Goal: Task Accomplishment & Management: Complete application form

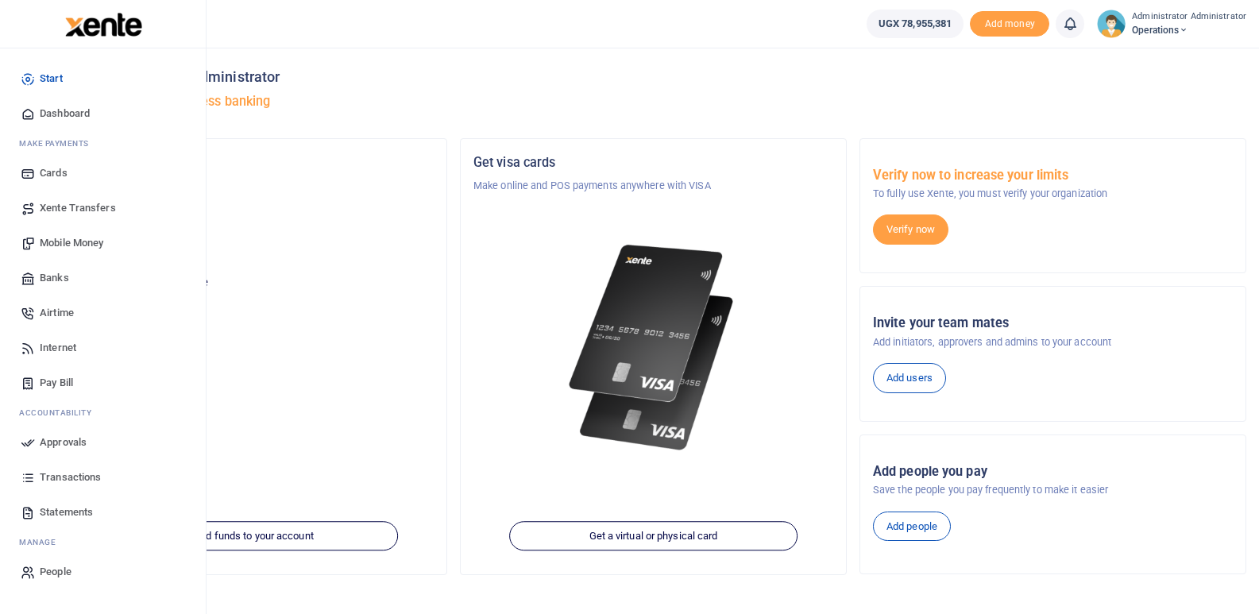
click at [66, 479] on span "Transactions" at bounding box center [70, 477] width 61 height 16
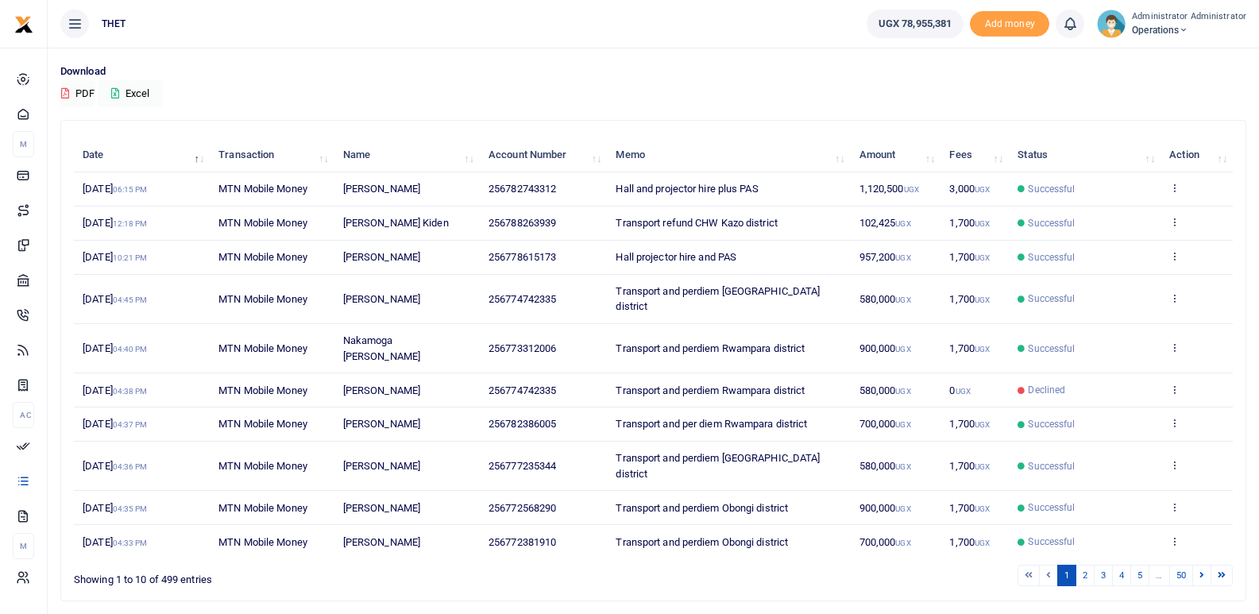
scroll to position [117, 0]
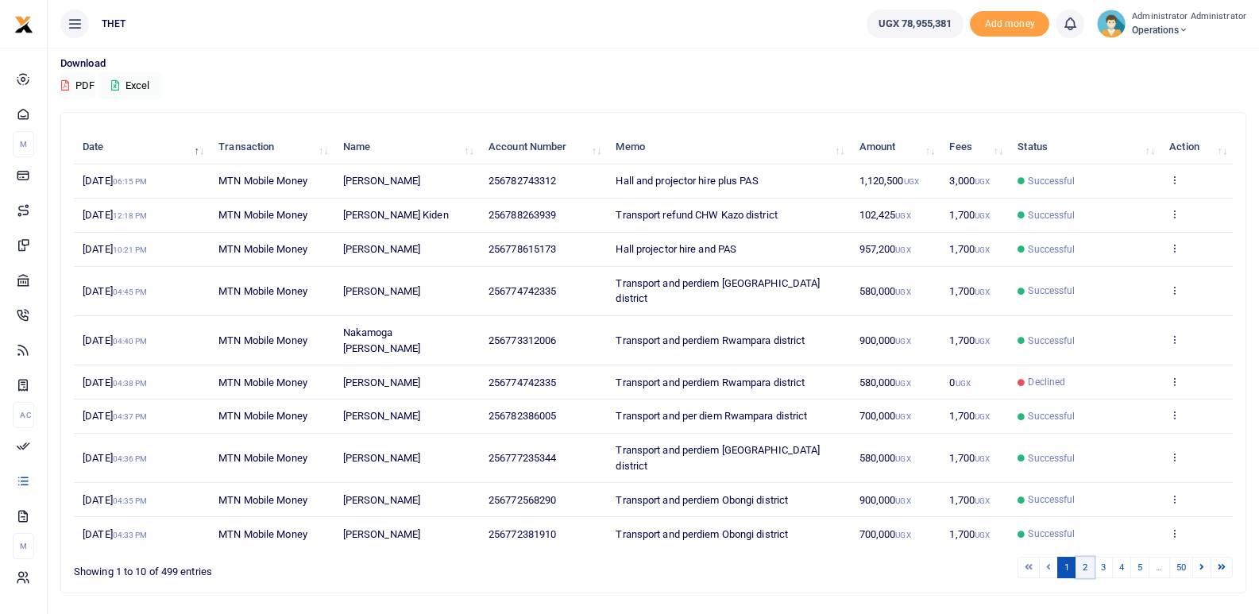
click at [1081, 557] on link "2" at bounding box center [1084, 567] width 19 height 21
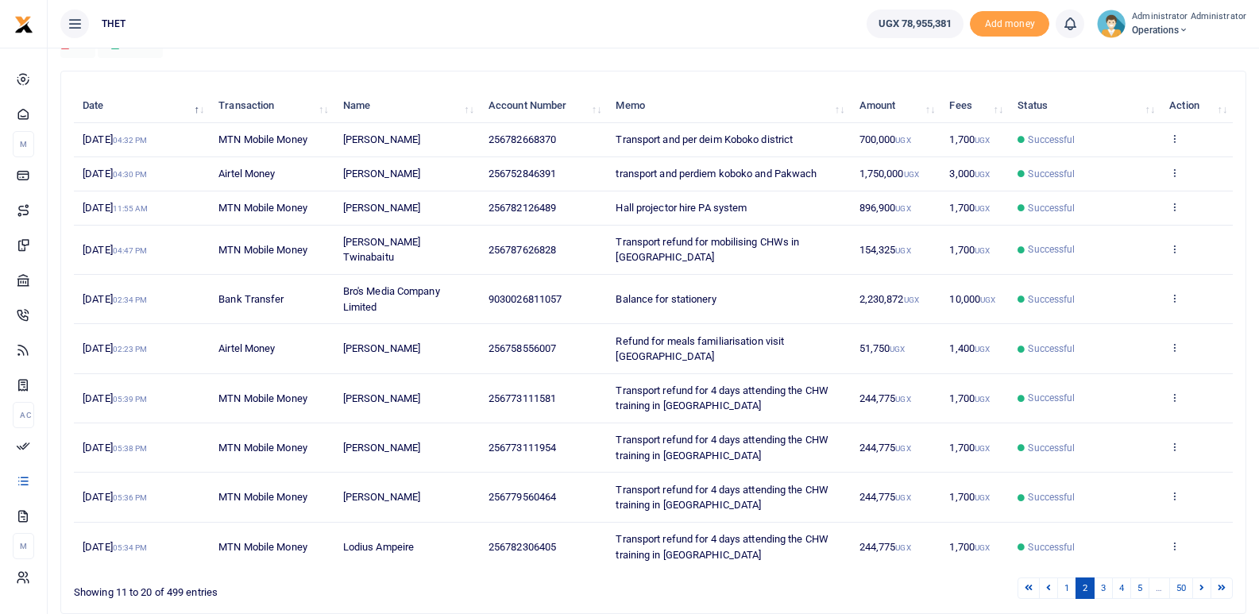
scroll to position [176, 0]
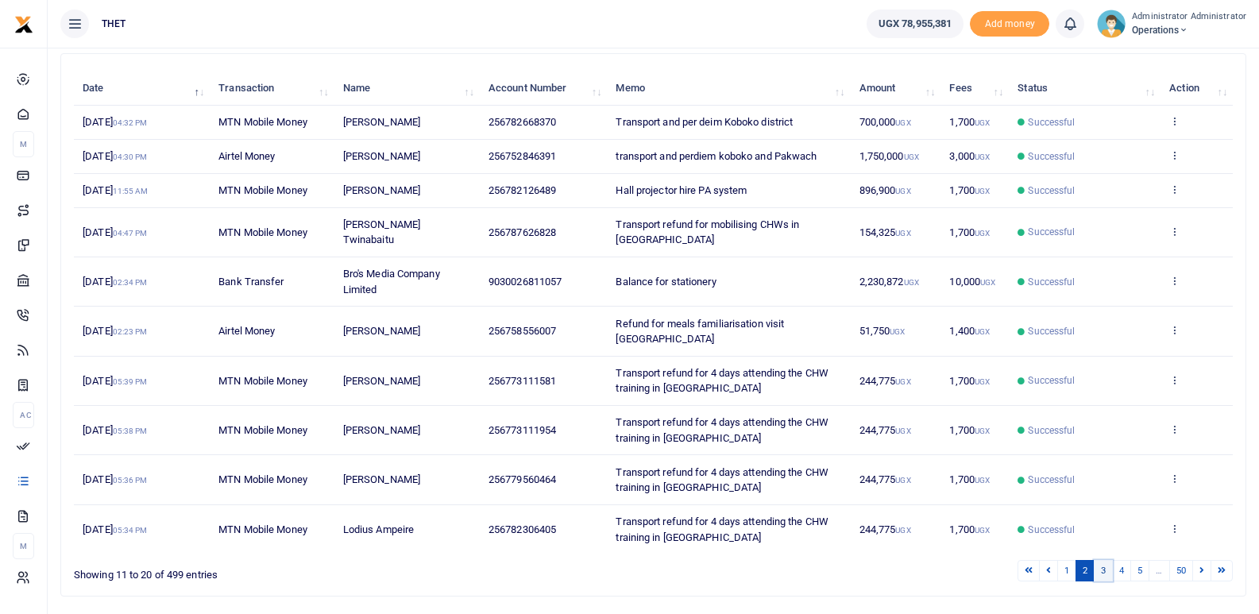
click at [1102, 560] on link "3" at bounding box center [1103, 570] width 19 height 21
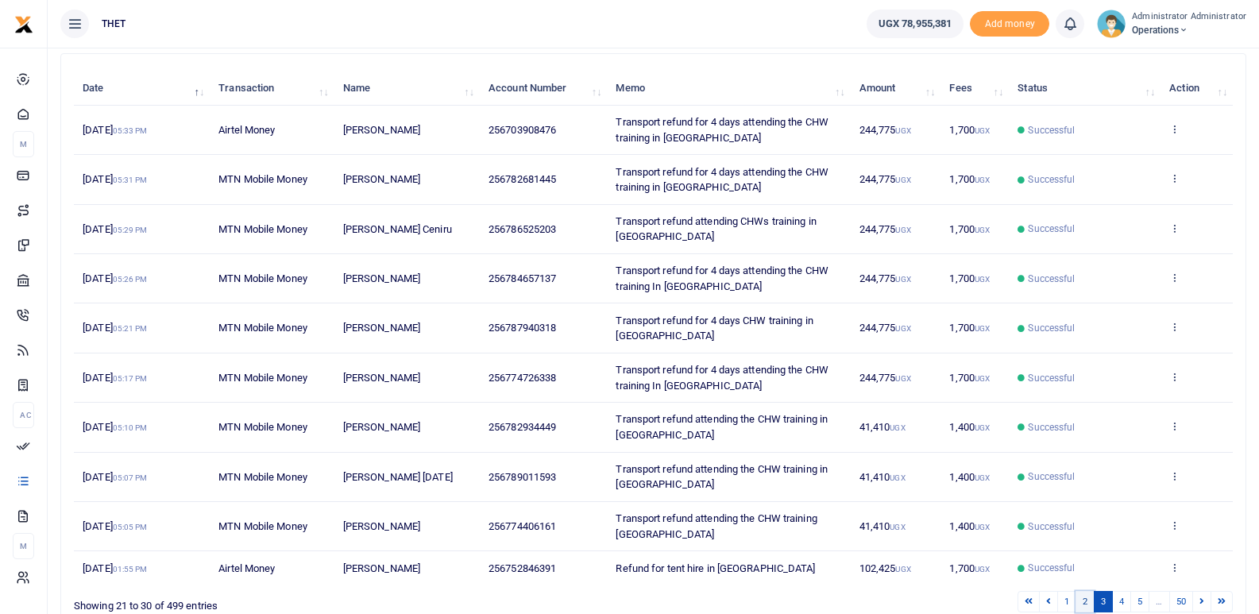
click at [1085, 602] on link "2" at bounding box center [1084, 601] width 19 height 21
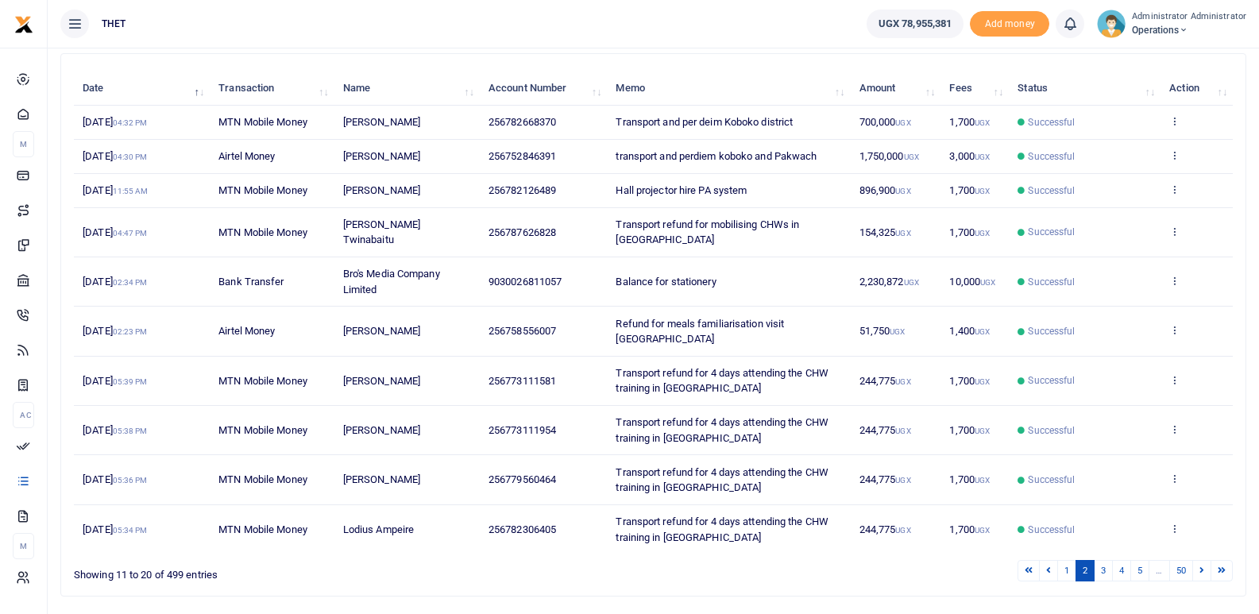
click at [1085, 602] on div "Transactions Period 08/19/2025 - 09/17/2025 Transaction All Select an option...…" at bounding box center [653, 267] width 1211 height 791
click at [1068, 560] on link "1" at bounding box center [1066, 570] width 19 height 21
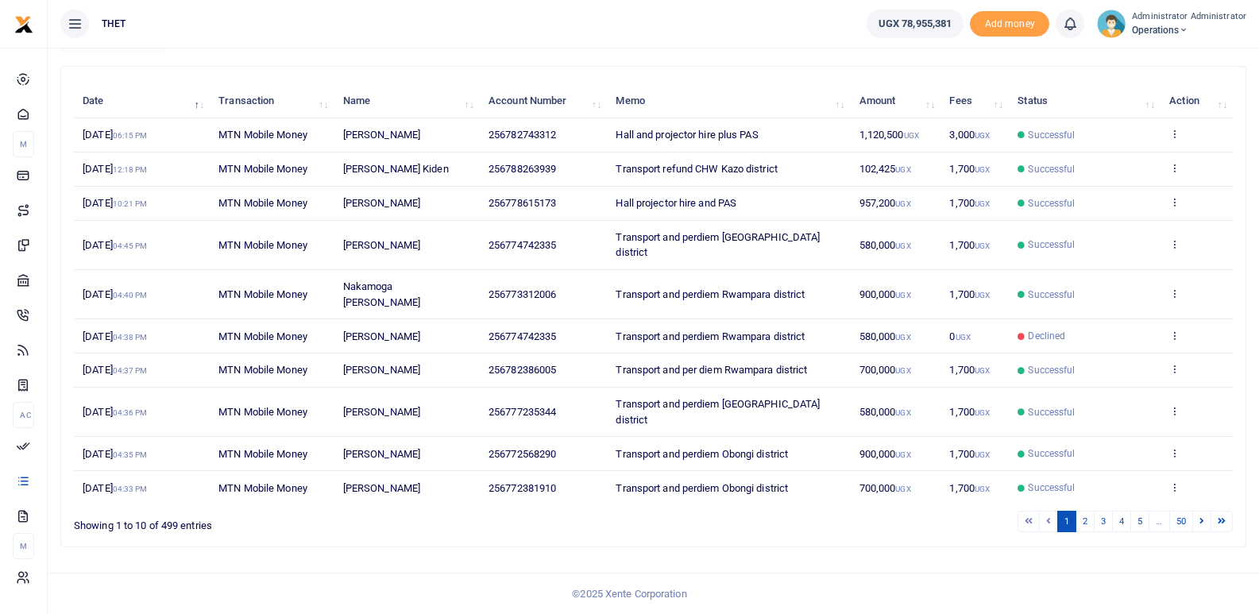
scroll to position [117, 0]
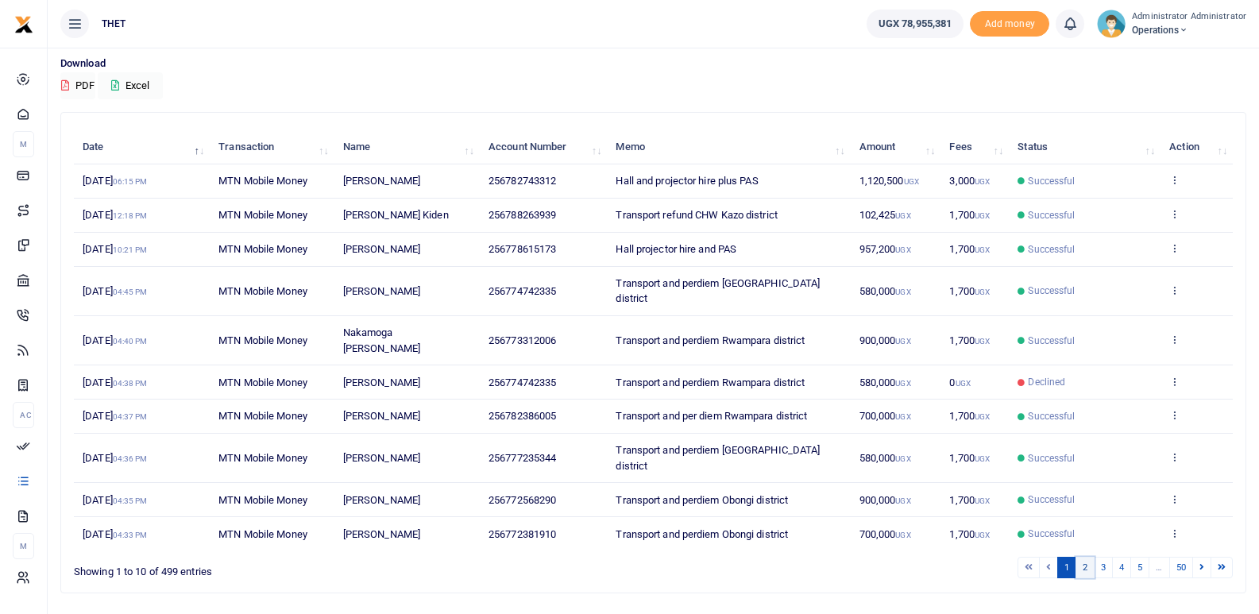
click at [1085, 557] on link "2" at bounding box center [1084, 567] width 19 height 21
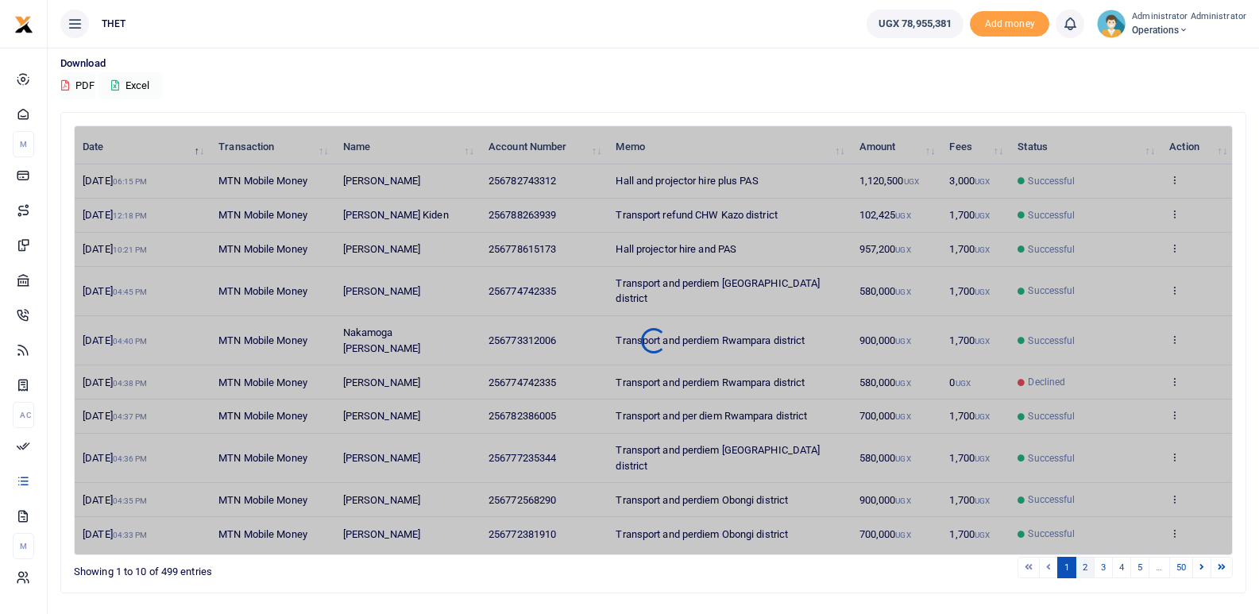
scroll to position [128, 0]
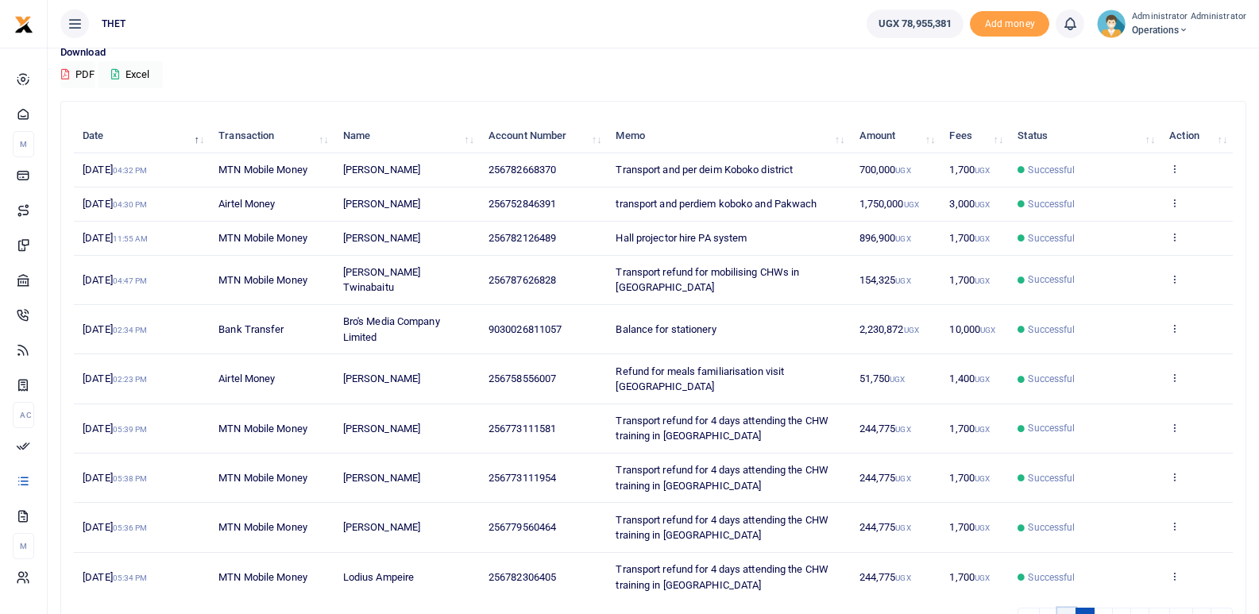
click at [1063, 608] on link "1" at bounding box center [1066, 618] width 19 height 21
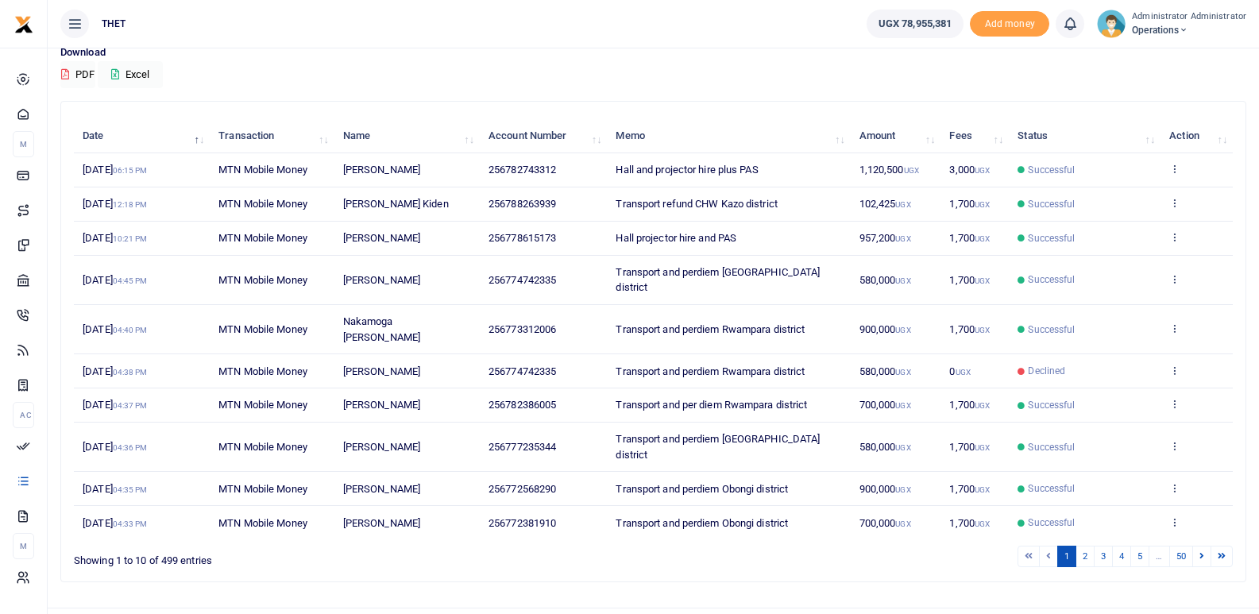
scroll to position [117, 0]
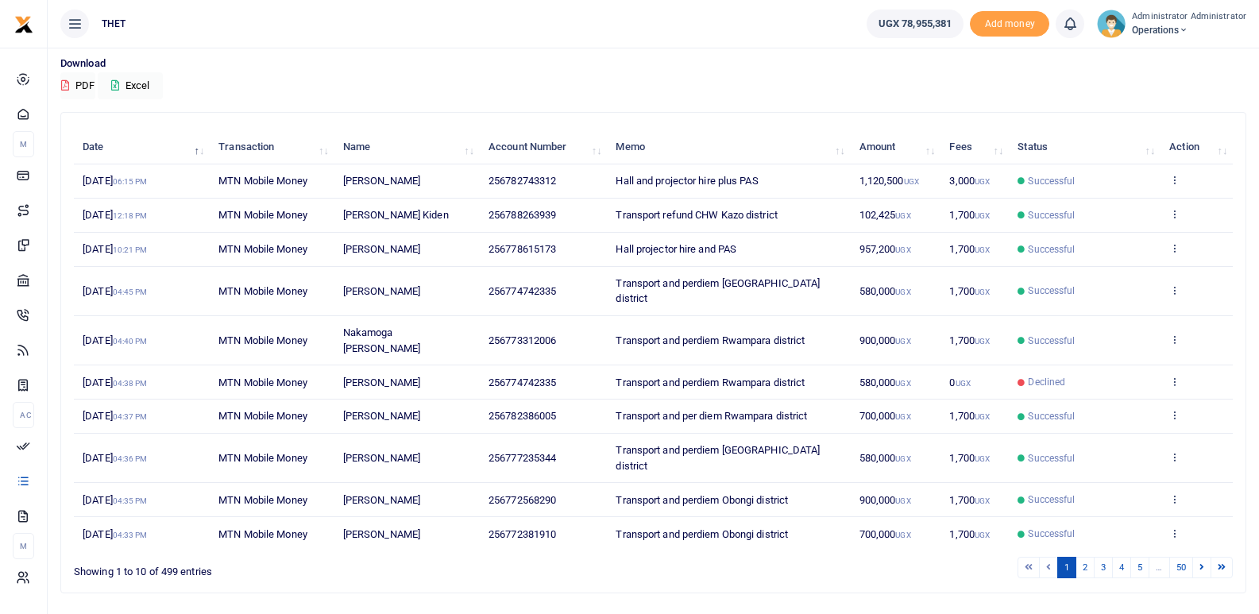
click at [815, 539] on div "Search: Date Transaction Name Account Number Memo Amount Fees Status Action 16t…" at bounding box center [653, 353] width 1184 height 480
click at [782, 538] on div "Search: Date Transaction Name Account Number Memo Amount Fees Status Action 16t…" at bounding box center [653, 353] width 1184 height 480
click at [1087, 557] on link "2" at bounding box center [1084, 567] width 19 height 21
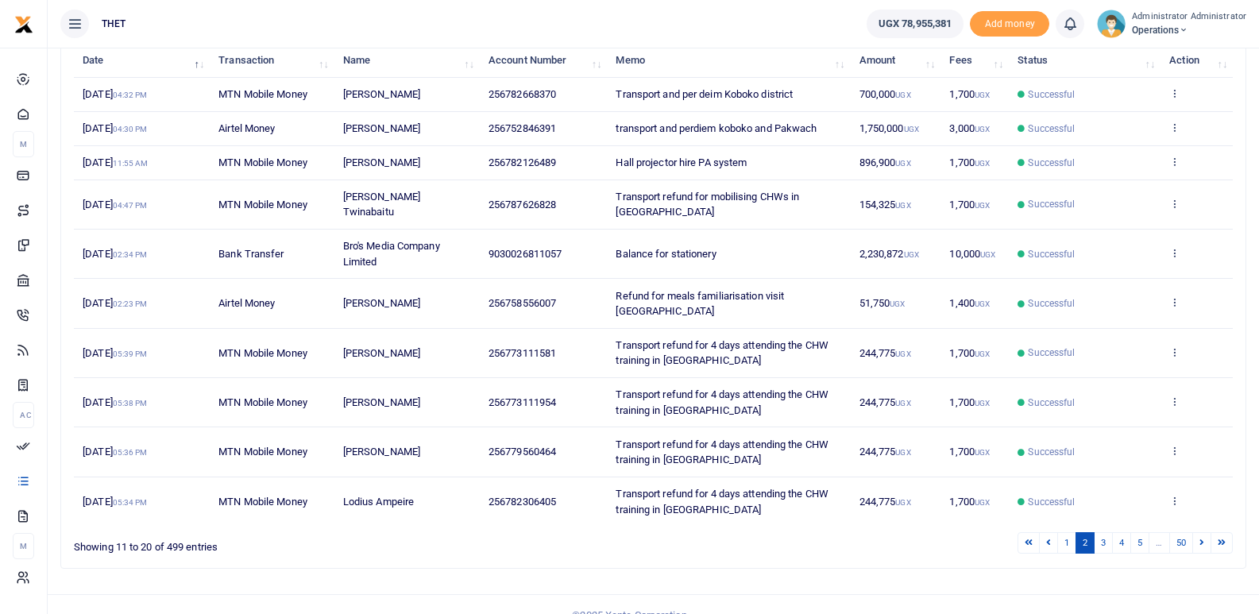
scroll to position [210, 0]
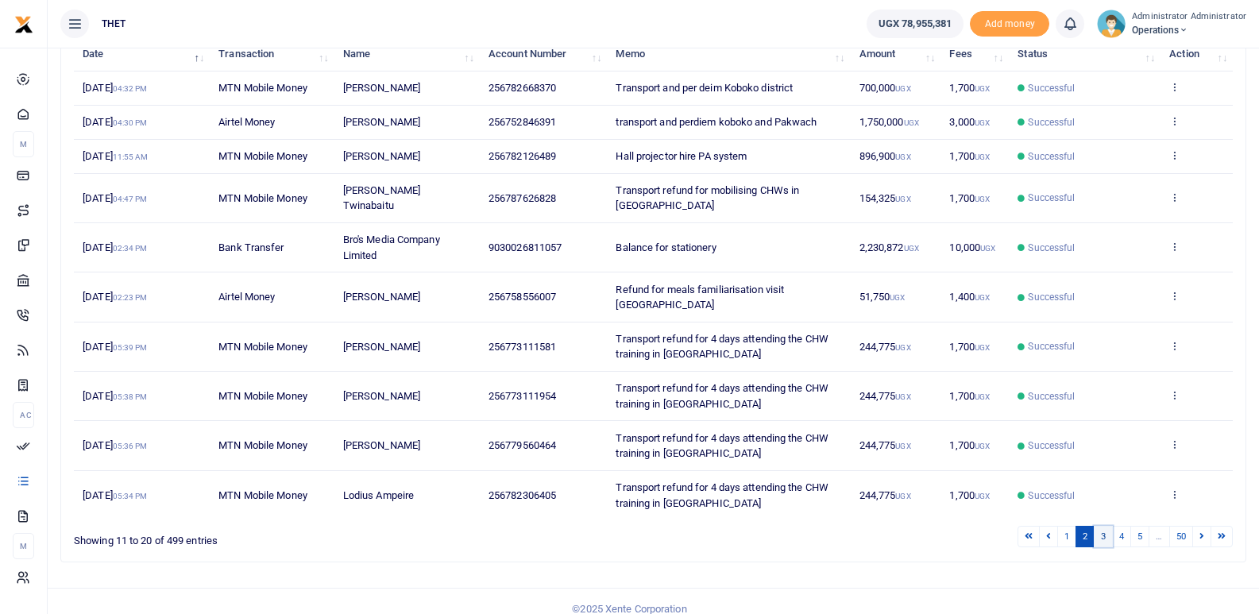
click at [1103, 526] on link "3" at bounding box center [1103, 536] width 19 height 21
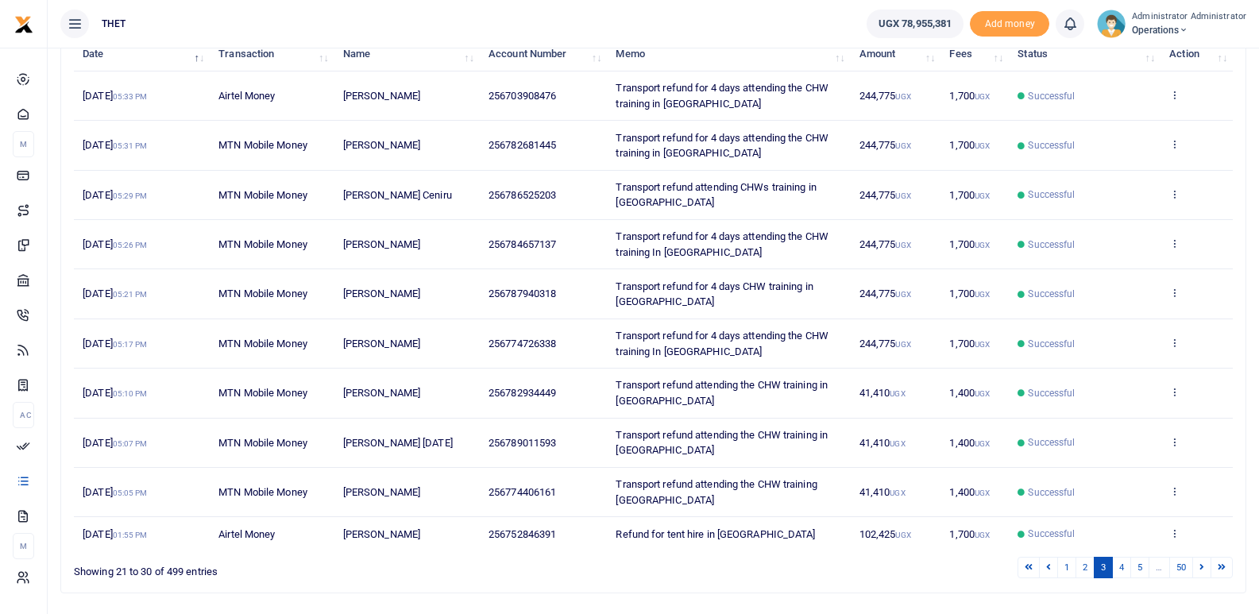
click at [1103, 521] on td "Successful" at bounding box center [1085, 533] width 152 height 33
click at [1121, 568] on link "4" at bounding box center [1121, 567] width 19 height 21
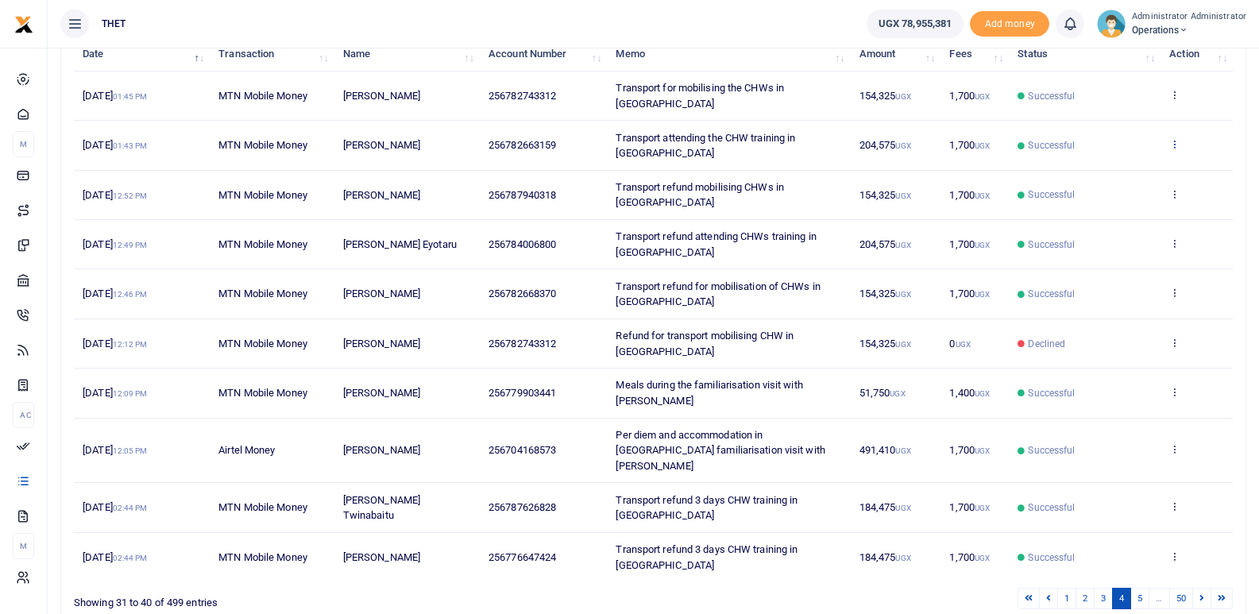
click at [1176, 146] on icon at bounding box center [1174, 143] width 10 height 11
click at [1112, 169] on link "View details" at bounding box center [1116, 171] width 125 height 22
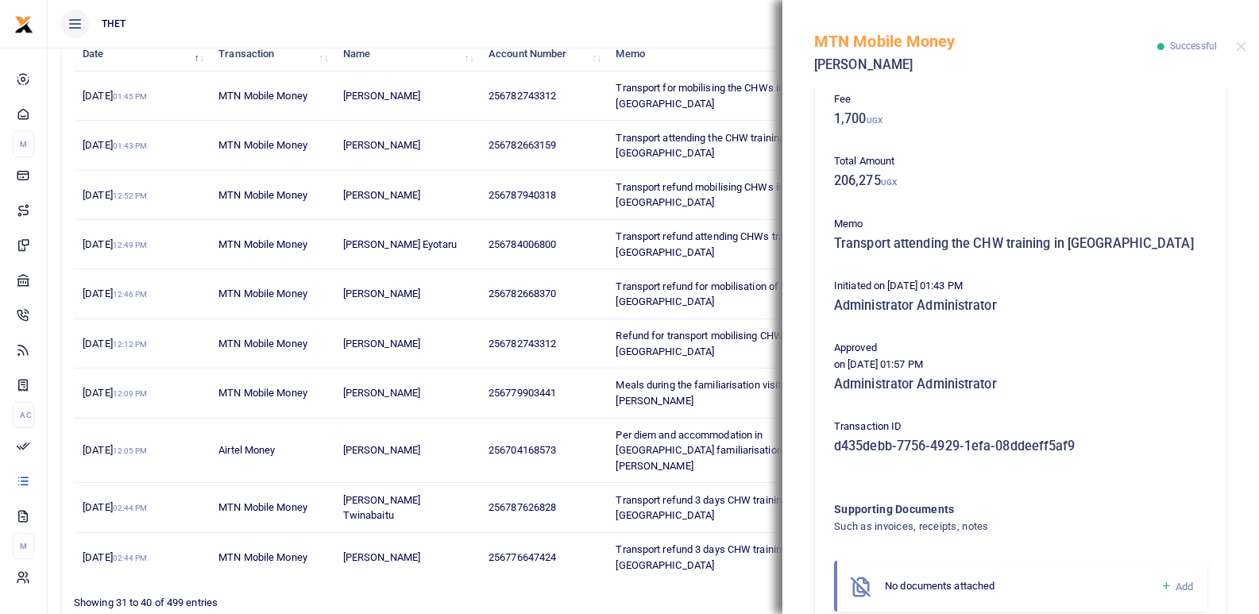
scroll to position [293, 0]
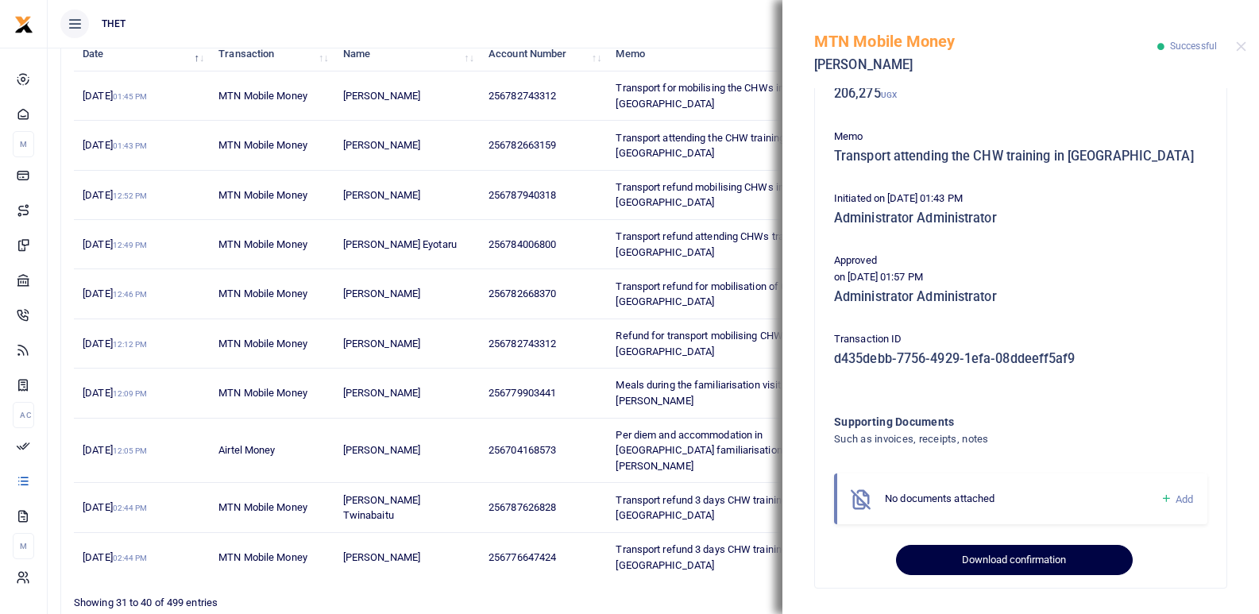
click at [1032, 559] on button "Download confirmation" at bounding box center [1014, 560] width 236 height 30
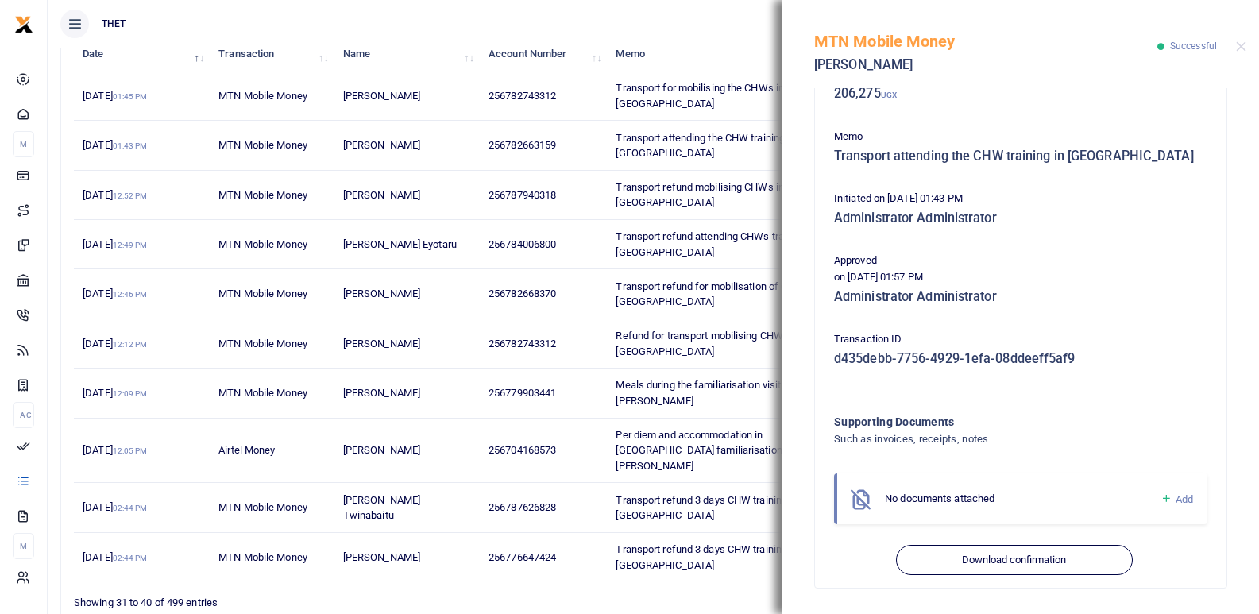
click at [671, 588] on ul "1 2 3 4 5 … 50" at bounding box center [898, 598] width 670 height 21
click at [1242, 48] on button "Close" at bounding box center [1241, 46] width 10 height 10
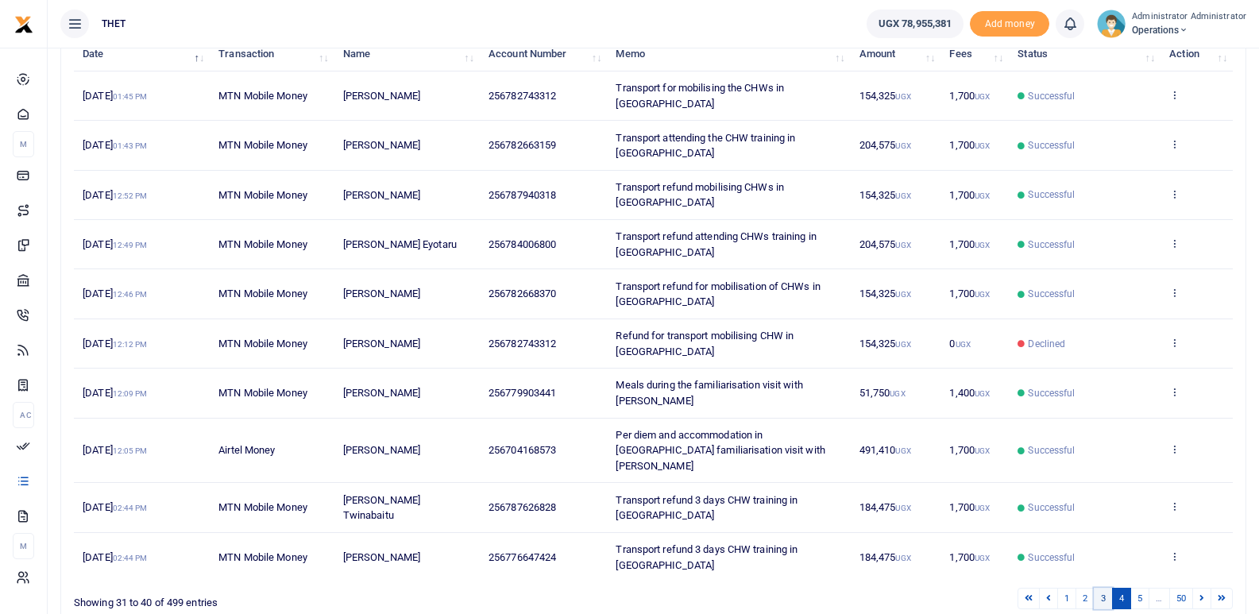
click at [1104, 588] on link "3" at bounding box center [1103, 598] width 19 height 21
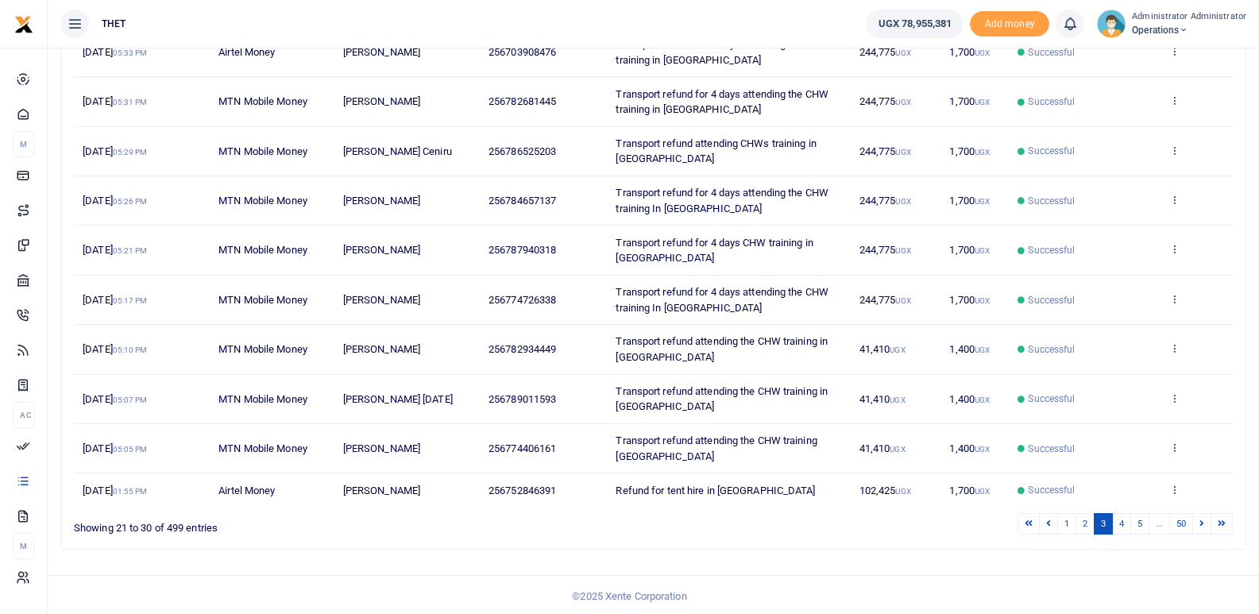
scroll to position [256, 0]
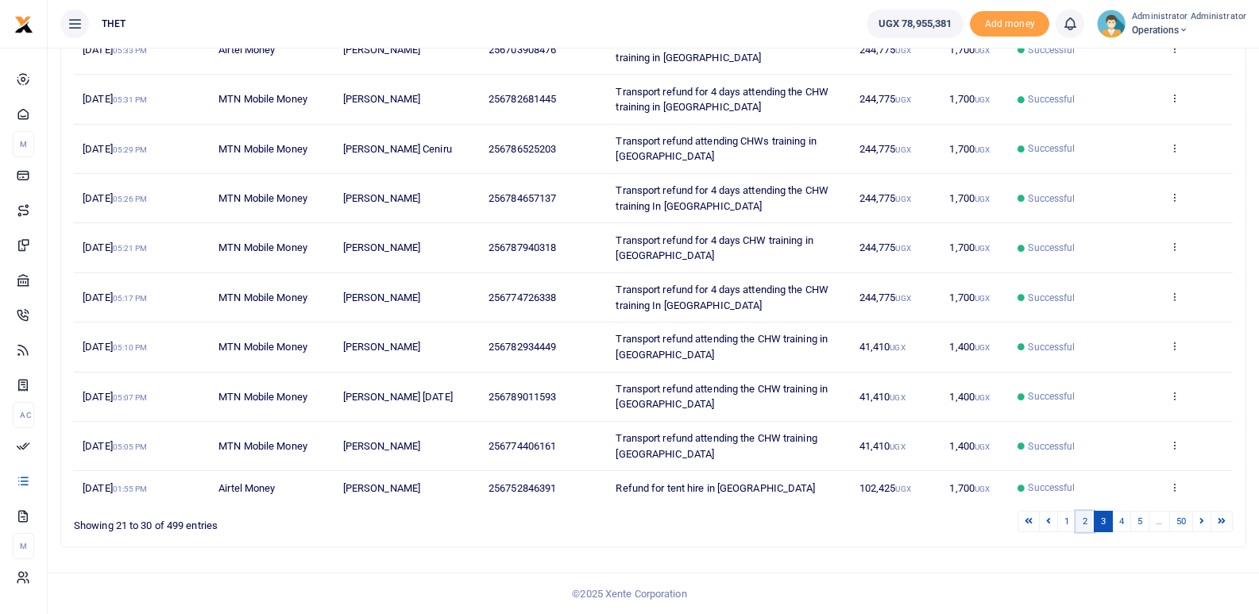
click at [1083, 524] on link "2" at bounding box center [1084, 521] width 19 height 21
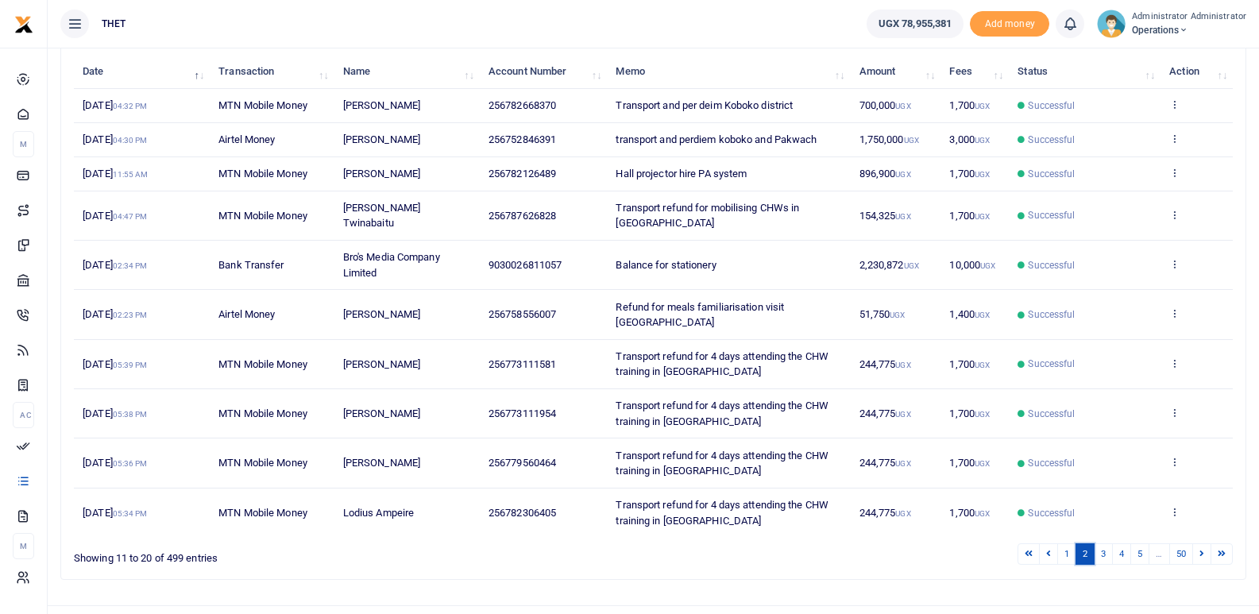
scroll to position [210, 0]
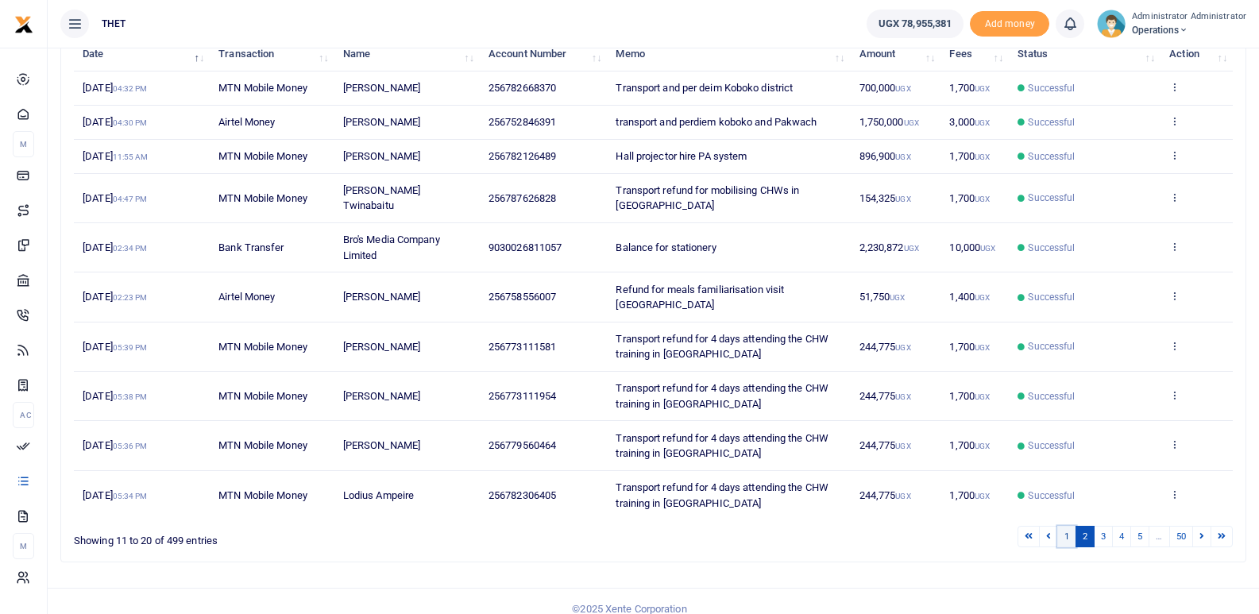
click at [1068, 526] on link "1" at bounding box center [1066, 536] width 19 height 21
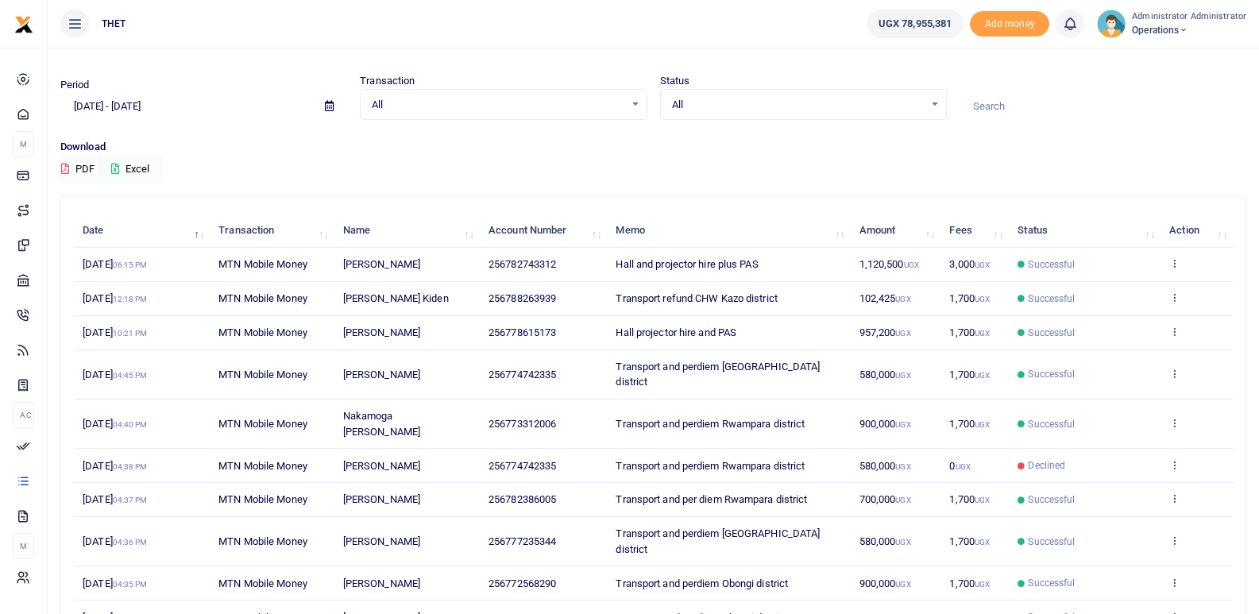
scroll to position [27, 0]
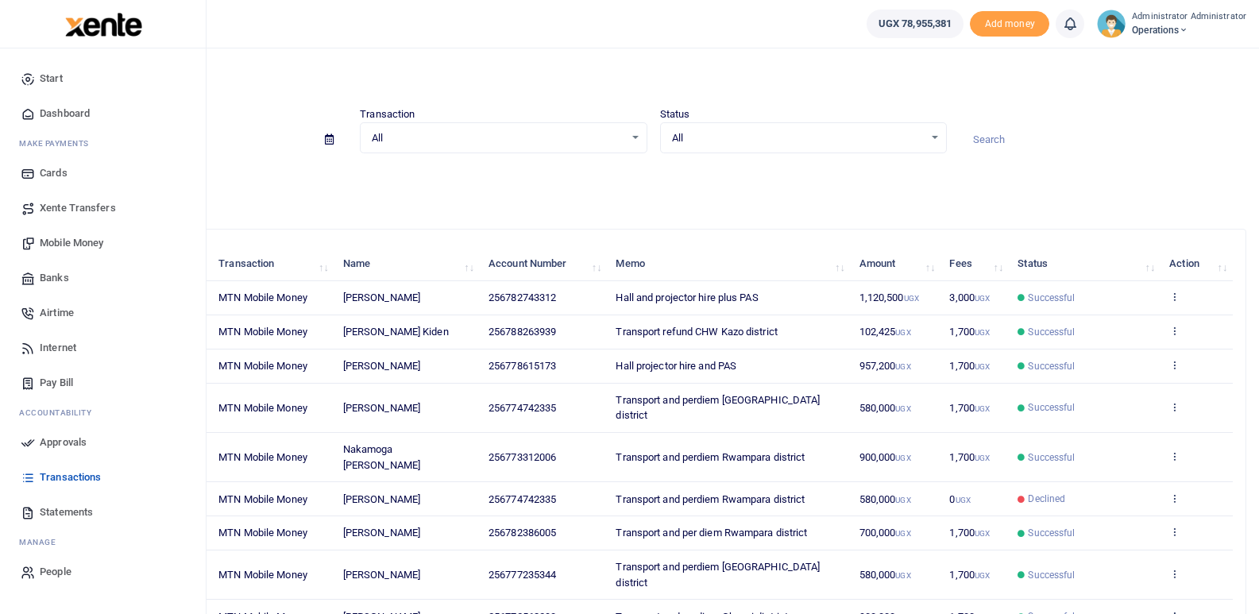
click at [66, 244] on span "Mobile Money" at bounding box center [72, 243] width 64 height 16
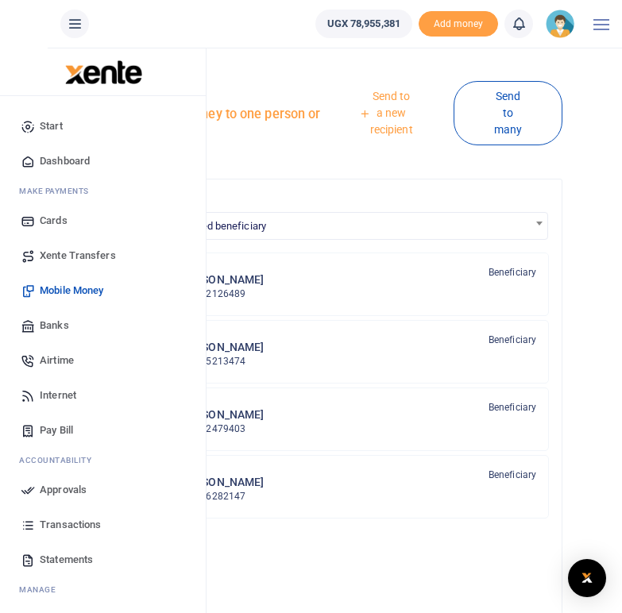
click at [74, 290] on span "Mobile Money" at bounding box center [72, 291] width 64 height 16
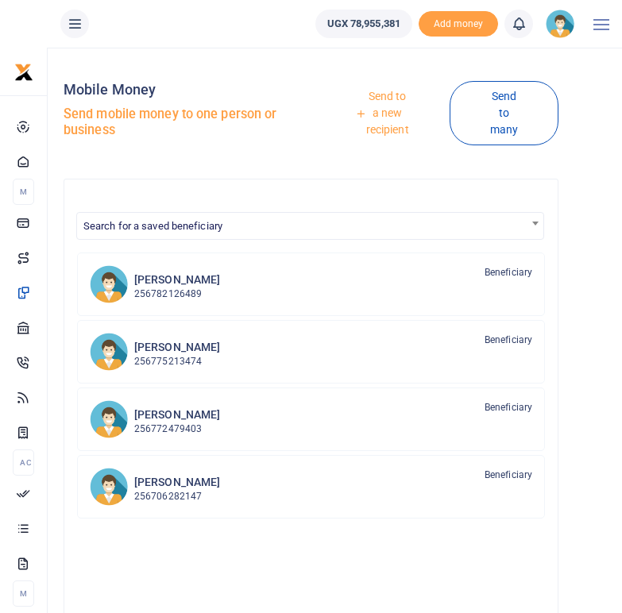
click at [392, 114] on link "Send to a new recipient" at bounding box center [382, 114] width 135 height 62
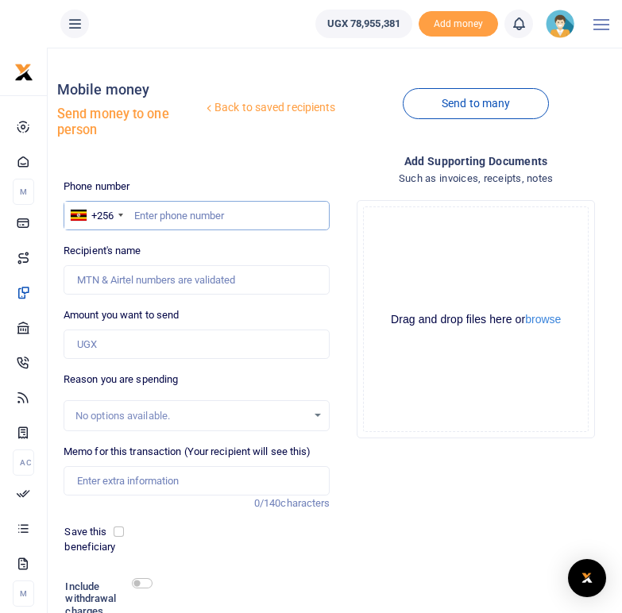
click at [140, 214] on input "text" at bounding box center [197, 216] width 267 height 30
click at [160, 213] on input "text" at bounding box center [197, 216] width 267 height 30
paste input "784787859"
click at [135, 217] on input "784787859" at bounding box center [197, 216] width 267 height 30
type input "0784787859"
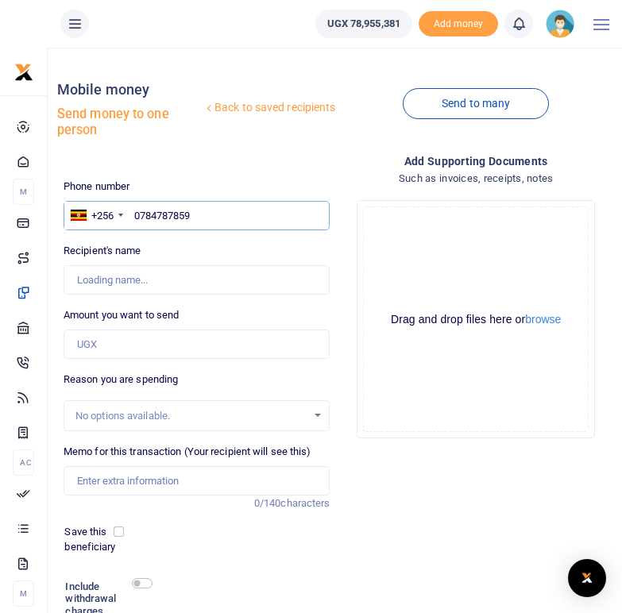
type input "Fidelis Nyakayonga"
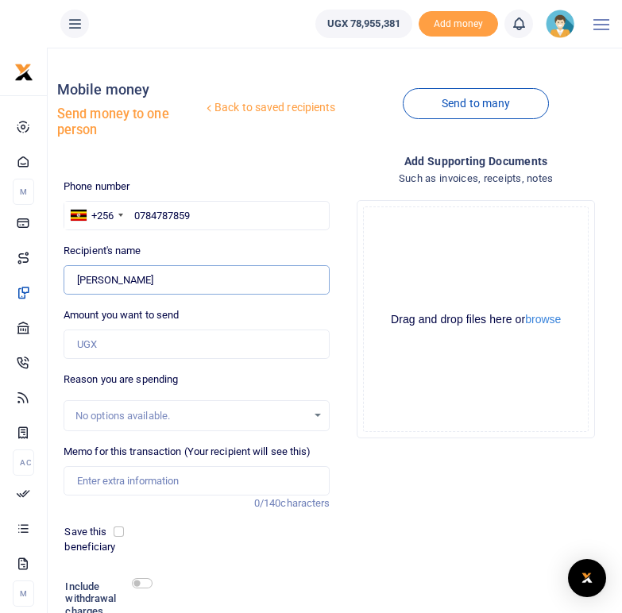
drag, startPoint x: 172, startPoint y: 278, endPoint x: 66, endPoint y: 282, distance: 106.5
click at [66, 282] on input "Found" at bounding box center [197, 280] width 267 height 30
click at [222, 214] on input "0784787859" at bounding box center [197, 216] width 267 height 30
drag, startPoint x: 207, startPoint y: 214, endPoint x: 132, endPoint y: 216, distance: 75.5
click at [132, 216] on input "0784787859" at bounding box center [197, 216] width 267 height 30
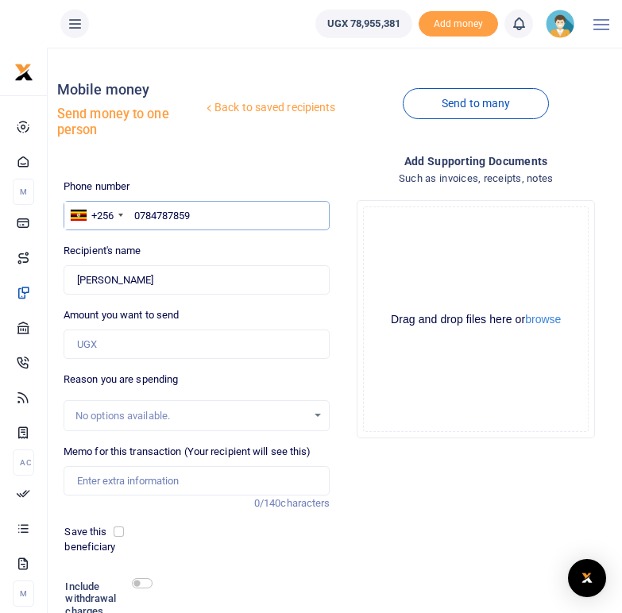
paste input "783759295"
click at [134, 217] on input "783759295" at bounding box center [197, 216] width 267 height 30
type input "0783759295"
type input "Polite Abahaise"
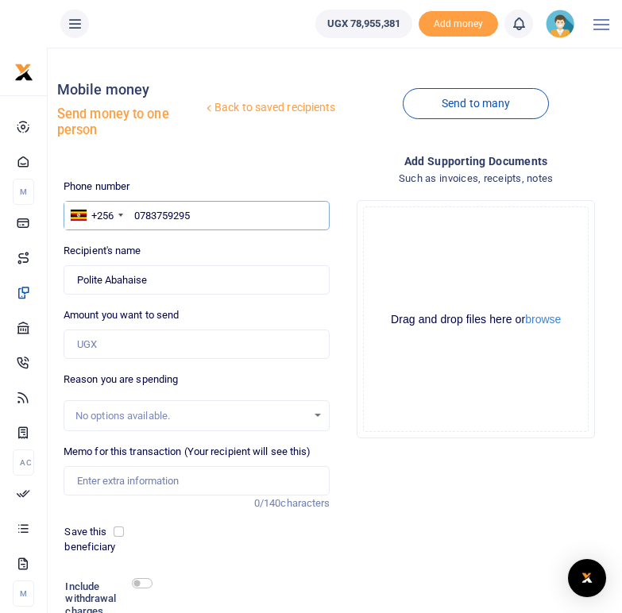
click at [194, 209] on input "0783759295" at bounding box center [197, 216] width 267 height 30
drag, startPoint x: 156, startPoint y: 278, endPoint x: 79, endPoint y: 278, distance: 77.0
click at [79, 278] on input "Found" at bounding box center [197, 280] width 267 height 30
drag, startPoint x: 201, startPoint y: 212, endPoint x: 133, endPoint y: 212, distance: 67.5
click at [133, 212] on input "0783759295" at bounding box center [197, 216] width 267 height 30
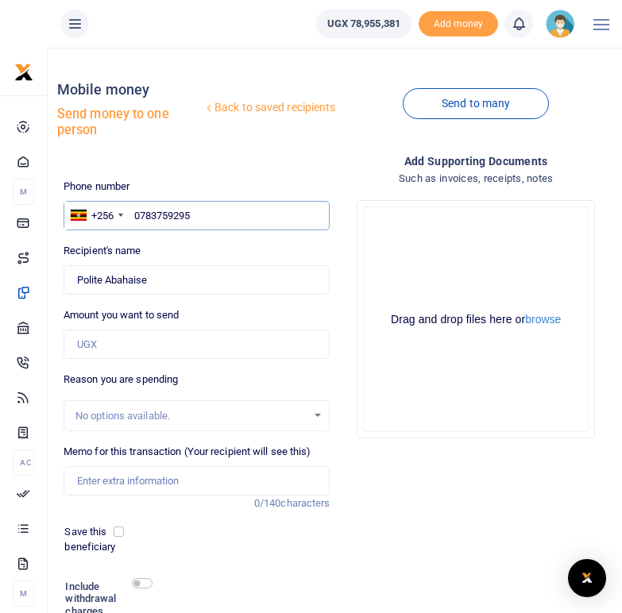
paste input "772994221"
click at [133, 211] on input "772994221" at bounding box center [197, 216] width 267 height 30
type input "0772994221"
type input "Moses Kamugisha"
type input "0772994221"
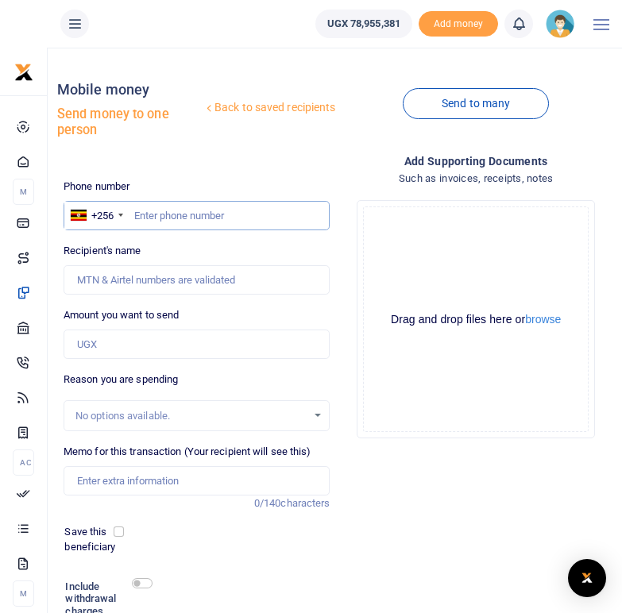
click at [151, 217] on input "text" at bounding box center [197, 216] width 267 height 30
paste input "772994221"
click at [136, 214] on input "772994221" at bounding box center [197, 216] width 267 height 30
type input "0772994221"
type input "[DEMOGRAPHIC_DATA][PERSON_NAME]"
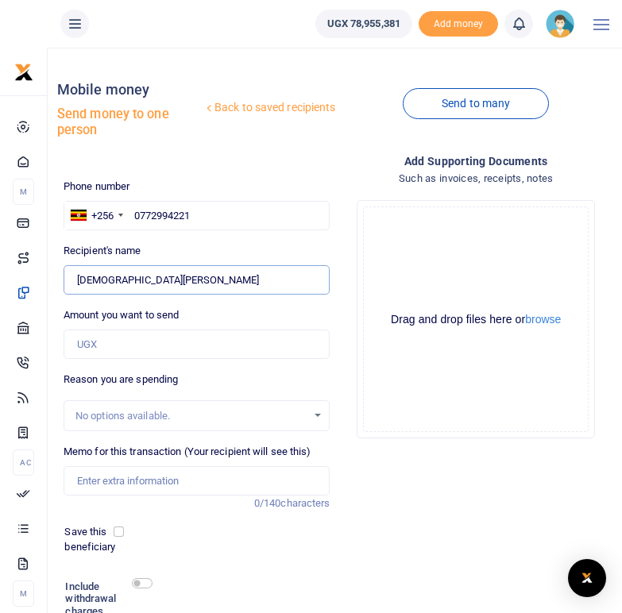
drag, startPoint x: 165, startPoint y: 279, endPoint x: 79, endPoint y: 280, distance: 86.6
click at [79, 280] on input "Found" at bounding box center [197, 280] width 267 height 30
click at [201, 214] on input "0772994221" at bounding box center [197, 216] width 267 height 30
drag, startPoint x: 201, startPoint y: 214, endPoint x: 136, endPoint y: 214, distance: 65.1
click at [136, 214] on input "0772994221" at bounding box center [197, 216] width 267 height 30
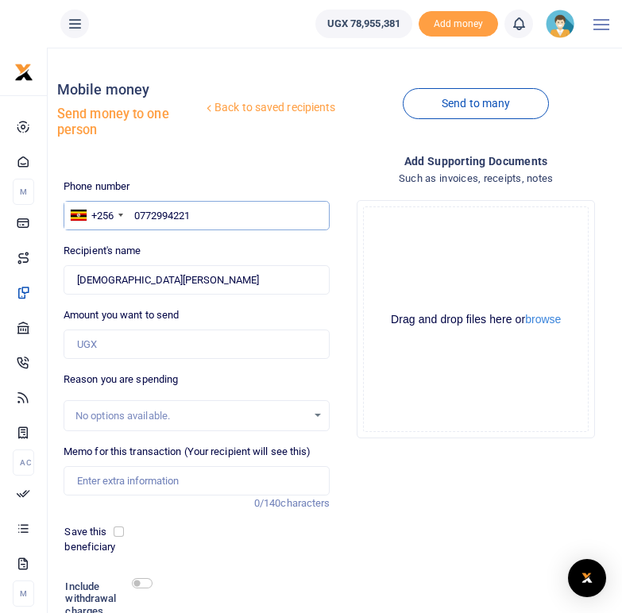
paste input "789481166"
click at [134, 218] on input "789481166" at bounding box center [197, 216] width 267 height 30
type input "0789481166"
type input "[PERSON_NAME]"
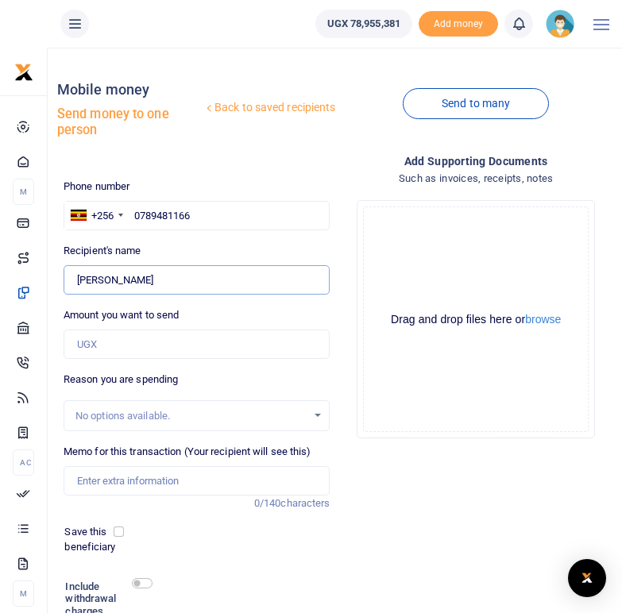
drag, startPoint x: 145, startPoint y: 279, endPoint x: 76, endPoint y: 276, distance: 69.1
click at [76, 276] on input "Found" at bounding box center [197, 280] width 267 height 30
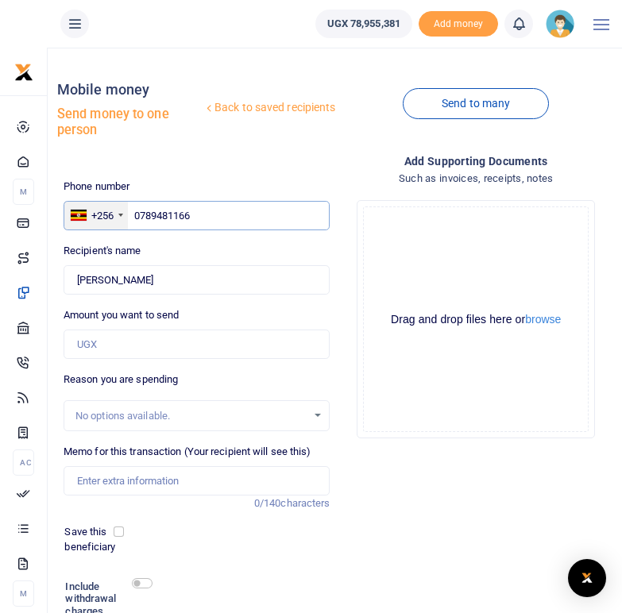
drag, startPoint x: 195, startPoint y: 215, endPoint x: 127, endPoint y: 206, distance: 68.2
click at [127, 206] on div "+256 [GEOGRAPHIC_DATA] [PHONE_NUMBER]" at bounding box center [197, 216] width 267 height 30
paste input "770439663"
click at [137, 218] on input "770439663" at bounding box center [197, 216] width 267 height 30
type input "0770439663"
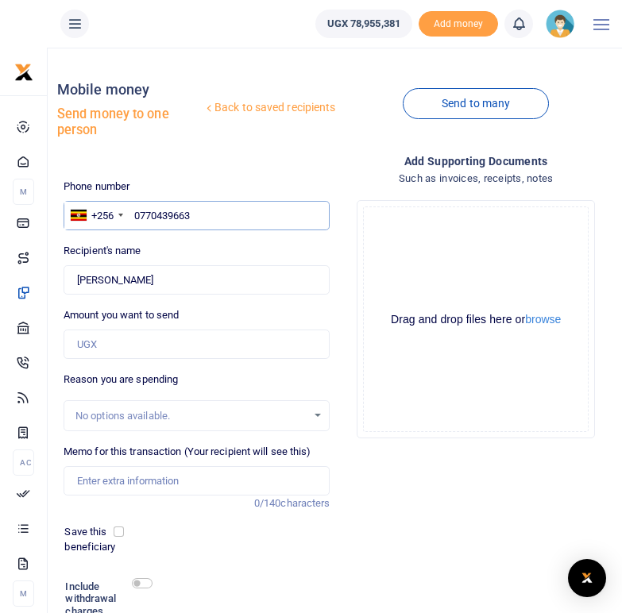
type input "Asanasio Turyahabwa"
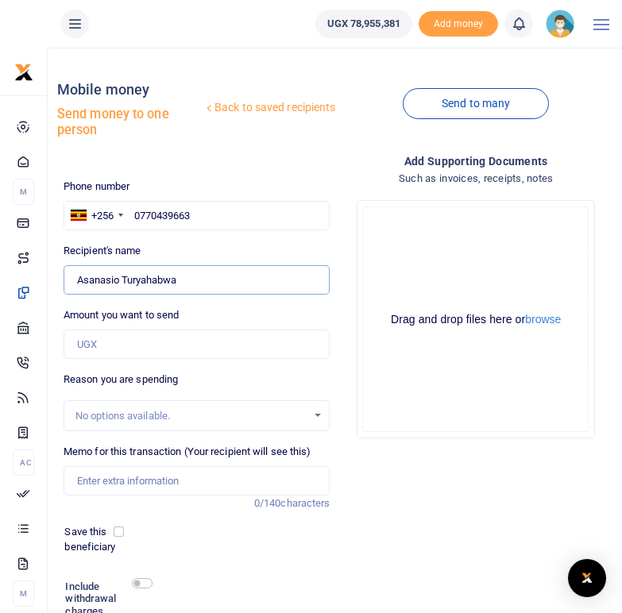
drag, startPoint x: 186, startPoint y: 280, endPoint x: 77, endPoint y: 276, distance: 108.9
click at [77, 276] on input "Found" at bounding box center [197, 280] width 267 height 30
click at [228, 214] on input "0770439663" at bounding box center [197, 216] width 267 height 30
drag, startPoint x: 195, startPoint y: 214, endPoint x: 135, endPoint y: 209, distance: 60.6
click at [135, 209] on input "0770439663" at bounding box center [197, 216] width 267 height 30
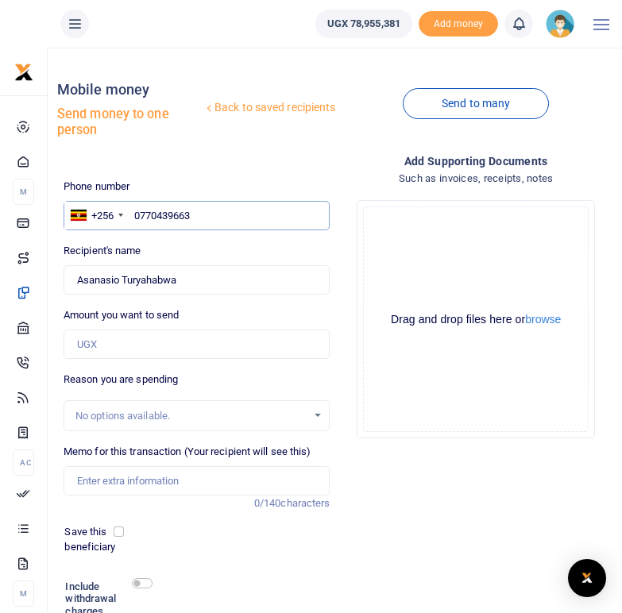
paste input "781449915"
click at [137, 219] on input "781449915" at bounding box center [197, 216] width 267 height 30
type input "0781449915"
type input "Juliet Mbabazi"
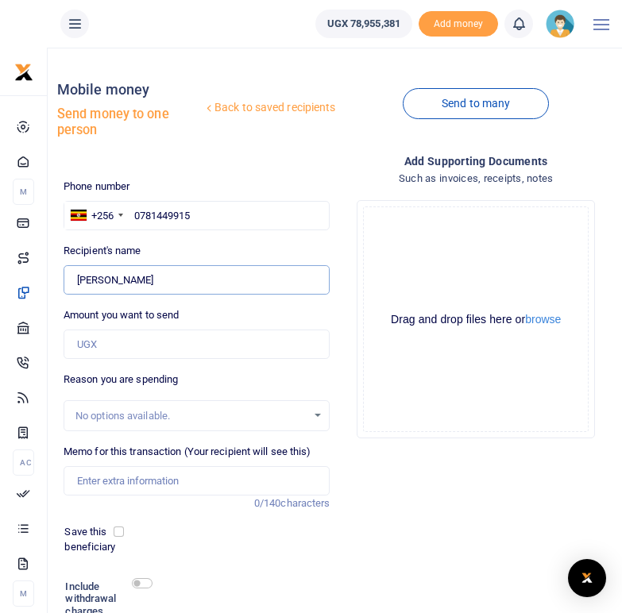
click at [150, 279] on input "Found" at bounding box center [197, 280] width 267 height 30
drag, startPoint x: 150, startPoint y: 279, endPoint x: 66, endPoint y: 274, distance: 84.3
click at [66, 274] on input "Found" at bounding box center [197, 280] width 267 height 30
click at [195, 217] on input "0781449915" at bounding box center [197, 216] width 267 height 30
drag, startPoint x: 195, startPoint y: 217, endPoint x: 134, endPoint y: 217, distance: 61.2
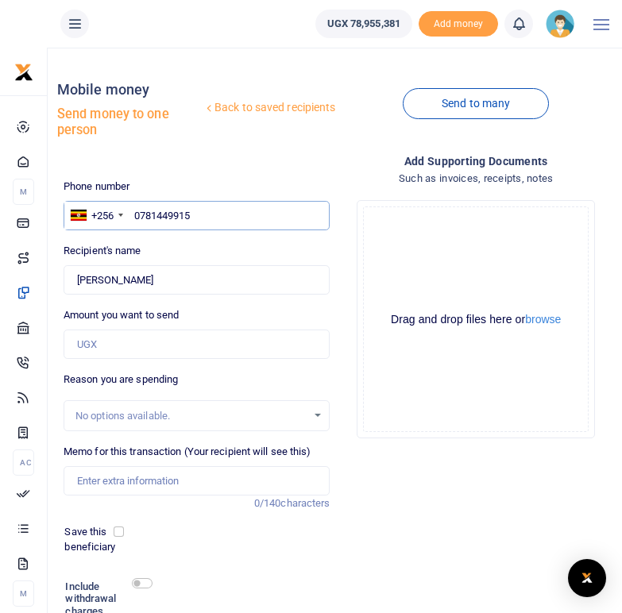
click at [134, 217] on input "0781449915" at bounding box center [197, 216] width 267 height 30
paste input "775435838"
click at [133, 214] on input "775435838" at bounding box center [197, 216] width 267 height 30
type input "0775435838"
type input "Kalema Sisimuka"
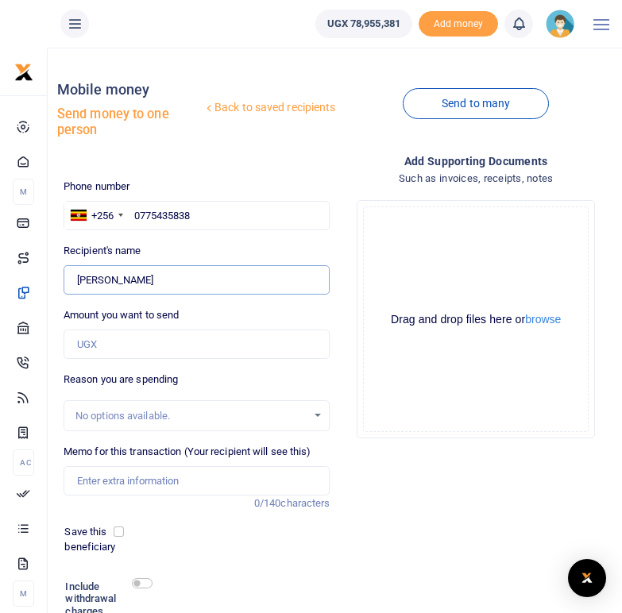
click at [162, 285] on input "Found" at bounding box center [197, 280] width 267 height 30
drag, startPoint x: 162, startPoint y: 279, endPoint x: 73, endPoint y: 278, distance: 89.0
click at [73, 278] on input "Found" at bounding box center [197, 280] width 267 height 30
drag, startPoint x: 195, startPoint y: 220, endPoint x: 134, endPoint y: 212, distance: 61.7
click at [134, 212] on input "0775435838" at bounding box center [197, 216] width 267 height 30
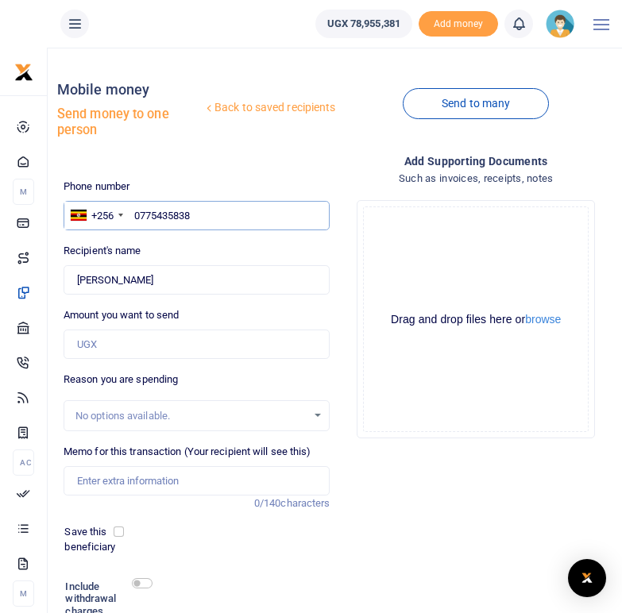
paste input "764426859"
click at [136, 210] on input "764426859" at bounding box center [197, 216] width 267 height 30
type input "0764426859"
type input "Lovence Aharinta"
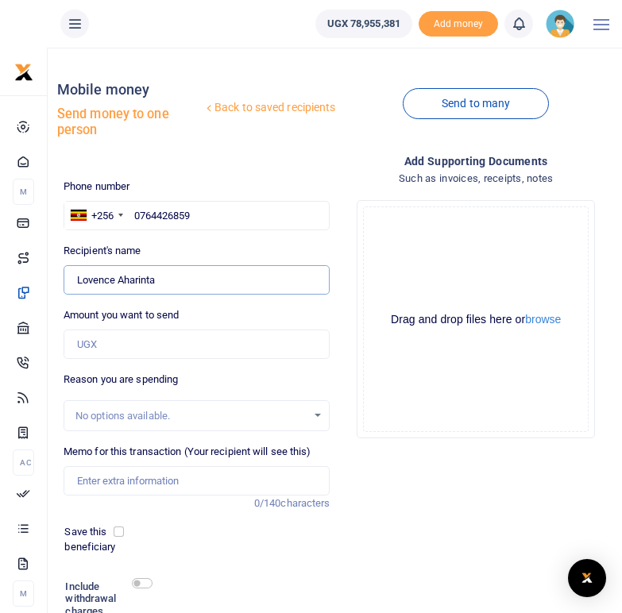
drag, startPoint x: 160, startPoint y: 280, endPoint x: 76, endPoint y: 277, distance: 84.3
click at [76, 277] on input "Found" at bounding box center [197, 280] width 267 height 30
drag, startPoint x: 199, startPoint y: 214, endPoint x: 134, endPoint y: 213, distance: 65.1
click at [134, 213] on input "0764426859" at bounding box center [197, 216] width 267 height 30
paste input "7644383"
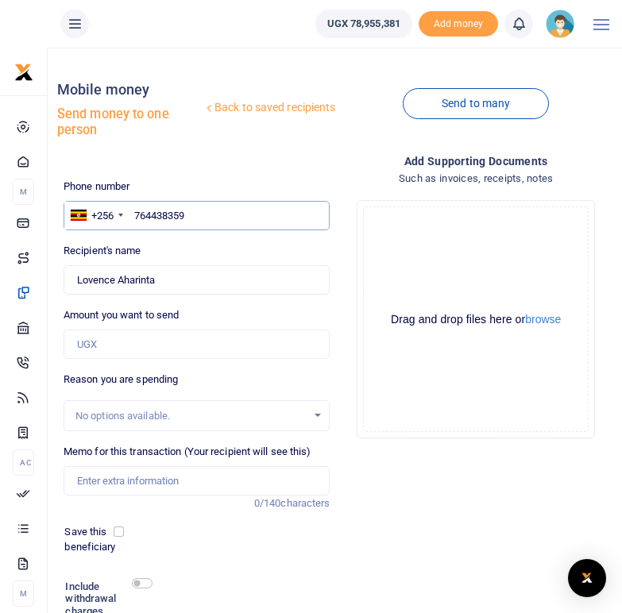
click at [135, 217] on input "764438359" at bounding box center [197, 216] width 267 height 30
type input "0764438359"
type input "Yasinta Kengonzi"
drag, startPoint x: 197, startPoint y: 213, endPoint x: 153, endPoint y: 213, distance: 43.7
click at [153, 213] on input "0764438359" at bounding box center [197, 216] width 267 height 30
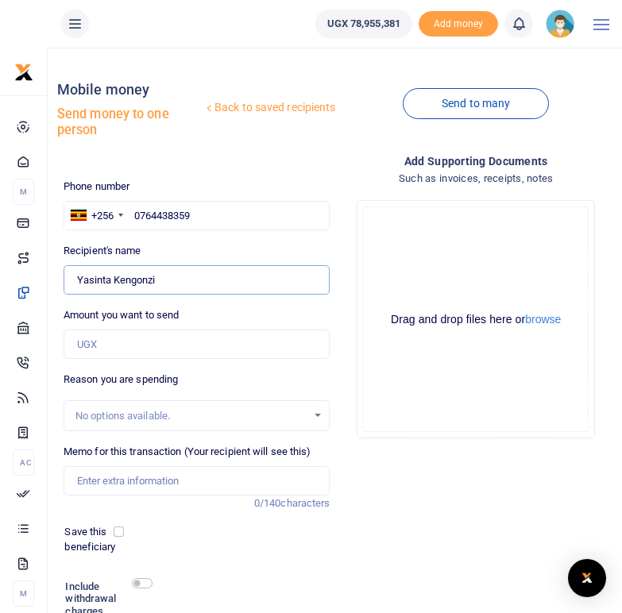
click at [161, 275] on input "Found" at bounding box center [197, 280] width 267 height 30
drag, startPoint x: 161, startPoint y: 277, endPoint x: 77, endPoint y: 276, distance: 84.2
click at [77, 276] on input "Found" at bounding box center [197, 280] width 267 height 30
drag, startPoint x: 195, startPoint y: 211, endPoint x: 132, endPoint y: 215, distance: 62.9
click at [132, 215] on input "0764438359" at bounding box center [197, 216] width 267 height 30
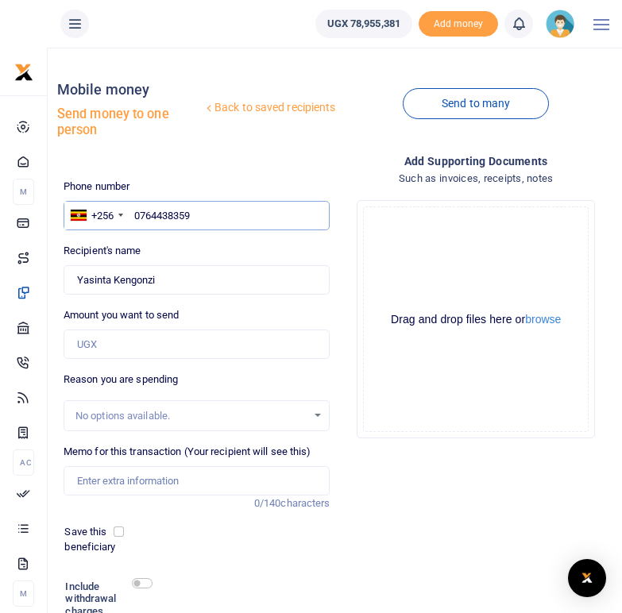
paste input "784550637"
click at [133, 216] on input "784550637" at bounding box center [197, 216] width 267 height 30
type input "0784550637"
type input "Nausi Kamarembo"
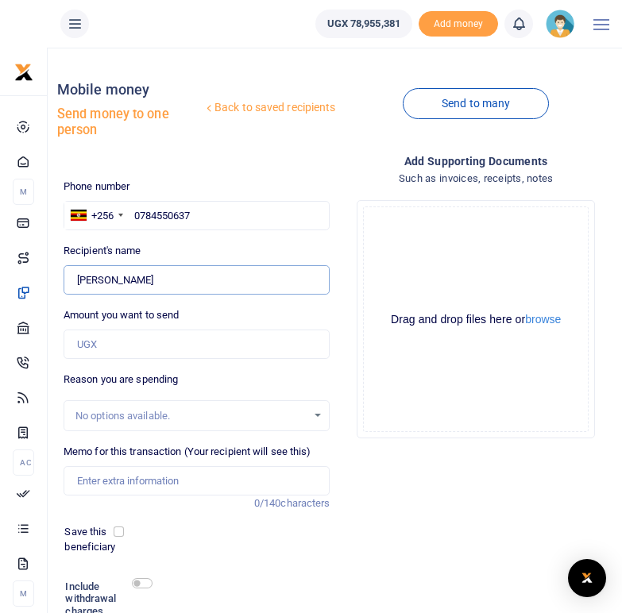
drag, startPoint x: 165, startPoint y: 277, endPoint x: 72, endPoint y: 282, distance: 93.1
click at [72, 282] on input "Found" at bounding box center [197, 280] width 267 height 30
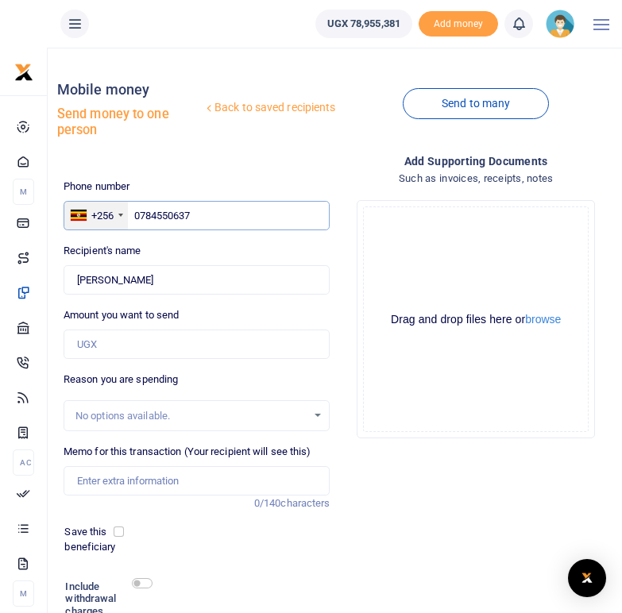
drag, startPoint x: 212, startPoint y: 218, endPoint x: 122, endPoint y: 208, distance: 90.3
click at [122, 208] on div "+256 Uganda +256 0784550637" at bounding box center [197, 216] width 267 height 30
paste input "776356264"
click at [136, 218] on input "776356264" at bounding box center [197, 216] width 267 height 30
type input "0776356264"
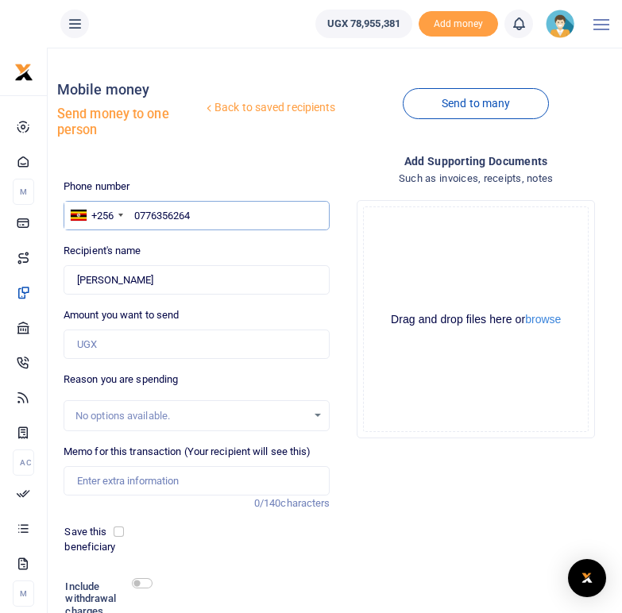
type input "Kyobutungi Annet"
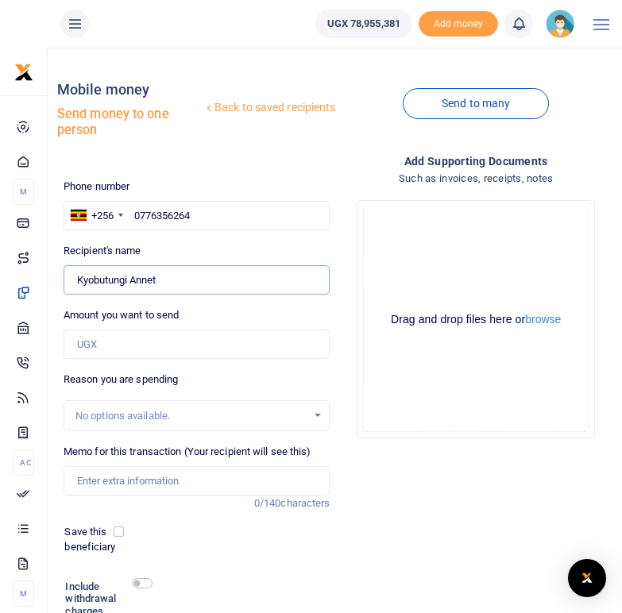
drag, startPoint x: 181, startPoint y: 282, endPoint x: 73, endPoint y: 284, distance: 108.0
click at [73, 284] on input "Found" at bounding box center [197, 280] width 267 height 30
drag, startPoint x: 207, startPoint y: 217, endPoint x: 133, endPoint y: 214, distance: 74.7
click at [133, 214] on input "0776356264" at bounding box center [197, 216] width 267 height 30
paste input "773458152"
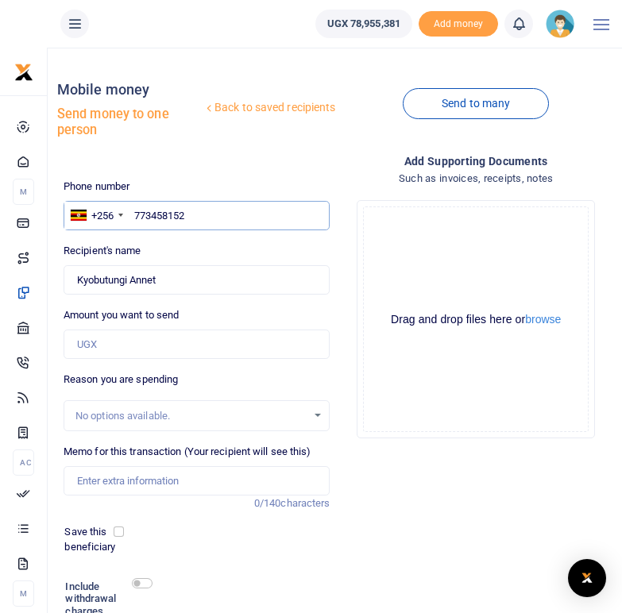
click at [136, 214] on input "773458152" at bounding box center [197, 216] width 267 height 30
type input "0773458152"
type input "Madina Nakato"
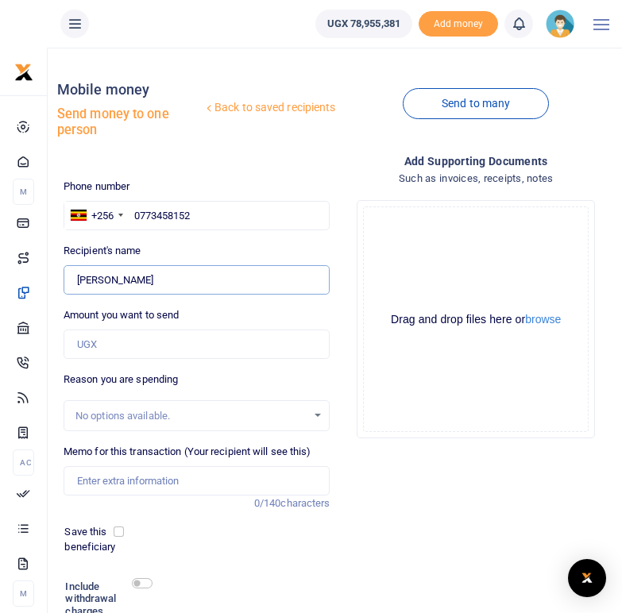
drag, startPoint x: 164, startPoint y: 281, endPoint x: 78, endPoint y: 281, distance: 86.6
click at [78, 281] on input "Found" at bounding box center [197, 280] width 267 height 30
drag, startPoint x: 202, startPoint y: 214, endPoint x: 137, endPoint y: 210, distance: 64.5
click at [137, 210] on input "0773458152" at bounding box center [197, 216] width 267 height 30
paste input "89738040"
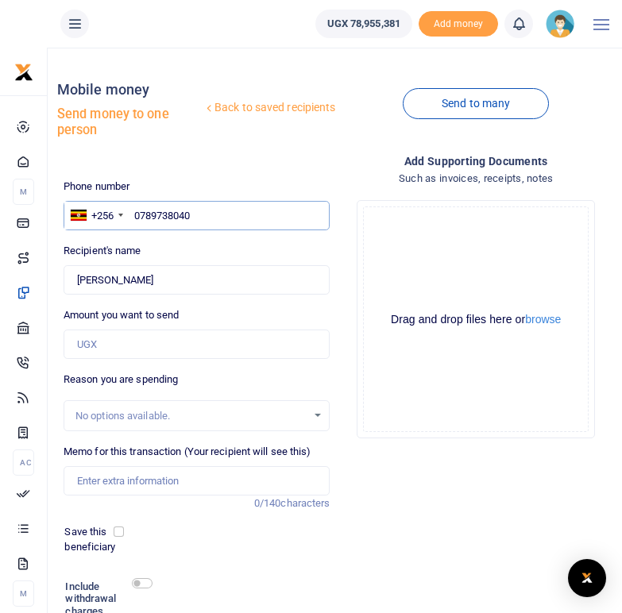
click at [139, 217] on input "0789738040" at bounding box center [197, 216] width 267 height 30
type input "0789738040"
type input "Assumpta Ayebazibwe"
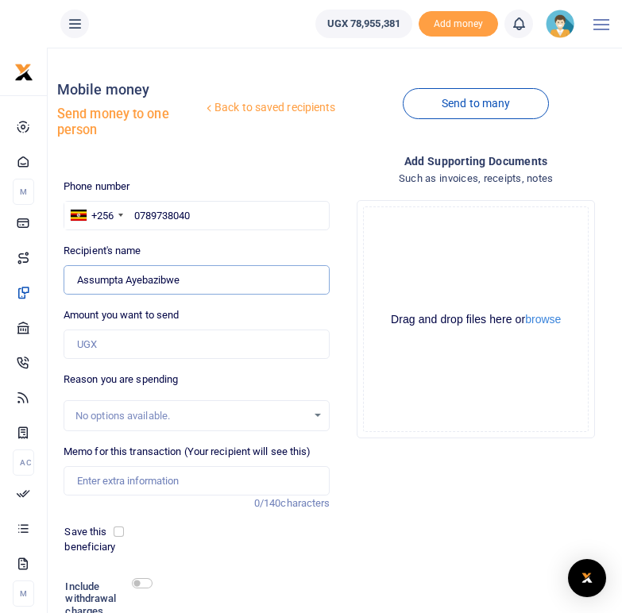
drag, startPoint x: 187, startPoint y: 277, endPoint x: 78, endPoint y: 276, distance: 109.6
click at [78, 276] on input "Found" at bounding box center [197, 280] width 267 height 30
drag, startPoint x: 204, startPoint y: 211, endPoint x: 133, endPoint y: 214, distance: 71.5
click at [133, 214] on input "0789738040" at bounding box center [197, 216] width 267 height 30
paste input "764421649"
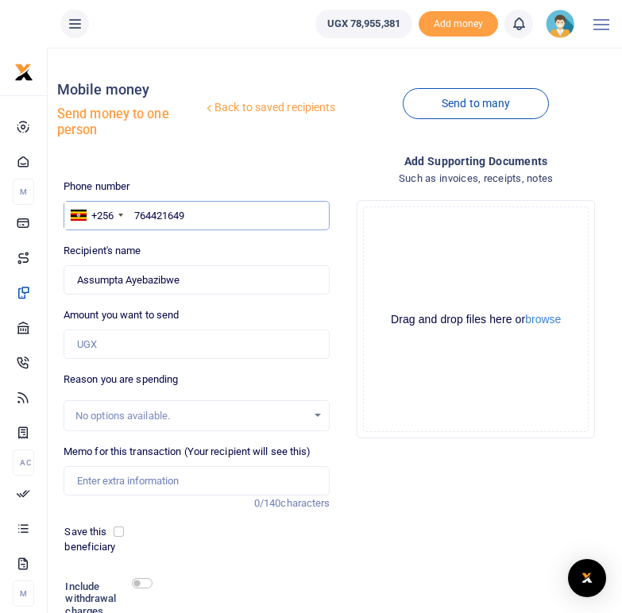
click at [137, 215] on input "764421649" at bounding box center [197, 216] width 267 height 30
type input "0764421649"
type input "Kate Kinaheirwe"
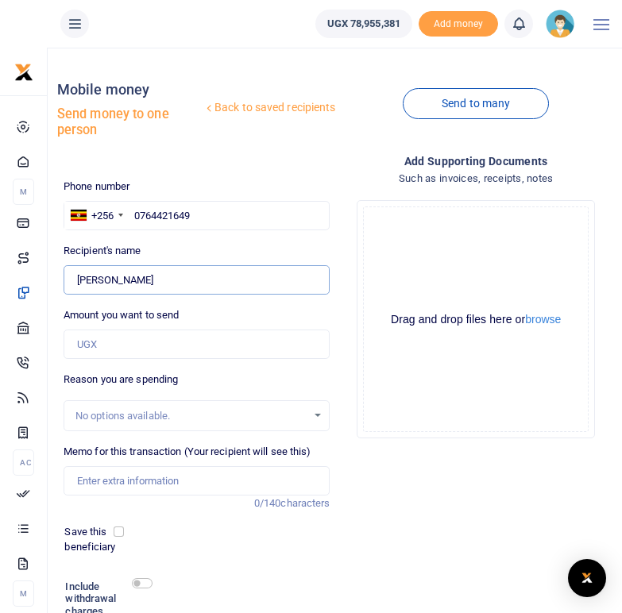
drag, startPoint x: 158, startPoint y: 280, endPoint x: 79, endPoint y: 278, distance: 79.5
click at [79, 278] on input "Found" at bounding box center [197, 280] width 267 height 30
click at [87, 278] on input "Found" at bounding box center [197, 280] width 267 height 30
drag, startPoint x: 155, startPoint y: 280, endPoint x: 75, endPoint y: 280, distance: 80.2
click at [75, 280] on input "Found" at bounding box center [197, 280] width 267 height 30
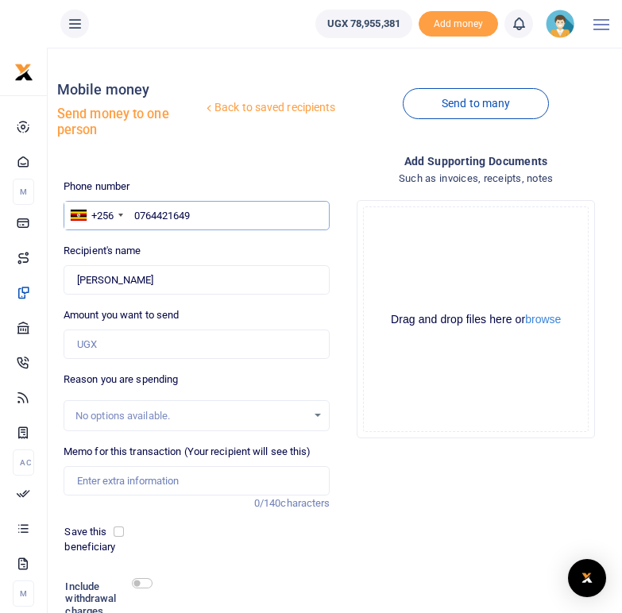
click at [203, 211] on input "0764421649" at bounding box center [197, 216] width 267 height 30
drag, startPoint x: 198, startPoint y: 213, endPoint x: 137, endPoint y: 213, distance: 61.2
click at [137, 213] on input "0764421649" at bounding box center [197, 216] width 267 height 30
paste input "781766454"
click at [135, 214] on input "781766454" at bounding box center [197, 216] width 267 height 30
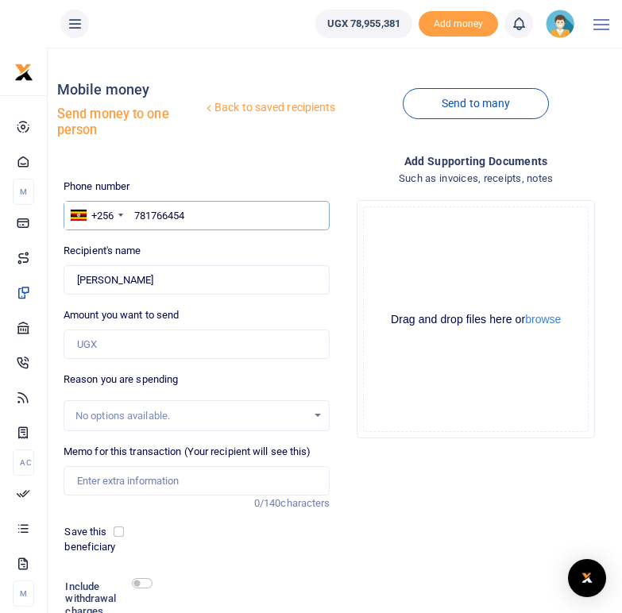
type input "0781766454"
type input "Joan Katushabe"
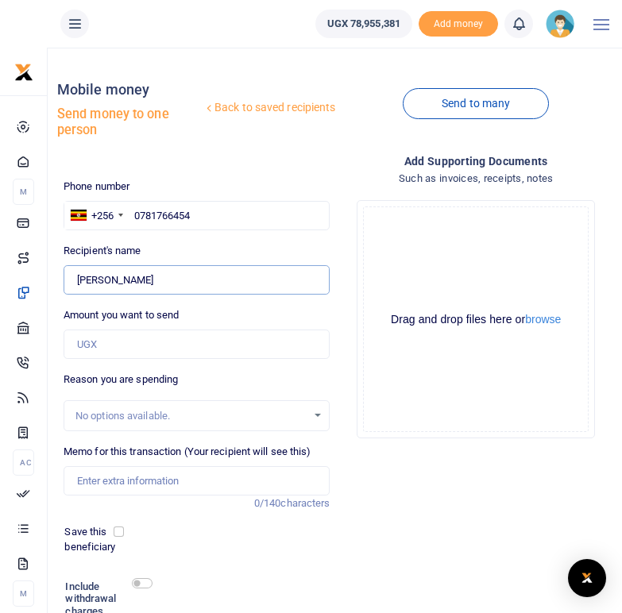
drag, startPoint x: 155, startPoint y: 280, endPoint x: 77, endPoint y: 279, distance: 77.9
click at [77, 279] on input "Found" at bounding box center [197, 280] width 267 height 30
click at [192, 216] on input "0781766454" at bounding box center [197, 216] width 267 height 30
drag, startPoint x: 192, startPoint y: 216, endPoint x: 133, endPoint y: 216, distance: 58.8
click at [133, 216] on input "0781766454" at bounding box center [197, 216] width 267 height 30
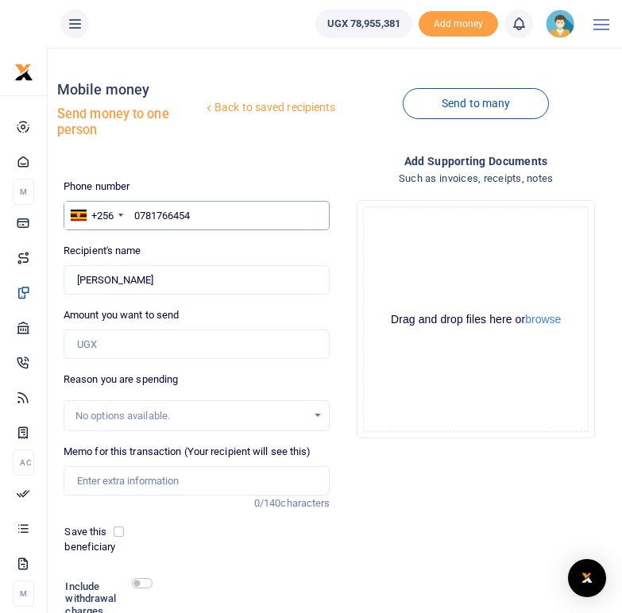
paste input "7611969662"
click at [137, 216] on input "7611969662" at bounding box center [197, 216] width 267 height 30
type input "07611969662"
drag, startPoint x: 200, startPoint y: 212, endPoint x: 136, endPoint y: 212, distance: 64.3
click at [136, 212] on input "07611969662" at bounding box center [197, 216] width 267 height 30
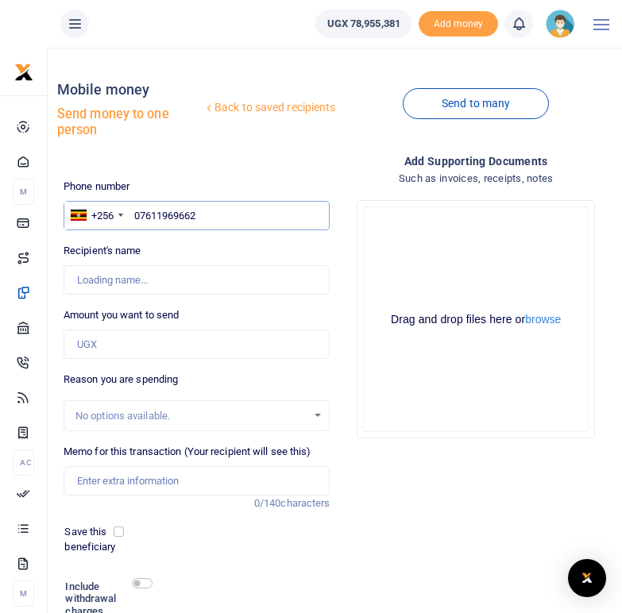
paste input "705307771"
click at [137, 217] on input "705307771" at bounding box center [197, 216] width 267 height 30
type input "0705307771"
type input "Asasira Mackline"
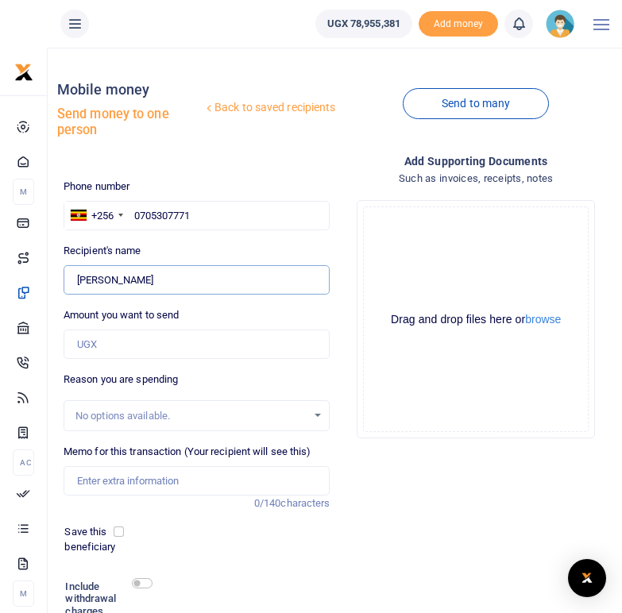
drag, startPoint x: 160, startPoint y: 282, endPoint x: 69, endPoint y: 277, distance: 91.5
click at [69, 277] on input "Found" at bounding box center [197, 280] width 267 height 30
drag, startPoint x: 203, startPoint y: 219, endPoint x: 133, endPoint y: 209, distance: 70.7
click at [133, 209] on input "0705307771" at bounding box center [197, 216] width 267 height 30
paste input "786200369"
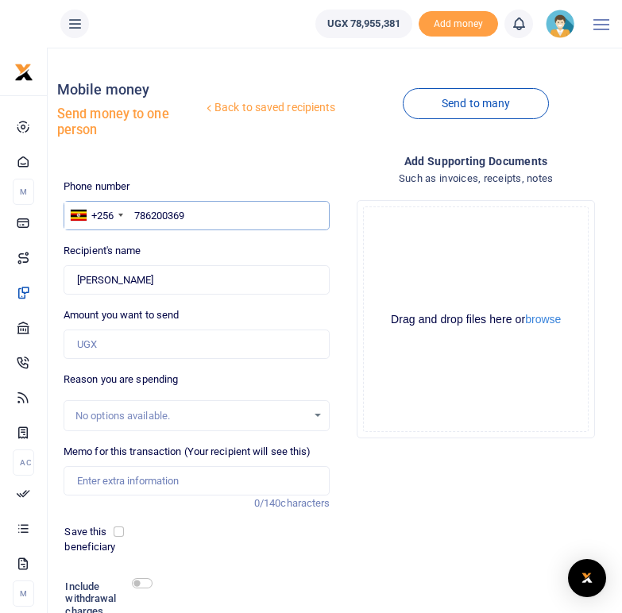
click at [137, 216] on input "786200369" at bounding box center [197, 216] width 267 height 30
type input "0786200369"
type input "Annet Ndyimuka"
type input "0786200369"
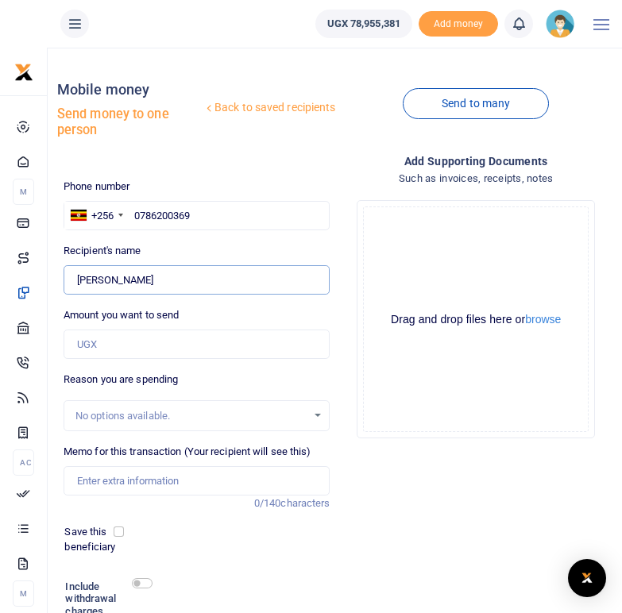
drag, startPoint x: 158, startPoint y: 278, endPoint x: 75, endPoint y: 279, distance: 82.6
click at [75, 279] on input "Found" at bounding box center [197, 280] width 267 height 30
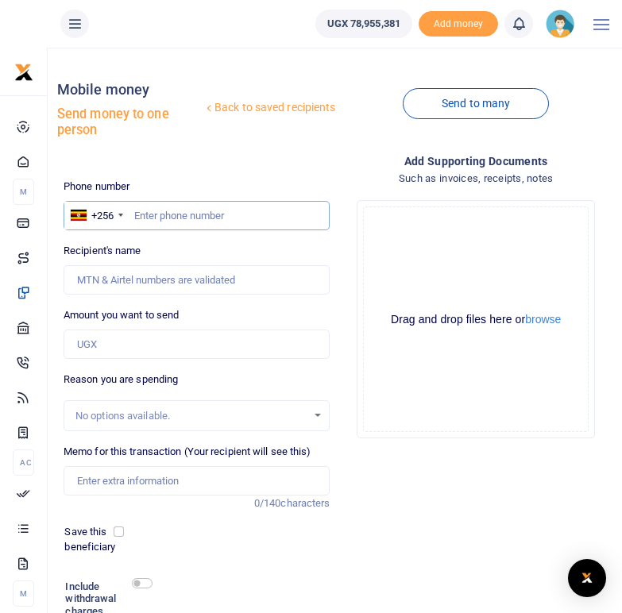
click at [184, 214] on input "text" at bounding box center [197, 216] width 267 height 30
paste input "785046117"
click at [137, 214] on input "785046117" at bounding box center [197, 216] width 267 height 30
type input "0785046117"
type input "Lobinah Nabasa"
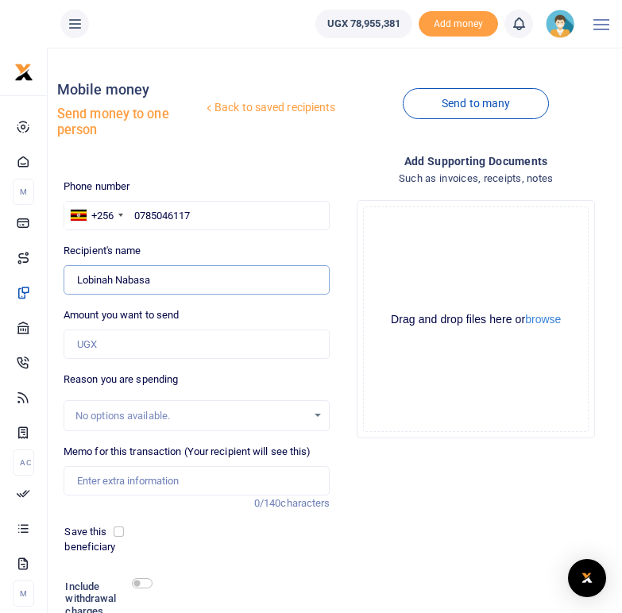
drag, startPoint x: 154, startPoint y: 280, endPoint x: 72, endPoint y: 284, distance: 81.9
click at [72, 284] on input "Found" at bounding box center [197, 280] width 267 height 30
drag, startPoint x: 203, startPoint y: 214, endPoint x: 132, endPoint y: 210, distance: 71.6
click at [132, 210] on input "0785046117" at bounding box center [197, 216] width 267 height 30
paste input "783744734"
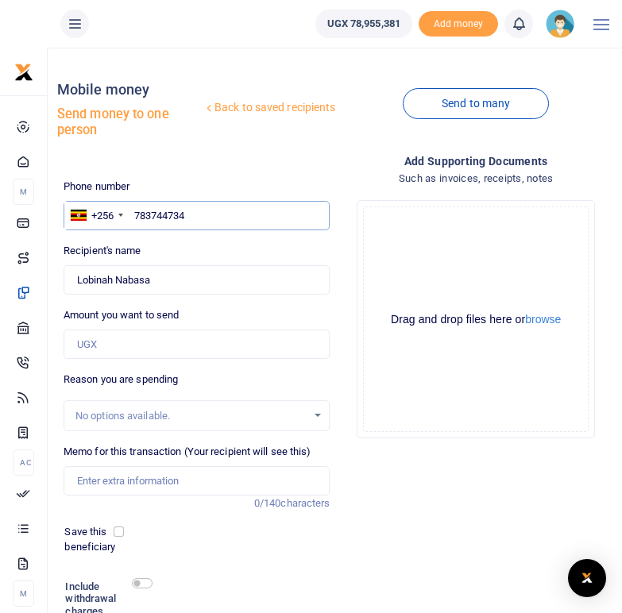
click at [132, 214] on input "783744734" at bounding box center [197, 216] width 267 height 30
type input "0783744734"
type input "Susan Asiimwe"
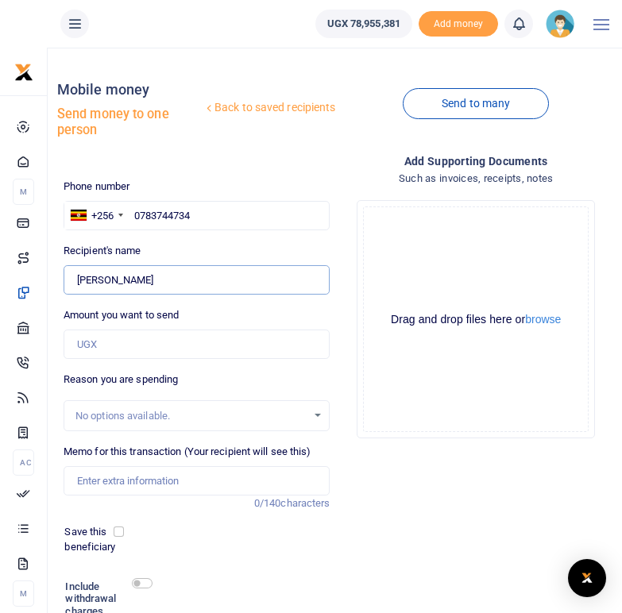
drag, startPoint x: 158, startPoint y: 280, endPoint x: 74, endPoint y: 276, distance: 84.3
click at [74, 276] on input "Found" at bounding box center [197, 280] width 267 height 30
drag, startPoint x: 191, startPoint y: 216, endPoint x: 132, endPoint y: 214, distance: 59.6
click at [132, 214] on input "0783744734" at bounding box center [197, 216] width 267 height 30
paste input "776477275"
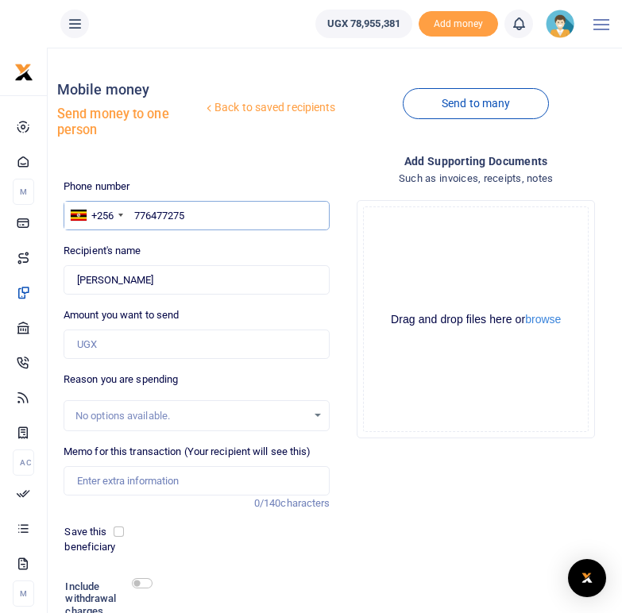
click at [135, 215] on input "776477275" at bounding box center [197, 216] width 267 height 30
type input "0776477275"
type input "Dianah Nyongyera"
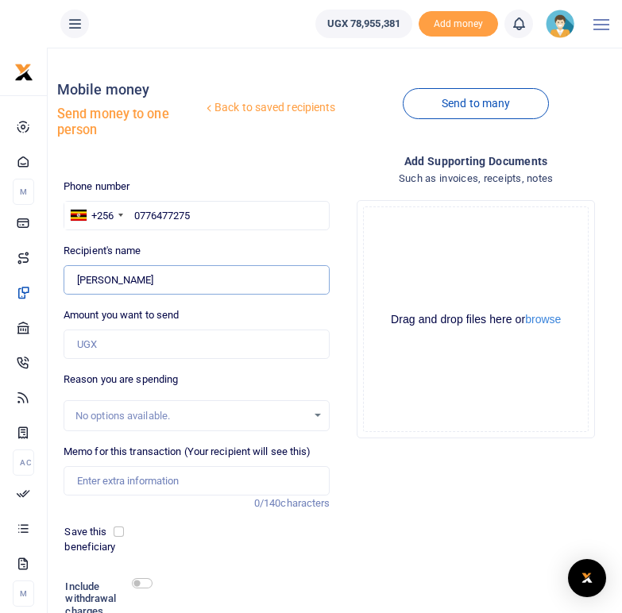
drag, startPoint x: 168, startPoint y: 278, endPoint x: 77, endPoint y: 274, distance: 91.4
click at [77, 274] on input "Found" at bounding box center [197, 280] width 267 height 30
click at [204, 226] on input "0776477275" at bounding box center [197, 216] width 267 height 30
drag, startPoint x: 187, startPoint y: 212, endPoint x: 131, endPoint y: 212, distance: 56.4
click at [131, 212] on input "0776477275" at bounding box center [197, 216] width 267 height 30
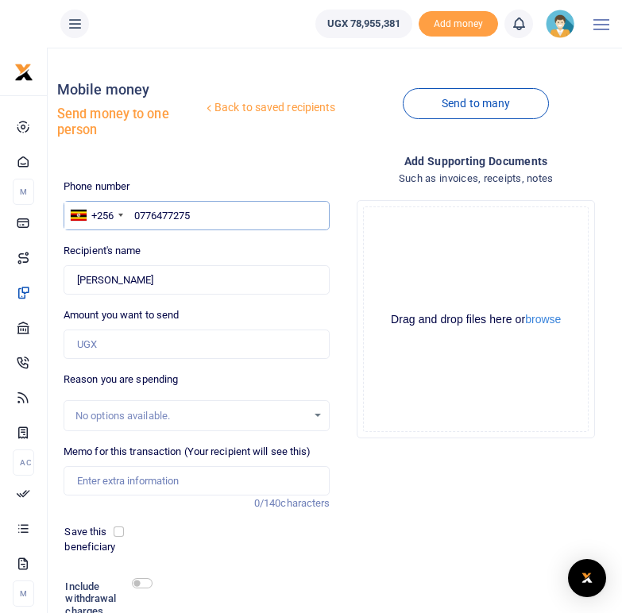
drag, startPoint x: 198, startPoint y: 214, endPoint x: 135, endPoint y: 214, distance: 62.8
click at [135, 214] on input "0776477275" at bounding box center [197, 216] width 267 height 30
paste input "774686073"
click at [134, 212] on input "774686073" at bounding box center [197, 216] width 267 height 30
type input "0774686073"
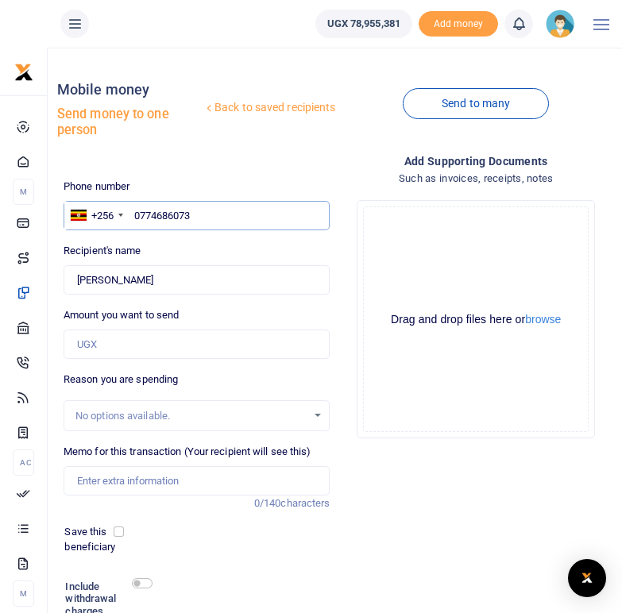
type input "Edvin Kemigisha"
drag, startPoint x: 155, startPoint y: 278, endPoint x: 70, endPoint y: 273, distance: 85.1
click at [70, 273] on input "Found" at bounding box center [197, 280] width 267 height 30
drag, startPoint x: 202, startPoint y: 217, endPoint x: 133, endPoint y: 210, distance: 68.6
click at [133, 210] on input "0774686073" at bounding box center [197, 216] width 267 height 30
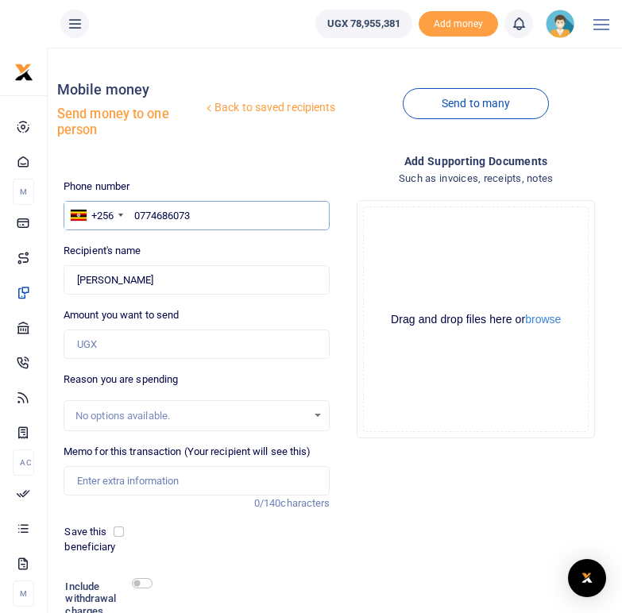
paste input "774922664"
click at [135, 214] on input "774922664" at bounding box center [197, 216] width 267 height 30
type input "0774922664"
type input "Hildah Tumanyane Ankunda"
drag, startPoint x: 211, startPoint y: 276, endPoint x: 76, endPoint y: 276, distance: 135.0
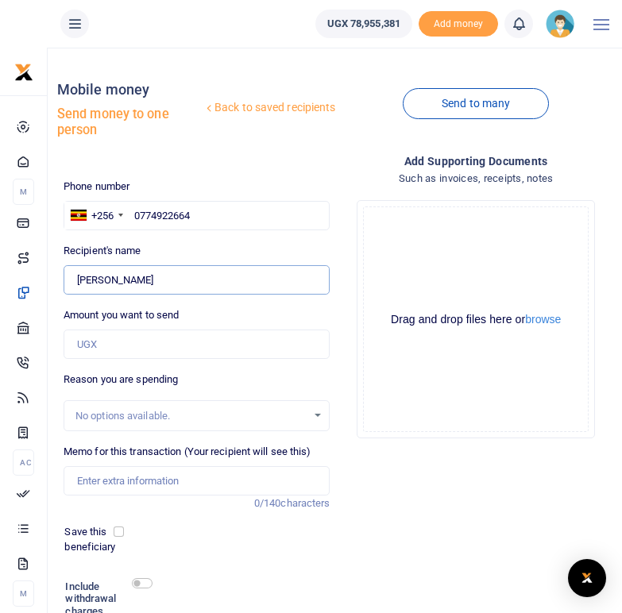
click at [76, 276] on input "Found" at bounding box center [197, 280] width 267 height 30
click at [205, 210] on input "0774922664" at bounding box center [197, 216] width 267 height 30
drag, startPoint x: 203, startPoint y: 210, endPoint x: 134, endPoint y: 210, distance: 69.1
click at [134, 210] on input "0774922664" at bounding box center [197, 216] width 267 height 30
paste input "779810533"
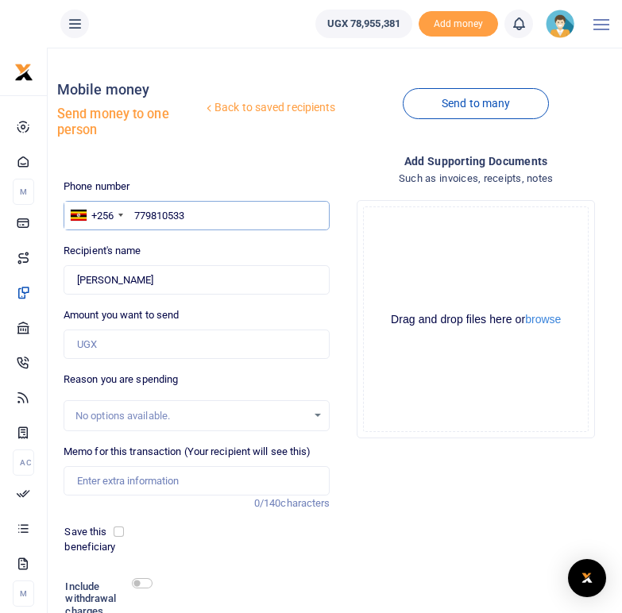
click at [133, 211] on input "779810533" at bounding box center [197, 216] width 267 height 30
type input "0779810533"
type input "Evalyne Nabireeba"
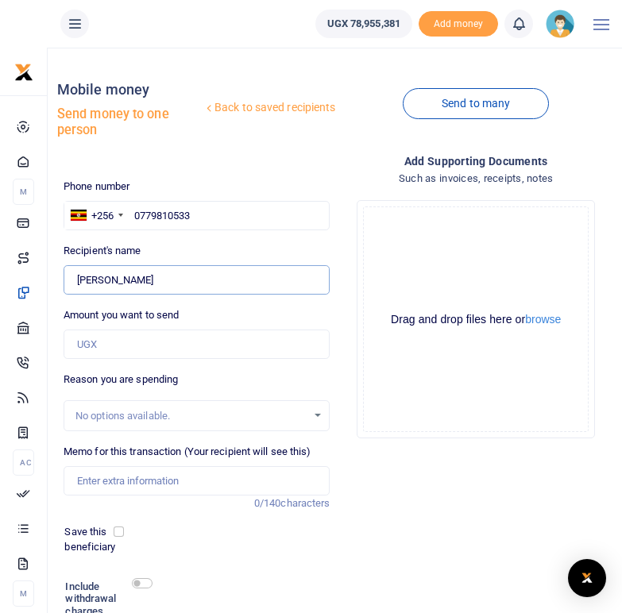
drag, startPoint x: 168, startPoint y: 280, endPoint x: 78, endPoint y: 277, distance: 89.8
click at [78, 277] on input "Found" at bounding box center [197, 280] width 267 height 30
click at [217, 215] on input "0779810533" at bounding box center [197, 216] width 267 height 30
drag, startPoint x: 214, startPoint y: 215, endPoint x: 134, endPoint y: 214, distance: 79.4
click at [134, 214] on input "0779810533" at bounding box center [197, 216] width 267 height 30
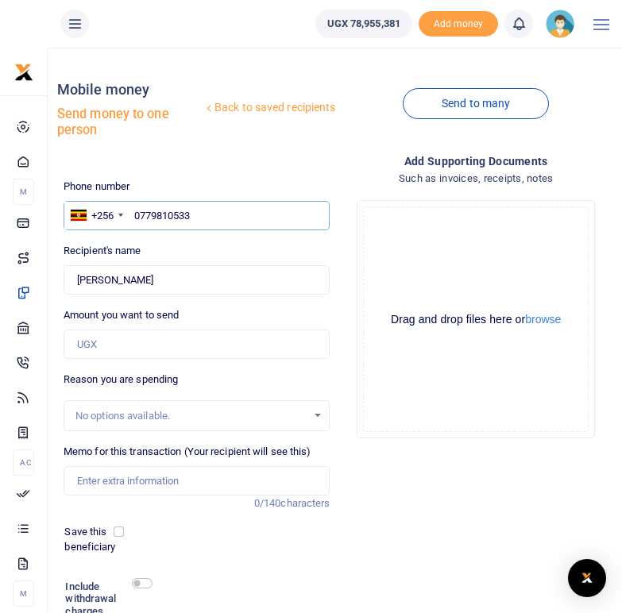
paste input "77147007"
click at [137, 216] on input "771470073" at bounding box center [197, 216] width 267 height 30
type input "0771470073"
type input "Dativah Kenyonyozi"
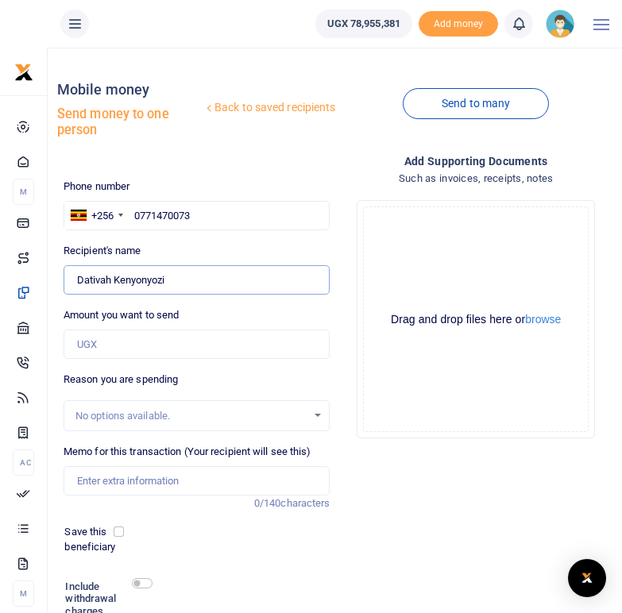
drag, startPoint x: 176, startPoint y: 280, endPoint x: 69, endPoint y: 275, distance: 106.5
click at [69, 275] on input "Found" at bounding box center [197, 280] width 267 height 30
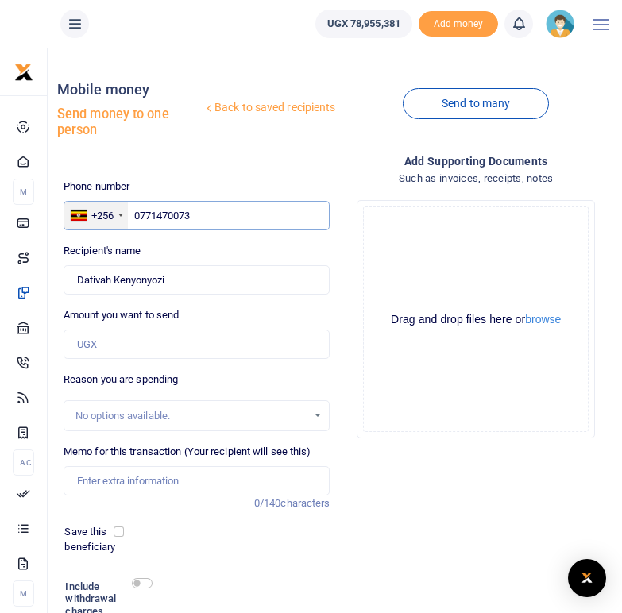
drag, startPoint x: 199, startPoint y: 218, endPoint x: 119, endPoint y: 211, distance: 79.7
click at [119, 211] on div "+256 Uganda +256 0771470073" at bounding box center [197, 216] width 267 height 30
paste input "778347908"
click at [136, 215] on input "778347908" at bounding box center [197, 216] width 267 height 30
type input "0778347908"
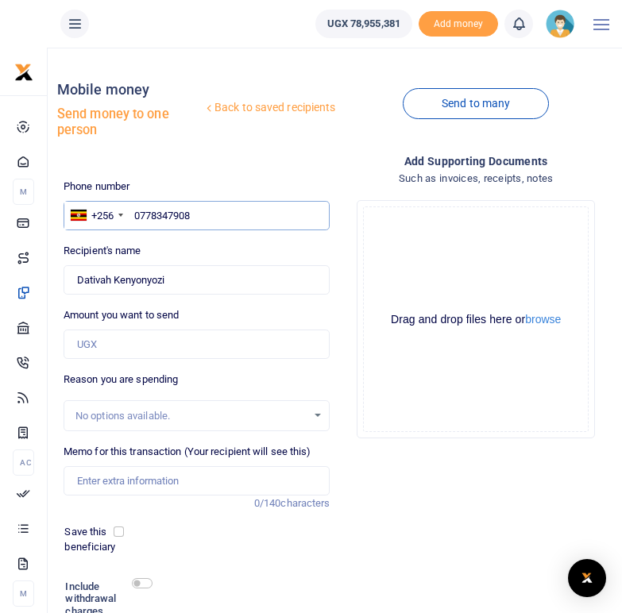
type input "Vestine Mucokarande"
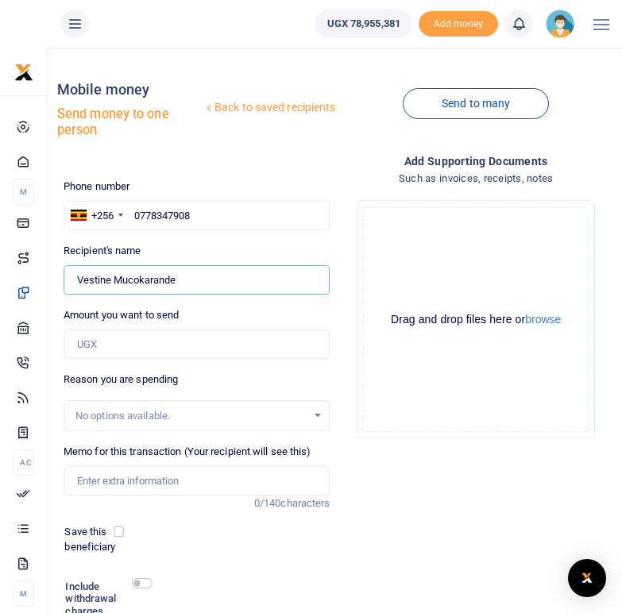
drag, startPoint x: 181, startPoint y: 282, endPoint x: 79, endPoint y: 279, distance: 101.7
click at [79, 279] on input "Found" at bounding box center [197, 280] width 267 height 30
click at [95, 281] on input "Found" at bounding box center [197, 280] width 267 height 30
drag, startPoint x: 187, startPoint y: 281, endPoint x: 71, endPoint y: 283, distance: 116.8
click at [71, 283] on input "Found" at bounding box center [197, 280] width 267 height 30
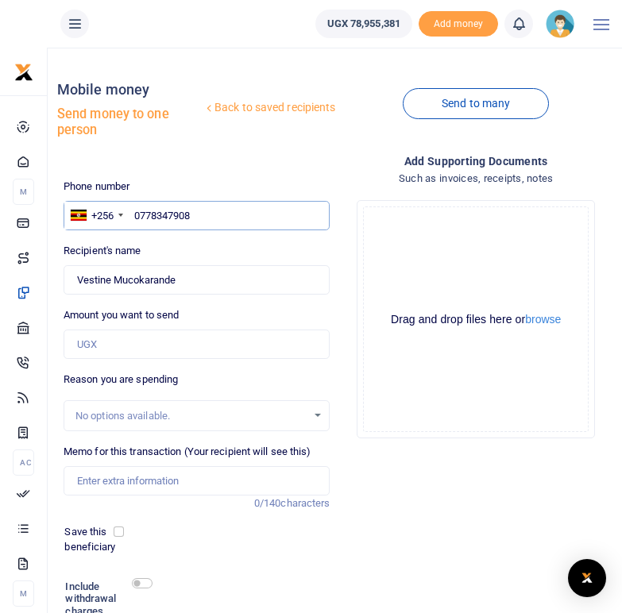
click at [199, 214] on input "0778347908" at bounding box center [197, 216] width 267 height 30
drag, startPoint x: 199, startPoint y: 214, endPoint x: 132, endPoint y: 213, distance: 67.5
click at [132, 213] on input "0778347908" at bounding box center [197, 216] width 267 height 30
paste input "762399291"
click at [137, 208] on input "762399291" at bounding box center [197, 216] width 267 height 30
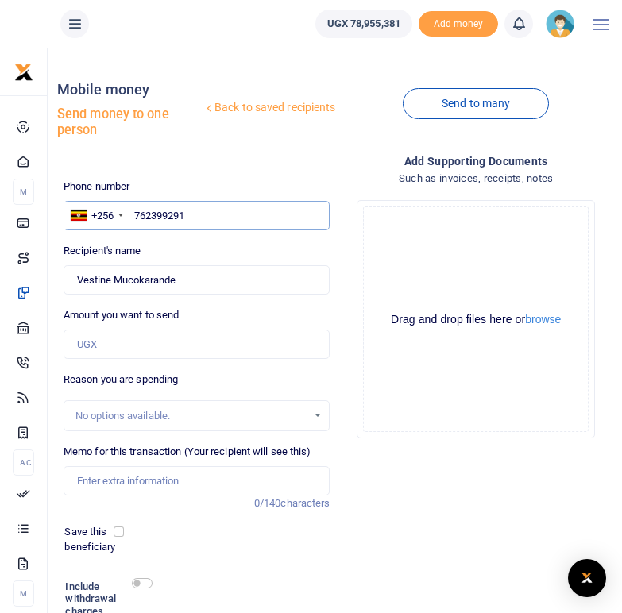
type input "0762399291"
type input "Evan Twinomujuni"
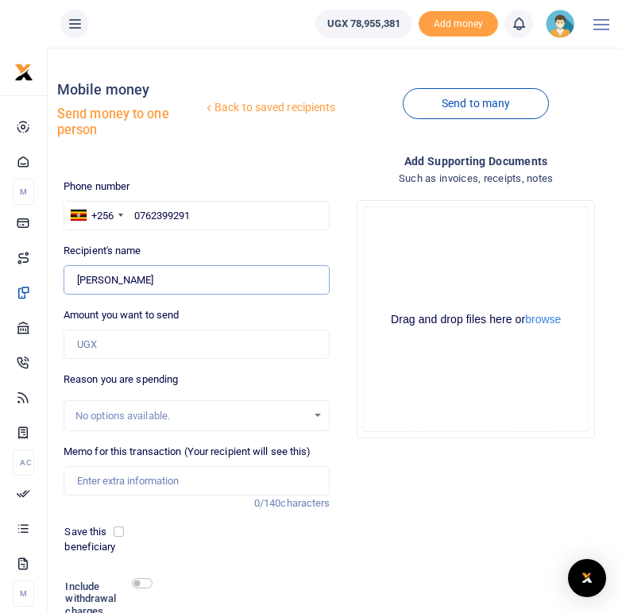
drag, startPoint x: 180, startPoint y: 281, endPoint x: 76, endPoint y: 281, distance: 104.1
click at [76, 281] on input "Found" at bounding box center [197, 280] width 267 height 30
drag, startPoint x: 203, startPoint y: 212, endPoint x: 131, endPoint y: 211, distance: 71.5
click at [131, 211] on input "0762399291" at bounding box center [197, 216] width 267 height 30
paste input "77382507"
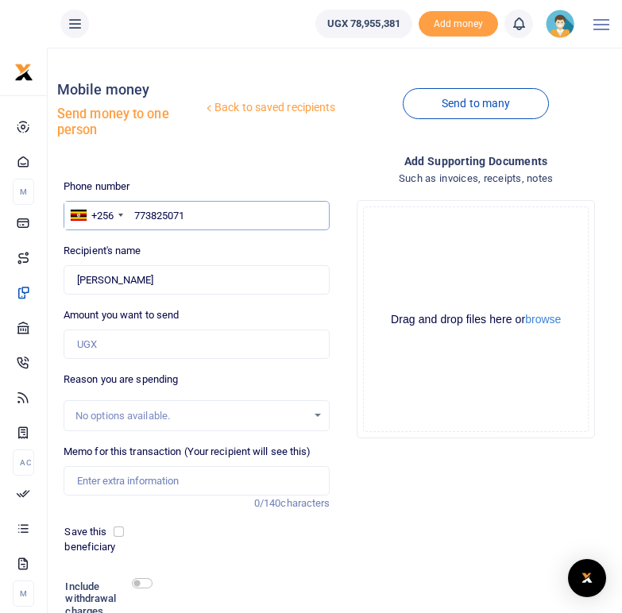
click at [137, 214] on input "773825071" at bounding box center [197, 216] width 267 height 30
type input "0773825071"
type input "Robinah Namulindwa"
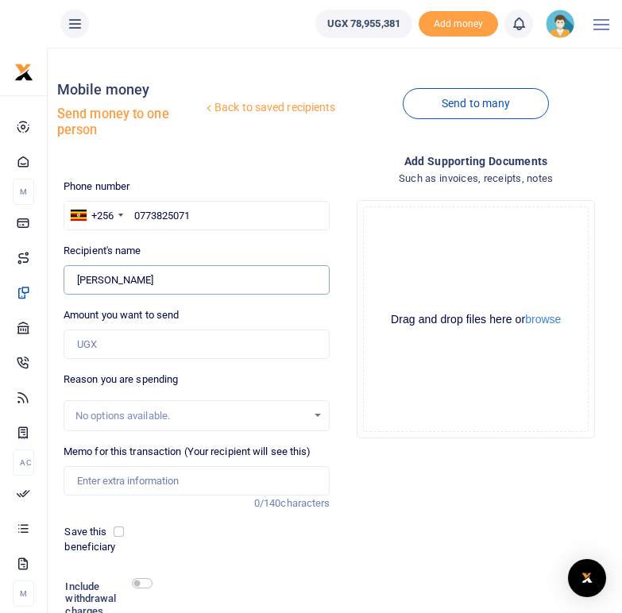
drag, startPoint x: 177, startPoint y: 278, endPoint x: 74, endPoint y: 278, distance: 103.3
click at [74, 278] on input "Found" at bounding box center [197, 280] width 267 height 30
click at [222, 213] on input "0773825071" at bounding box center [197, 216] width 267 height 30
drag, startPoint x: 222, startPoint y: 213, endPoint x: 137, endPoint y: 218, distance: 85.1
click at [137, 218] on input "0773825071" at bounding box center [197, 216] width 267 height 30
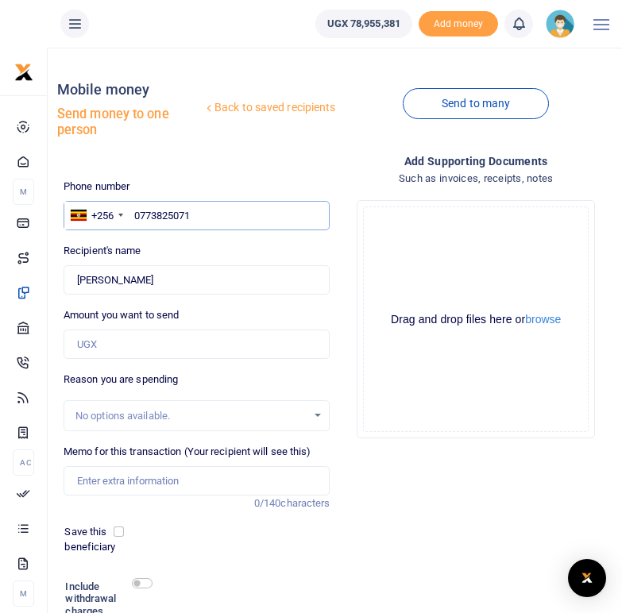
click at [195, 214] on input "0773825071" at bounding box center [197, 216] width 267 height 30
type input "0"
paste input "777289797"
click at [138, 216] on input "777289797" at bounding box center [197, 216] width 267 height 30
type input "0777289797"
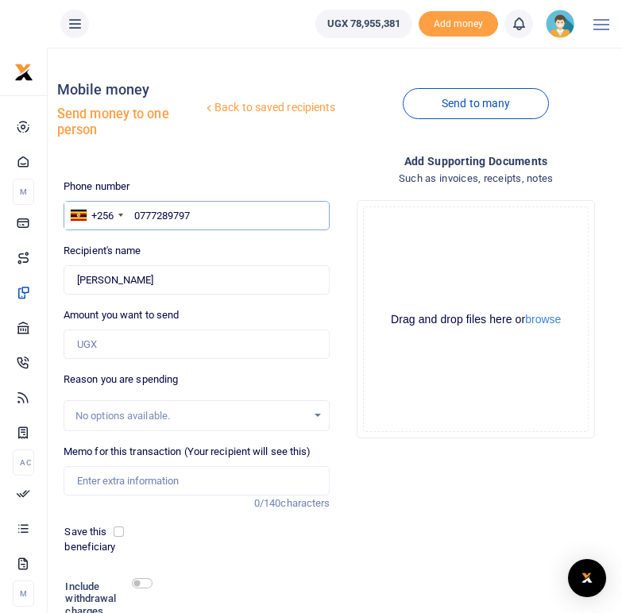
type input "Godver Natukwatsa"
drag, startPoint x: 174, startPoint y: 281, endPoint x: 75, endPoint y: 279, distance: 98.5
click at [75, 279] on input "Found" at bounding box center [197, 280] width 267 height 30
drag, startPoint x: 192, startPoint y: 210, endPoint x: 129, endPoint y: 210, distance: 63.5
click at [129, 210] on div "+256 Uganda +256 0777289797" at bounding box center [197, 216] width 267 height 30
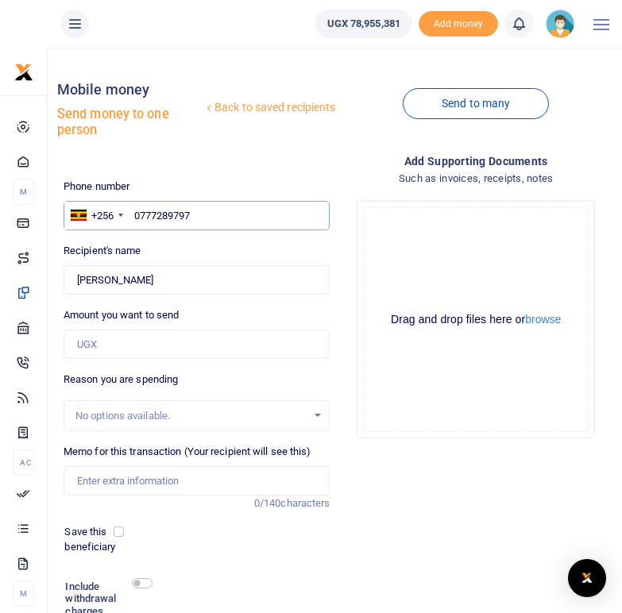
paste input "778660190"
click at [133, 216] on input "778660190" at bounding box center [197, 216] width 267 height 30
type input "0778660190"
click at [172, 271] on input "Found" at bounding box center [197, 280] width 267 height 30
type input "Mercy Komujuni"
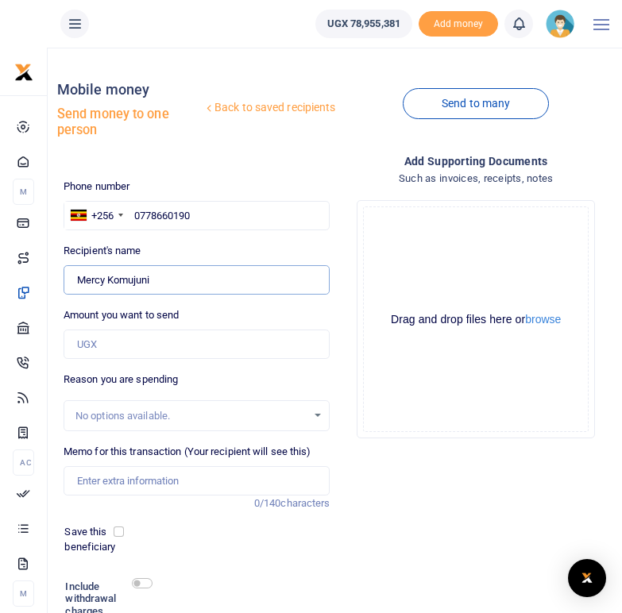
drag, startPoint x: 159, startPoint y: 279, endPoint x: 79, endPoint y: 280, distance: 80.2
click at [79, 280] on input "Found" at bounding box center [197, 280] width 267 height 30
click at [210, 221] on input "0778660190" at bounding box center [197, 216] width 267 height 30
drag, startPoint x: 199, startPoint y: 218, endPoint x: 131, endPoint y: 216, distance: 68.3
click at [131, 216] on input "0778660190" at bounding box center [197, 216] width 267 height 30
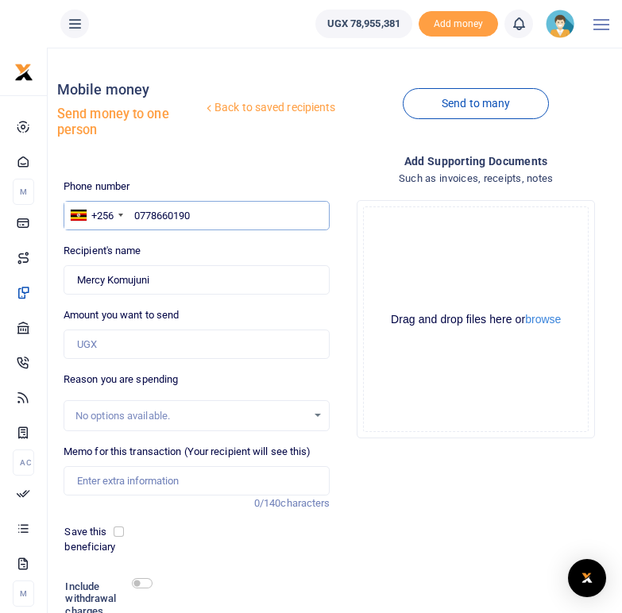
paste input "764470326"
click at [137, 213] on input "764470326" at bounding box center [197, 216] width 267 height 30
type input "0764470326"
type input "Bonita Natamba"
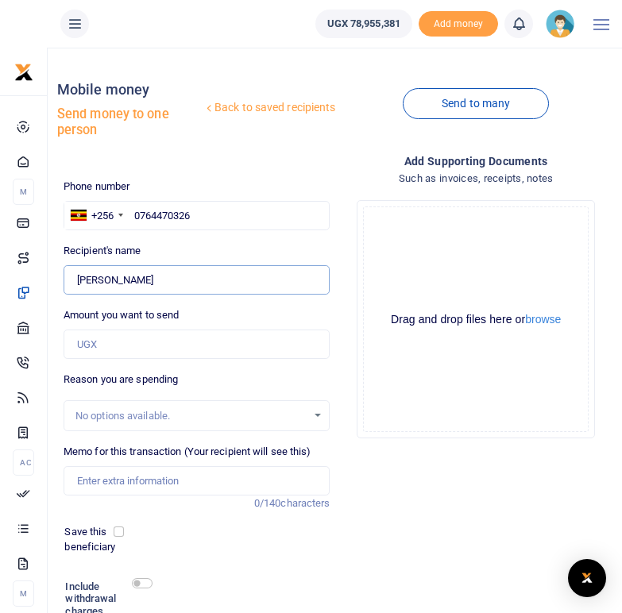
drag, startPoint x: 158, startPoint y: 282, endPoint x: 78, endPoint y: 282, distance: 80.2
click at [78, 282] on input "Found" at bounding box center [197, 280] width 267 height 30
drag, startPoint x: 198, startPoint y: 214, endPoint x: 133, endPoint y: 213, distance: 64.4
click at [133, 213] on input "0764470326" at bounding box center [197, 216] width 267 height 30
paste input "770674388"
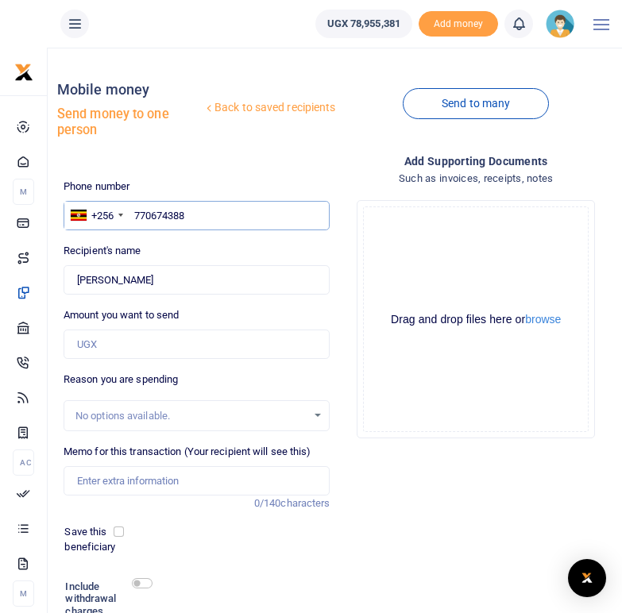
click at [133, 214] on input "770674388" at bounding box center [197, 216] width 267 height 30
type input "0770674388"
type input "Hildah Bashabire"
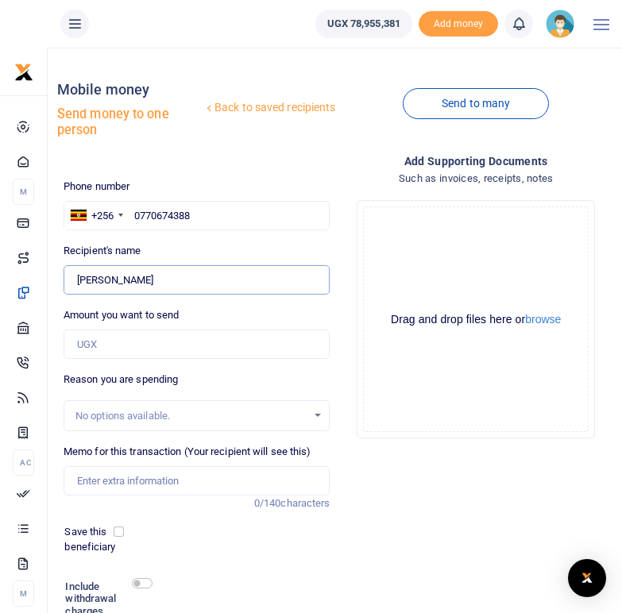
click at [164, 270] on input "Found" at bounding box center [197, 280] width 267 height 30
drag, startPoint x: 162, startPoint y: 280, endPoint x: 74, endPoint y: 277, distance: 88.2
click at [74, 277] on input "Found" at bounding box center [197, 280] width 267 height 30
drag, startPoint x: 200, startPoint y: 212, endPoint x: 130, endPoint y: 212, distance: 69.9
click at [130, 212] on input "0770674388" at bounding box center [197, 216] width 267 height 30
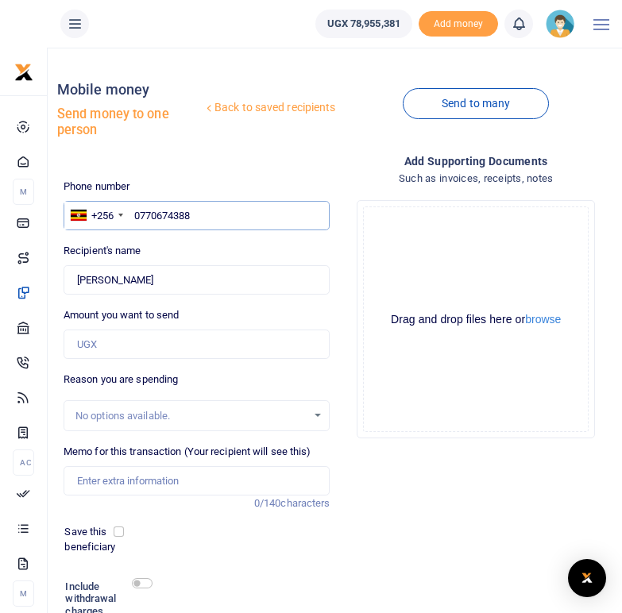
paste input "772073289"
click at [135, 216] on input "772073289" at bounding box center [197, 216] width 267 height 30
type input "0772073289"
type input "Proscovia Turyahebwa"
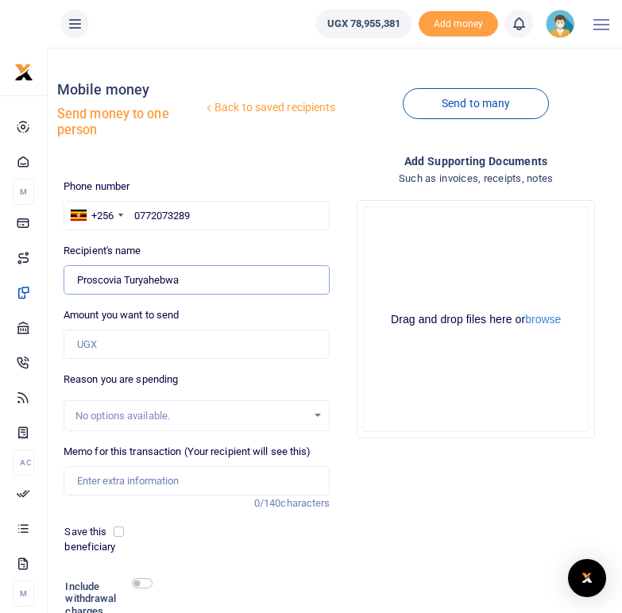
drag, startPoint x: 187, startPoint y: 282, endPoint x: 78, endPoint y: 278, distance: 109.7
click at [78, 278] on input "Found" at bounding box center [197, 280] width 267 height 30
click at [207, 216] on input "0772073289" at bounding box center [197, 216] width 267 height 30
drag, startPoint x: 207, startPoint y: 216, endPoint x: 131, endPoint y: 212, distance: 75.6
click at [131, 212] on input "0772073289" at bounding box center [197, 216] width 267 height 30
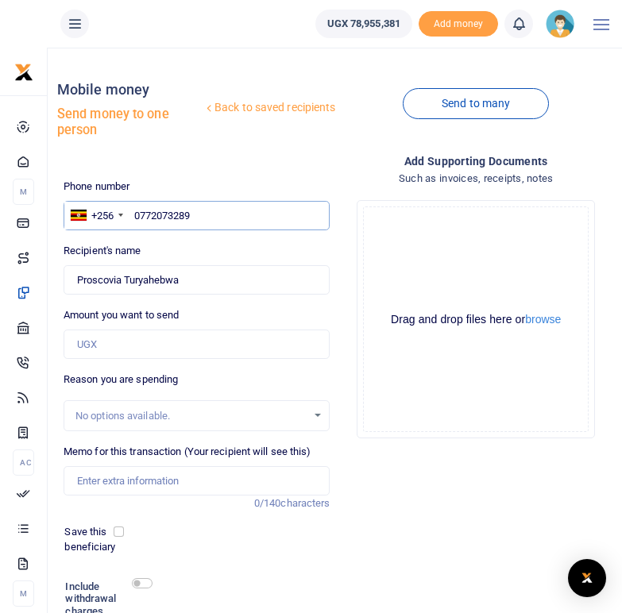
paste input "776746745"
click at [135, 217] on input "776746745" at bounding box center [197, 216] width 267 height 30
type input "0776746745"
type input "Annah Ninsiima"
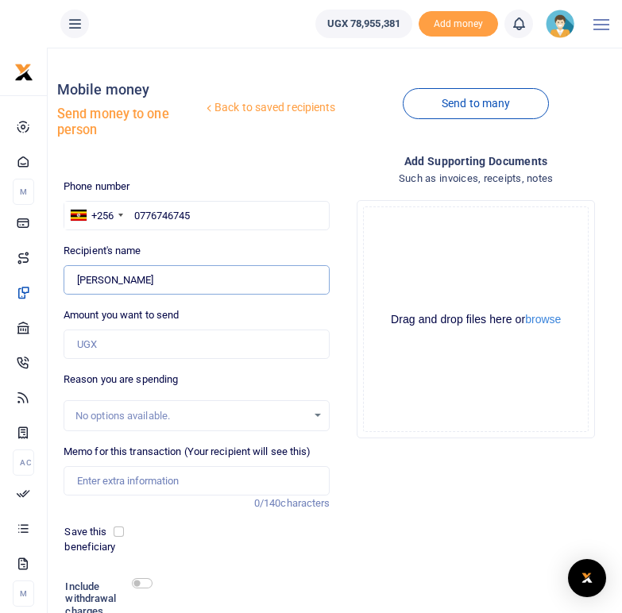
click at [171, 281] on input "Found" at bounding box center [197, 280] width 267 height 30
drag, startPoint x: 161, startPoint y: 281, endPoint x: 74, endPoint y: 281, distance: 87.4
click at [74, 281] on input "Found" at bounding box center [197, 280] width 267 height 30
drag, startPoint x: 204, startPoint y: 217, endPoint x: 135, endPoint y: 215, distance: 69.1
click at [135, 215] on input "0776746745" at bounding box center [197, 216] width 267 height 30
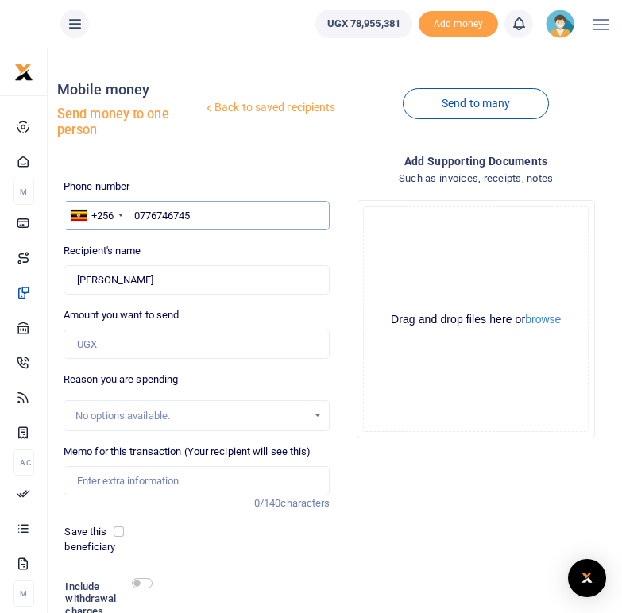
paste input "780765931"
click at [134, 214] on input "780765931" at bounding box center [197, 216] width 267 height 30
type input "0780765931"
type input "Anoceata Kamanyiso"
type input "0780765931"
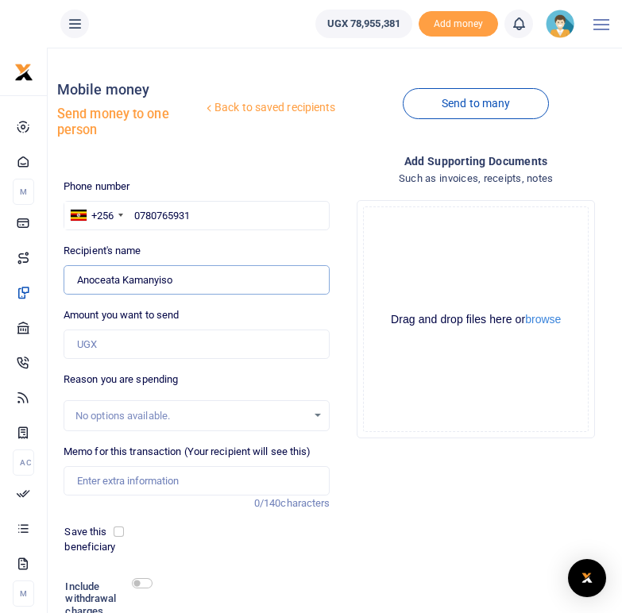
drag, startPoint x: 181, startPoint y: 278, endPoint x: 78, endPoint y: 280, distance: 103.3
click at [78, 280] on input "Found" at bounding box center [197, 280] width 267 height 30
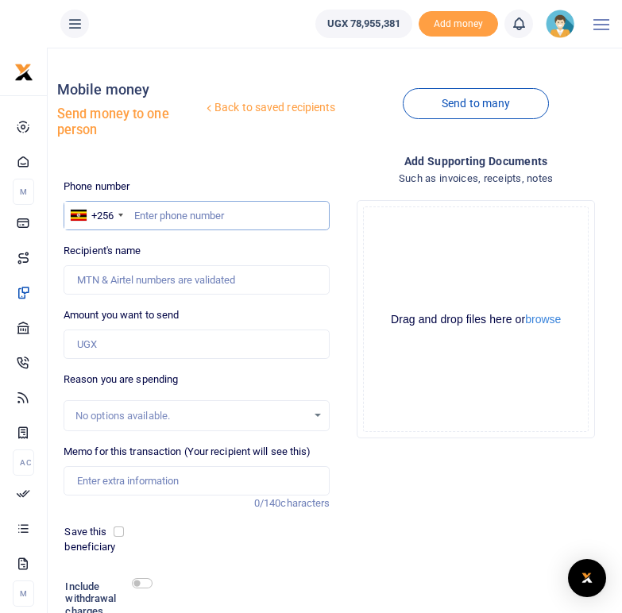
click at [176, 213] on input "text" at bounding box center [197, 216] width 267 height 30
paste input "780941436"
click at [136, 215] on input "780941436" at bounding box center [197, 216] width 267 height 30
type input "0780941436"
type input "Milliam Kyomukama"
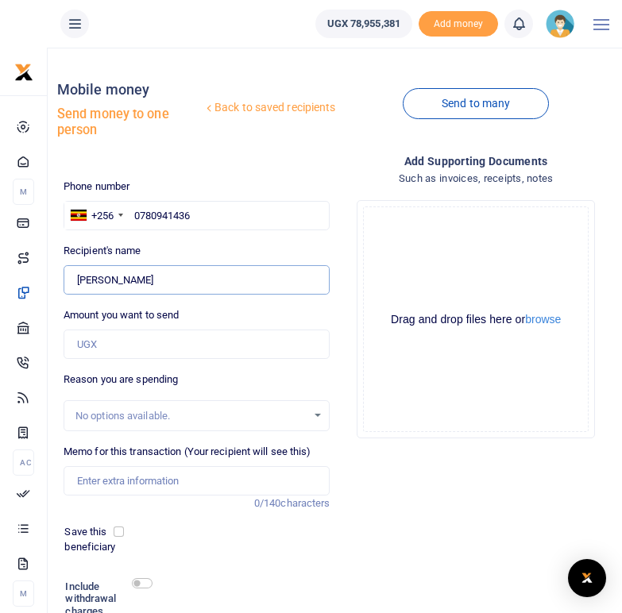
click at [178, 280] on input "Found" at bounding box center [197, 280] width 267 height 30
drag, startPoint x: 178, startPoint y: 280, endPoint x: 77, endPoint y: 276, distance: 101.0
click at [77, 276] on input "Found" at bounding box center [197, 280] width 267 height 30
click at [199, 221] on input "0780941436" at bounding box center [197, 216] width 267 height 30
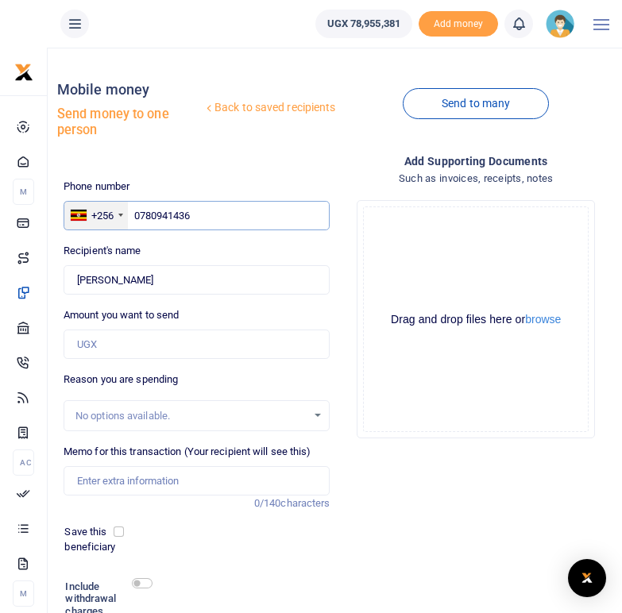
drag, startPoint x: 196, startPoint y: 216, endPoint x: 129, endPoint y: 212, distance: 67.6
click at [129, 212] on div "+256 Uganda +256 0780941436" at bounding box center [197, 216] width 267 height 30
paste input "770937759"
click at [135, 214] on input "770937759" at bounding box center [197, 216] width 267 height 30
type input "0770937759"
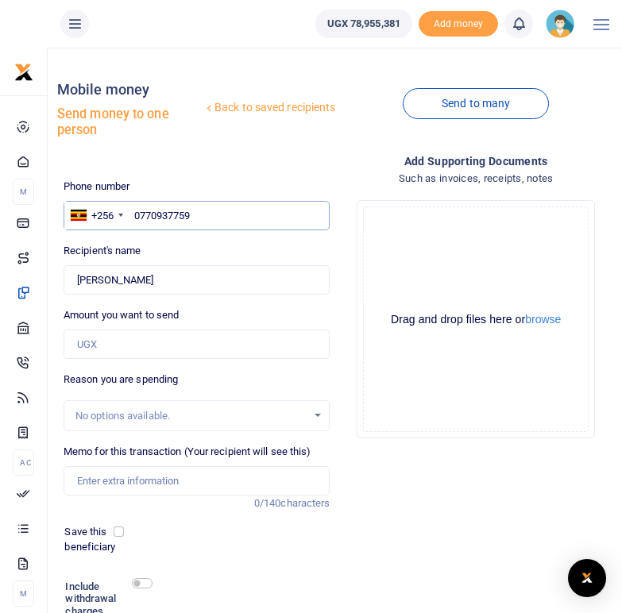
type input "Hope Tumuramye"
click at [164, 280] on input "Found" at bounding box center [197, 280] width 267 height 30
drag, startPoint x: 164, startPoint y: 280, endPoint x: 77, endPoint y: 278, distance: 86.6
click at [77, 278] on input "Found" at bounding box center [197, 280] width 267 height 30
click at [199, 215] on input "0770937759" at bounding box center [197, 216] width 267 height 30
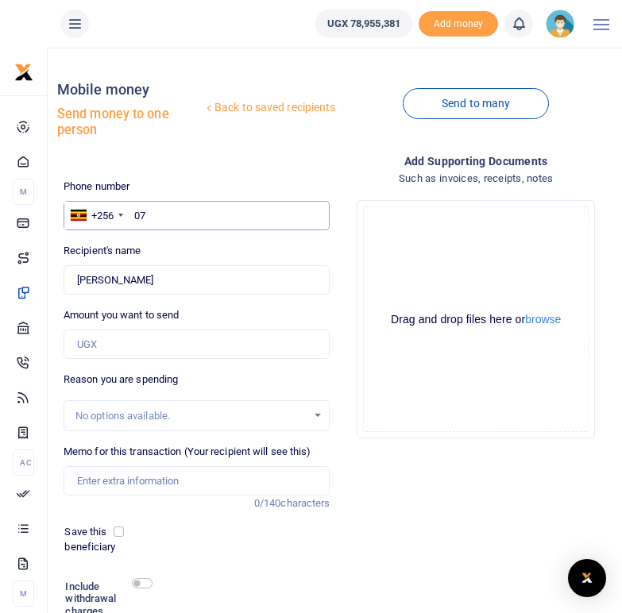
type input "0"
paste input "786331123"
click at [136, 220] on input "786331123" at bounding box center [197, 216] width 267 height 30
type input "0786331123"
type input "Ankunda Pamera"
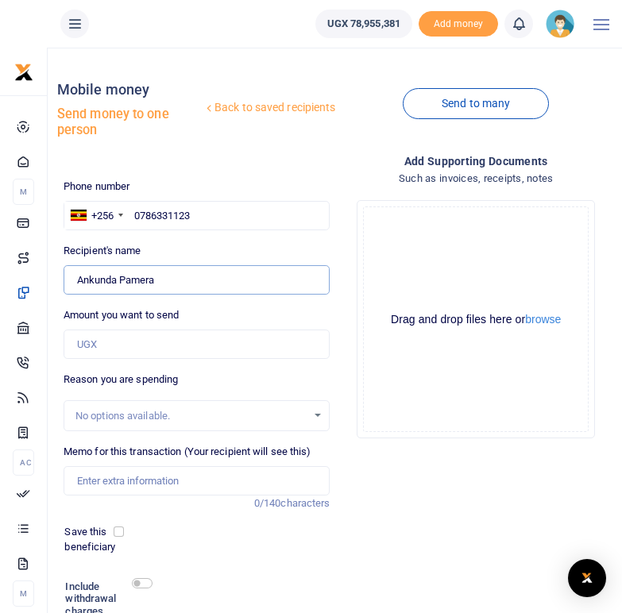
click at [164, 278] on input "Found" at bounding box center [197, 280] width 267 height 30
drag, startPoint x: 164, startPoint y: 278, endPoint x: 75, endPoint y: 280, distance: 89.0
click at [75, 280] on input "Found" at bounding box center [197, 280] width 267 height 30
click at [200, 215] on input "0786331123" at bounding box center [197, 216] width 267 height 30
drag, startPoint x: 200, startPoint y: 215, endPoint x: 130, endPoint y: 209, distance: 70.2
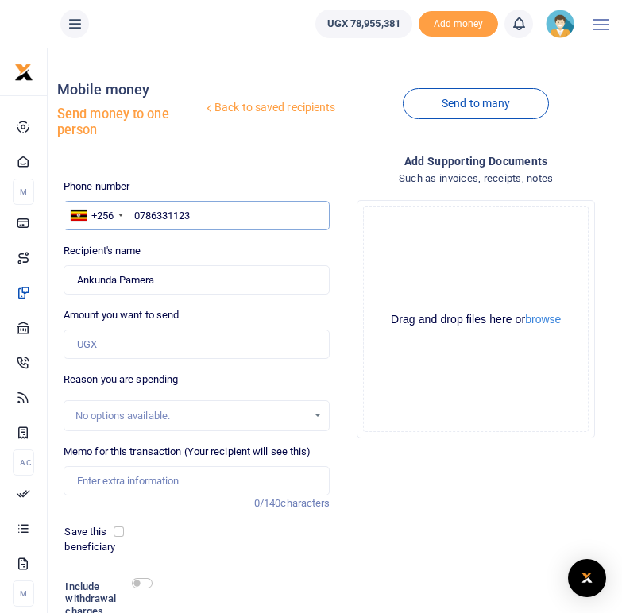
click at [130, 209] on input "0786331123" at bounding box center [197, 216] width 267 height 30
paste input "789909624"
click at [137, 215] on input "789909624" at bounding box center [197, 216] width 267 height 30
type input "0789909624"
type input "Happiness Arinaitwe"
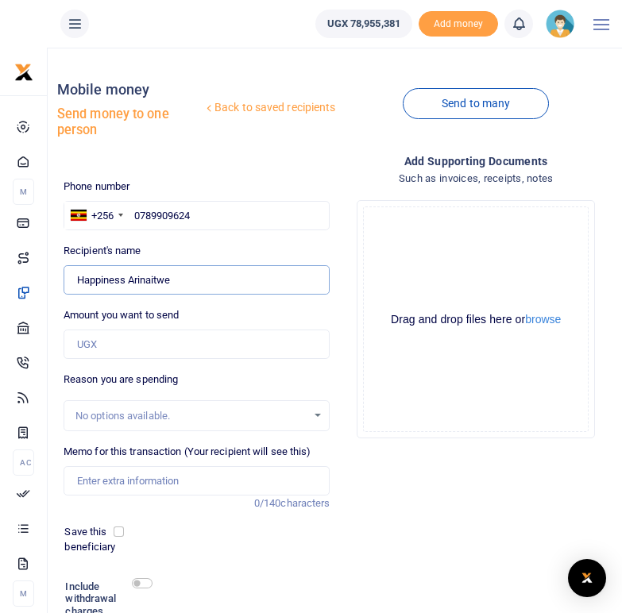
click at [173, 281] on input "Found" at bounding box center [197, 280] width 267 height 30
drag, startPoint x: 173, startPoint y: 281, endPoint x: 79, endPoint y: 280, distance: 93.7
click at [79, 280] on input "Found" at bounding box center [197, 280] width 267 height 30
click at [199, 213] on input "0789909624" at bounding box center [197, 216] width 267 height 30
drag, startPoint x: 199, startPoint y: 213, endPoint x: 133, endPoint y: 218, distance: 66.2
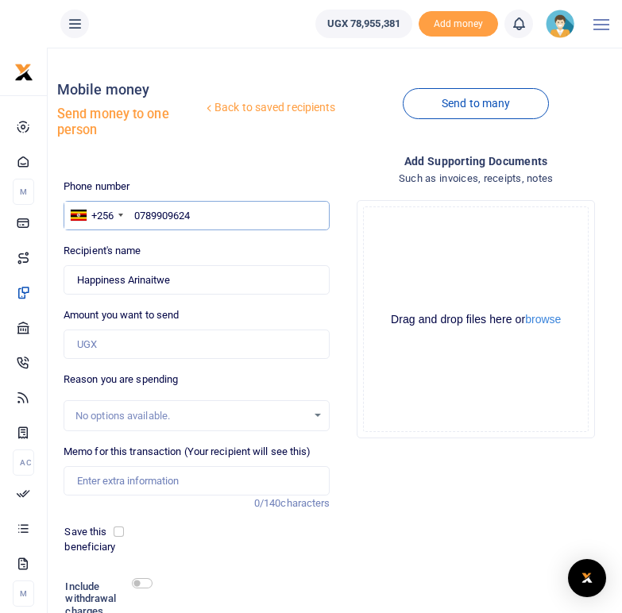
click at [133, 218] on input "0789909624" at bounding box center [197, 216] width 267 height 30
paste input "778907023"
click at [137, 218] on input "778907023" at bounding box center [197, 216] width 267 height 30
type input "0778907023"
type input "Eunice Ainembaabazi"
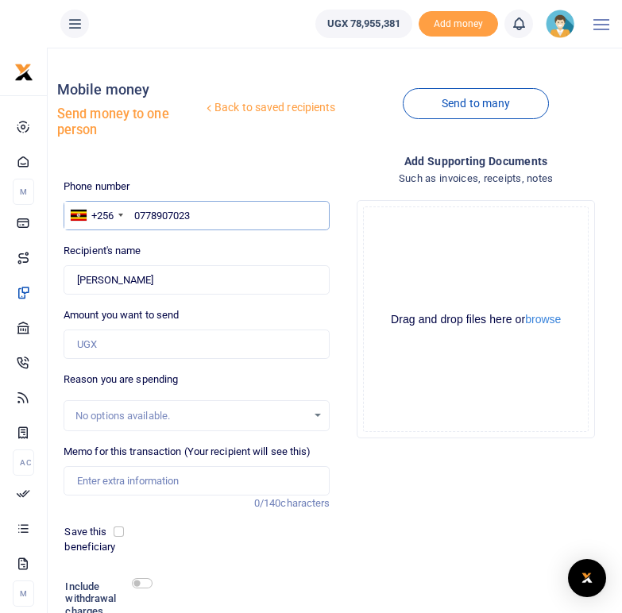
type input "0778907023"
drag, startPoint x: 180, startPoint y: 279, endPoint x: 77, endPoint y: 288, distance: 102.8
click at [77, 288] on input "Found" at bounding box center [197, 280] width 267 height 30
click at [182, 212] on input "text" at bounding box center [197, 216] width 267 height 30
paste input "784975725"
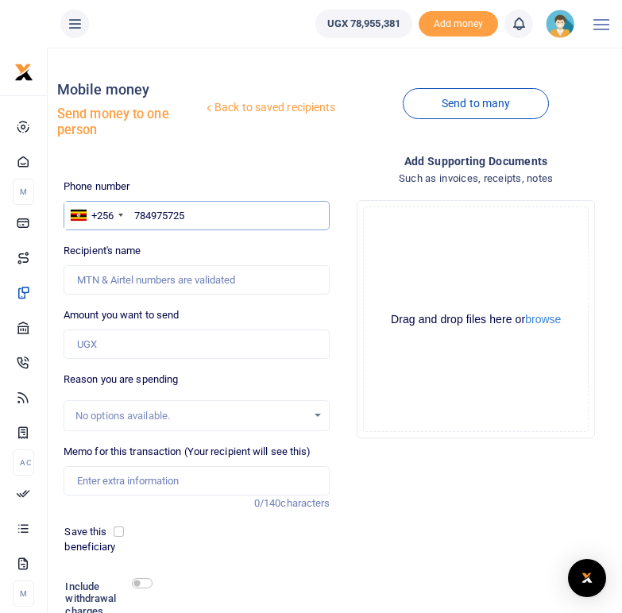
click at [137, 216] on input "784975725" at bounding box center [197, 216] width 267 height 30
type input "0784975725"
type input "[PERSON_NAME] Kobutetsi"
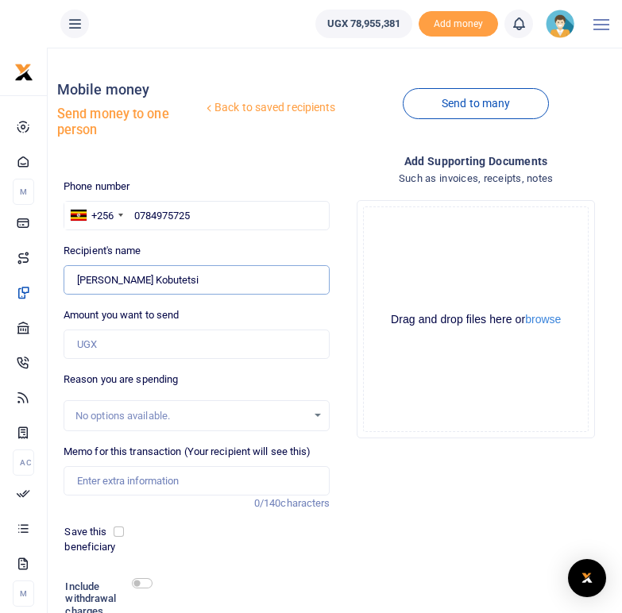
drag, startPoint x: 232, startPoint y: 277, endPoint x: 75, endPoint y: 279, distance: 156.5
click at [75, 279] on input "Found" at bounding box center [197, 280] width 267 height 30
click at [302, 182] on div "Phone number +256 [GEOGRAPHIC_DATA] [PHONE_NUMBER] Phone is required." at bounding box center [197, 205] width 267 height 52
click at [198, 214] on input "0784975725" at bounding box center [197, 216] width 267 height 30
drag, startPoint x: 198, startPoint y: 214, endPoint x: 133, endPoint y: 214, distance: 65.1
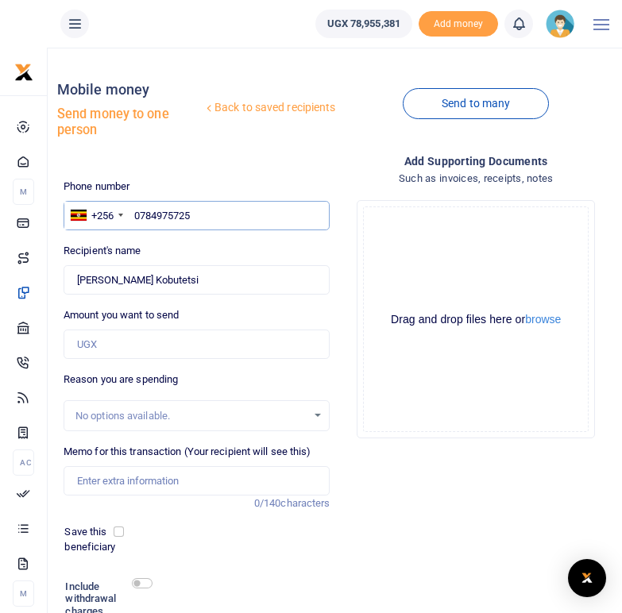
click at [133, 214] on input "0784975725" at bounding box center [197, 216] width 267 height 30
paste input "701055330"
click at [137, 215] on input "701055330" at bounding box center [197, 216] width 267 height 30
type input "0701055330"
click at [239, 238] on div "Phone number +256 [GEOGRAPHIC_DATA] [PHONE_NUMBER] Phone is required. Recipient…" at bounding box center [197, 434] width 280 height 511
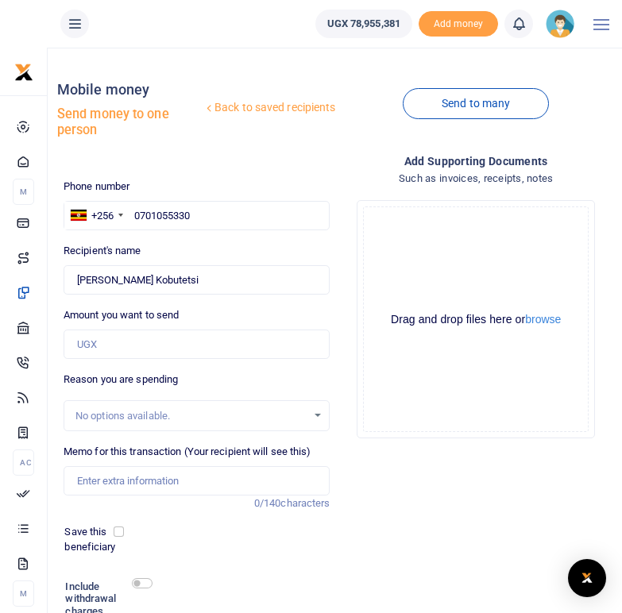
type input "[PERSON_NAME]"
drag, startPoint x: 163, startPoint y: 280, endPoint x: 79, endPoint y: 282, distance: 84.2
click at [79, 282] on input "Found" at bounding box center [197, 280] width 267 height 30
click at [205, 226] on input "0701055330" at bounding box center [197, 216] width 267 height 30
drag, startPoint x: 203, startPoint y: 215, endPoint x: 134, endPoint y: 208, distance: 69.5
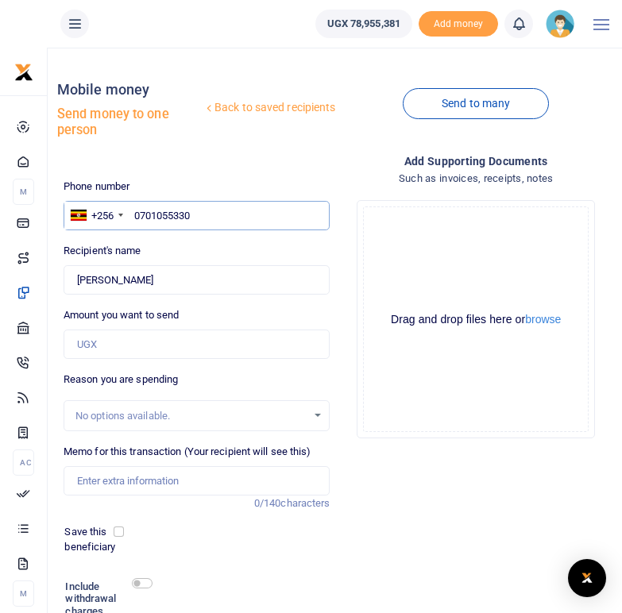
click at [134, 208] on input "0701055330" at bounding box center [197, 216] width 267 height 30
paste input "76883905"
click at [135, 216] on input "768839050" at bounding box center [197, 216] width 267 height 30
type input "0768839050"
type input "[PERSON_NAME]"
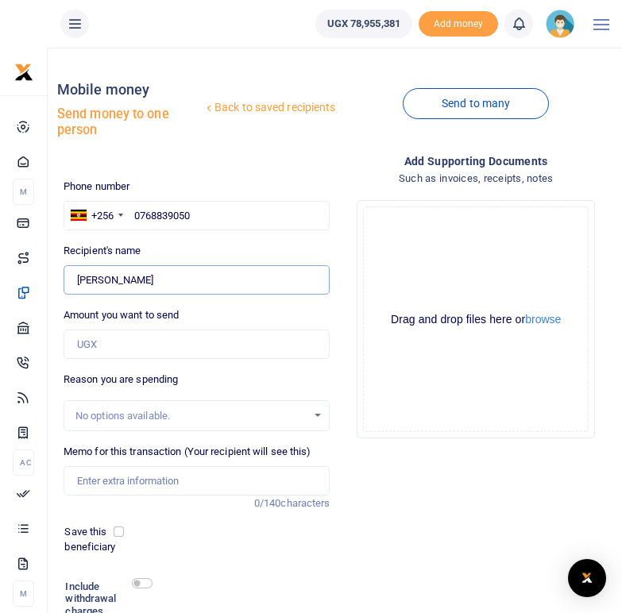
drag, startPoint x: 176, startPoint y: 283, endPoint x: 79, endPoint y: 274, distance: 98.1
click at [79, 274] on input "Found" at bounding box center [197, 280] width 267 height 30
click at [208, 219] on input "0768839050" at bounding box center [197, 216] width 267 height 30
drag, startPoint x: 200, startPoint y: 214, endPoint x: 132, endPoint y: 214, distance: 68.3
click at [132, 214] on input "0768839050" at bounding box center [197, 216] width 267 height 30
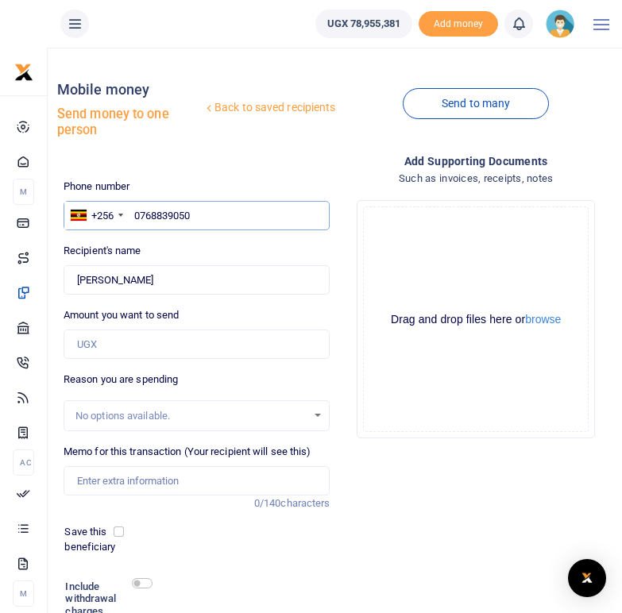
paste input "772767299"
click at [139, 218] on input "772767299" at bounding box center [197, 216] width 267 height 30
click at [137, 217] on input "772767299" at bounding box center [197, 216] width 267 height 30
type input "0772767299"
click at [166, 240] on div "Phone number +256 [GEOGRAPHIC_DATA] [PHONE_NUMBER] Phone is required. Recipient…" at bounding box center [197, 434] width 280 height 511
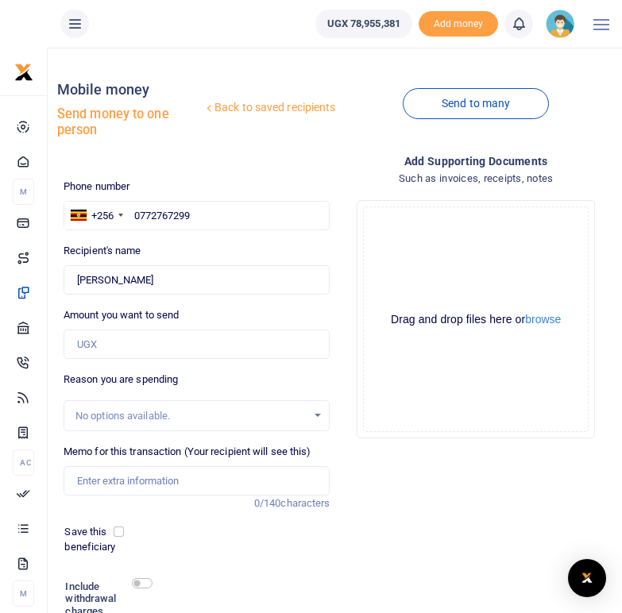
type input "[PERSON_NAME]"
drag, startPoint x: 154, startPoint y: 282, endPoint x: 74, endPoint y: 280, distance: 80.3
click at [74, 280] on input "Found" at bounding box center [197, 280] width 267 height 30
click at [201, 225] on input "0772767299" at bounding box center [197, 216] width 267 height 30
drag, startPoint x: 192, startPoint y: 214, endPoint x: 127, endPoint y: 214, distance: 65.1
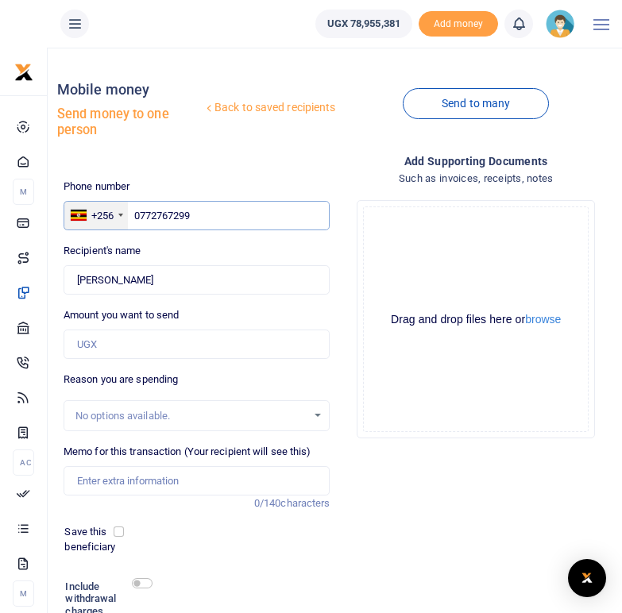
click at [127, 214] on div "+256 [GEOGRAPHIC_DATA] [PHONE_NUMBER]" at bounding box center [197, 216] width 267 height 30
paste input "773788921"
click at [136, 214] on input "773788921" at bounding box center [197, 216] width 267 height 30
type input "0773788921"
click at [153, 241] on div "Phone number +256 [GEOGRAPHIC_DATA] [PHONE_NUMBER] Phone is required. Recipient…" at bounding box center [197, 434] width 280 height 511
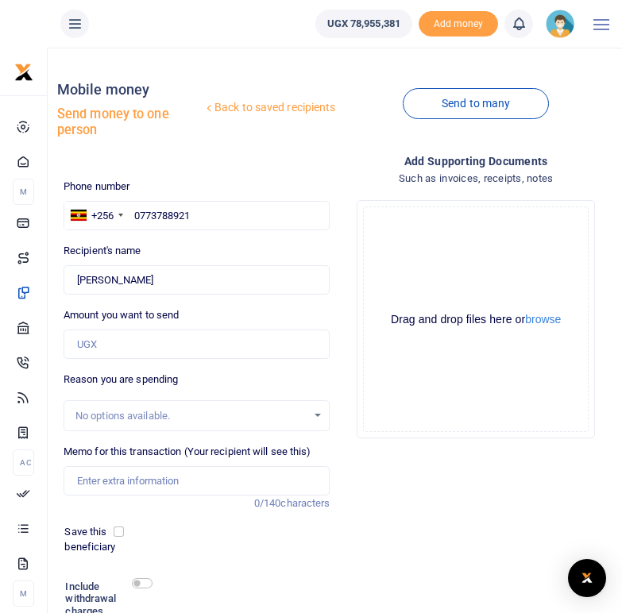
type input "Railatu Nakawesa"
drag, startPoint x: 159, startPoint y: 280, endPoint x: 72, endPoint y: 279, distance: 86.6
click at [72, 279] on input "Found" at bounding box center [197, 280] width 267 height 30
click at [197, 232] on div "Phone number +256 [GEOGRAPHIC_DATA] [PHONE_NUMBER] Phone is required. Recipient…" at bounding box center [197, 434] width 280 height 511
click at [195, 214] on input "0773788921" at bounding box center [197, 216] width 267 height 30
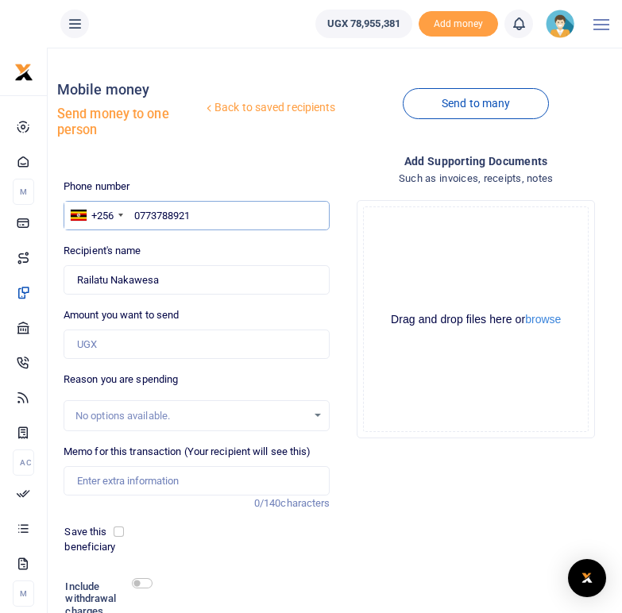
drag, startPoint x: 195, startPoint y: 214, endPoint x: 132, endPoint y: 213, distance: 63.6
click at [132, 213] on input "0773788921" at bounding box center [197, 216] width 267 height 30
paste input "702338590"
click at [133, 215] on input "702338590" at bounding box center [197, 216] width 267 height 30
type input "0702338590"
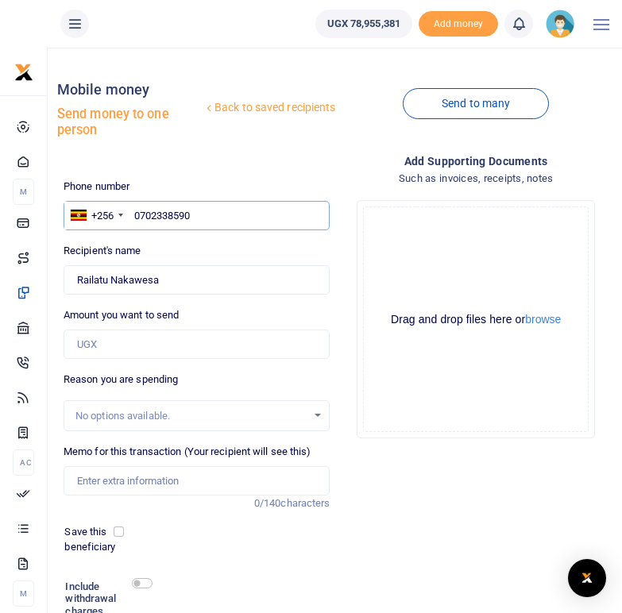
type input "[PERSON_NAME]"
type input "0702338590"
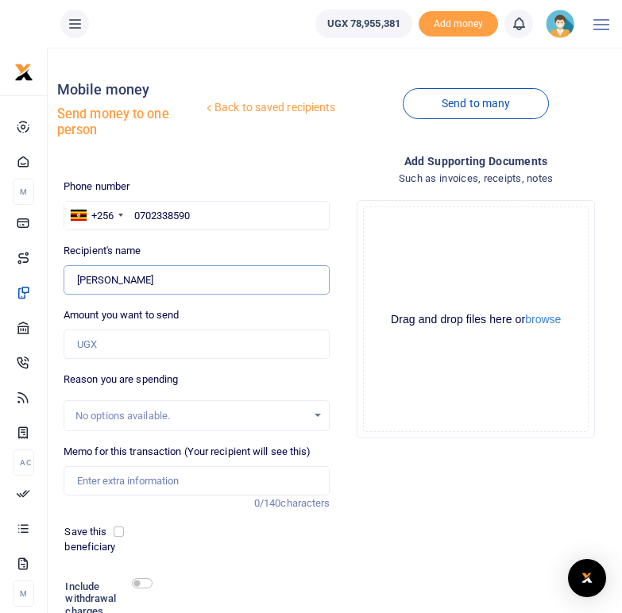
drag, startPoint x: 170, startPoint y: 280, endPoint x: 75, endPoint y: 273, distance: 94.7
click at [75, 273] on input "Found" at bounding box center [197, 280] width 267 height 30
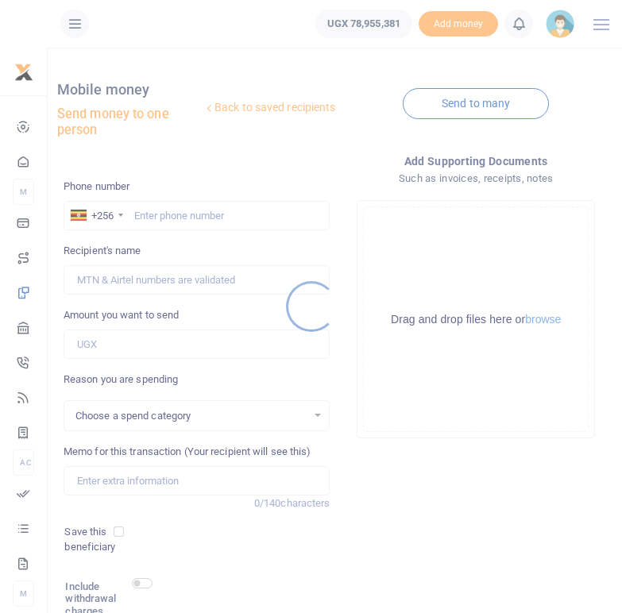
select select
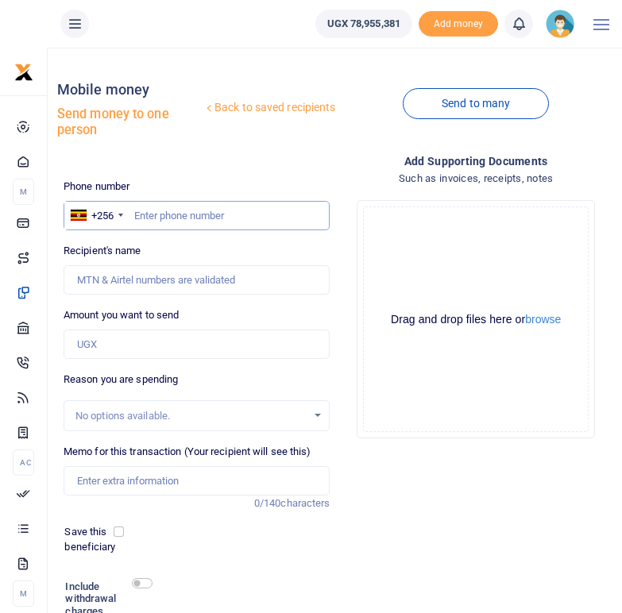
click at [145, 212] on input "text" at bounding box center [197, 216] width 267 height 30
paste input "782752746"
click at [135, 216] on input "782752746" at bounding box center [197, 216] width 267 height 30
type input "0782752746"
type input "[PERSON_NAME]"
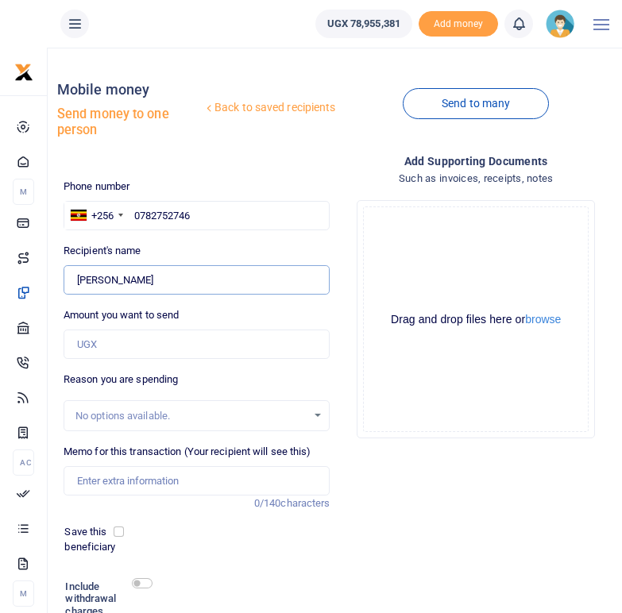
drag, startPoint x: 165, startPoint y: 286, endPoint x: 76, endPoint y: 288, distance: 89.0
click at [76, 288] on input "Found" at bounding box center [197, 280] width 267 height 30
click at [195, 219] on input "0782752746" at bounding box center [197, 216] width 267 height 30
drag, startPoint x: 195, startPoint y: 216, endPoint x: 135, endPoint y: 210, distance: 60.6
click at [135, 210] on input "0782752746" at bounding box center [197, 216] width 267 height 30
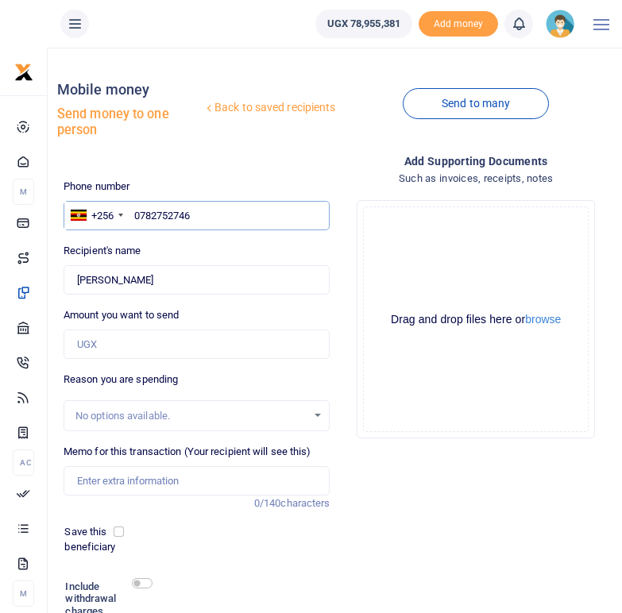
paste input "771952247"
click at [135, 216] on input "771952247" at bounding box center [197, 216] width 267 height 30
type input "0771952247"
type input "[PERSON_NAME]"
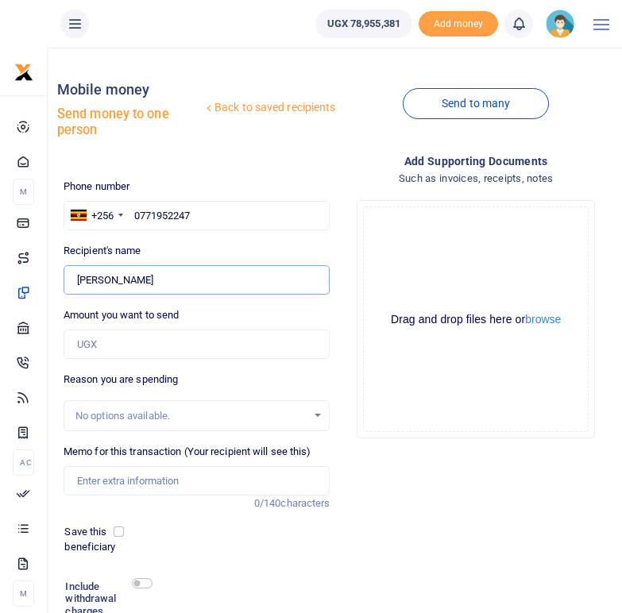
drag, startPoint x: 143, startPoint y: 282, endPoint x: 76, endPoint y: 280, distance: 66.8
click at [76, 280] on input "Found" at bounding box center [197, 280] width 267 height 30
drag, startPoint x: 206, startPoint y: 212, endPoint x: 135, endPoint y: 210, distance: 70.7
click at [135, 210] on input "0771952247" at bounding box center [197, 216] width 267 height 30
paste input "772581835"
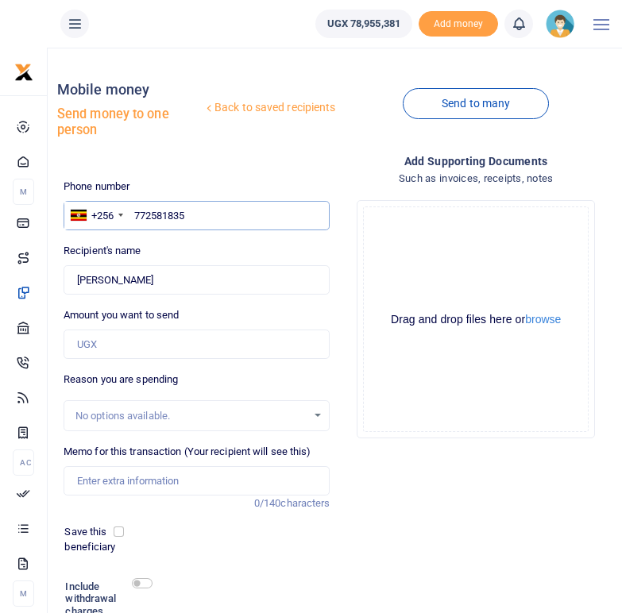
click at [136, 215] on input "772581835" at bounding box center [197, 216] width 267 height 30
type input "0772581835"
type input "Majid Musema"
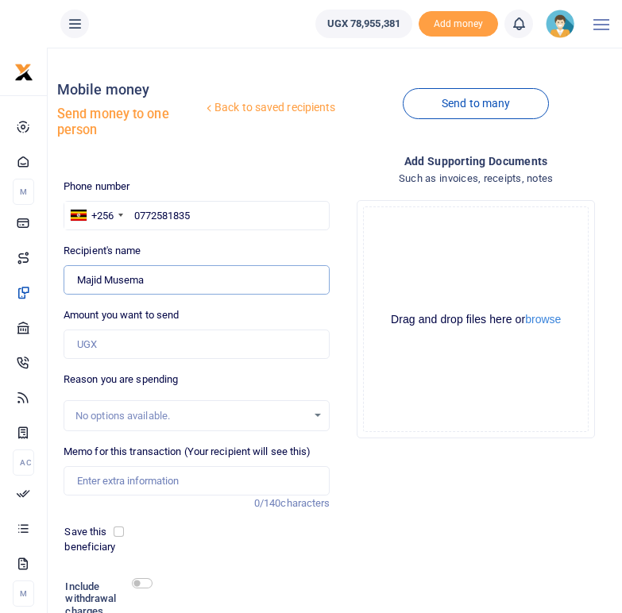
drag, startPoint x: 148, startPoint y: 280, endPoint x: 75, endPoint y: 279, distance: 72.3
click at [75, 279] on input "Found" at bounding box center [197, 280] width 267 height 30
click at [193, 214] on input "0772581835" at bounding box center [197, 216] width 267 height 30
drag, startPoint x: 193, startPoint y: 214, endPoint x: 136, endPoint y: 211, distance: 57.2
click at [136, 211] on input "0772581835" at bounding box center [197, 216] width 267 height 30
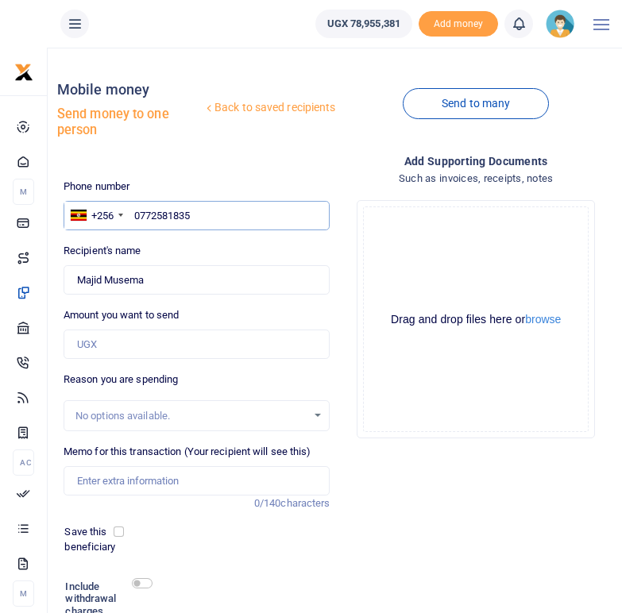
paste input "773898884"
click at [137, 211] on input "773898884" at bounding box center [197, 216] width 267 height 30
type input "0773898884"
type input "Swadik Adroni"
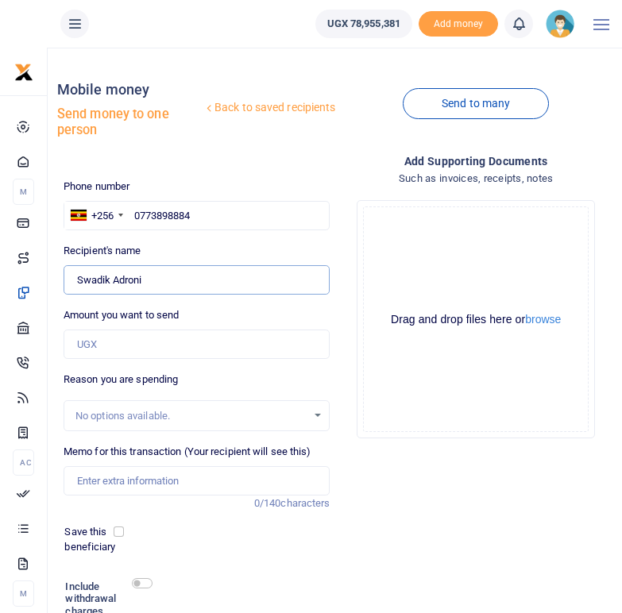
drag, startPoint x: 153, startPoint y: 277, endPoint x: 77, endPoint y: 279, distance: 76.3
click at [77, 279] on input "Found" at bounding box center [197, 280] width 267 height 30
click at [207, 216] on input "0773898884" at bounding box center [197, 216] width 267 height 30
drag, startPoint x: 207, startPoint y: 216, endPoint x: 129, endPoint y: 214, distance: 77.9
click at [129, 214] on input "0773898884" at bounding box center [197, 216] width 267 height 30
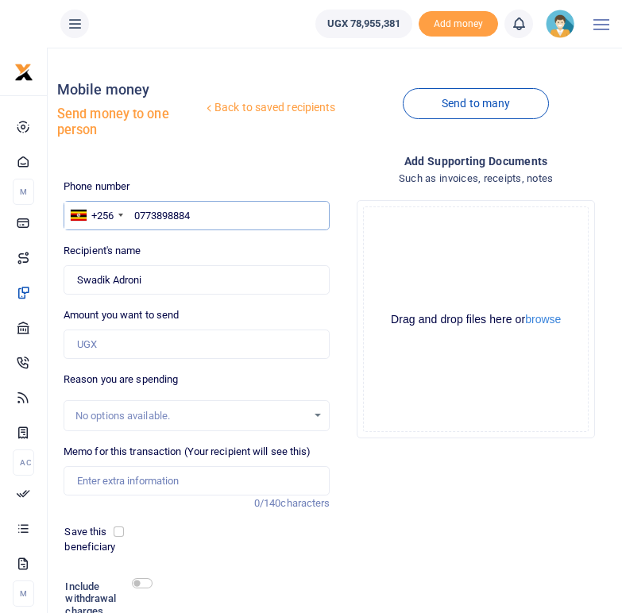
paste input "746452201"
click at [136, 208] on input "746452201" at bounding box center [197, 216] width 267 height 30
type input "0746452201"
click at [153, 235] on div "Phone number +256 [GEOGRAPHIC_DATA] [PHONE_NUMBER] Phone is required. Recipient…" at bounding box center [197, 434] width 280 height 511
type input "[PERSON_NAME]"
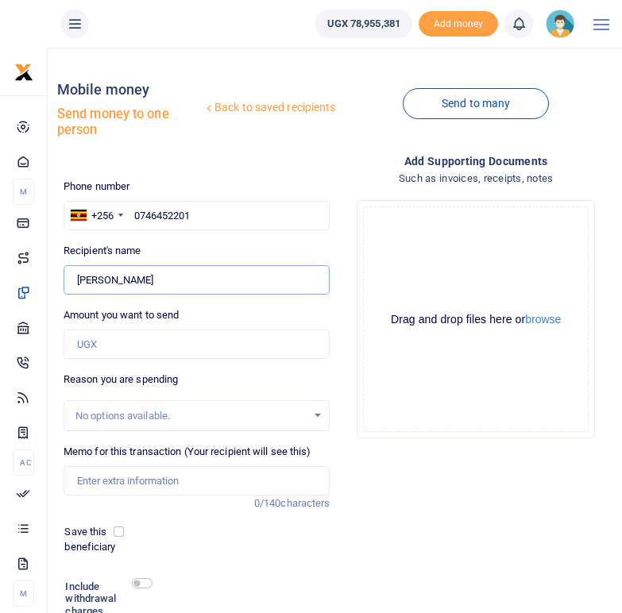
drag, startPoint x: 153, startPoint y: 278, endPoint x: 76, endPoint y: 280, distance: 76.3
click at [76, 280] on input "Found" at bounding box center [197, 280] width 267 height 30
drag, startPoint x: 198, startPoint y: 211, endPoint x: 133, endPoint y: 210, distance: 65.1
click at [133, 210] on input "0746452201" at bounding box center [197, 216] width 267 height 30
paste input "778225893"
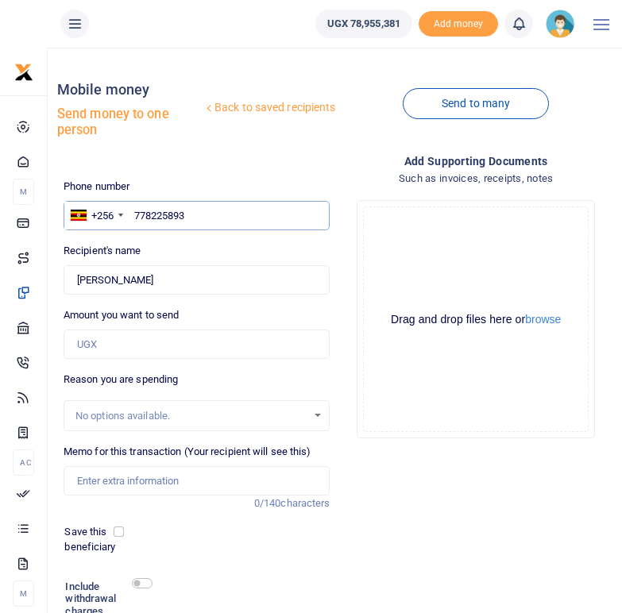
click at [136, 215] on input "778225893" at bounding box center [197, 216] width 267 height 30
type input "0778225893"
type input "Francis Duluga"
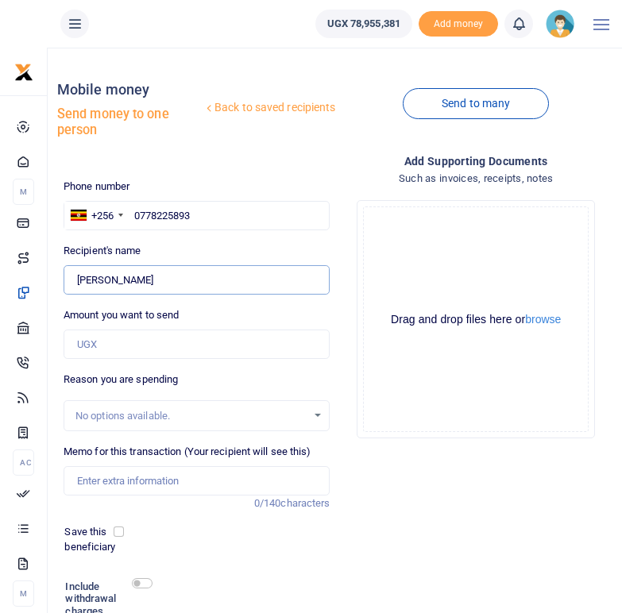
drag, startPoint x: 153, startPoint y: 283, endPoint x: 76, endPoint y: 283, distance: 76.3
click at [76, 283] on input "Found" at bounding box center [197, 280] width 267 height 30
drag, startPoint x: 204, startPoint y: 216, endPoint x: 133, endPoint y: 214, distance: 71.5
click at [133, 214] on input "0778225893" at bounding box center [197, 216] width 267 height 30
paste input "781444467"
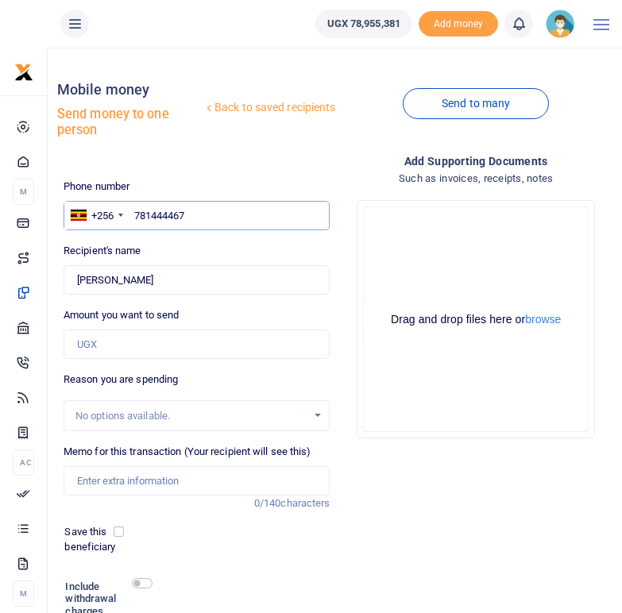
click at [136, 215] on input "781444467" at bounding box center [197, 216] width 267 height 30
type input "0781444467"
type input "Edema Lange Julius"
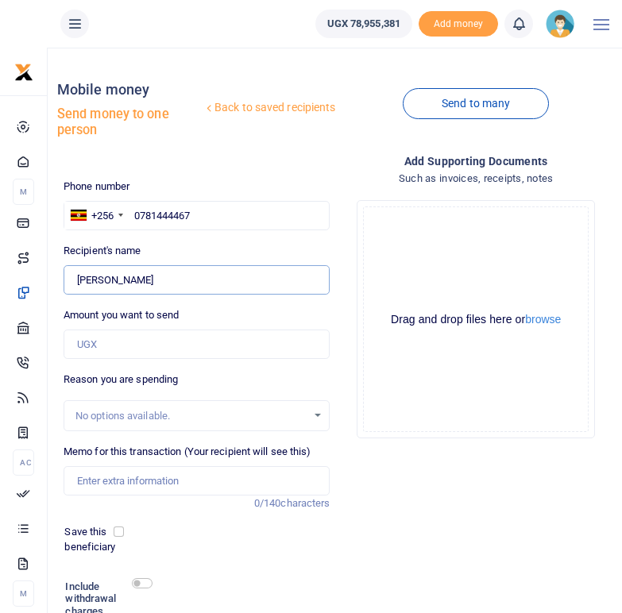
drag, startPoint x: 179, startPoint y: 276, endPoint x: 77, endPoint y: 273, distance: 101.7
click at [77, 273] on input "Found" at bounding box center [197, 280] width 267 height 30
click at [213, 207] on input "0781444467" at bounding box center [197, 216] width 267 height 30
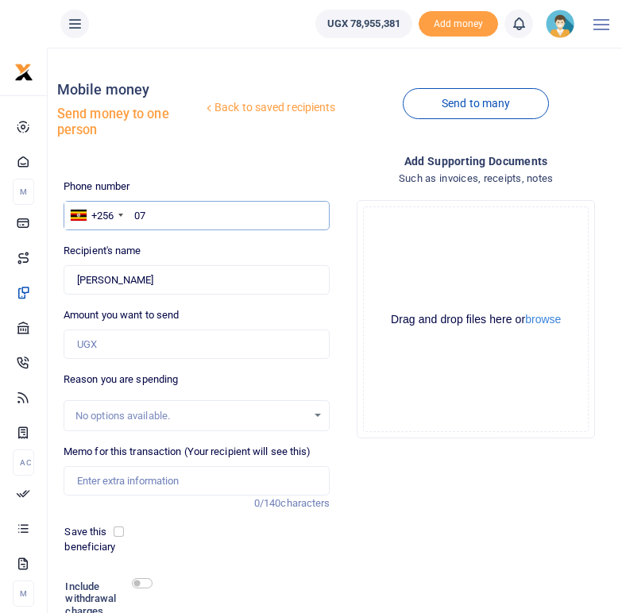
type input "0"
paste input "Edema Lange Julius"
type input "E"
click at [160, 214] on input "text" at bounding box center [197, 216] width 267 height 30
paste input "773247486"
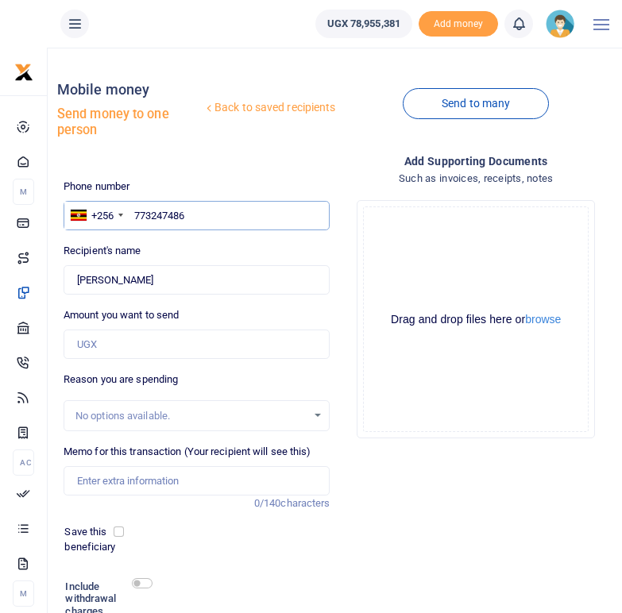
click at [136, 215] on input "773247486" at bounding box center [197, 216] width 267 height 30
type input "0773247486"
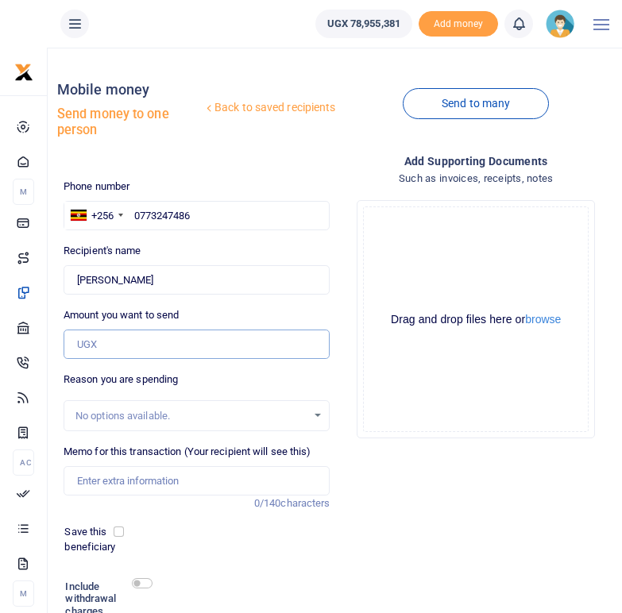
type input "Mariam Limio"
drag, startPoint x: 145, startPoint y: 280, endPoint x: 72, endPoint y: 280, distance: 73.1
click at [72, 280] on input "Found" at bounding box center [197, 280] width 267 height 30
click at [214, 209] on input "0773247486" at bounding box center [197, 216] width 267 height 30
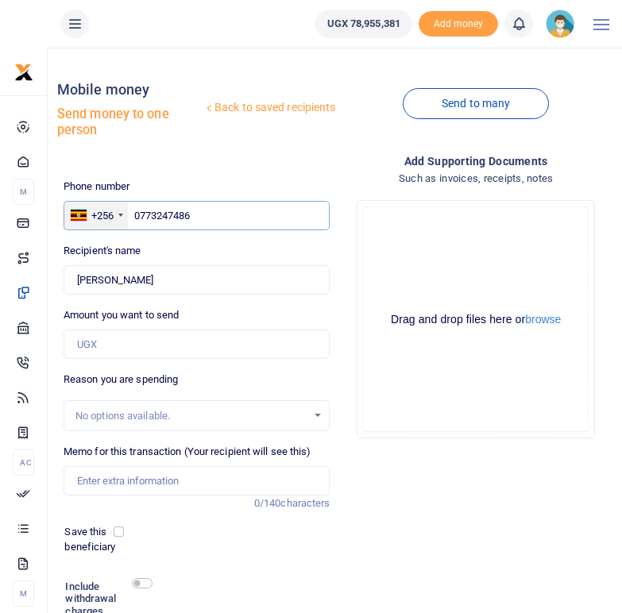
drag, startPoint x: 207, startPoint y: 216, endPoint x: 128, endPoint y: 215, distance: 79.4
click at [128, 215] on div "+256 Uganda +256 0773247486" at bounding box center [197, 216] width 267 height 30
paste input "786591440"
click at [136, 216] on input "786591440" at bounding box center [197, 216] width 267 height 30
type input "0786591440"
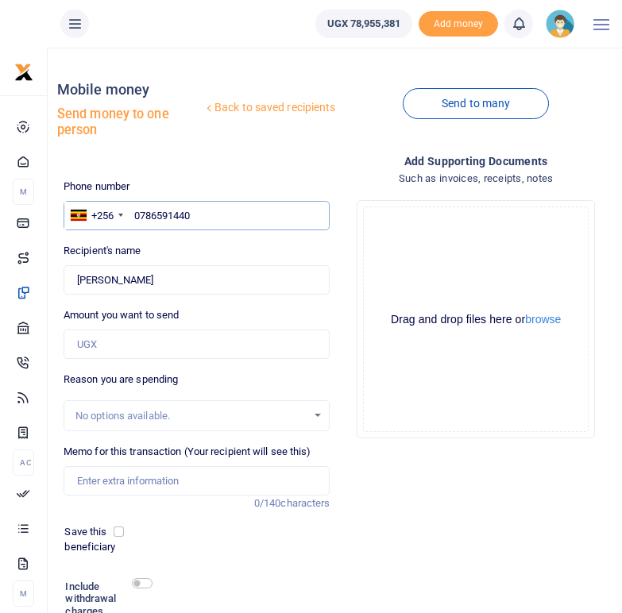
type input "Kayi Setimio"
drag, startPoint x: 149, startPoint y: 279, endPoint x: 75, endPoint y: 278, distance: 73.9
click at [75, 278] on input "Found" at bounding box center [197, 280] width 267 height 30
click at [203, 220] on input "0786591440" at bounding box center [197, 216] width 267 height 30
drag, startPoint x: 195, startPoint y: 210, endPoint x: 132, endPoint y: 211, distance: 63.5
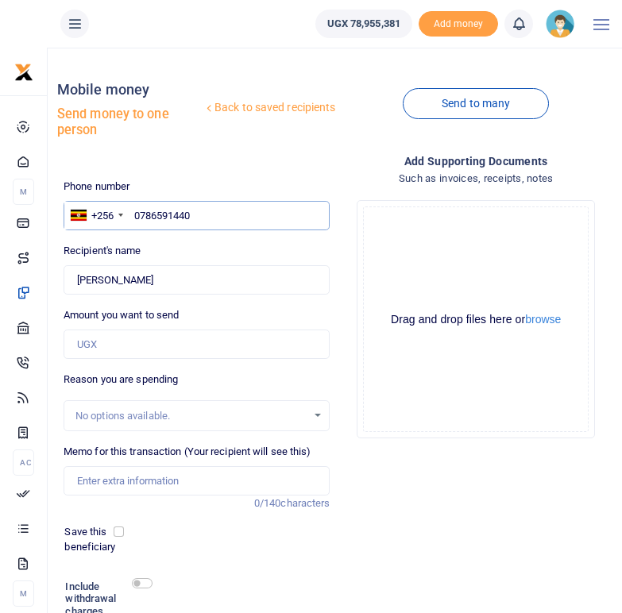
click at [132, 211] on input "0786591440" at bounding box center [197, 216] width 267 height 30
paste input "773797048"
click at [138, 211] on input "773797048" at bounding box center [197, 216] width 267 height 30
type input "0773797048"
type input "Siraji Alison Taban"
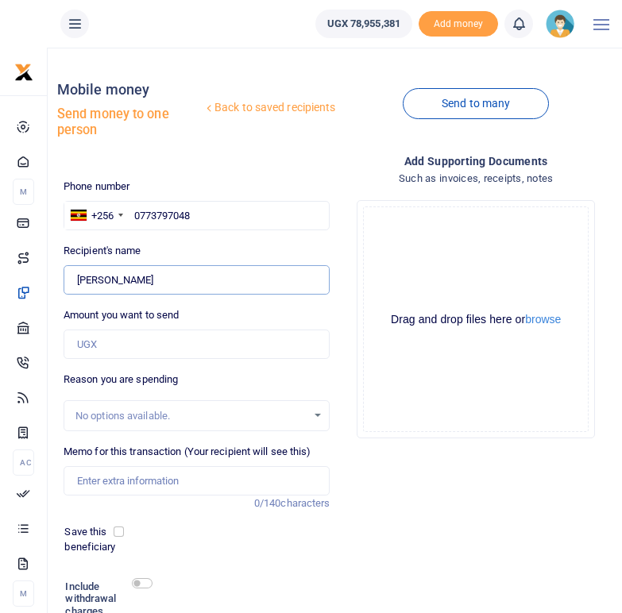
drag, startPoint x: 170, startPoint y: 280, endPoint x: 76, endPoint y: 273, distance: 94.0
click at [76, 273] on input "Found" at bounding box center [197, 280] width 267 height 30
click at [212, 340] on input "Amount you want to send" at bounding box center [197, 345] width 267 height 30
drag, startPoint x: 206, startPoint y: 215, endPoint x: 133, endPoint y: 212, distance: 73.1
click at [133, 212] on input "0773797048" at bounding box center [197, 216] width 267 height 30
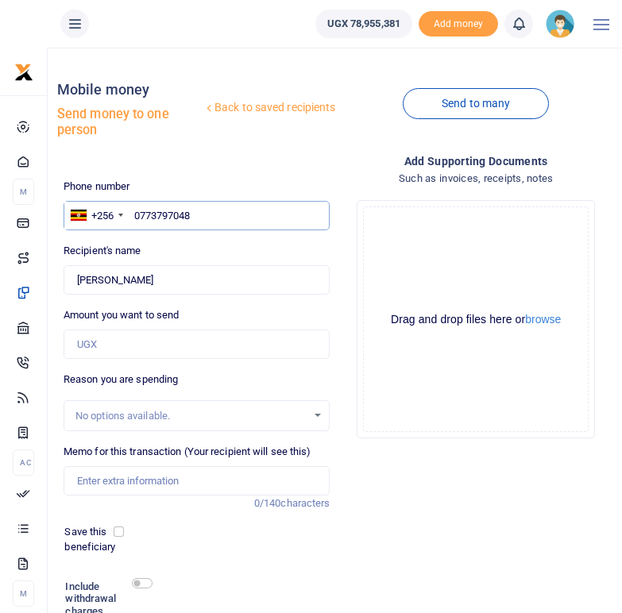
paste input "789326239"
click at [135, 214] on input "789326239" at bounding box center [197, 216] width 267 height 30
type input "0789326239"
type input "Robert Ali"
drag, startPoint x: 146, startPoint y: 278, endPoint x: 72, endPoint y: 277, distance: 73.9
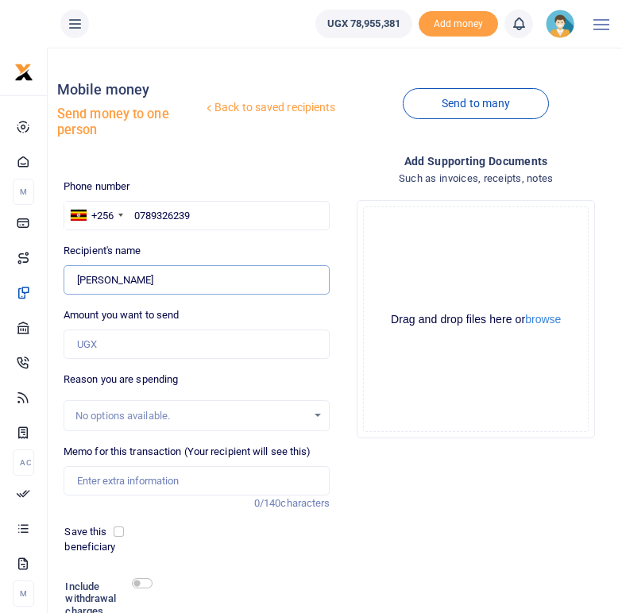
click at [72, 277] on input "Found" at bounding box center [197, 280] width 267 height 30
drag, startPoint x: 189, startPoint y: 217, endPoint x: 149, endPoint y: 215, distance: 39.7
click at [149, 215] on input "0789326239" at bounding box center [197, 216] width 267 height 30
drag, startPoint x: 199, startPoint y: 216, endPoint x: 131, endPoint y: 214, distance: 67.6
click at [131, 214] on input "0789326239" at bounding box center [197, 216] width 267 height 30
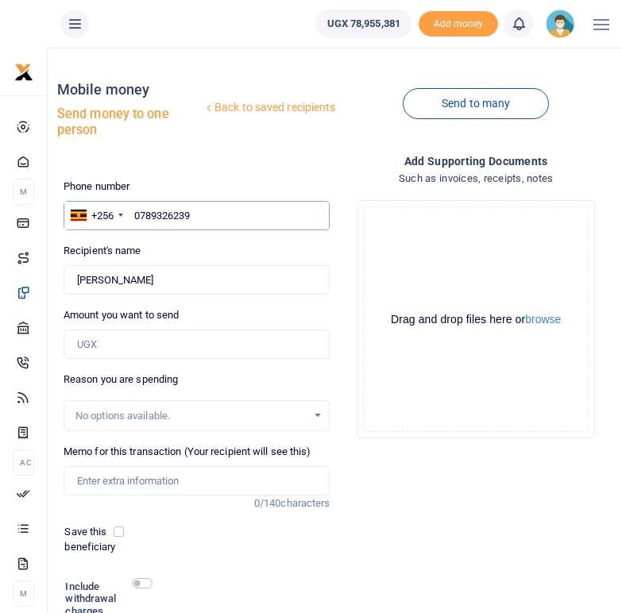
paste input "77421659"
click at [133, 214] on input "774216599" at bounding box center [197, 216] width 267 height 30
type input "0774216599"
type input "Dominic Azukuru Tako"
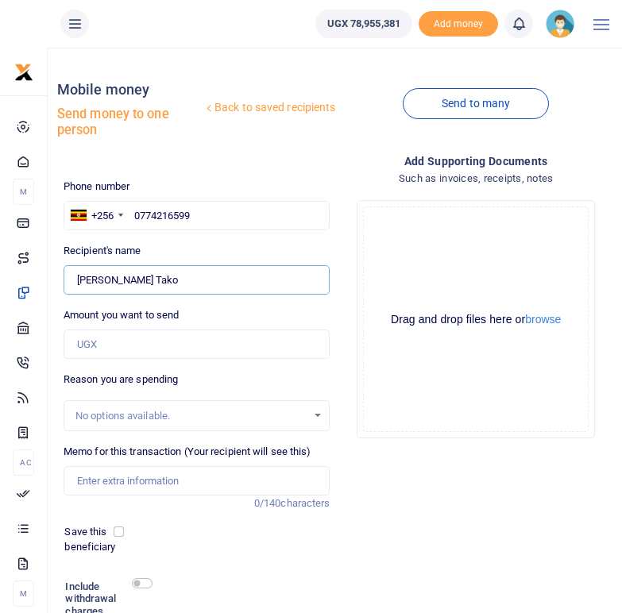
drag, startPoint x: 186, startPoint y: 280, endPoint x: 80, endPoint y: 280, distance: 105.6
click at [80, 280] on input "Found" at bounding box center [197, 280] width 267 height 30
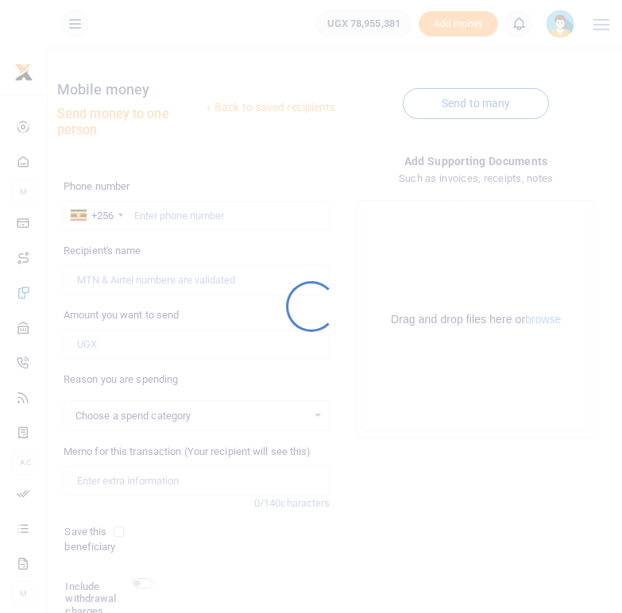
select select
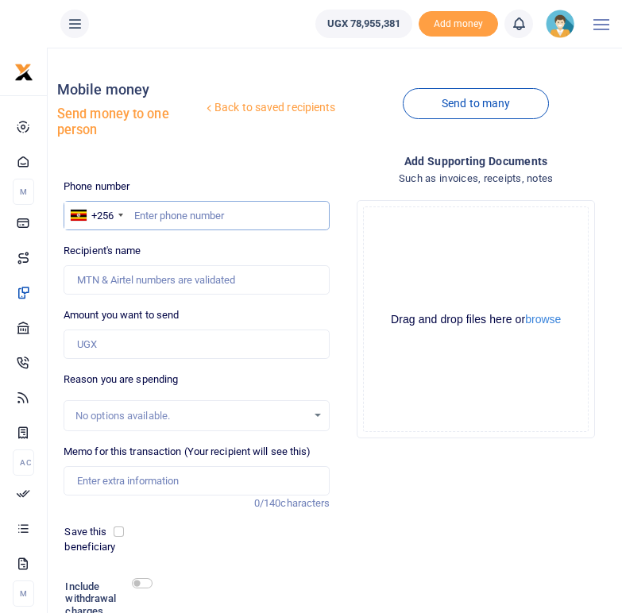
click at [144, 216] on input "text" at bounding box center [197, 216] width 267 height 30
paste input "782912592"
click at [133, 218] on input "782912592" at bounding box center [197, 216] width 267 height 30
type input "0782912592"
type input "[PERSON_NAME]"
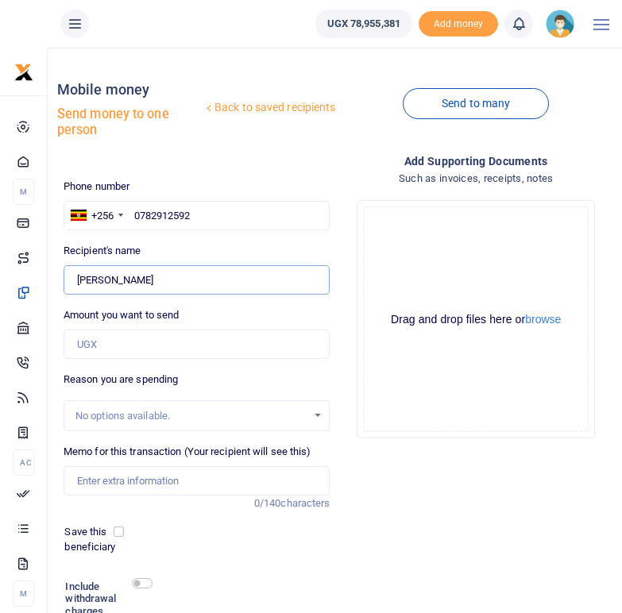
drag, startPoint x: 154, startPoint y: 281, endPoint x: 73, endPoint y: 283, distance: 81.0
click at [73, 283] on input "Found" at bounding box center [197, 280] width 267 height 30
click at [206, 212] on input "0782912592" at bounding box center [197, 216] width 267 height 30
drag, startPoint x: 192, startPoint y: 214, endPoint x: 137, endPoint y: 213, distance: 54.8
click at [137, 213] on input "0782912592" at bounding box center [197, 216] width 267 height 30
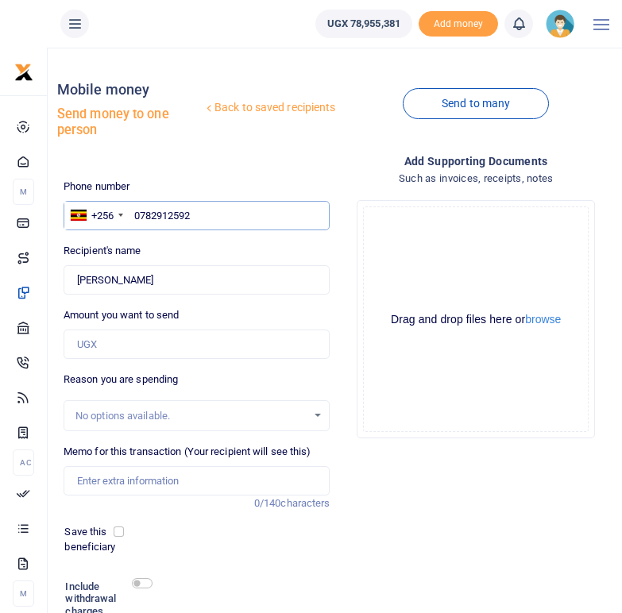
paste input "75791220"
click at [140, 215] on input "0775791220" at bounding box center [197, 216] width 267 height 30
type input "775791220"
type input "Likuta [PERSON_NAME]"
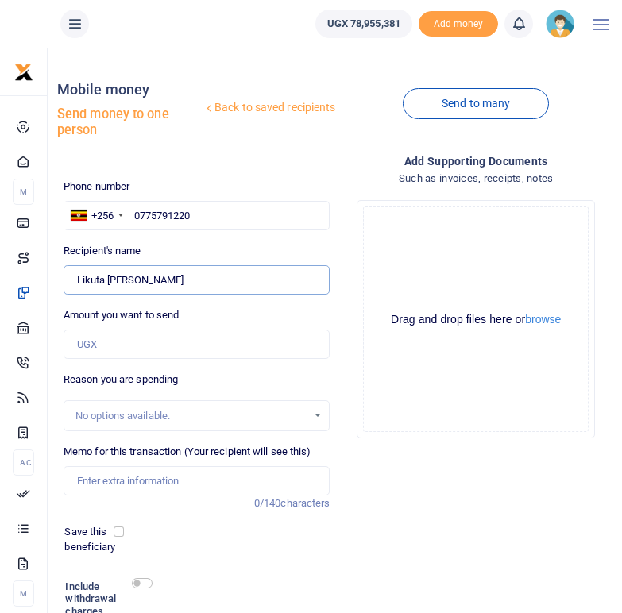
drag, startPoint x: 184, startPoint y: 283, endPoint x: 78, endPoint y: 279, distance: 106.5
click at [78, 279] on input "Found" at bounding box center [197, 280] width 267 height 30
drag, startPoint x: 208, startPoint y: 210, endPoint x: 131, endPoint y: 209, distance: 77.1
click at [131, 209] on input "0775791220" at bounding box center [197, 216] width 267 height 30
paste input "773383662"
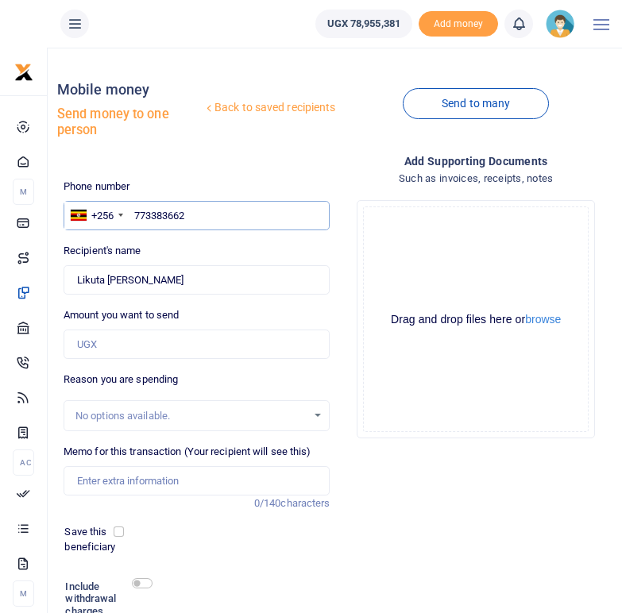
click at [134, 215] on input "773383662" at bounding box center [197, 216] width 267 height 30
type input "0773383662"
type input "[PERSON_NAME]"
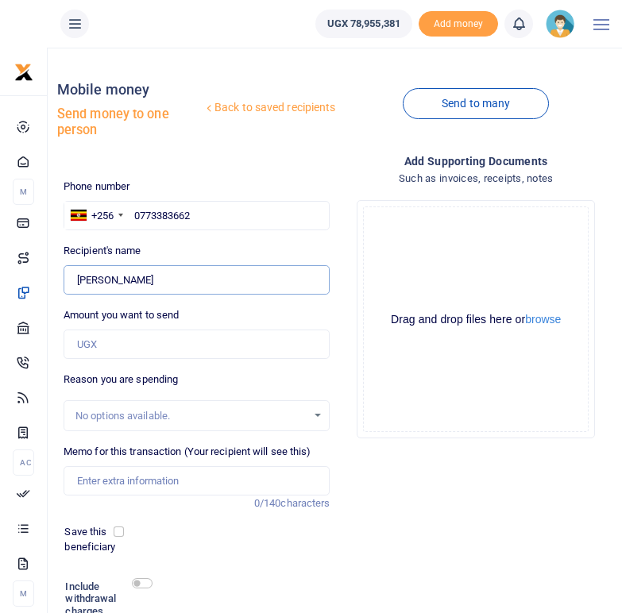
drag, startPoint x: 138, startPoint y: 283, endPoint x: 77, endPoint y: 281, distance: 61.2
click at [77, 281] on input "Found" at bounding box center [197, 280] width 267 height 30
drag, startPoint x: 200, startPoint y: 218, endPoint x: 133, endPoint y: 214, distance: 66.9
click at [133, 214] on input "0773383662" at bounding box center [197, 216] width 267 height 30
paste input "769726088"
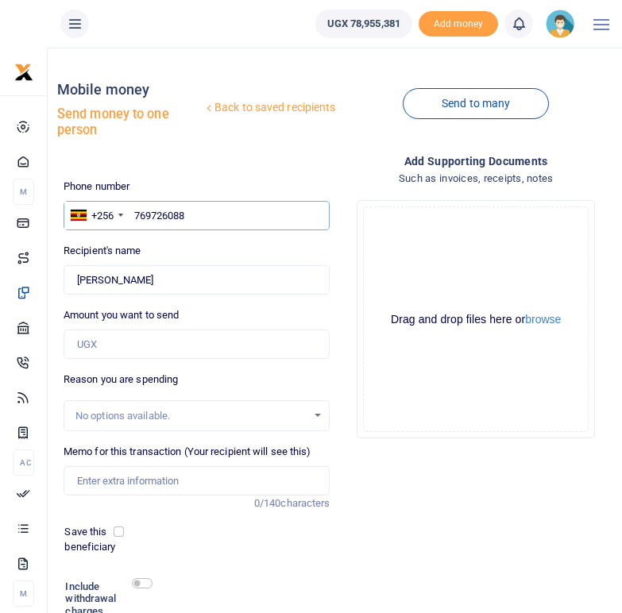
click at [137, 214] on input "769726088" at bounding box center [197, 216] width 267 height 30
click at [134, 214] on input "769726088" at bounding box center [197, 216] width 267 height 30
type input "0769726088"
type input "[PERSON_NAME]"
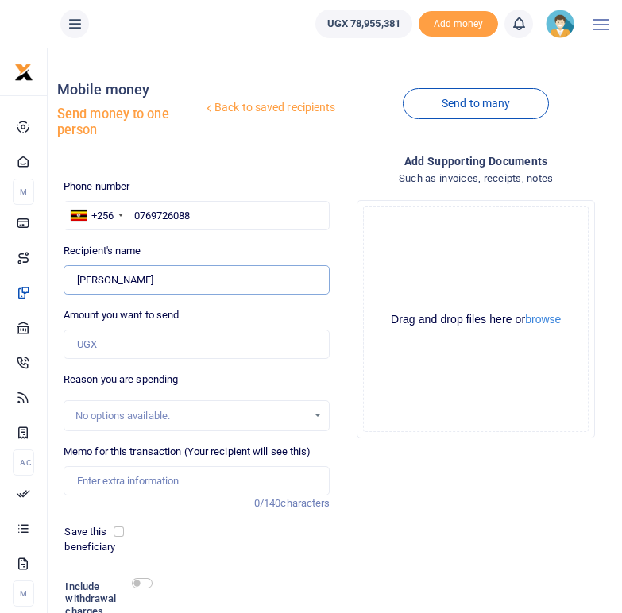
drag, startPoint x: 153, startPoint y: 278, endPoint x: 72, endPoint y: 280, distance: 80.2
click at [72, 280] on input "Found" at bounding box center [197, 280] width 267 height 30
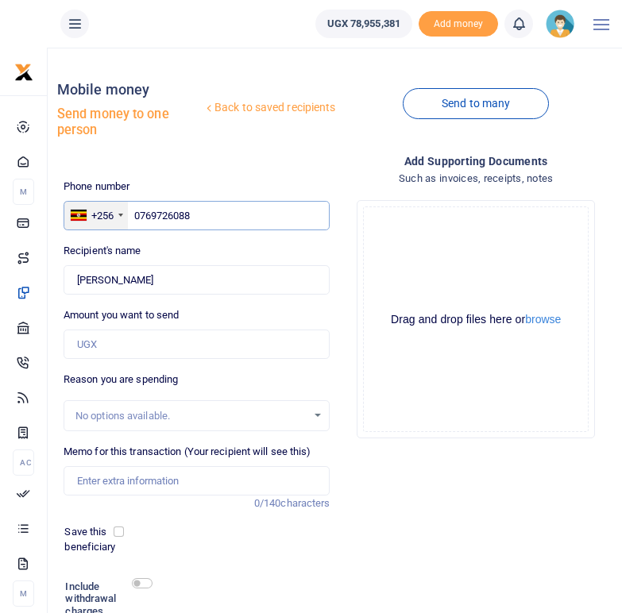
drag, startPoint x: 199, startPoint y: 211, endPoint x: 128, endPoint y: 213, distance: 70.7
click at [128, 213] on div "+256 [GEOGRAPHIC_DATA] [PHONE_NUMBER]" at bounding box center [197, 216] width 267 height 30
paste input "394005291"
click at [136, 217] on input "394005291" at bounding box center [197, 216] width 267 height 30
type input "0394005291"
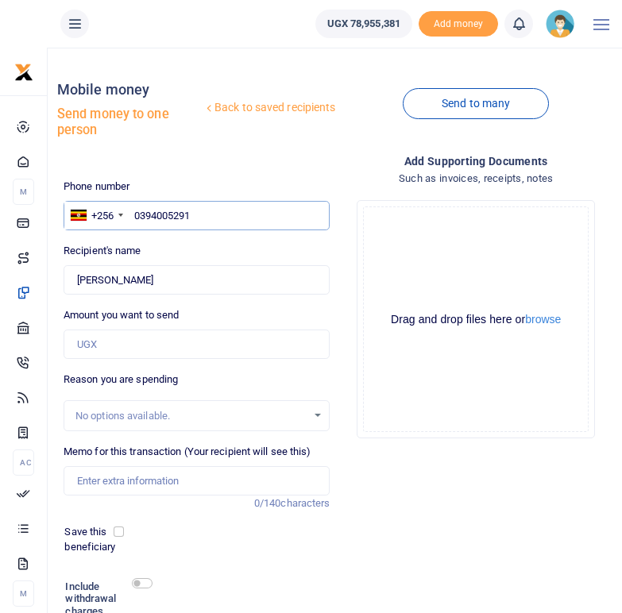
type input "Swaibu Asibuku"
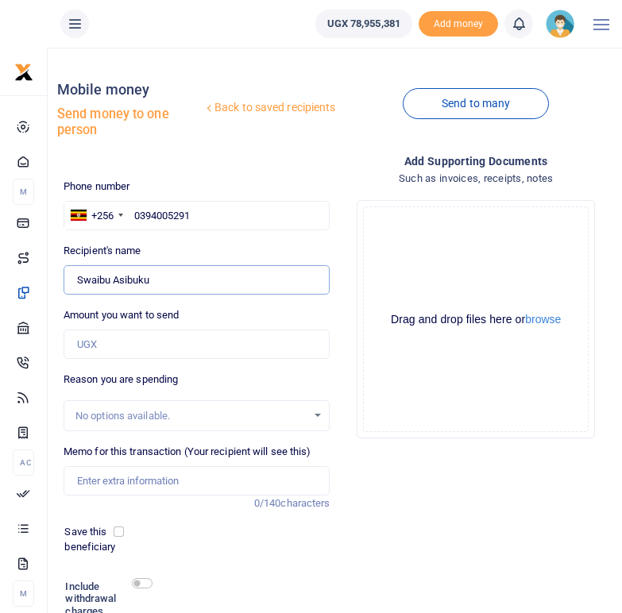
drag, startPoint x: 153, startPoint y: 279, endPoint x: 74, endPoint y: 279, distance: 79.4
click at [74, 279] on input "Found" at bounding box center [197, 280] width 267 height 30
drag, startPoint x: 204, startPoint y: 215, endPoint x: 135, endPoint y: 215, distance: 69.1
click at [135, 215] on input "0394005291" at bounding box center [197, 216] width 267 height 30
paste input "783935236"
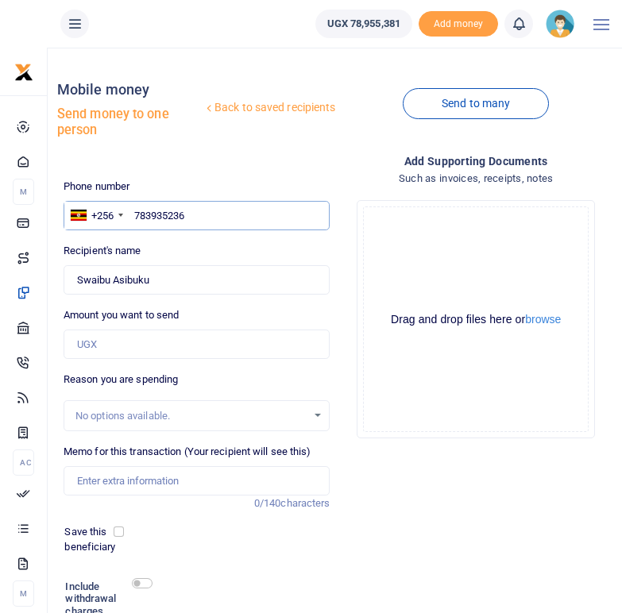
click at [134, 215] on input "783935236" at bounding box center [197, 216] width 267 height 30
type input "0783935236"
type input "Zainab Driciru"
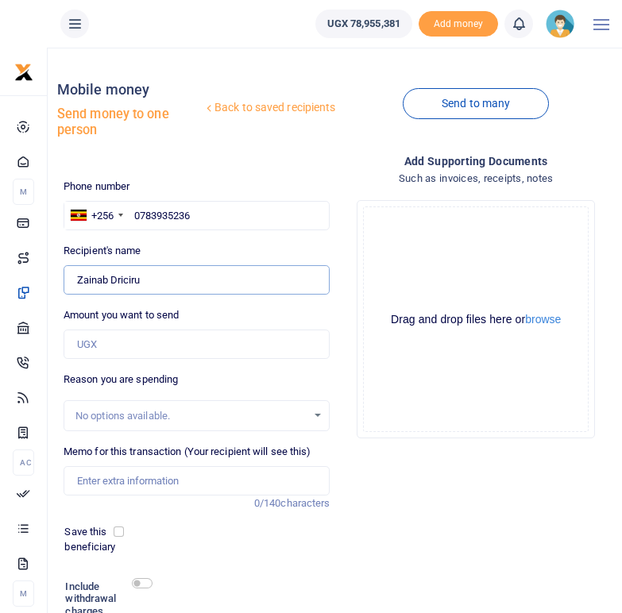
drag, startPoint x: 163, startPoint y: 282, endPoint x: 76, endPoint y: 278, distance: 86.7
click at [76, 278] on input "Found" at bounding box center [197, 280] width 267 height 30
drag, startPoint x: 196, startPoint y: 214, endPoint x: 133, endPoint y: 212, distance: 63.6
click at [133, 212] on input "0783935236" at bounding box center [197, 216] width 267 height 30
paste input "773970891"
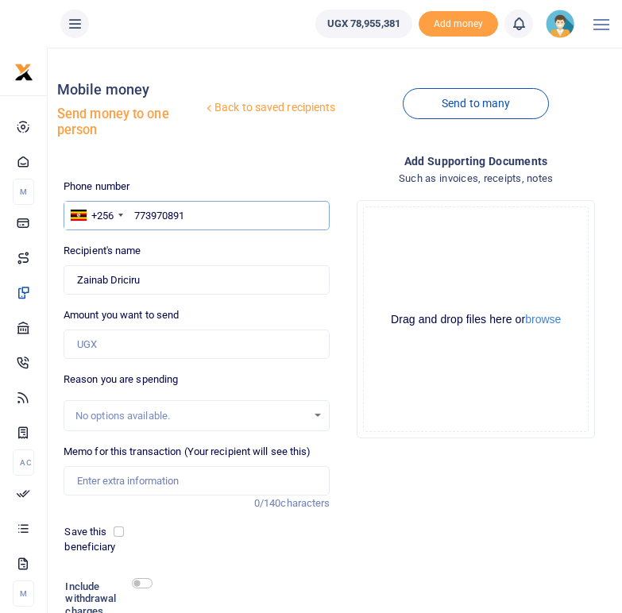
click at [133, 216] on input "773970891" at bounding box center [197, 216] width 267 height 30
type input "0773970891"
click at [176, 249] on div "Recipient's name Found Name is required." at bounding box center [197, 269] width 267 height 52
type input "[PERSON_NAME]"
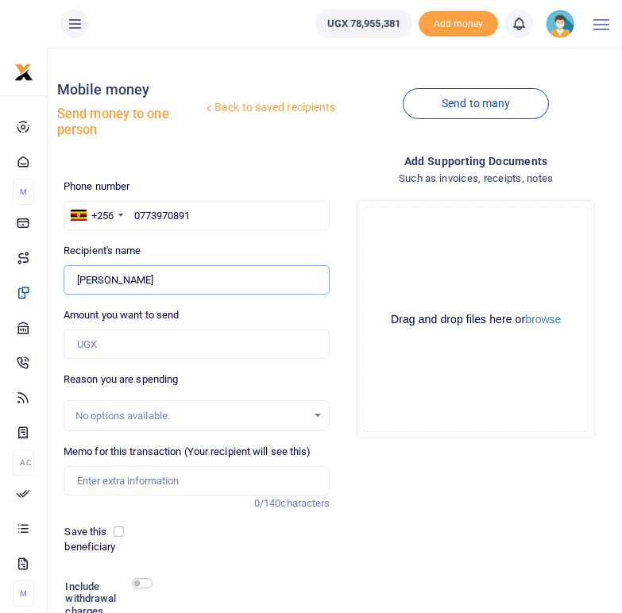
drag, startPoint x: 131, startPoint y: 284, endPoint x: 74, endPoint y: 284, distance: 57.2
click at [74, 284] on input "Found" at bounding box center [197, 280] width 267 height 30
drag, startPoint x: 199, startPoint y: 214, endPoint x: 134, endPoint y: 207, distance: 64.6
click at [134, 207] on input "0773970891" at bounding box center [197, 216] width 267 height 30
paste input "773527694"
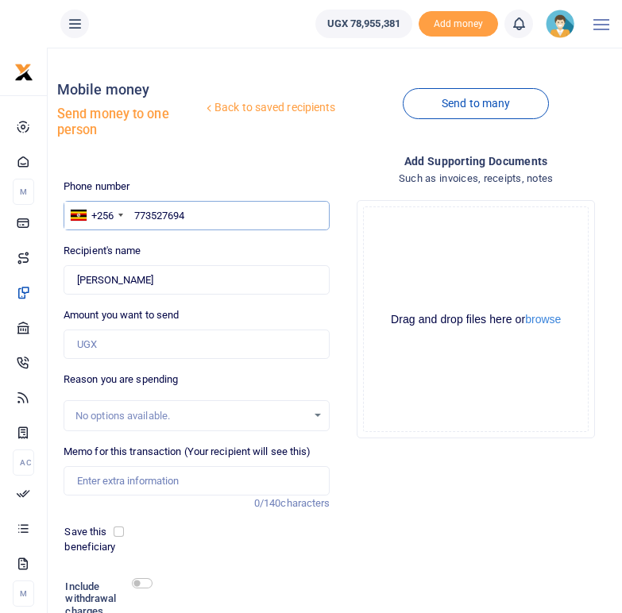
click at [134, 214] on input "773527694" at bounding box center [197, 216] width 267 height 30
type input "0773527694"
type input "Amiza Draman"
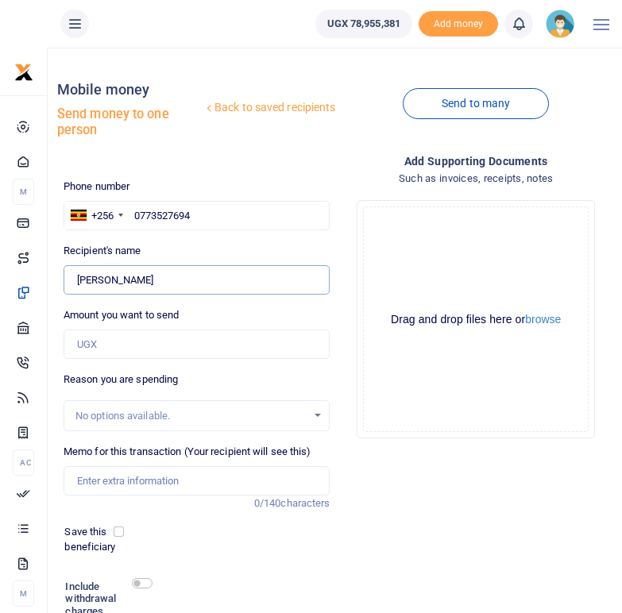
drag, startPoint x: 147, startPoint y: 280, endPoint x: 74, endPoint y: 280, distance: 73.1
click at [74, 280] on input "Found" at bounding box center [197, 280] width 267 height 30
drag, startPoint x: 198, startPoint y: 218, endPoint x: 129, endPoint y: 213, distance: 68.5
click at [129, 213] on input "0773527694" at bounding box center [197, 216] width 267 height 30
paste input "780979476"
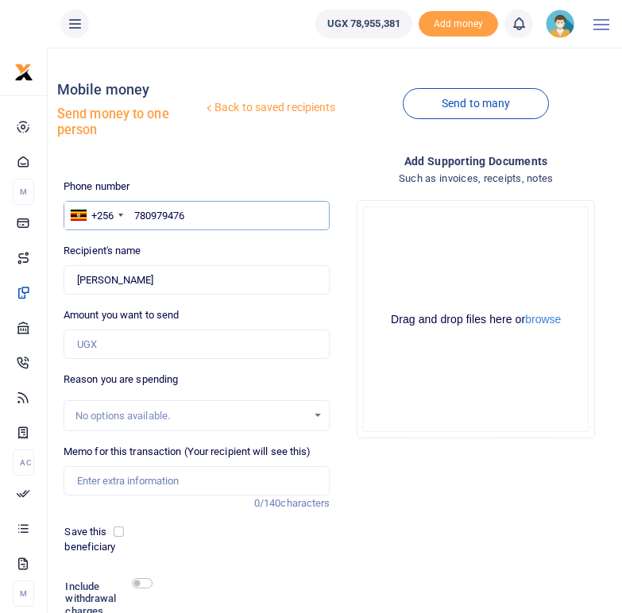
click at [136, 213] on input "780979476" at bounding box center [197, 216] width 267 height 30
type input "0780979476"
type input "Rashid Arumadri"
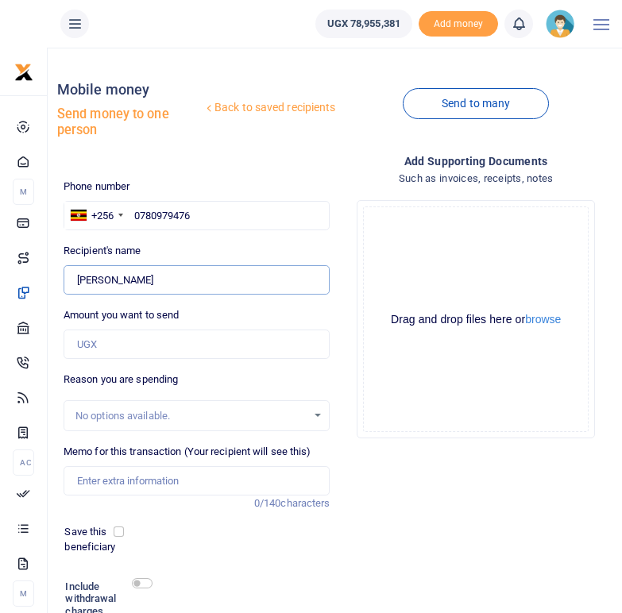
drag, startPoint x: 159, startPoint y: 279, endPoint x: 77, endPoint y: 279, distance: 81.8
click at [77, 279] on input "Found" at bounding box center [197, 280] width 267 height 30
drag, startPoint x: 203, startPoint y: 220, endPoint x: 134, endPoint y: 217, distance: 68.4
click at [134, 217] on input "0780979476" at bounding box center [197, 216] width 267 height 30
paste input "781879908"
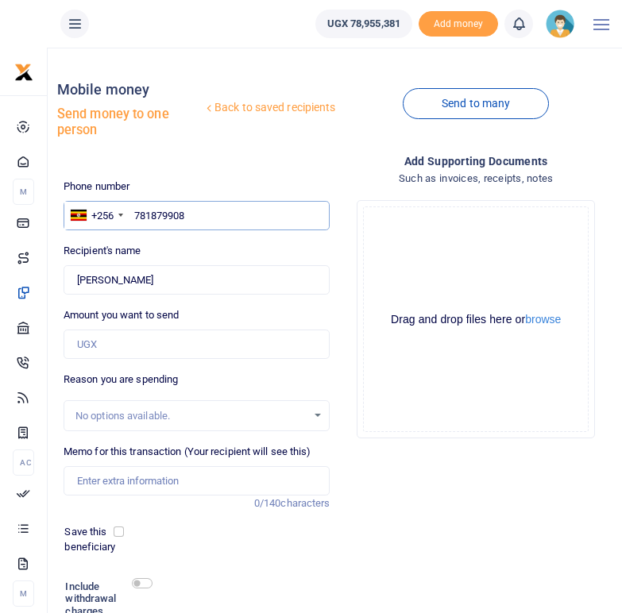
click at [135, 214] on input "781879908" at bounding box center [197, 216] width 267 height 30
type input "0781879908"
type input "Mansur Ulija"
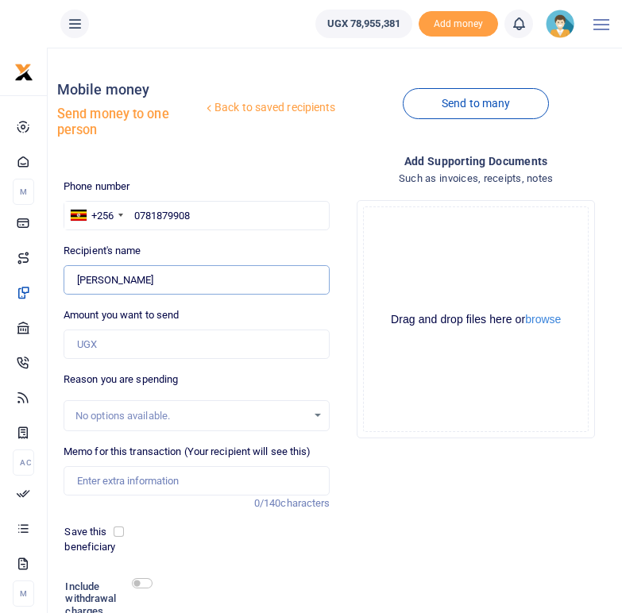
drag, startPoint x: 166, startPoint y: 284, endPoint x: 79, endPoint y: 280, distance: 87.4
click at [79, 280] on input "Found" at bounding box center [197, 280] width 267 height 30
drag, startPoint x: 200, startPoint y: 214, endPoint x: 133, endPoint y: 212, distance: 67.5
click at [133, 212] on input "0781879908" at bounding box center [197, 216] width 267 height 30
paste input "787057383"
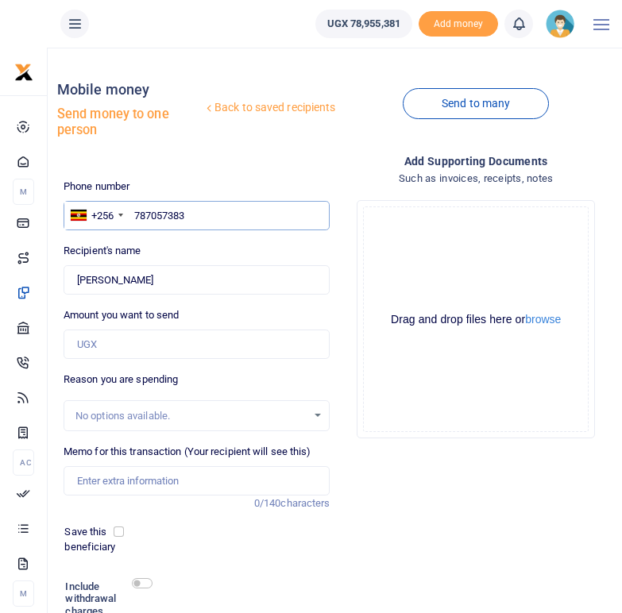
click at [137, 216] on input "787057383" at bounding box center [197, 216] width 267 height 30
type input "0787057383"
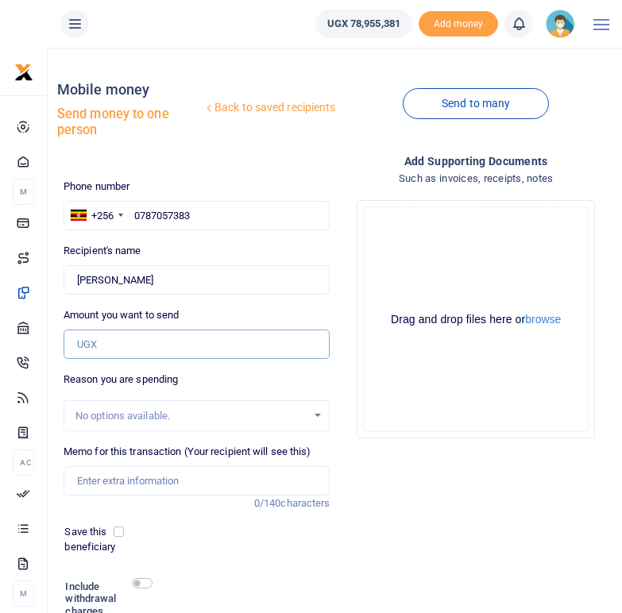
type input "Patrick Yeka"
drag, startPoint x: 141, startPoint y: 281, endPoint x: 75, endPoint y: 284, distance: 65.2
click at [75, 284] on input "Found" at bounding box center [197, 280] width 267 height 30
click at [197, 207] on input "0787057383" at bounding box center [197, 216] width 267 height 30
drag, startPoint x: 195, startPoint y: 212, endPoint x: 133, endPoint y: 209, distance: 62.0
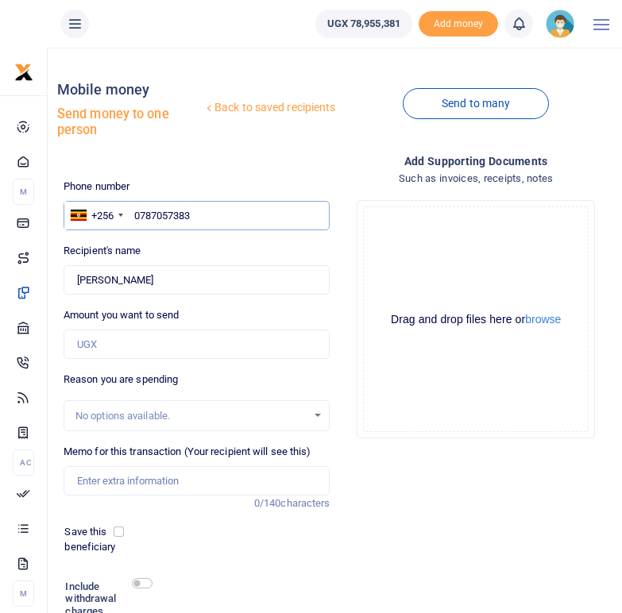
click at [133, 209] on input "0787057383" at bounding box center [197, 216] width 267 height 30
paste input "778344321"
click at [135, 215] on input "778344321" at bounding box center [197, 216] width 267 height 30
type input "0778344321"
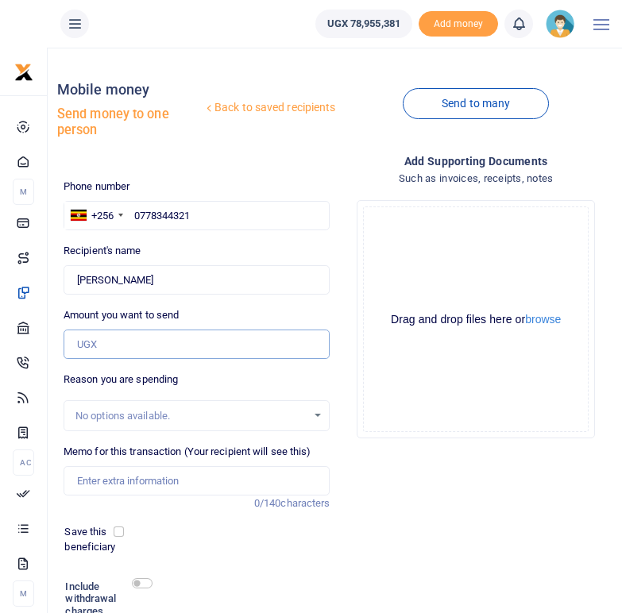
type input "Fred Adaku"
drag, startPoint x: 140, startPoint y: 281, endPoint x: 78, endPoint y: 276, distance: 62.2
click at [78, 276] on input "Found" at bounding box center [197, 280] width 267 height 30
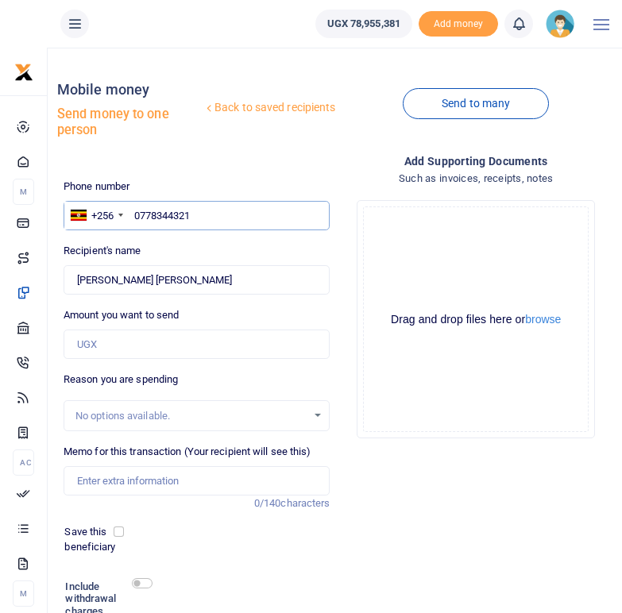
drag, startPoint x: 195, startPoint y: 212, endPoint x: 133, endPoint y: 214, distance: 62.0
click at [133, 214] on input "0778344321" at bounding box center [197, 216] width 267 height 30
paste input "784678943"
click at [135, 217] on input "784678943" at bounding box center [197, 216] width 267 height 30
type input "0784678943"
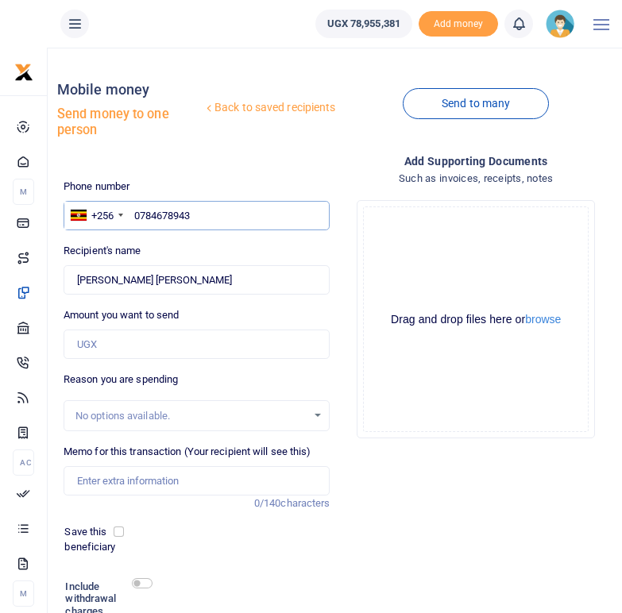
type input "Silvio Amosu"
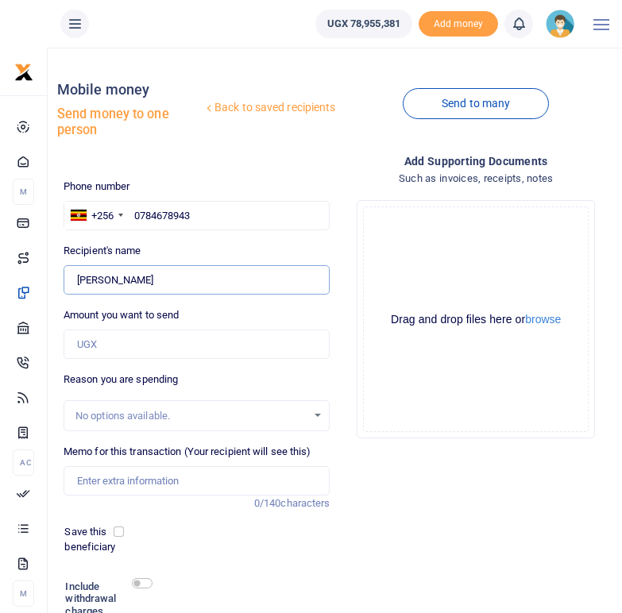
drag, startPoint x: 141, startPoint y: 280, endPoint x: 78, endPoint y: 279, distance: 63.5
click at [78, 279] on input "Found" at bounding box center [197, 280] width 267 height 30
click at [191, 216] on input "0784678943" at bounding box center [197, 216] width 267 height 30
drag, startPoint x: 192, startPoint y: 216, endPoint x: 132, endPoint y: 214, distance: 60.4
click at [132, 214] on input "0784678943" at bounding box center [197, 216] width 267 height 30
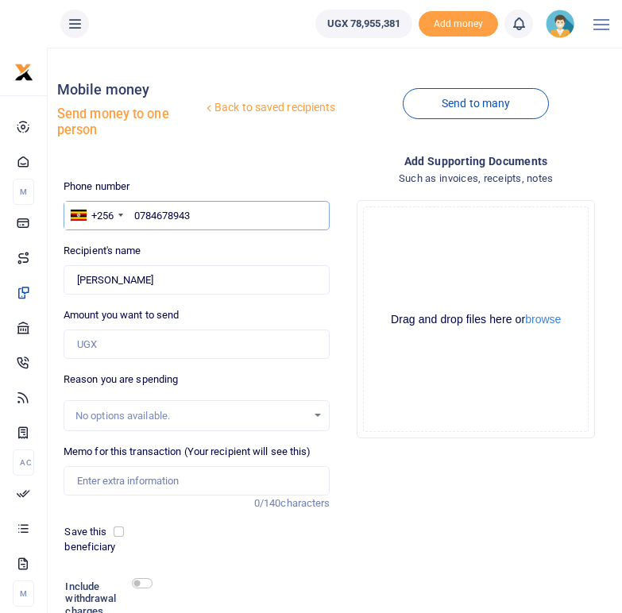
paste input "776366945"
click at [137, 218] on input "776366945" at bounding box center [197, 216] width 267 height 30
type input "0776366945"
click at [137, 218] on input "0776366945" at bounding box center [197, 216] width 267 height 30
type input "Yahaya Okujo"
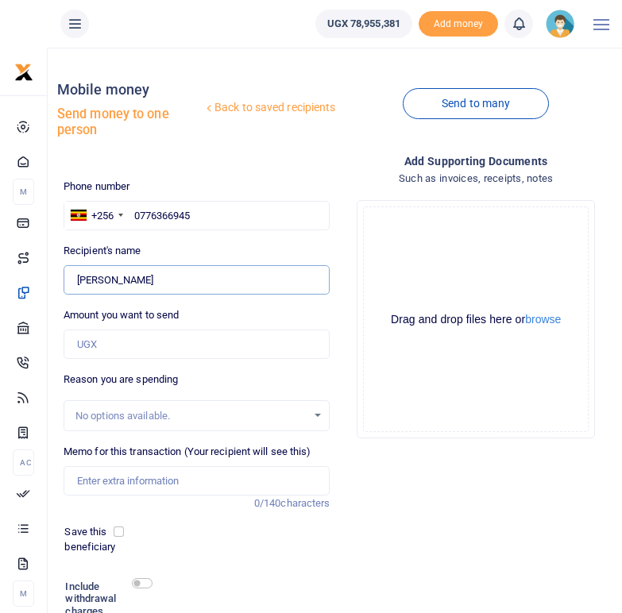
drag, startPoint x: 147, startPoint y: 276, endPoint x: 75, endPoint y: 276, distance: 72.3
click at [75, 276] on input "Found" at bounding box center [197, 280] width 267 height 30
click at [86, 280] on input "Found" at bounding box center [197, 280] width 267 height 30
drag, startPoint x: 139, startPoint y: 281, endPoint x: 77, endPoint y: 281, distance: 62.0
click at [77, 281] on input "Found" at bounding box center [197, 280] width 267 height 30
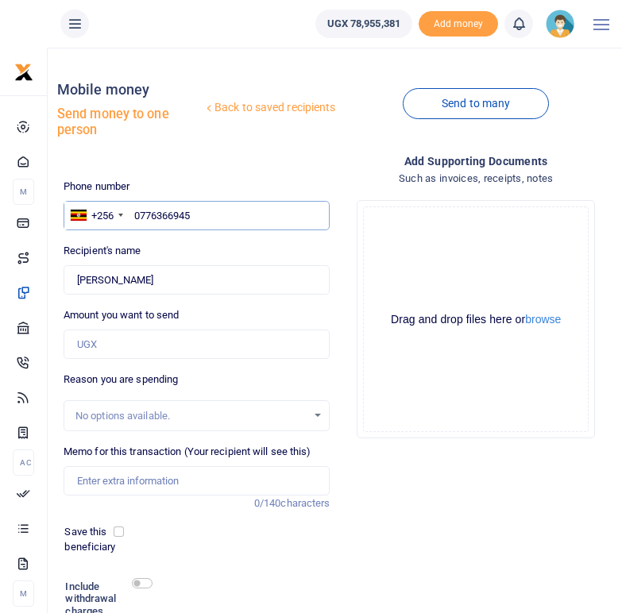
drag, startPoint x: 199, startPoint y: 218, endPoint x: 137, endPoint y: 216, distance: 61.2
click at [137, 216] on input "0776366945" at bounding box center [197, 216] width 267 height 30
paste input "8862090"
click at [141, 211] on input "0788620905" at bounding box center [197, 216] width 267 height 30
type input "0788620905"
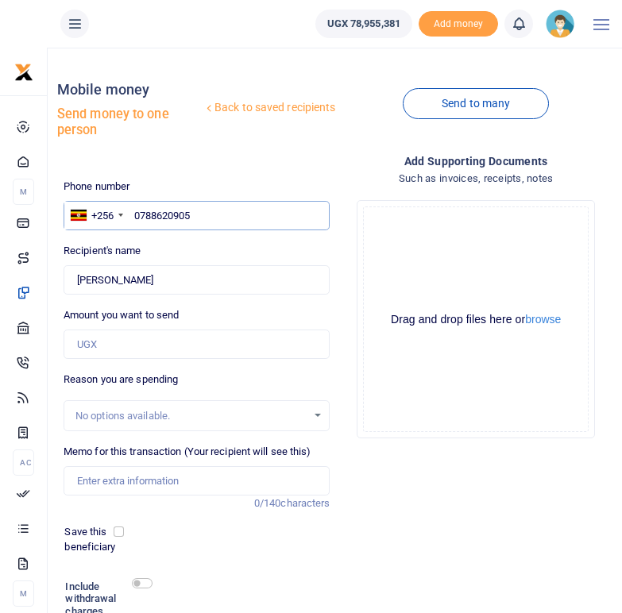
type input "Rashid Koffi"
type input "0788620905"
drag, startPoint x: 138, startPoint y: 281, endPoint x: 71, endPoint y: 281, distance: 66.7
click at [71, 281] on input "Found" at bounding box center [197, 280] width 267 height 30
drag, startPoint x: 204, startPoint y: 215, endPoint x: 128, endPoint y: 225, distance: 76.8
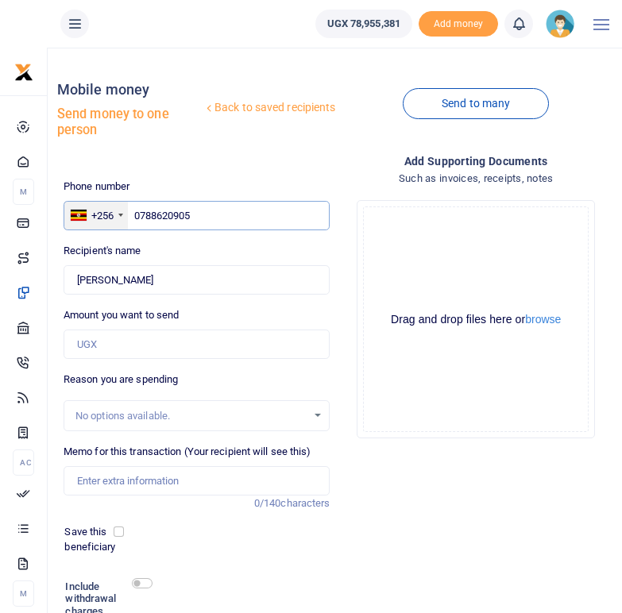
click at [128, 225] on div "+256 Uganda +256 0788620905" at bounding box center [197, 216] width 267 height 30
paste input "771284864"
click at [137, 218] on input "771284864" at bounding box center [197, 216] width 267 height 30
type input "0771284864"
type input "Rebecca Chandia"
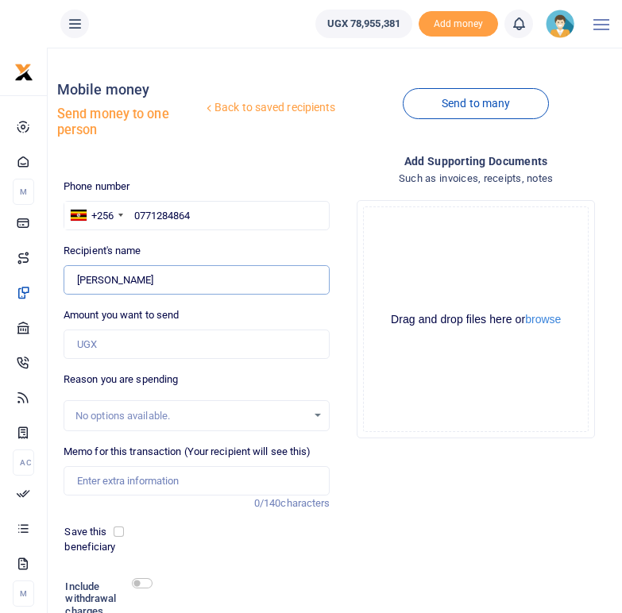
drag, startPoint x: 156, startPoint y: 280, endPoint x: 76, endPoint y: 282, distance: 79.5
click at [76, 282] on input "Found" at bounding box center [197, 280] width 267 height 30
drag, startPoint x: 203, startPoint y: 210, endPoint x: 133, endPoint y: 214, distance: 70.8
click at [133, 214] on input "0771284864" at bounding box center [197, 216] width 267 height 30
paste input "771437851"
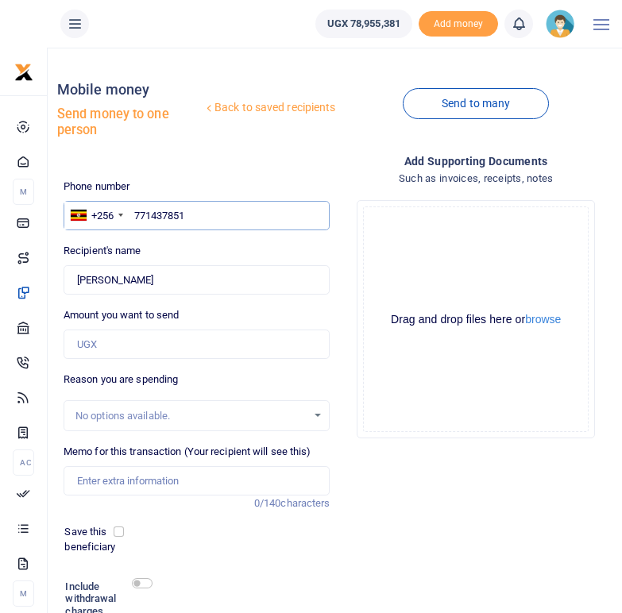
click at [134, 214] on input "771437851" at bounding box center [197, 216] width 267 height 30
type input "0771437851"
type input "Juma Amoru"
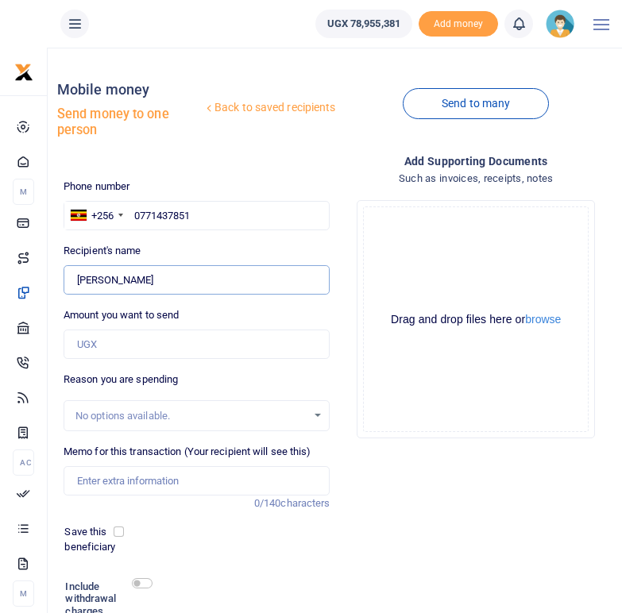
drag, startPoint x: 163, startPoint y: 284, endPoint x: 75, endPoint y: 280, distance: 88.3
click at [75, 280] on input "Found" at bounding box center [197, 280] width 267 height 30
drag, startPoint x: 198, startPoint y: 216, endPoint x: 130, endPoint y: 213, distance: 67.6
click at [130, 213] on input "0771437851" at bounding box center [197, 216] width 267 height 30
paste input "782287885"
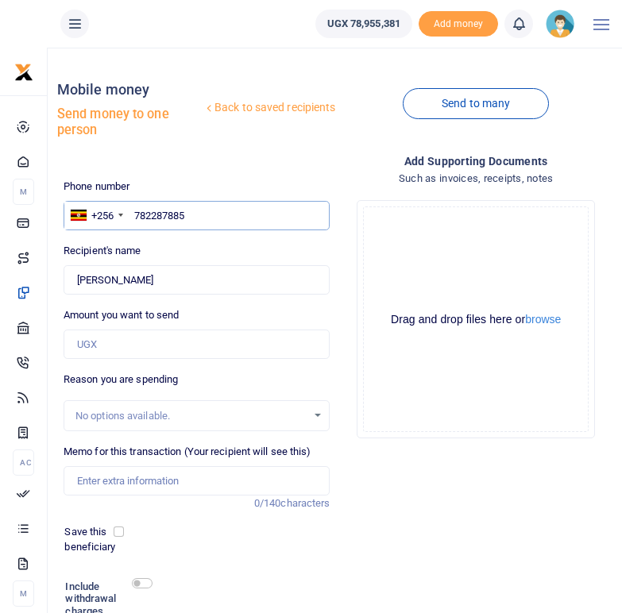
click at [133, 216] on input "782287885" at bounding box center [197, 216] width 267 height 30
type input "0782287885"
type input "Ahmed Alli"
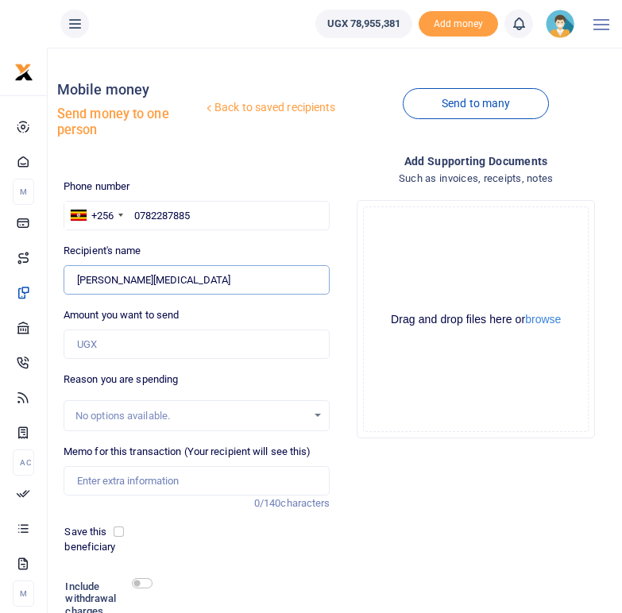
drag, startPoint x: 147, startPoint y: 284, endPoint x: 70, endPoint y: 280, distance: 77.1
click at [70, 280] on input "Found" at bounding box center [197, 280] width 267 height 30
drag, startPoint x: 201, startPoint y: 214, endPoint x: 134, endPoint y: 213, distance: 66.7
click at [134, 213] on input "0782287885" at bounding box center [197, 216] width 267 height 30
paste input "788218220"
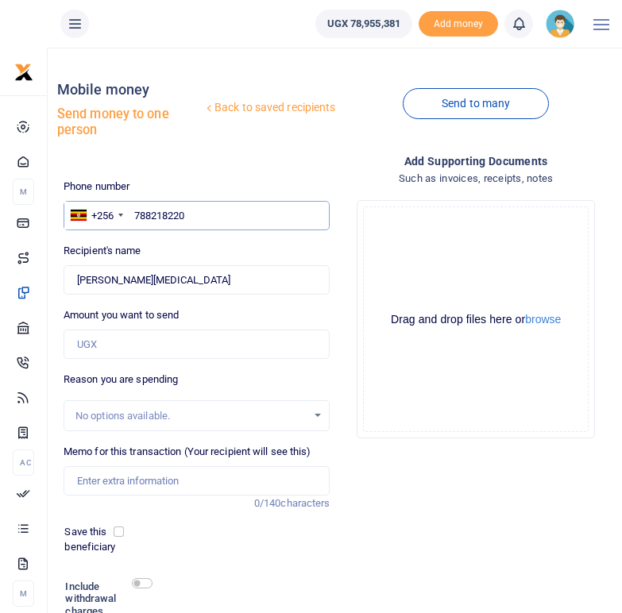
click at [137, 213] on input "788218220" at bounding box center [197, 216] width 267 height 30
type input "0788218220"
type input "Adaldiza Asio"
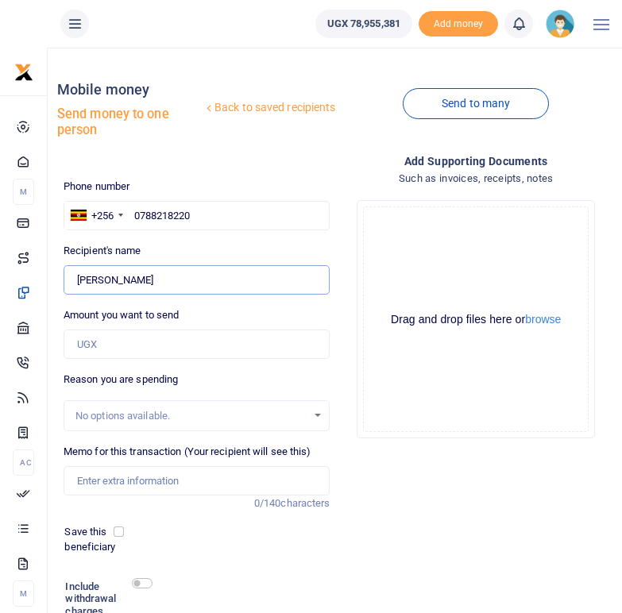
drag, startPoint x: 146, startPoint y: 280, endPoint x: 77, endPoint y: 272, distance: 69.6
click at [77, 272] on input "Found" at bounding box center [197, 280] width 267 height 30
drag, startPoint x: 200, startPoint y: 220, endPoint x: 135, endPoint y: 216, distance: 65.3
click at [135, 216] on input "0788218220" at bounding box center [197, 216] width 267 height 30
paste input "775039097"
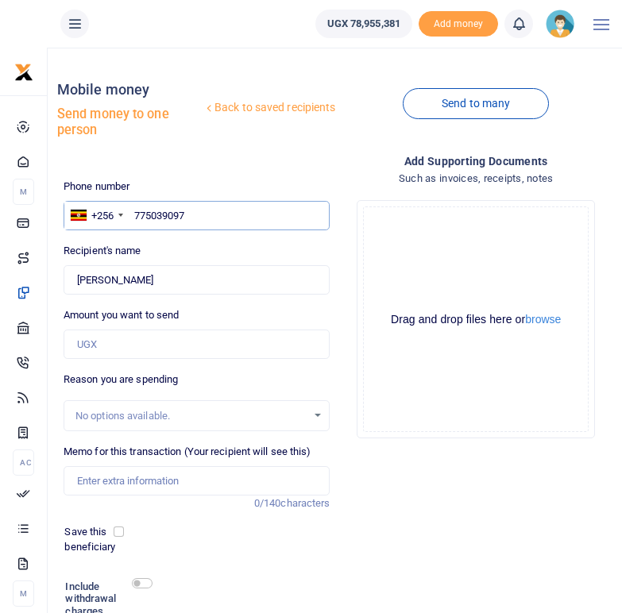
click at [135, 214] on input "775039097" at bounding box center [197, 216] width 267 height 30
type input "0775039097"
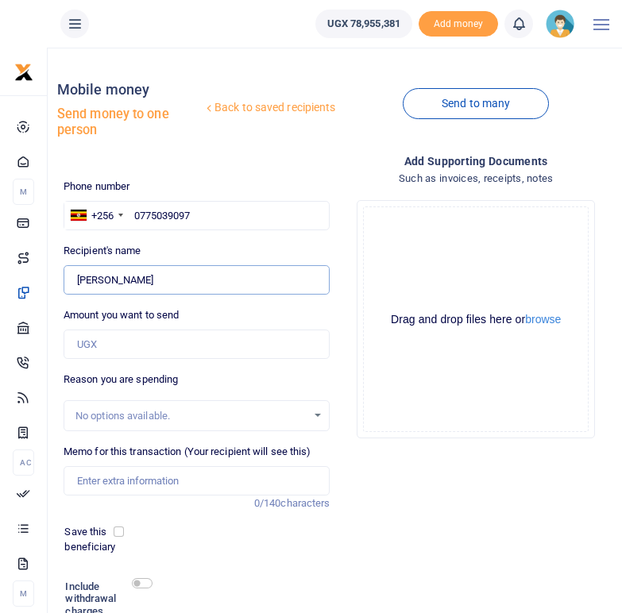
click at [168, 285] on input "Found" at bounding box center [197, 280] width 267 height 30
type input "Ulima Amiza"
drag, startPoint x: 146, startPoint y: 280, endPoint x: 72, endPoint y: 280, distance: 73.9
click at [72, 280] on input "Found" at bounding box center [197, 280] width 267 height 30
click at [219, 218] on input "0775039097" at bounding box center [197, 216] width 267 height 30
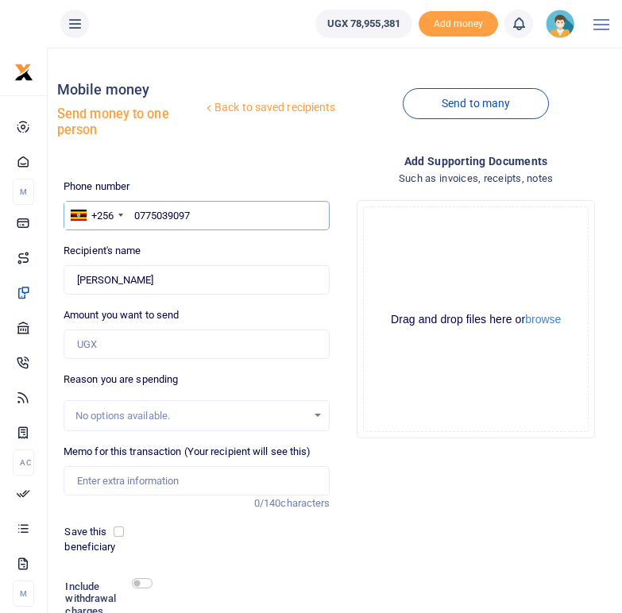
drag, startPoint x: 205, startPoint y: 217, endPoint x: 132, endPoint y: 210, distance: 73.4
click at [132, 210] on input "0775039097" at bounding box center [197, 216] width 267 height 30
paste input "781217623"
click at [135, 214] on input "781217623" at bounding box center [197, 216] width 267 height 30
type input "0781217623"
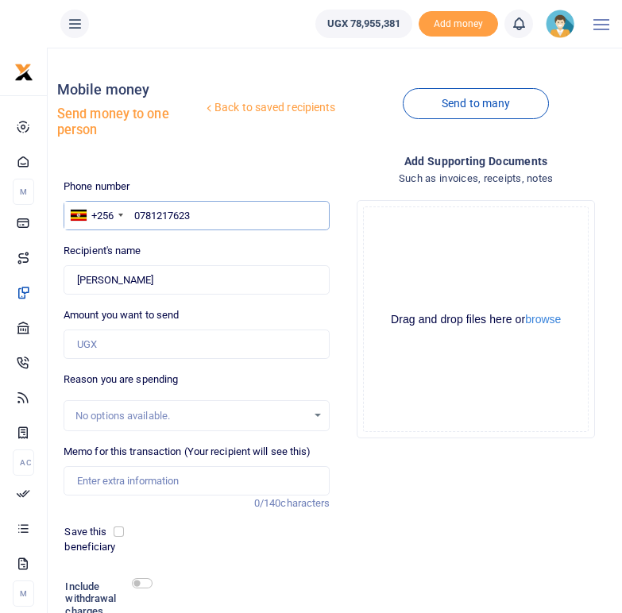
type input "Felix Malle Unzimai"
type input "0781217623"
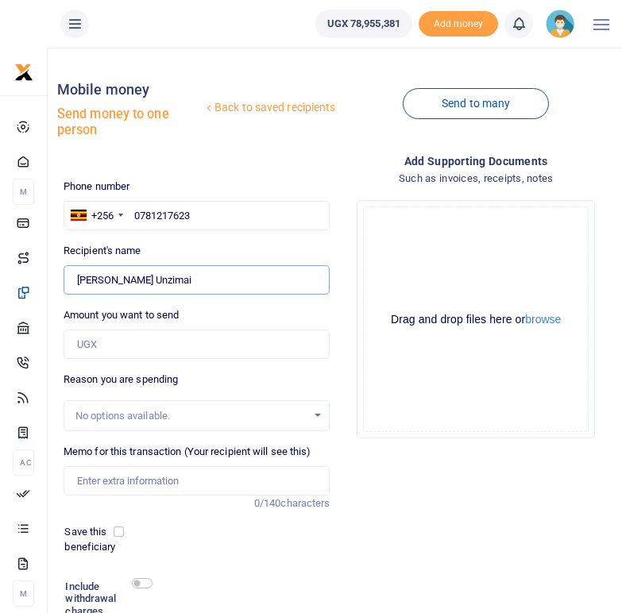
drag, startPoint x: 171, startPoint y: 282, endPoint x: 73, endPoint y: 282, distance: 97.7
click at [73, 282] on input "Found" at bounding box center [197, 280] width 267 height 30
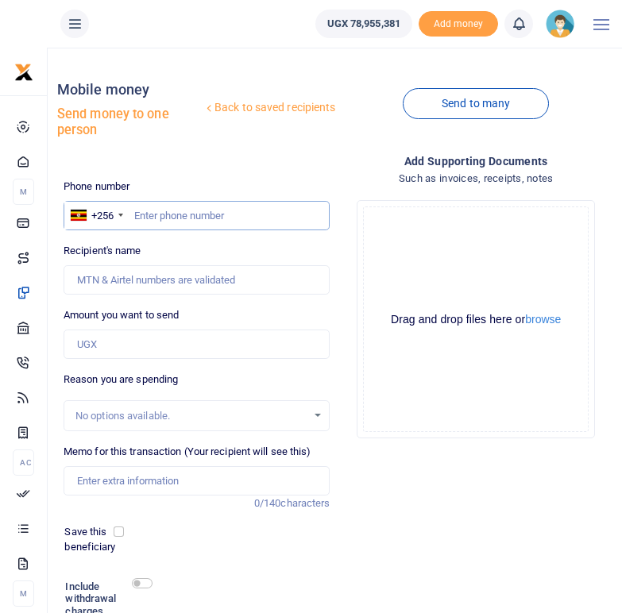
click at [144, 218] on input "text" at bounding box center [197, 216] width 267 height 30
paste input "788178707"
click at [135, 218] on input "788178707" at bounding box center [197, 216] width 267 height 30
type input "0788178707"
type input "[PERSON_NAME]"
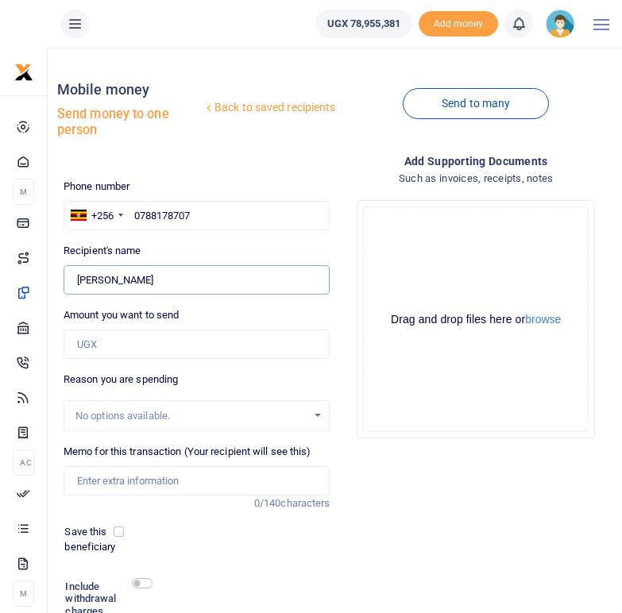
drag, startPoint x: 170, startPoint y: 282, endPoint x: 75, endPoint y: 279, distance: 94.6
click at [75, 279] on input "Found" at bounding box center [197, 280] width 267 height 30
drag, startPoint x: 218, startPoint y: 216, endPoint x: 135, endPoint y: 214, distance: 83.4
click at [135, 214] on input "0788178707" at bounding box center [197, 216] width 267 height 30
paste input "790998853"
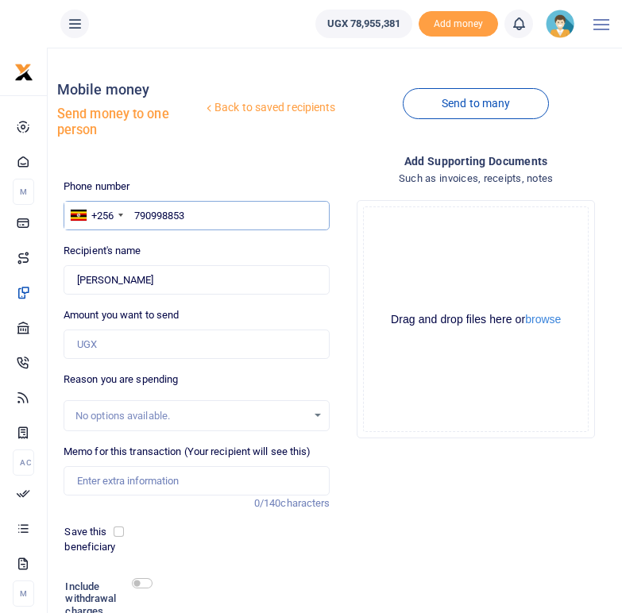
click at [135, 212] on input "790998853" at bounding box center [197, 216] width 267 height 30
type input "0790998853"
type input "[PERSON_NAME]"
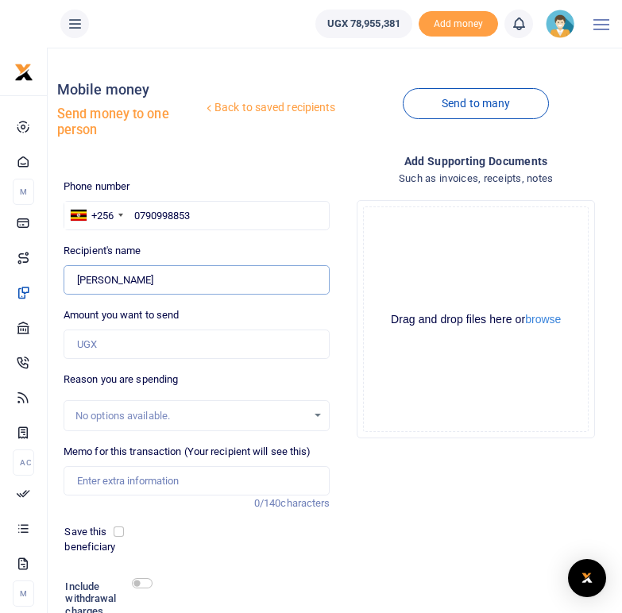
drag, startPoint x: 172, startPoint y: 281, endPoint x: 75, endPoint y: 277, distance: 97.8
click at [75, 277] on input "Found" at bounding box center [197, 280] width 267 height 30
drag, startPoint x: 195, startPoint y: 220, endPoint x: 133, endPoint y: 215, distance: 62.1
click at [133, 215] on input "0790998853" at bounding box center [197, 216] width 267 height 30
paste input "773447865"
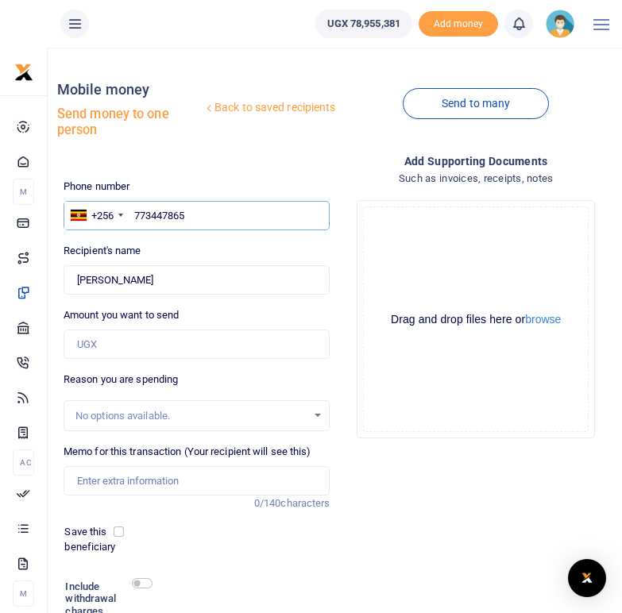
click at [132, 217] on input "773447865" at bounding box center [197, 216] width 267 height 30
type input "0773447865"
type input "Zaitun Dudu"
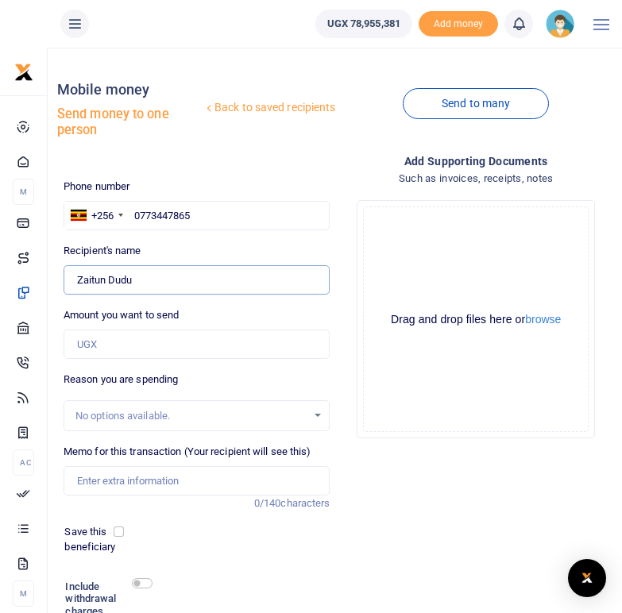
drag, startPoint x: 149, startPoint y: 280, endPoint x: 75, endPoint y: 275, distance: 74.0
click at [75, 275] on input "Found" at bounding box center [197, 280] width 267 height 30
drag, startPoint x: 201, startPoint y: 213, endPoint x: 132, endPoint y: 222, distance: 69.7
click at [132, 222] on input "0773447865" at bounding box center [197, 216] width 267 height 30
paste input "778213594"
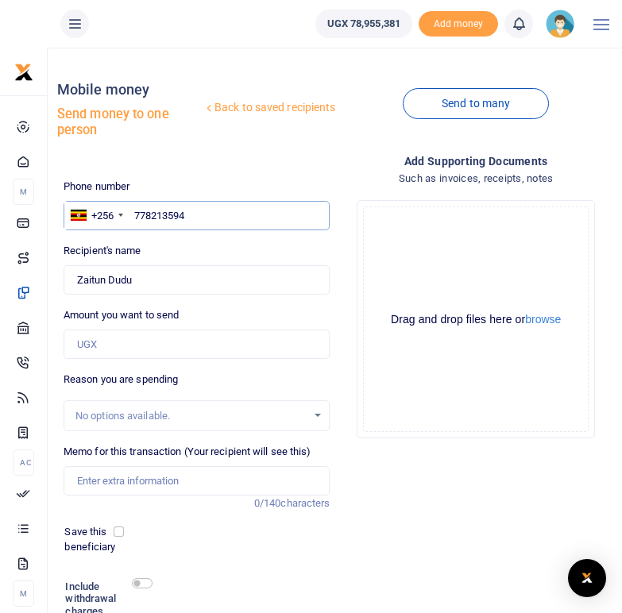
click at [133, 214] on input "778213594" at bounding box center [197, 216] width 267 height 30
type input "0778213594"
type input "[PERSON_NAME]"
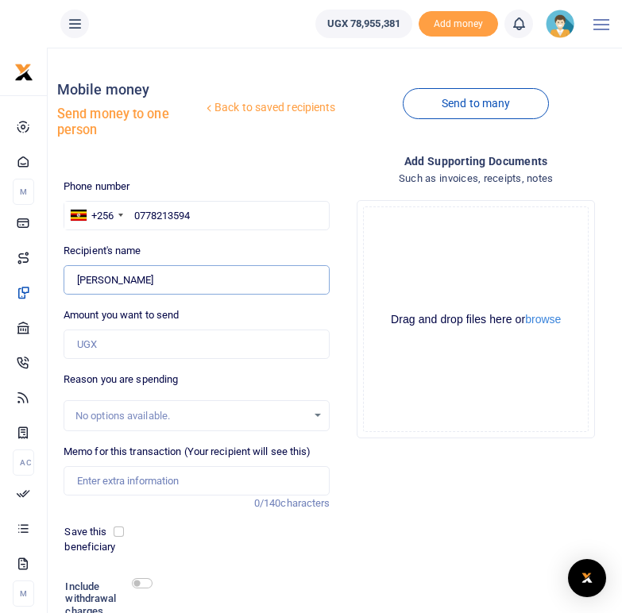
drag, startPoint x: 141, startPoint y: 283, endPoint x: 75, endPoint y: 280, distance: 66.0
click at [75, 280] on input "Found" at bounding box center [197, 280] width 267 height 30
drag, startPoint x: 205, startPoint y: 209, endPoint x: 132, endPoint y: 210, distance: 73.1
click at [132, 210] on input "0778213594" at bounding box center [197, 216] width 267 height 30
paste input "780507336"
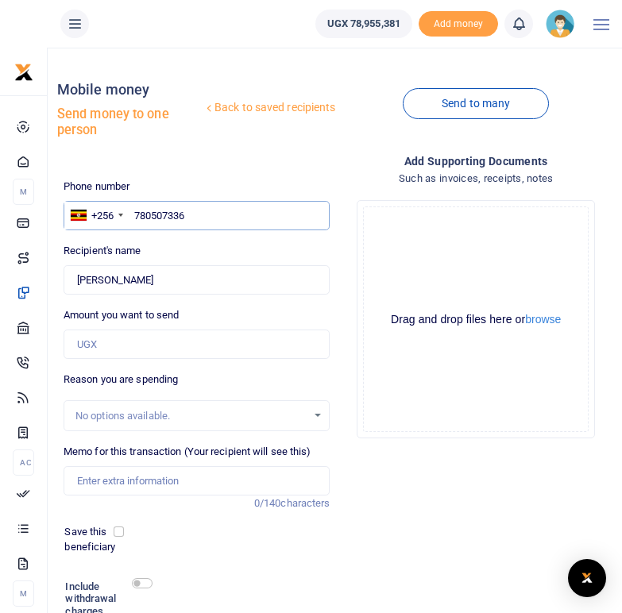
click at [134, 214] on input "780507336" at bounding box center [197, 216] width 267 height 30
type input "0780507336"
type input "[PERSON_NAME]"
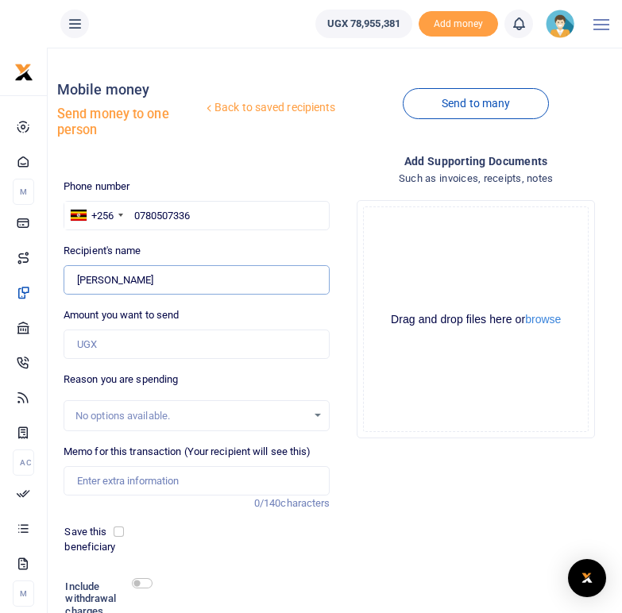
drag, startPoint x: 168, startPoint y: 280, endPoint x: 85, endPoint y: 279, distance: 82.6
click at [77, 276] on input "Found" at bounding box center [197, 280] width 267 height 30
click at [204, 218] on input "0780507336" at bounding box center [197, 216] width 267 height 30
drag, startPoint x: 198, startPoint y: 214, endPoint x: 131, endPoint y: 214, distance: 66.7
click at [131, 214] on input "0780507336" at bounding box center [197, 216] width 267 height 30
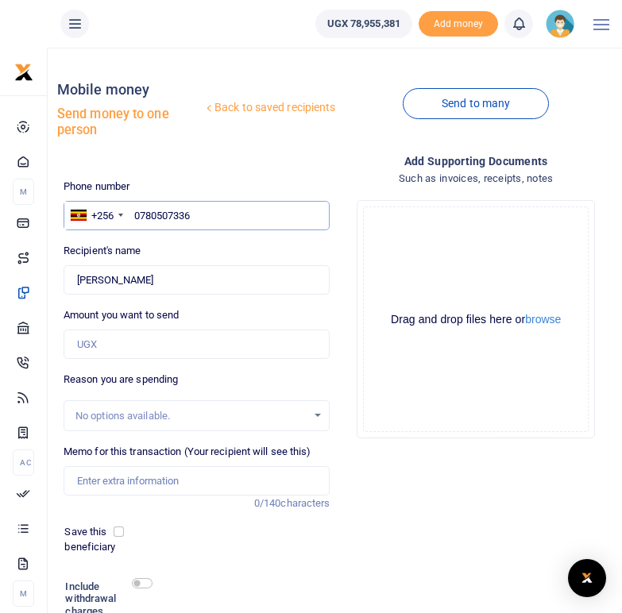
paste input "776042608"
click at [135, 213] on input "776042608" at bounding box center [197, 216] width 267 height 30
type input "0776042608"
type input "[PERSON_NAME]"
drag, startPoint x: 172, startPoint y: 286, endPoint x: 76, endPoint y: 282, distance: 96.2
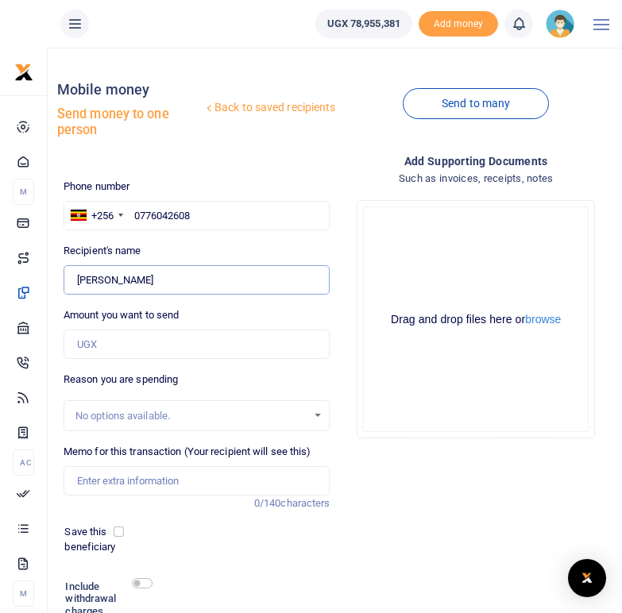
click at [76, 282] on input "Found" at bounding box center [197, 280] width 267 height 30
drag, startPoint x: 206, startPoint y: 205, endPoint x: 132, endPoint y: 216, distance: 74.7
click at [132, 216] on input "0776042608" at bounding box center [197, 216] width 267 height 30
paste input "787353961"
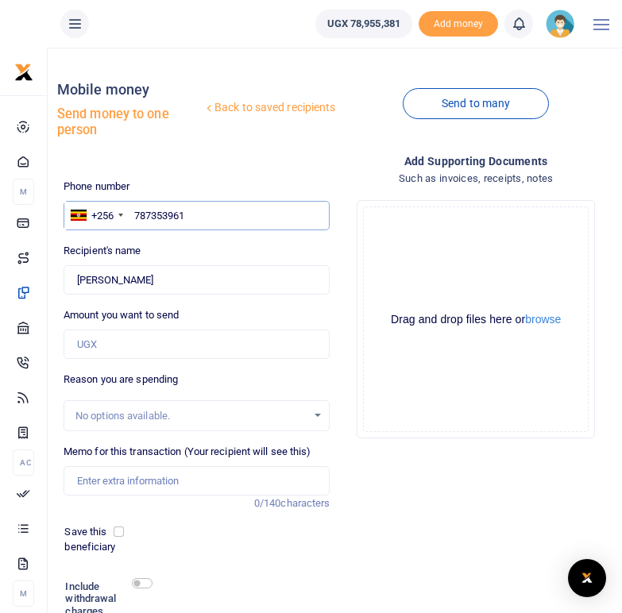
click at [137, 217] on input "787353961" at bounding box center [197, 216] width 267 height 30
type input "0787353961"
type input "[PERSON_NAME]"
type input "0787353961"
drag, startPoint x: 171, startPoint y: 280, endPoint x: 75, endPoint y: 281, distance: 95.3
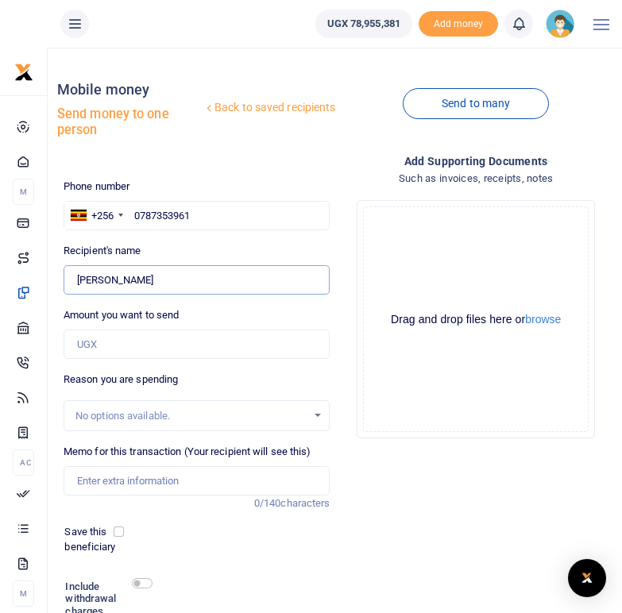
click at [75, 281] on input "Found" at bounding box center [197, 280] width 267 height 30
drag, startPoint x: 196, startPoint y: 217, endPoint x: 137, endPoint y: 214, distance: 59.7
click at [137, 214] on input "0787353961" at bounding box center [197, 216] width 267 height 30
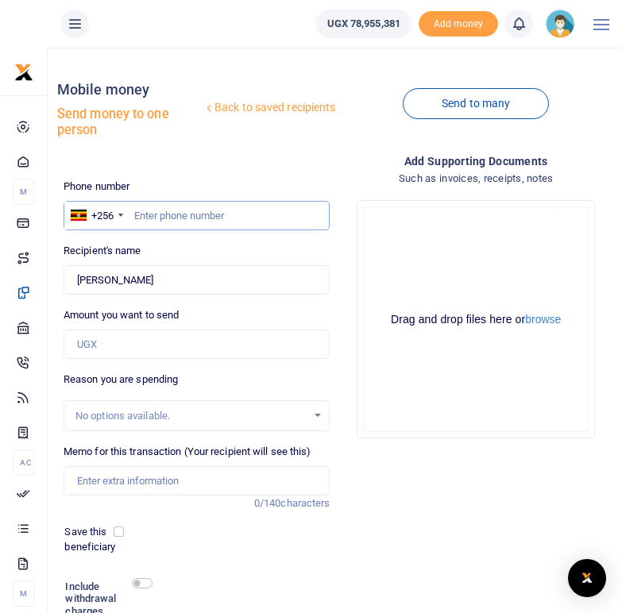
paste input "777731630"
click at [135, 218] on input "777731630" at bounding box center [197, 216] width 267 height 30
type input "0777731630"
type input "[PERSON_NAME]"
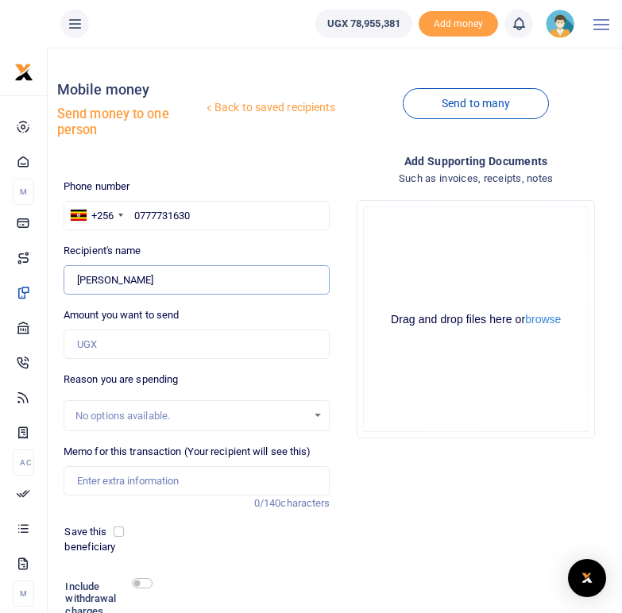
drag, startPoint x: 150, startPoint y: 279, endPoint x: 74, endPoint y: 279, distance: 76.3
click at [74, 279] on input "Found" at bounding box center [197, 280] width 267 height 30
drag, startPoint x: 196, startPoint y: 216, endPoint x: 131, endPoint y: 210, distance: 65.4
click at [131, 210] on input "0777731630" at bounding box center [197, 216] width 267 height 30
paste input "786544798"
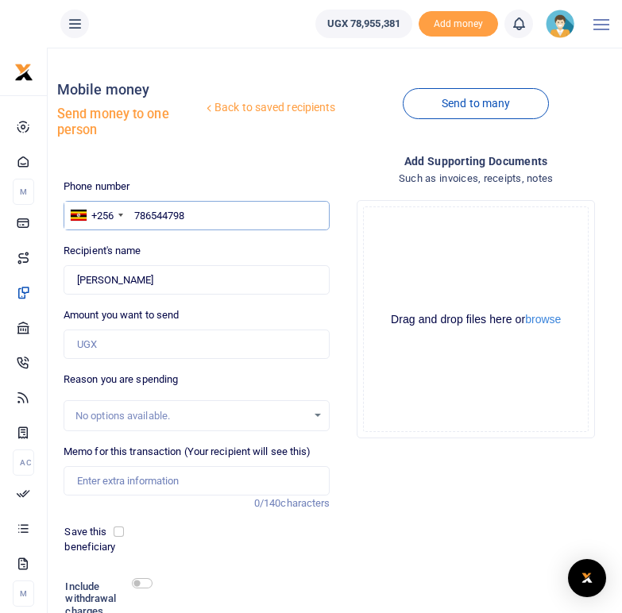
click at [137, 217] on input "786544798" at bounding box center [197, 216] width 267 height 30
type input "0786544798"
type input "[PERSON_NAME]"
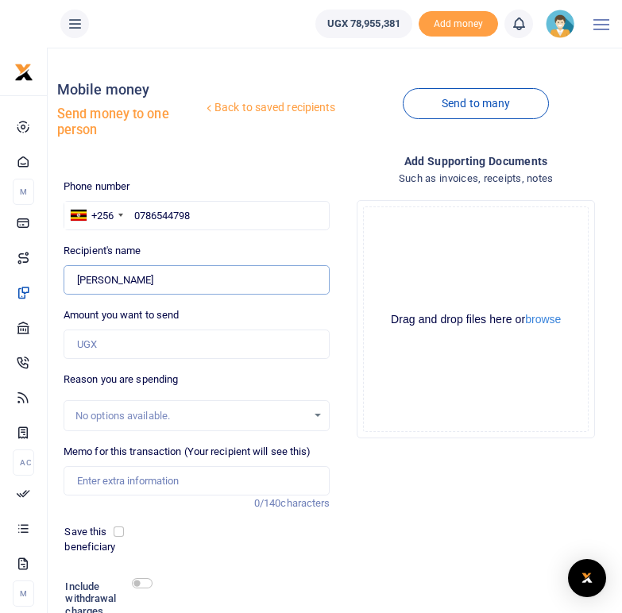
drag, startPoint x: 137, startPoint y: 276, endPoint x: 78, endPoint y: 277, distance: 58.8
click at [78, 277] on input "Found" at bounding box center [197, 280] width 267 height 30
drag, startPoint x: 199, startPoint y: 215, endPoint x: 136, endPoint y: 215, distance: 62.7
click at [136, 215] on input "0786544798" at bounding box center [197, 216] width 267 height 30
paste input "788726722"
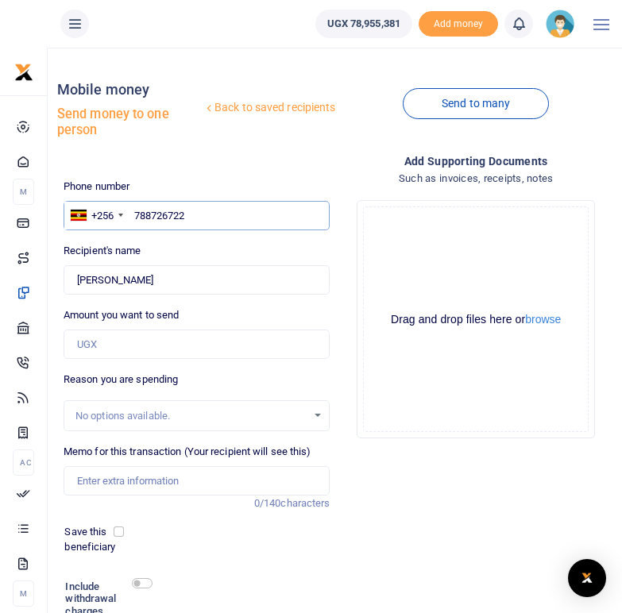
click at [134, 217] on input "788726722" at bounding box center [197, 216] width 267 height 30
type input "0788726722"
type input "[PERSON_NAME]"
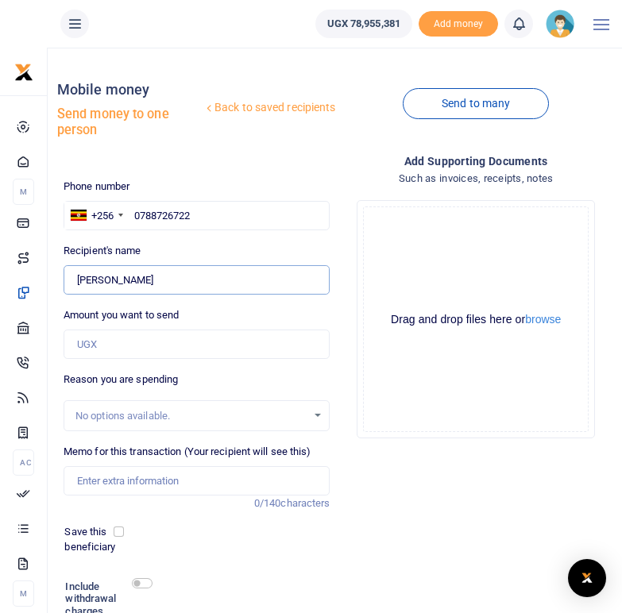
drag, startPoint x: 154, startPoint y: 276, endPoint x: 75, endPoint y: 280, distance: 78.7
click at [75, 280] on input "Found" at bounding box center [197, 280] width 267 height 30
drag, startPoint x: 195, startPoint y: 218, endPoint x: 134, endPoint y: 217, distance: 61.2
click at [134, 217] on input "0788726722" at bounding box center [197, 216] width 267 height 30
paste input "781030093"
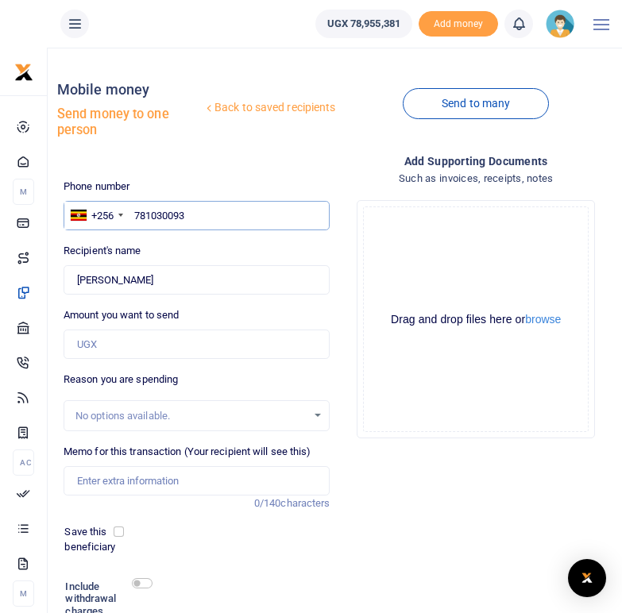
click at [137, 218] on input "781030093" at bounding box center [197, 216] width 267 height 30
type input "0781030093"
type input "[PERSON_NAME]"
drag, startPoint x: 160, startPoint y: 280, endPoint x: 76, endPoint y: 286, distance: 84.4
click at [76, 286] on input "Found" at bounding box center [197, 280] width 267 height 30
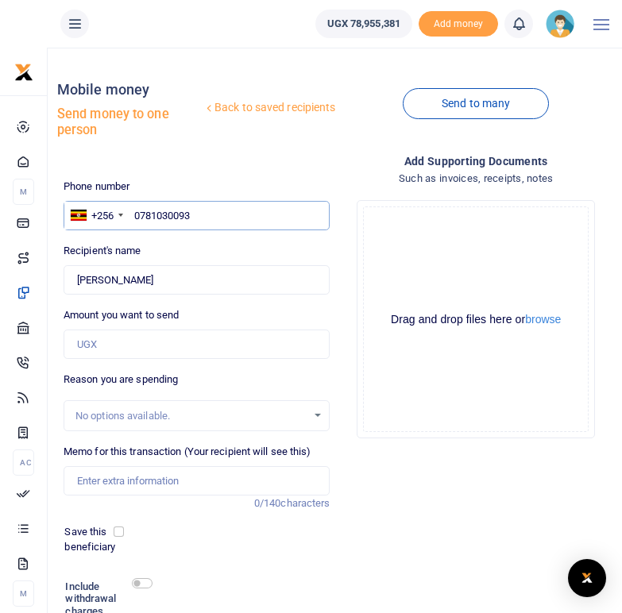
drag, startPoint x: 212, startPoint y: 214, endPoint x: 133, endPoint y: 214, distance: 79.4
click at [133, 214] on input "0781030093" at bounding box center [197, 216] width 267 height 30
paste input "782907239"
click at [135, 218] on input "782907239" at bounding box center [197, 216] width 267 height 30
type input "0782907239"
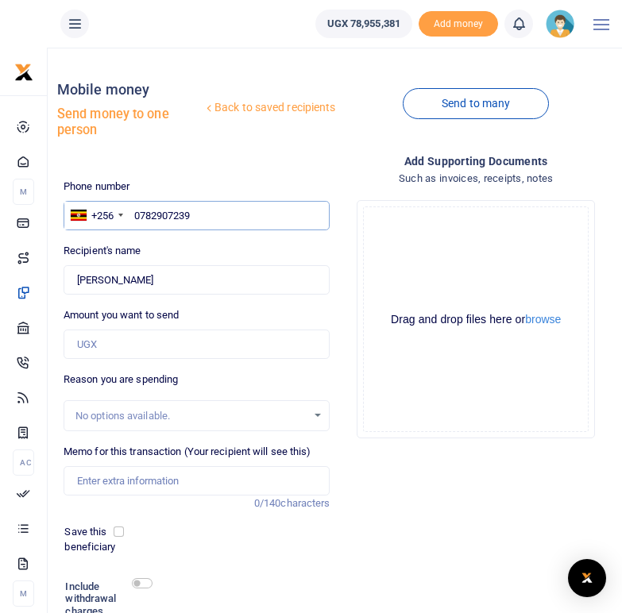
type input "[PERSON_NAME]"
drag, startPoint x: 156, startPoint y: 281, endPoint x: 77, endPoint y: 284, distance: 78.7
click at [77, 284] on input "Found" at bounding box center [197, 280] width 267 height 30
drag, startPoint x: 199, startPoint y: 214, endPoint x: 132, endPoint y: 214, distance: 67.5
click at [132, 214] on input "0782907239" at bounding box center [197, 216] width 267 height 30
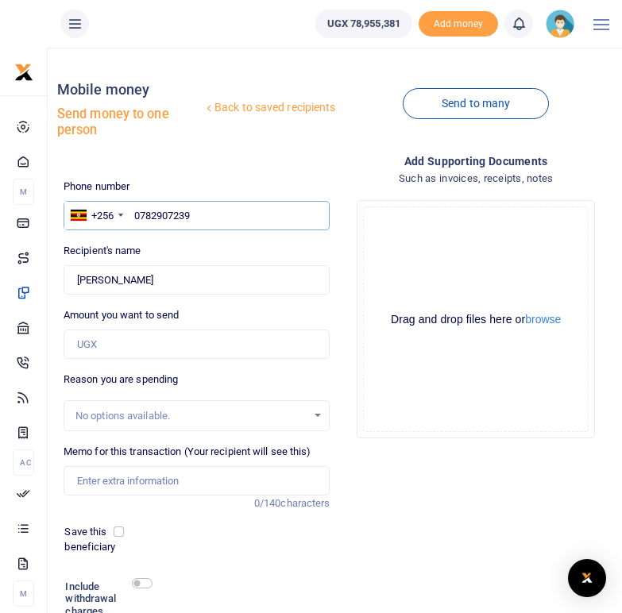
paste input "777325992"
click at [135, 215] on input "777325992" at bounding box center [197, 216] width 267 height 30
type input "0777325992"
type input "Night Kalsum"
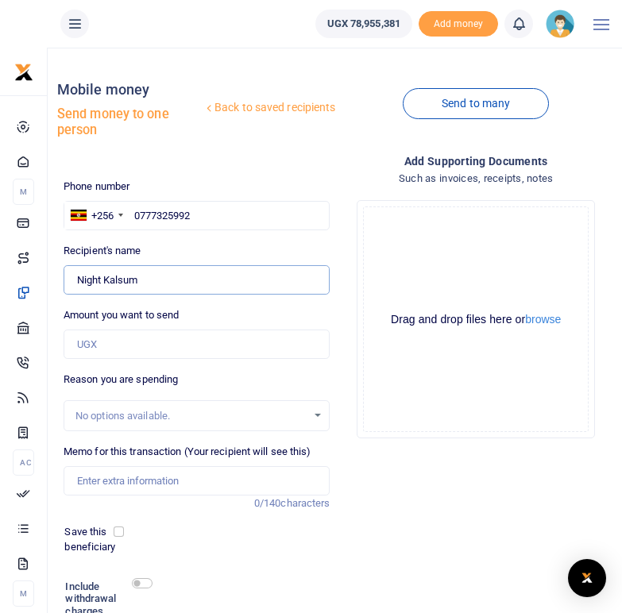
drag, startPoint x: 147, startPoint y: 280, endPoint x: 79, endPoint y: 281, distance: 68.3
click at [79, 281] on input "Found" at bounding box center [197, 280] width 267 height 30
drag, startPoint x: 195, startPoint y: 218, endPoint x: 133, endPoint y: 216, distance: 62.8
click at [133, 216] on input "0777325992" at bounding box center [197, 216] width 267 height 30
paste input "772312818"
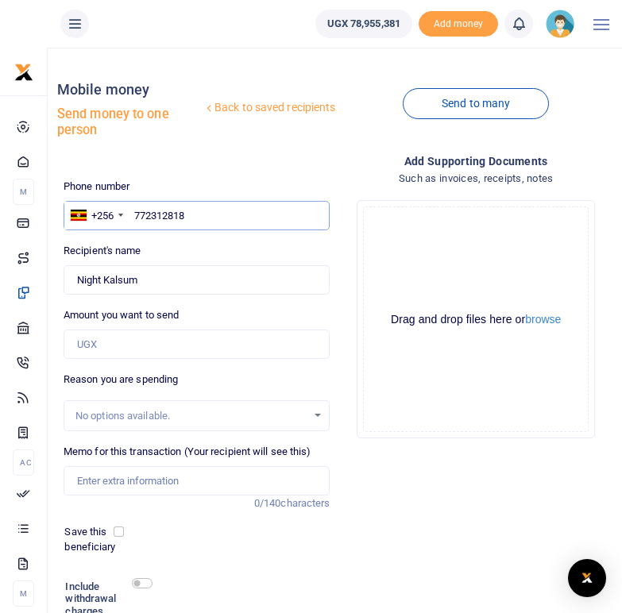
click at [134, 215] on input "772312818" at bounding box center [197, 216] width 267 height 30
type input "0772312818"
click at [180, 257] on div "Recipient's name Found Name is required." at bounding box center [197, 269] width 267 height 52
type input "Stephen Issa"
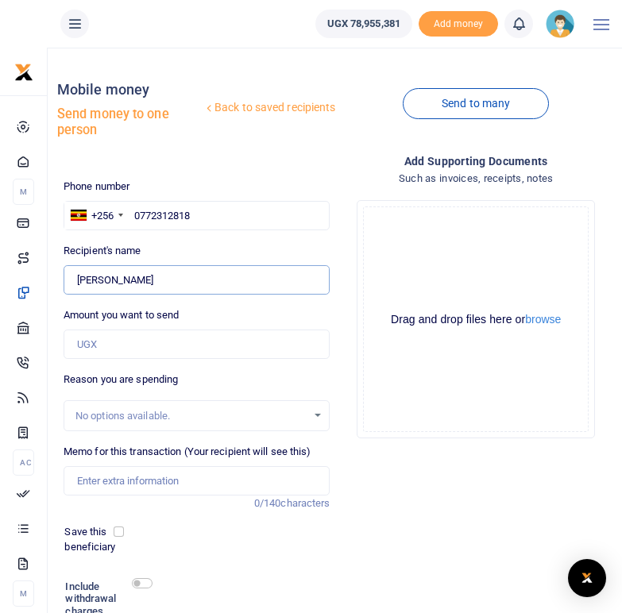
drag, startPoint x: 142, startPoint y: 283, endPoint x: 75, endPoint y: 279, distance: 66.8
click at [75, 279] on input "Found" at bounding box center [197, 280] width 267 height 30
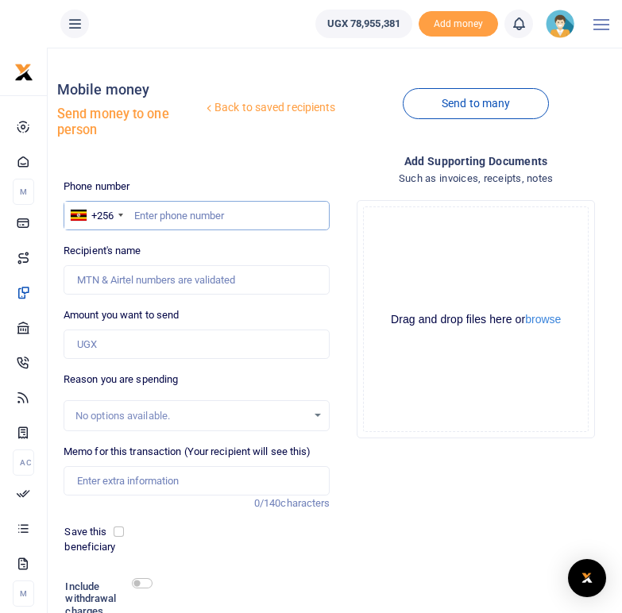
click at [161, 216] on input "text" at bounding box center [197, 216] width 267 height 30
click at [146, 212] on input "text" at bounding box center [197, 216] width 267 height 30
paste input "784902032"
click at [137, 217] on input "784902032" at bounding box center [197, 216] width 267 height 30
type input "0784902032"
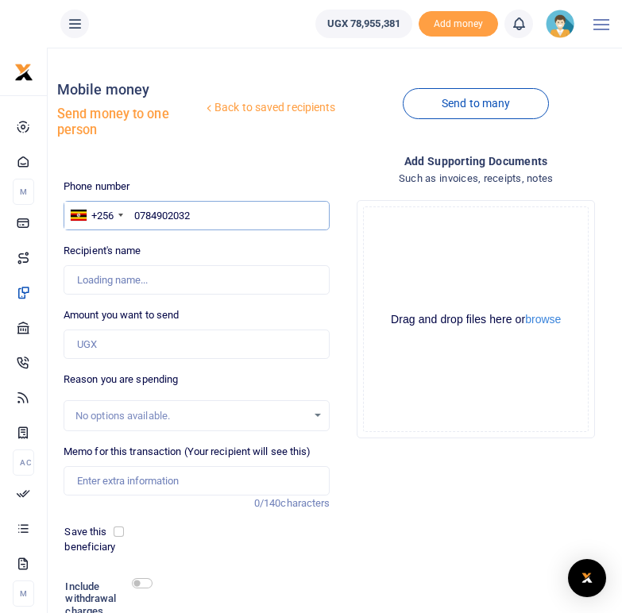
type input "Amiduni Razaki Waiga"
drag, startPoint x: 213, startPoint y: 214, endPoint x: 135, endPoint y: 208, distance: 78.1
click at [135, 208] on input "0784902032" at bounding box center [197, 216] width 267 height 30
paste input "779136886"
click at [136, 215] on input "779136886" at bounding box center [197, 216] width 267 height 30
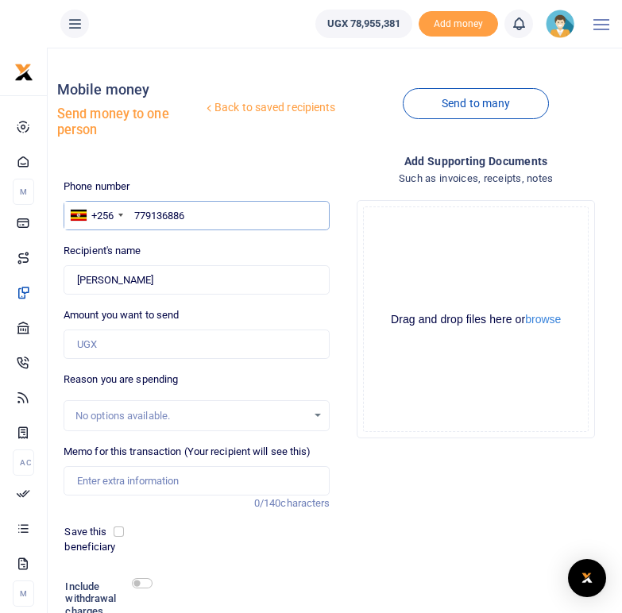
type input "0779136886"
type input "Salila Monday"
drag, startPoint x: 199, startPoint y: 214, endPoint x: 134, endPoint y: 212, distance: 65.2
click at [134, 212] on input "0779136886" at bounding box center [197, 216] width 267 height 30
paste input "778159370"
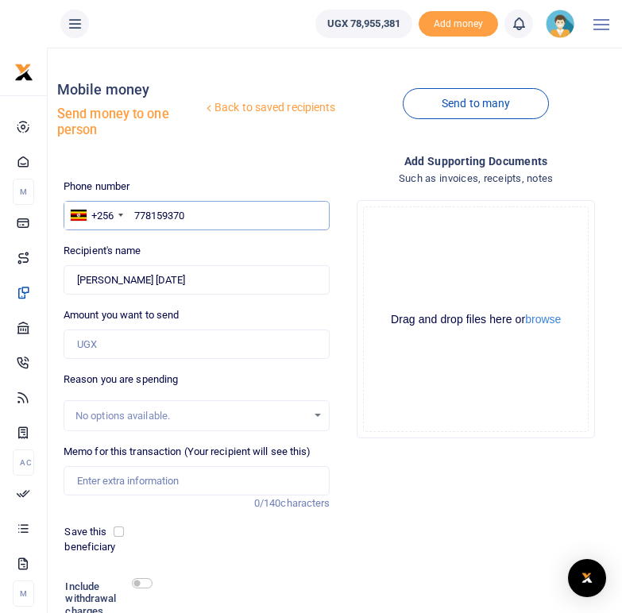
click at [136, 215] on input "778159370" at bounding box center [197, 216] width 267 height 30
type input "0778159370"
type input "Zubair Aziku"
drag, startPoint x: 205, startPoint y: 218, endPoint x: 133, endPoint y: 215, distance: 72.3
click at [133, 215] on input "0778159370" at bounding box center [197, 216] width 267 height 30
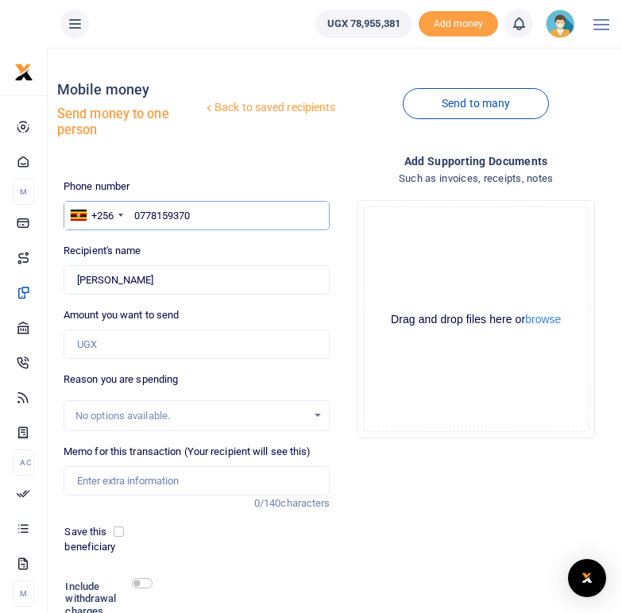
paste input "784851601"
click at [136, 214] on input "784851601" at bounding box center [197, 216] width 267 height 30
type input "0784851601"
type input "Jamila Angaika"
drag, startPoint x: 199, startPoint y: 218, endPoint x: 133, endPoint y: 212, distance: 65.4
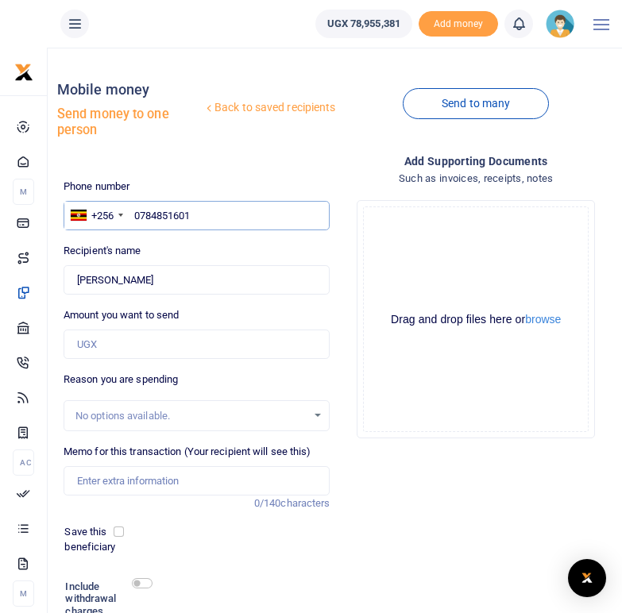
click at [133, 212] on input "0784851601" at bounding box center [197, 216] width 267 height 30
paste input "787468537"
click at [136, 214] on input "787468537" at bounding box center [197, 216] width 267 height 30
type input "0787468537"
type input "Zubeda Bako"
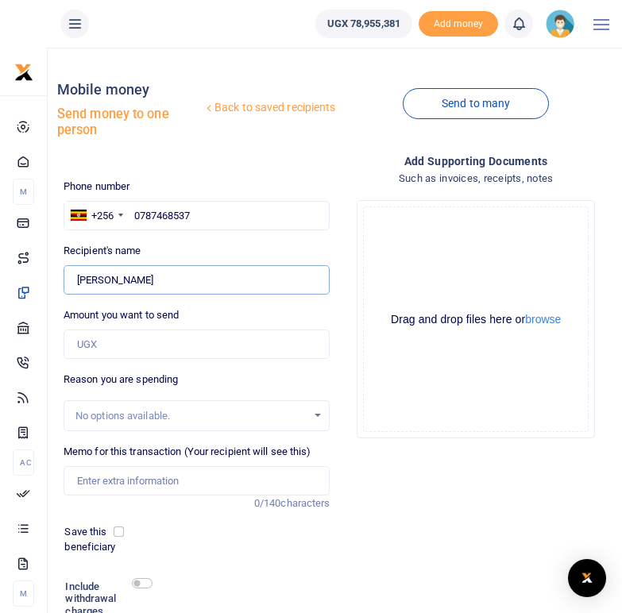
drag, startPoint x: 141, startPoint y: 280, endPoint x: 129, endPoint y: 280, distance: 11.9
click at [129, 280] on input "Found" at bounding box center [197, 280] width 267 height 30
drag, startPoint x: 203, startPoint y: 214, endPoint x: 135, endPoint y: 212, distance: 68.3
click at [135, 212] on input "0787468537" at bounding box center [197, 216] width 267 height 30
paste input "771268292"
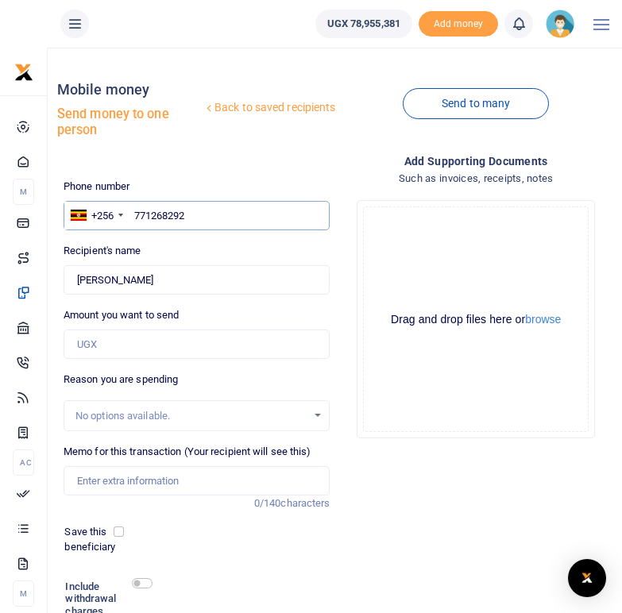
click at [137, 217] on input "771268292" at bounding box center [197, 216] width 267 height 30
type input "0771268292"
type input "Aluma Bangason"
drag, startPoint x: 195, startPoint y: 222, endPoint x: 124, endPoint y: 207, distance: 72.1
click at [124, 207] on div "+256 Uganda +256 0771268292" at bounding box center [197, 216] width 267 height 30
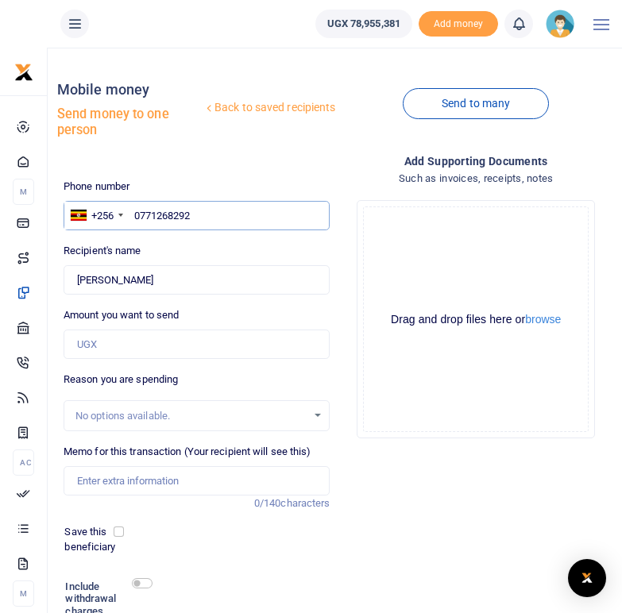
paste input "785037640"
click at [137, 218] on input "785037640" at bounding box center [197, 216] width 267 height 30
type input "0785037640"
type input "Hussien Saddam"
click at [186, 249] on div "Recipient's name Found Name is required." at bounding box center [197, 269] width 267 height 52
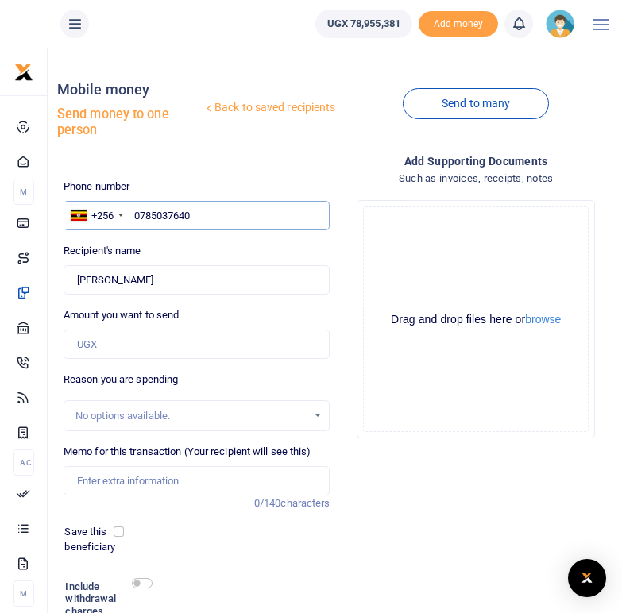
click at [207, 209] on input "0785037640" at bounding box center [197, 216] width 267 height 30
drag, startPoint x: 199, startPoint y: 211, endPoint x: 134, endPoint y: 211, distance: 64.3
click at [134, 211] on input "0785037640" at bounding box center [197, 216] width 267 height 30
paste input "787971489"
click at [135, 218] on input "787971489" at bounding box center [197, 216] width 267 height 30
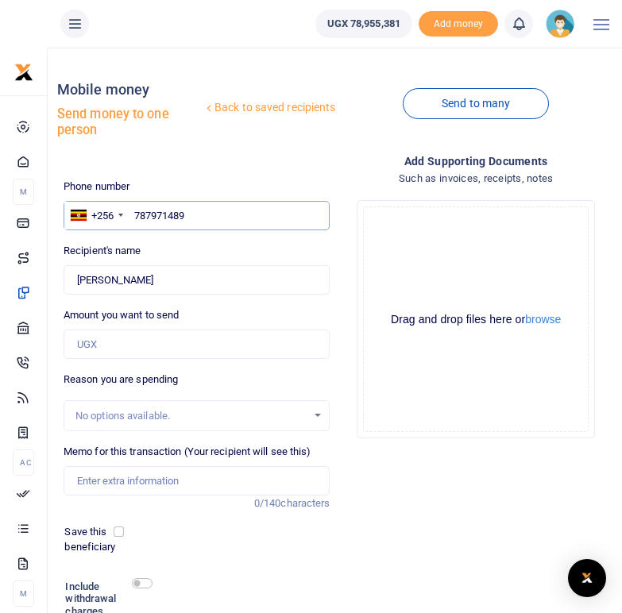
type input "0787971489"
type input "Margaret Ajidiru"
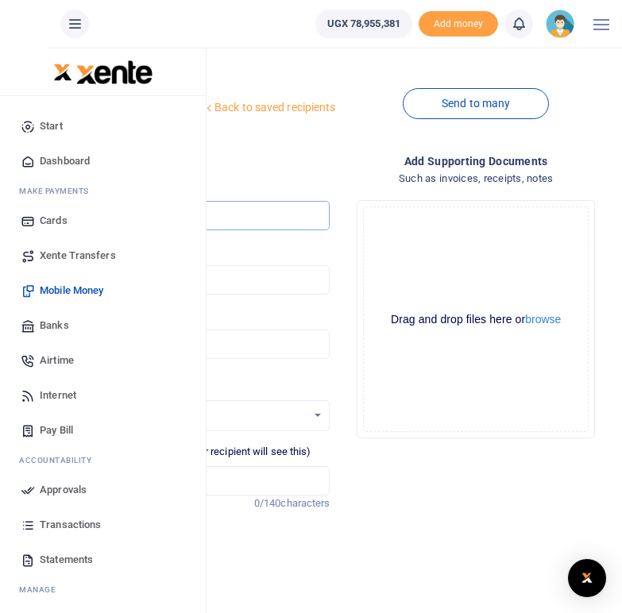
type input "0787971489"
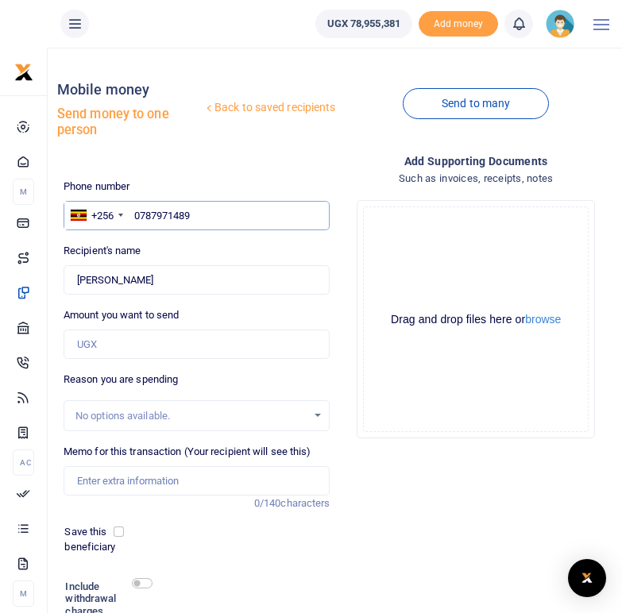
click at [202, 212] on input "0787971489" at bounding box center [197, 216] width 267 height 30
drag, startPoint x: 202, startPoint y: 212, endPoint x: 136, endPoint y: 204, distance: 66.4
click at [136, 204] on input "0787971489" at bounding box center [197, 216] width 267 height 30
paste input "788937757"
click at [134, 215] on input "788937757" at bounding box center [197, 216] width 267 height 30
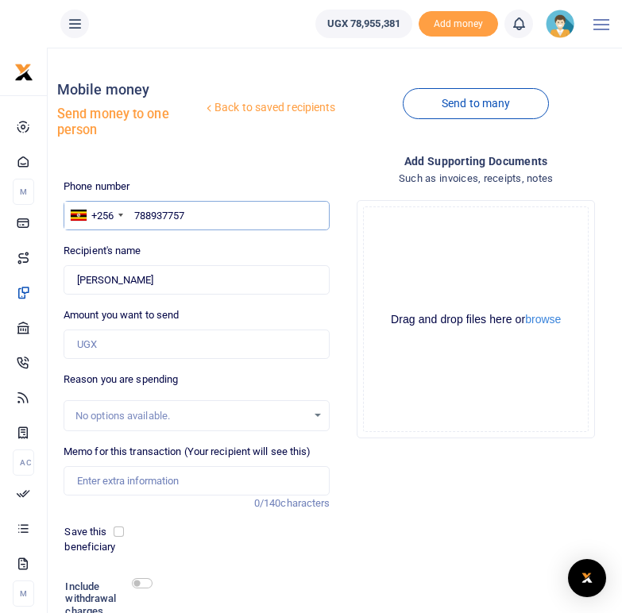
type input "0788937757"
type input "Cicilia Aate"
drag, startPoint x: 203, startPoint y: 217, endPoint x: 134, endPoint y: 213, distance: 68.4
click at [134, 213] on input "0788937757" at bounding box center [197, 216] width 267 height 30
paste input "780999341"
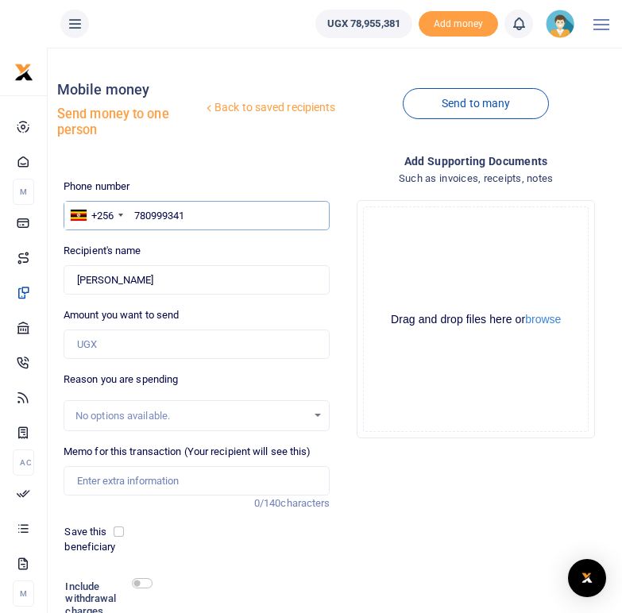
click at [135, 214] on input "780999341" at bounding box center [197, 216] width 267 height 30
type input "0780999341"
type input "Akuma Stephen"
click at [173, 247] on div "Recipient's name Found Name is required." at bounding box center [197, 269] width 267 height 52
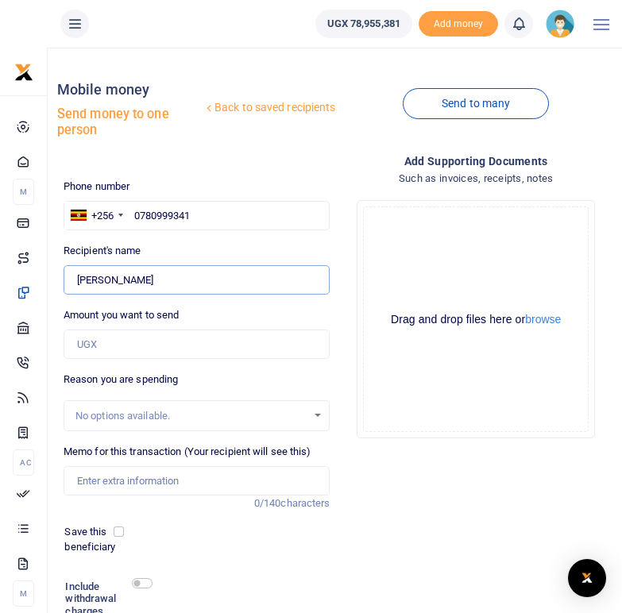
drag, startPoint x: 154, startPoint y: 284, endPoint x: 85, endPoint y: 276, distance: 69.5
click at [85, 276] on input "Found" at bounding box center [197, 280] width 267 height 30
drag, startPoint x: 208, startPoint y: 214, endPoint x: 134, endPoint y: 210, distance: 74.0
click at [134, 210] on input "0780999341" at bounding box center [197, 216] width 267 height 30
paste input "777526120"
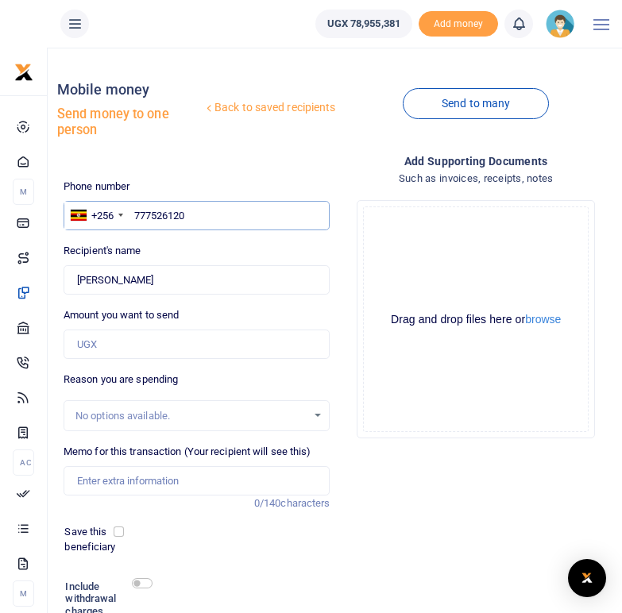
click at [134, 213] on input "777526120" at bounding box center [197, 216] width 267 height 30
type input "-777526120"
type input "0777526120"
type input "Fredrick Denaya"
drag, startPoint x: 196, startPoint y: 217, endPoint x: 133, endPoint y: 212, distance: 62.9
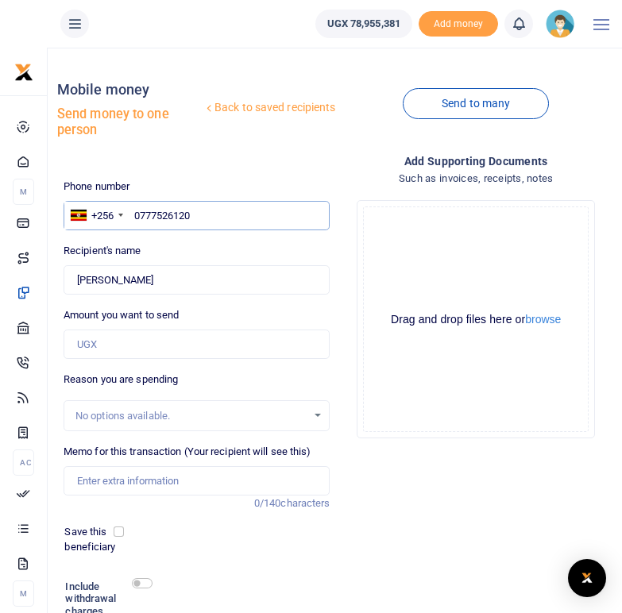
click at [133, 212] on input "0777526120" at bounding box center [197, 216] width 267 height 30
paste input "779085539"
click at [135, 214] on input "779085539" at bounding box center [197, 216] width 267 height 30
type input "0779085539"
type input "Agnes Sida"
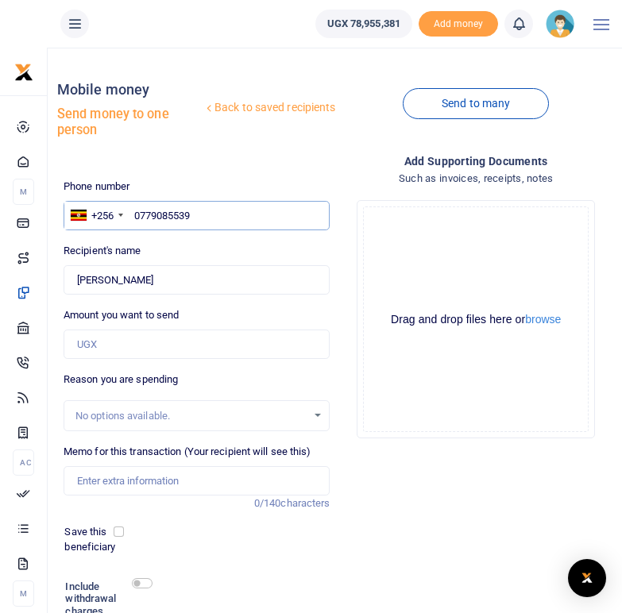
drag, startPoint x: 197, startPoint y: 213, endPoint x: 134, endPoint y: 212, distance: 62.8
click at [134, 212] on input "0779085539" at bounding box center [197, 216] width 267 height 30
paste input "773924180"
click at [136, 213] on input "773924180" at bounding box center [197, 216] width 267 height 30
type input "0773924180"
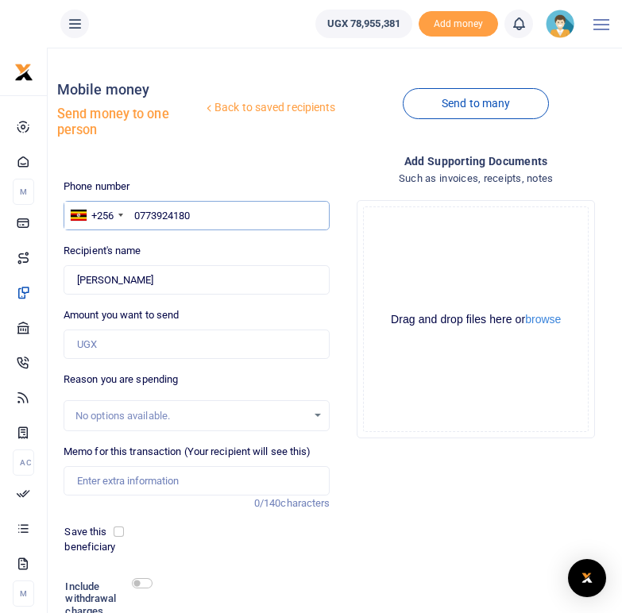
type input "Francis Yosa"
drag, startPoint x: 214, startPoint y: 213, endPoint x: 132, endPoint y: 213, distance: 81.8
click at [132, 213] on input "0773924180" at bounding box center [197, 216] width 267 height 30
paste input "789130031"
click at [137, 213] on input "789130031" at bounding box center [197, 216] width 267 height 30
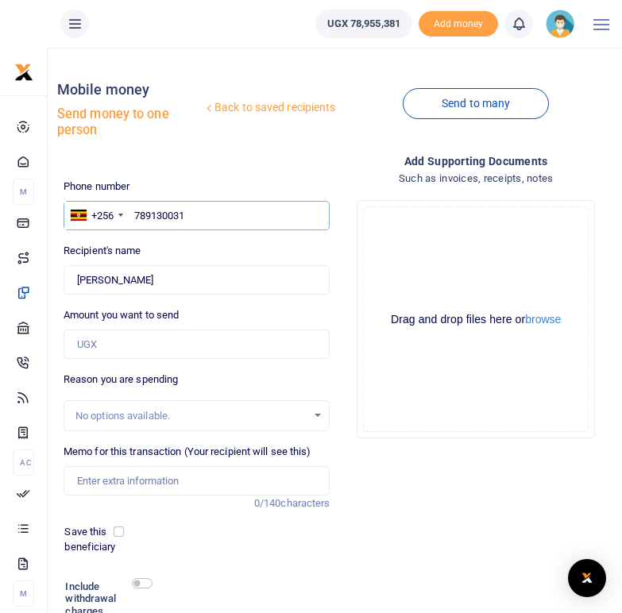
type input "0789130031"
type input "Rashid Afema"
click at [202, 213] on input "0789130031" at bounding box center [197, 216] width 267 height 30
drag, startPoint x: 202, startPoint y: 213, endPoint x: 134, endPoint y: 212, distance: 67.5
click at [134, 212] on input "0789130031" at bounding box center [197, 216] width 267 height 30
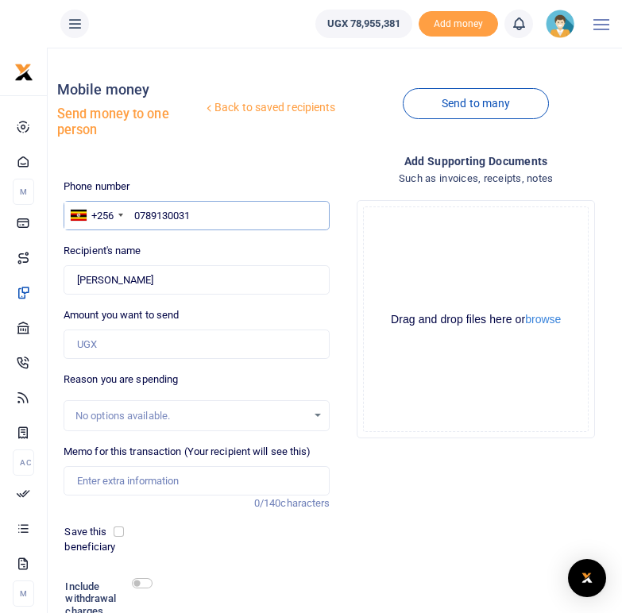
paste input "779863688"
click at [135, 217] on input "779863688" at bounding box center [197, 216] width 267 height 30
type input "0779863688"
type input "Aziz Atiku"
drag, startPoint x: 211, startPoint y: 216, endPoint x: 136, endPoint y: 210, distance: 75.7
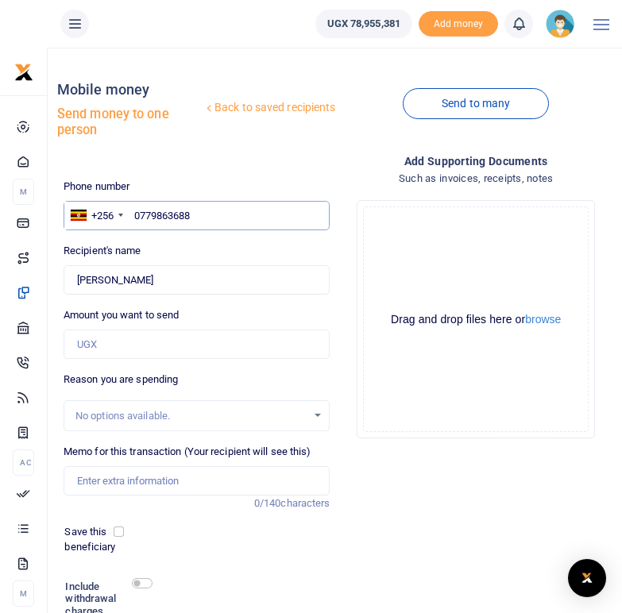
click at [136, 210] on input "0779863688" at bounding box center [197, 216] width 267 height 30
paste input "777752226"
click at [136, 215] on input "777752226" at bounding box center [197, 216] width 267 height 30
type input "0777752226"
type input "Aida Aduna"
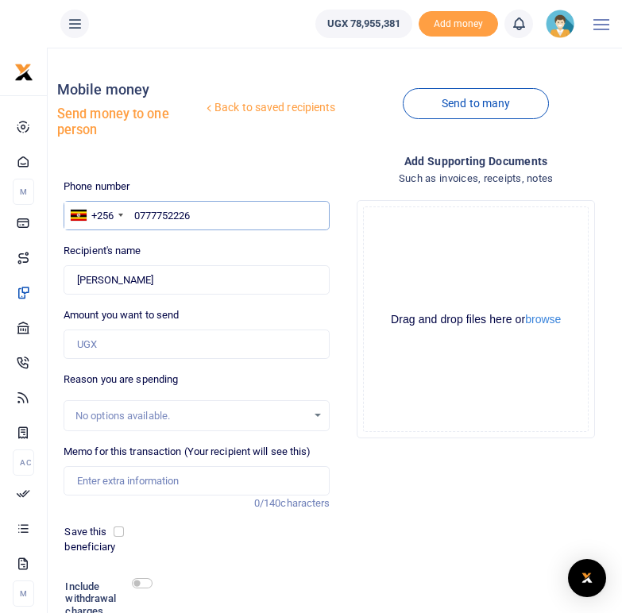
click at [210, 214] on input "0777752226" at bounding box center [197, 216] width 267 height 30
drag, startPoint x: 206, startPoint y: 214, endPoint x: 133, endPoint y: 214, distance: 72.3
click at [133, 214] on input "0777752226" at bounding box center [197, 216] width 267 height 30
paste input "77360665"
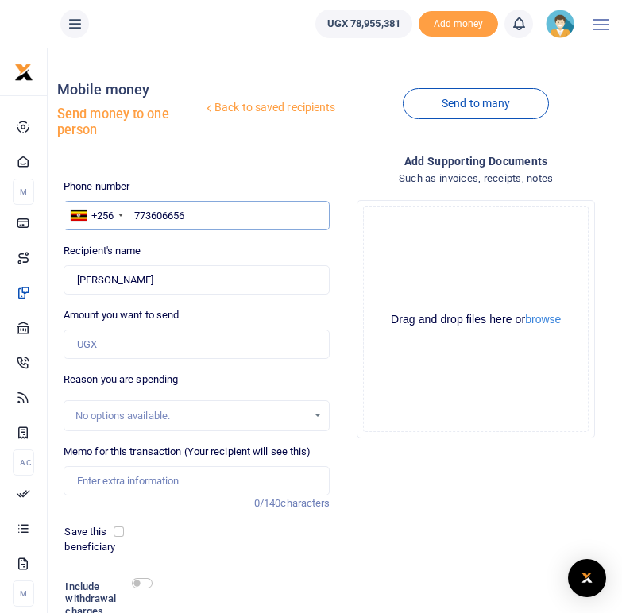
click at [136, 216] on input "773606656" at bounding box center [197, 216] width 267 height 30
type input "0773606656"
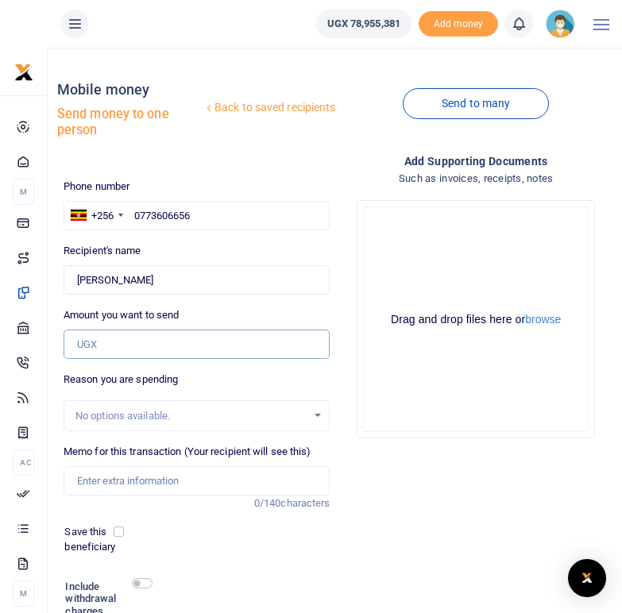
type input "Neema Chagua"
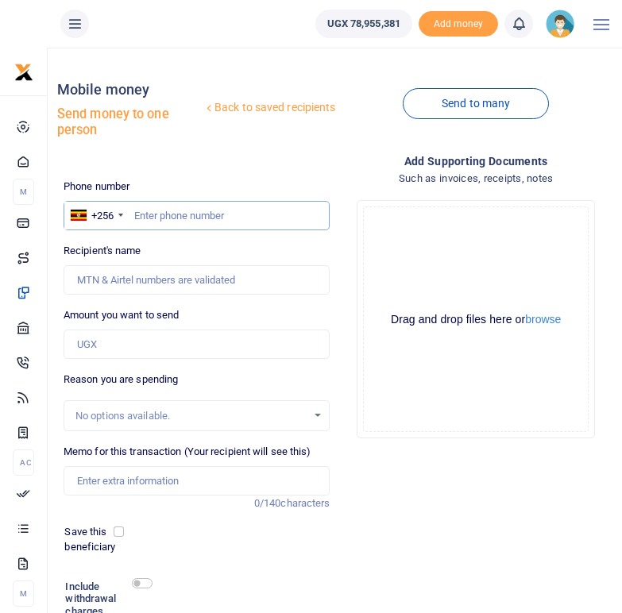
click at [153, 212] on input "text" at bounding box center [197, 216] width 267 height 30
paste input "773606656"
click at [135, 210] on input "773606656" at bounding box center [197, 216] width 267 height 30
type input "0773606656"
type input "[PERSON_NAME]"
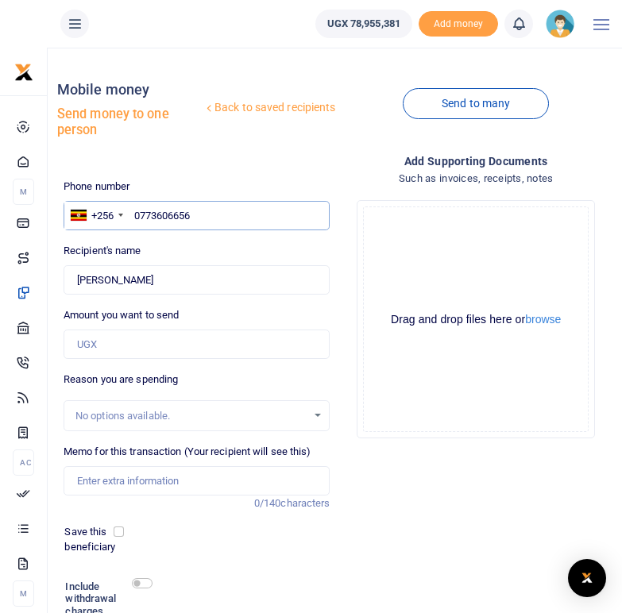
drag, startPoint x: 212, startPoint y: 218, endPoint x: 133, endPoint y: 214, distance: 78.8
click at [133, 214] on input "0773606656" at bounding box center [197, 216] width 267 height 30
click at [141, 215] on input "0773606656" at bounding box center [197, 216] width 267 height 30
drag, startPoint x: 207, startPoint y: 215, endPoint x: 133, endPoint y: 212, distance: 74.7
click at [133, 212] on input "0773606656" at bounding box center [197, 216] width 267 height 30
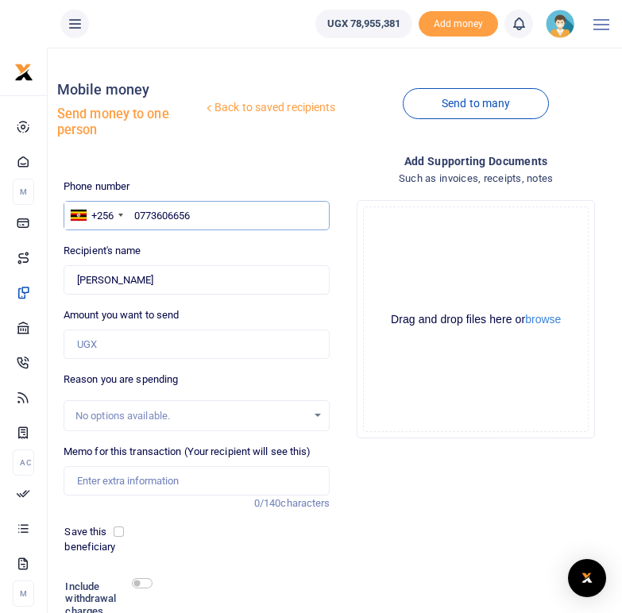
paste input "77498868"
click at [137, 213] on input "774988686" at bounding box center [197, 216] width 267 height 30
type input "0774988686"
type input "Jamali Nginya"
drag, startPoint x: 203, startPoint y: 212, endPoint x: 133, endPoint y: 210, distance: 70.7
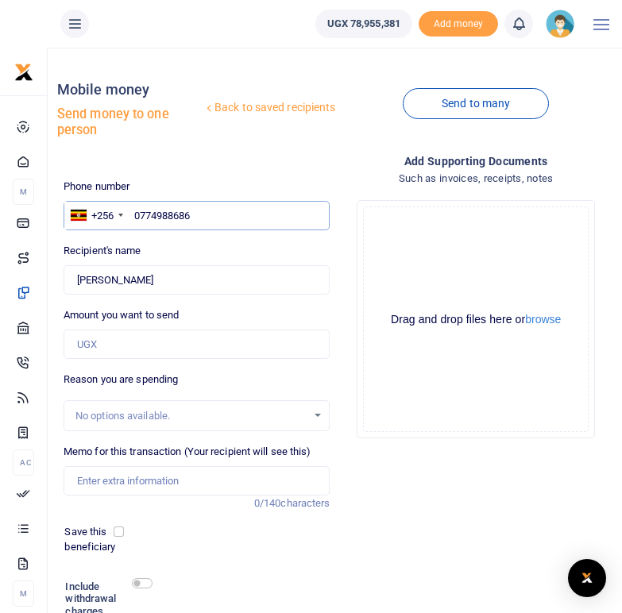
click at [133, 210] on input "0774988686" at bounding box center [197, 216] width 267 height 30
paste input "779154661"
click at [136, 210] on input "779154661" at bounding box center [197, 216] width 267 height 30
type input "0779154661"
type input "Mahazim Farida"
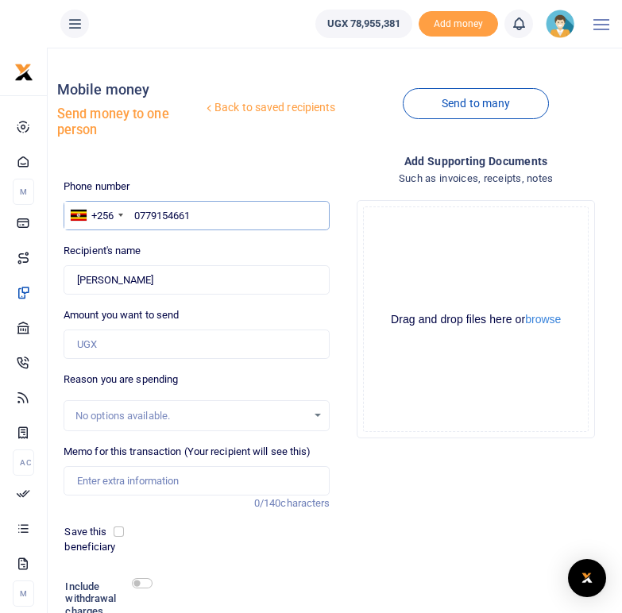
drag, startPoint x: 200, startPoint y: 214, endPoint x: 136, endPoint y: 211, distance: 64.4
click at [136, 211] on input "0779154661" at bounding box center [197, 216] width 267 height 30
paste input "778269415"
click at [134, 211] on input "778269415" at bounding box center [197, 216] width 267 height 30
type input "0778269415"
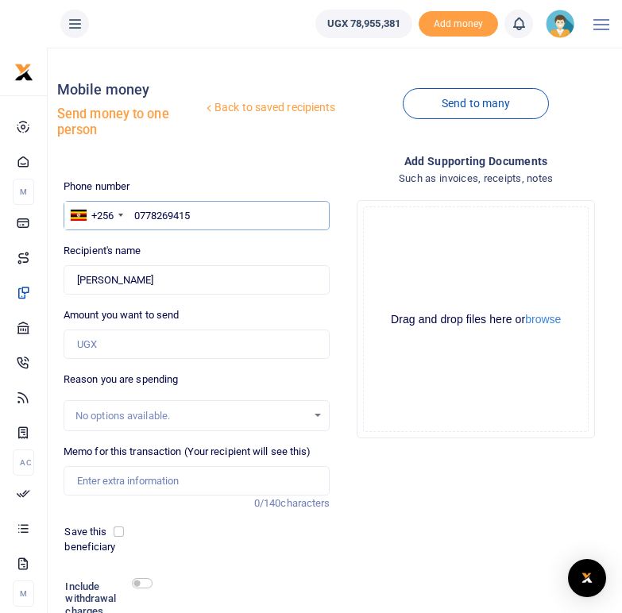
type input "Charles Aloro"
click at [201, 218] on input "0778269415" at bounding box center [197, 216] width 267 height 30
type input "0"
click at [161, 214] on input "text" at bounding box center [197, 216] width 267 height 30
paste input "783766501"
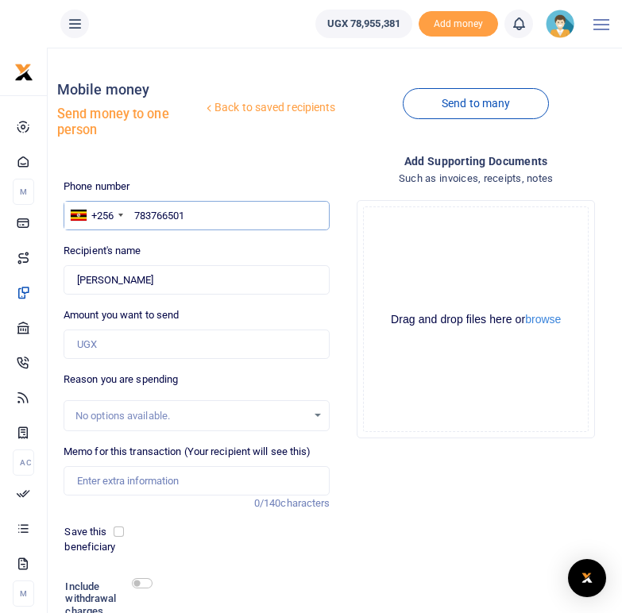
click at [135, 214] on input "783766501" at bounding box center [197, 216] width 267 height 30
type input "0783766501"
type input "Palma Sonyo"
drag, startPoint x: 206, startPoint y: 216, endPoint x: 133, endPoint y: 210, distance: 72.6
click at [133, 210] on input "0783766501" at bounding box center [197, 216] width 267 height 30
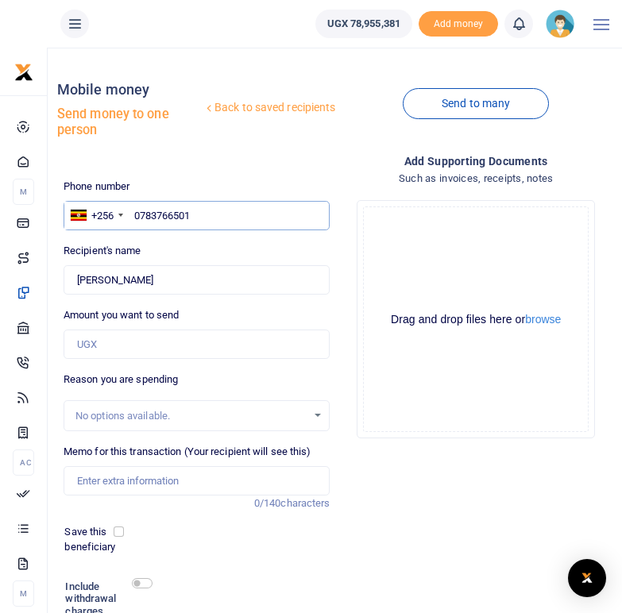
paste input "778884338"
click at [136, 213] on input "778884338" at bounding box center [197, 216] width 267 height 30
type input "0778884338"
type input "Kasfa Faiza"
drag, startPoint x: 224, startPoint y: 215, endPoint x: 131, endPoint y: 214, distance: 92.9
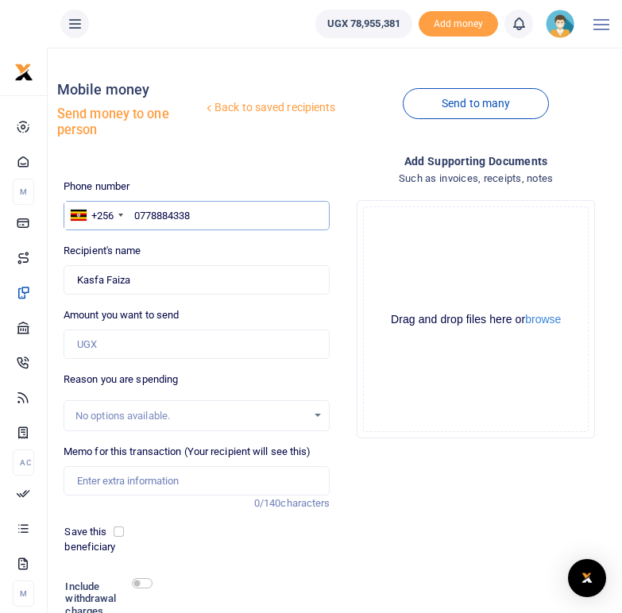
click at [131, 214] on input "0778884338" at bounding box center [197, 216] width 267 height 30
paste input "761589322"
click at [138, 218] on input "761589322" at bounding box center [197, 216] width 267 height 30
type input "0761589322"
type input "Innocent Atiki"
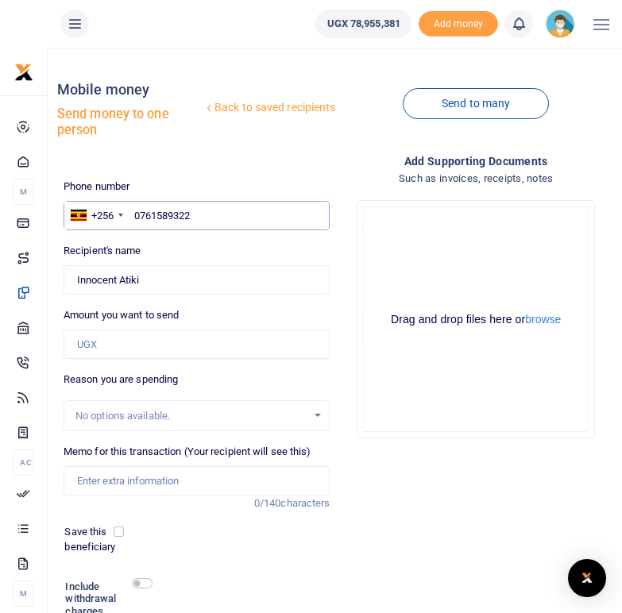
click at [203, 214] on input "0761589322" at bounding box center [197, 216] width 267 height 30
drag, startPoint x: 203, startPoint y: 214, endPoint x: 135, endPoint y: 216, distance: 67.5
click at [135, 216] on input "0761589322" at bounding box center [197, 216] width 267 height 30
paste input "776255090"
click at [133, 218] on input "776255090" at bounding box center [197, 216] width 267 height 30
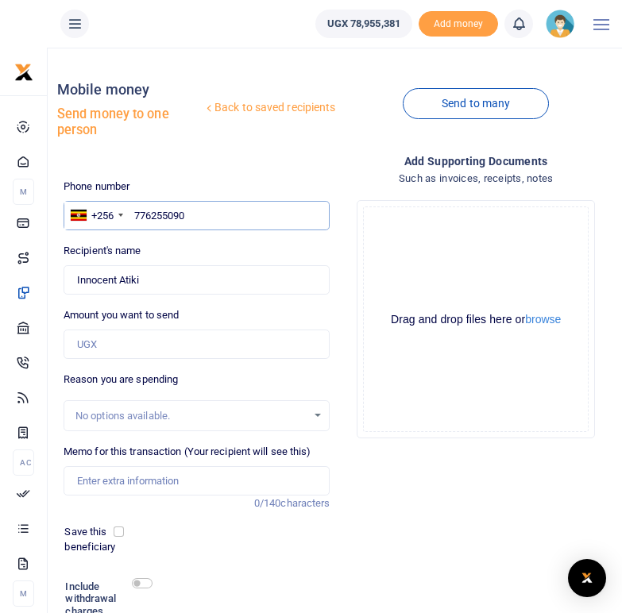
type input "0776255090"
type input "Kaifa Dawa"
click at [165, 249] on div "Recipient's name Found Name is required." at bounding box center [197, 269] width 267 height 52
drag, startPoint x: 198, startPoint y: 216, endPoint x: 132, endPoint y: 214, distance: 65.9
click at [132, 214] on input "0776255090" at bounding box center [197, 216] width 267 height 30
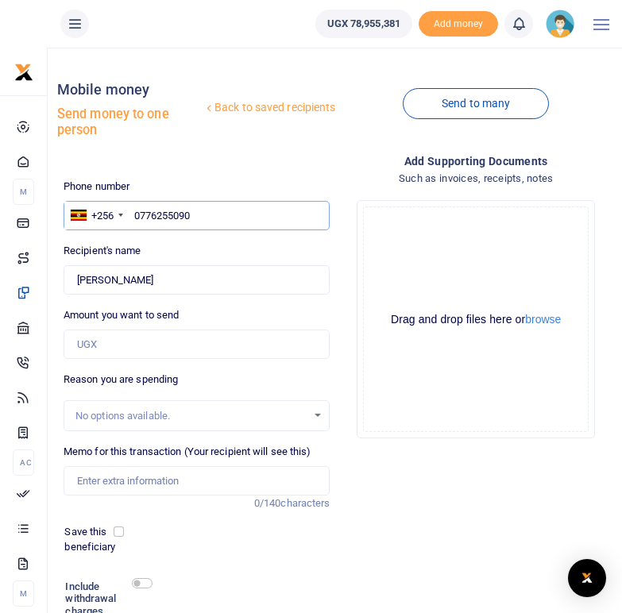
paste input "78128225"
click at [135, 216] on input "781282250" at bounding box center [197, 216] width 267 height 30
type input "0781282250"
type input "Amuza Acidri"
drag, startPoint x: 199, startPoint y: 215, endPoint x: 135, endPoint y: 213, distance: 63.6
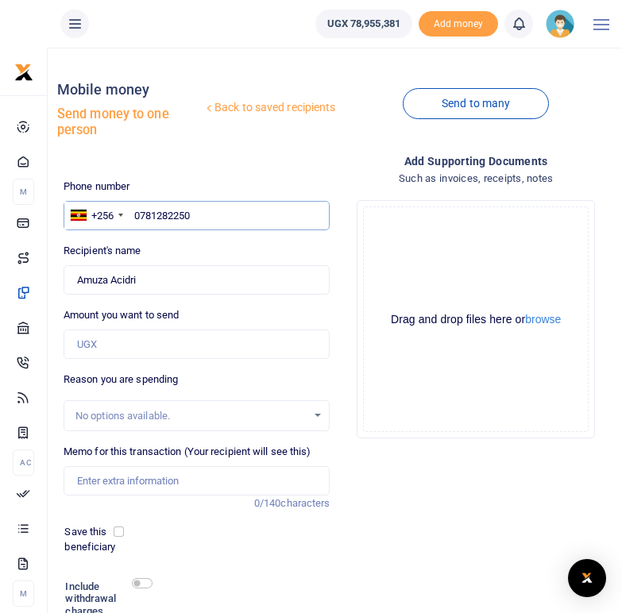
click at [135, 213] on input "0781282250" at bounding box center [197, 216] width 267 height 30
paste input "772241282"
click at [137, 216] on input "772241282" at bounding box center [197, 216] width 267 height 30
type input "0772241282"
type input "Bran Alice Zalika"
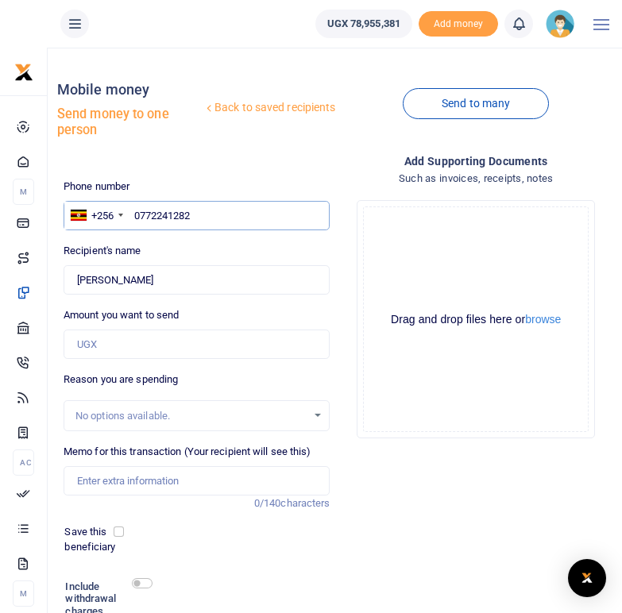
drag, startPoint x: 199, startPoint y: 216, endPoint x: 129, endPoint y: 218, distance: 69.1
click at [129, 218] on input "0772241282" at bounding box center [197, 216] width 267 height 30
paste input "770919751"
click at [133, 210] on input "770919751" at bounding box center [197, 216] width 267 height 30
type input "0770919751"
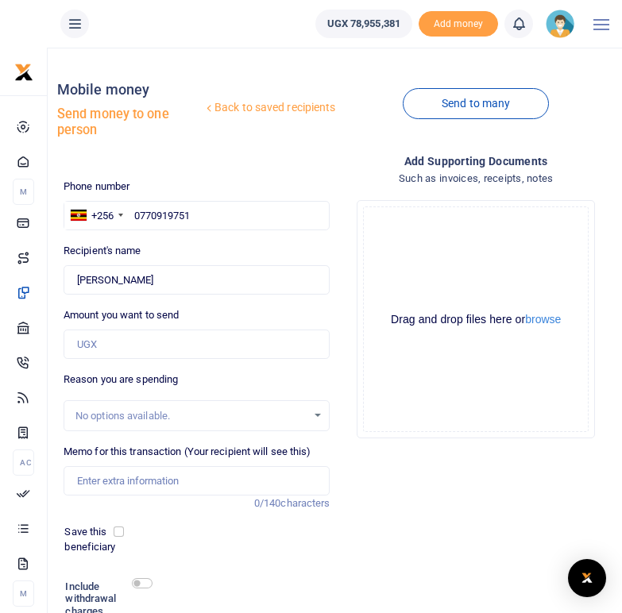
type input "Khalid Somadi"
click at [172, 241] on div "Phone number +256 Uganda +256 0770919751 Phone is required. Recipient's name Fo…" at bounding box center [197, 434] width 280 height 511
drag, startPoint x: 211, startPoint y: 214, endPoint x: 128, endPoint y: 216, distance: 83.4
click at [128, 216] on div "+256 Uganda +256 0770919751" at bounding box center [197, 216] width 267 height 30
paste input "771300887"
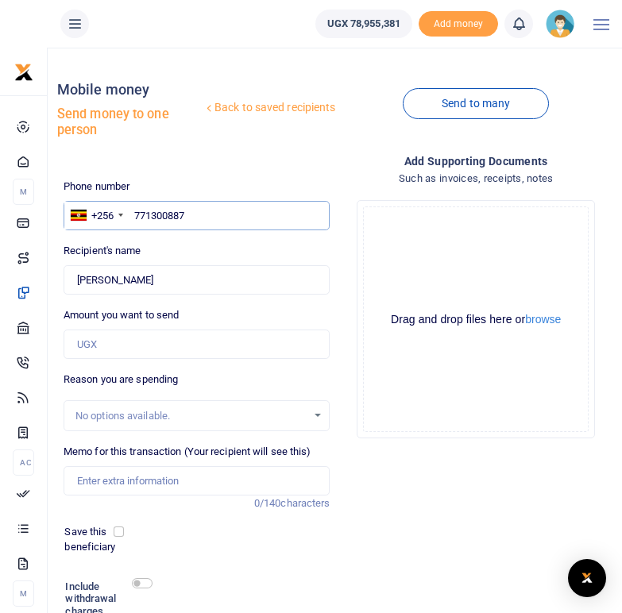
click at [134, 215] on input "771300887" at bounding box center [197, 216] width 267 height 30
type input "0771300887"
type input "Amina Bako"
drag, startPoint x: 210, startPoint y: 211, endPoint x: 132, endPoint y: 213, distance: 77.9
click at [132, 213] on input "0771300887" at bounding box center [197, 216] width 267 height 30
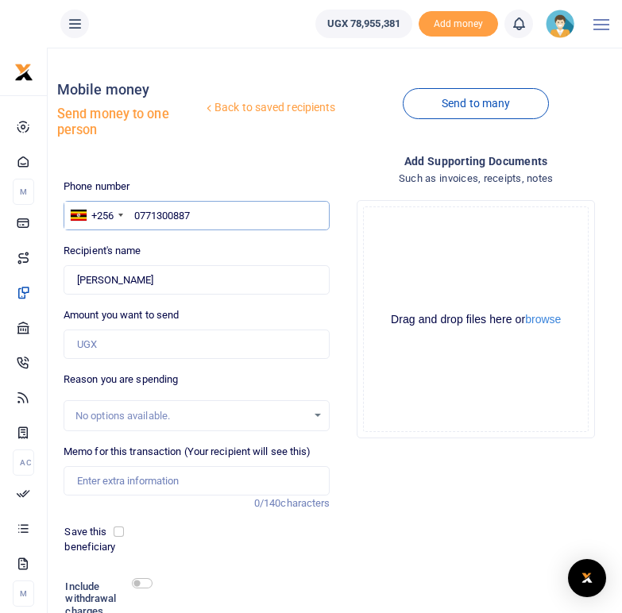
paste input "777988426"
click at [135, 215] on input "777988426" at bounding box center [197, 216] width 267 height 30
type input "0777988426"
type input "Rashid Alemiga"
click at [163, 259] on div "Recipient's name Found Name is required." at bounding box center [197, 269] width 267 height 52
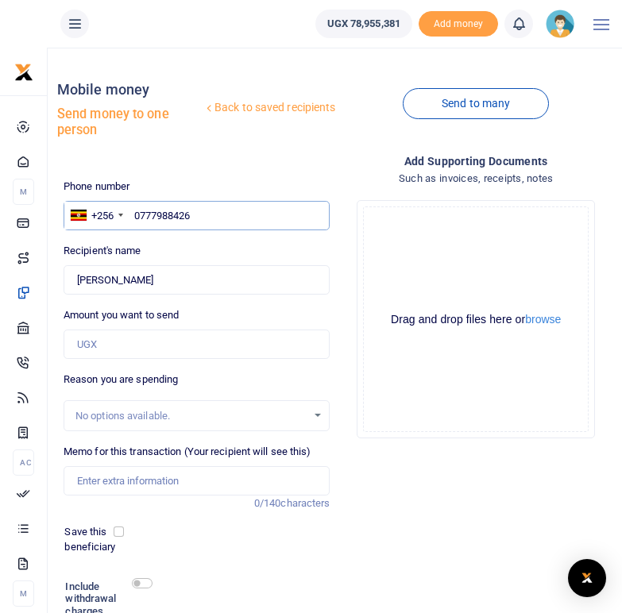
drag, startPoint x: 199, startPoint y: 218, endPoint x: 133, endPoint y: 214, distance: 65.2
click at [133, 214] on input "0777988426" at bounding box center [197, 216] width 267 height 30
paste input "766709994"
click at [136, 216] on input "766709994" at bounding box center [197, 216] width 267 height 30
type input "0766709994"
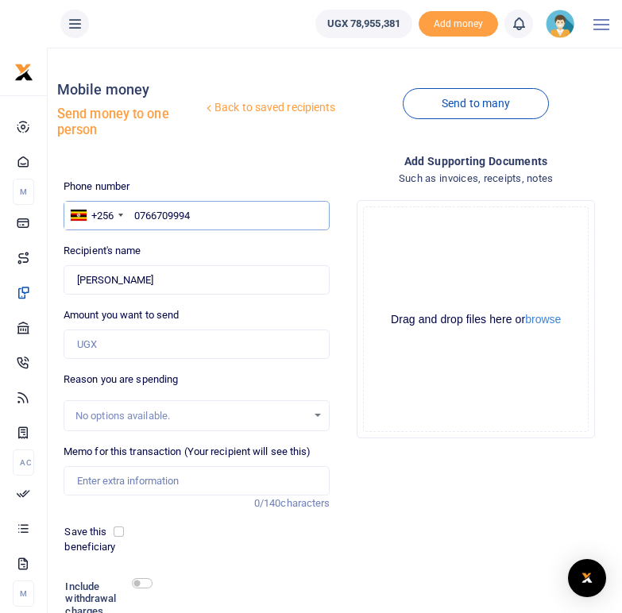
type input "Kalisum Adiru"
drag, startPoint x: 195, startPoint y: 215, endPoint x: 133, endPoint y: 214, distance: 62.0
click at [133, 214] on input "0766709994" at bounding box center [197, 216] width 267 height 30
paste input "766066649"
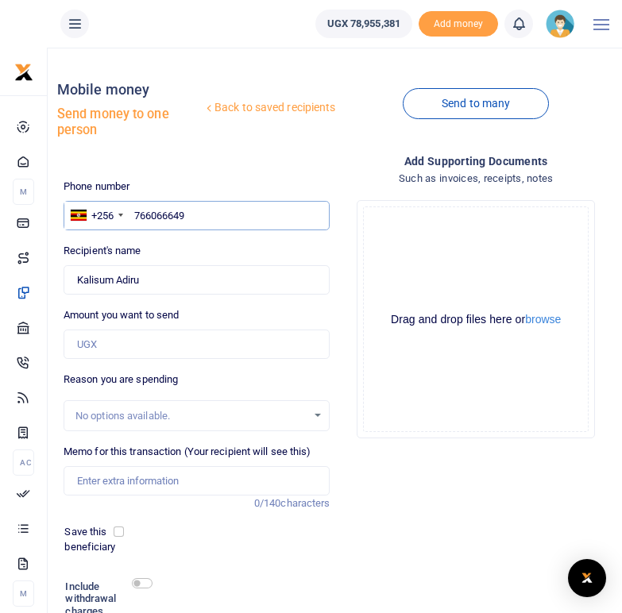
click at [137, 214] on input "766066649" at bounding box center [197, 216] width 267 height 30
type input "0766066649"
type input "Busira Ayizuru"
click at [230, 220] on input "0766066649" at bounding box center [197, 216] width 267 height 30
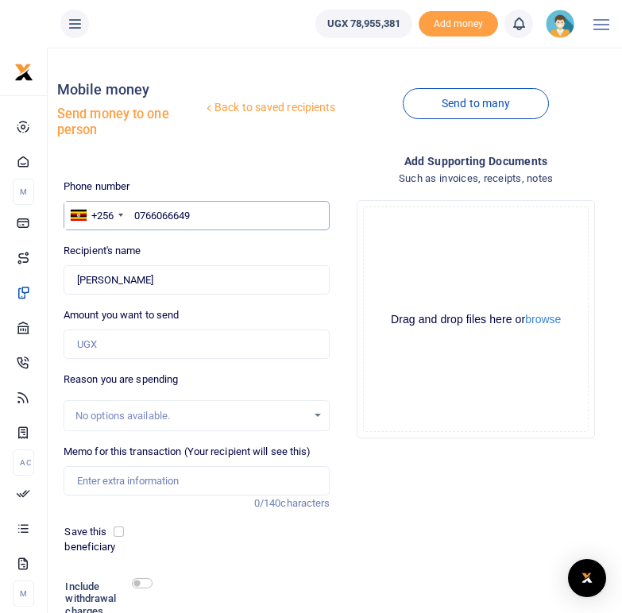
drag, startPoint x: 209, startPoint y: 214, endPoint x: 134, endPoint y: 218, distance: 74.8
click at [134, 218] on input "0766066649" at bounding box center [197, 216] width 267 height 30
paste input "764360001"
click at [136, 214] on input "764360001" at bounding box center [197, 216] width 267 height 30
type input "0764360001"
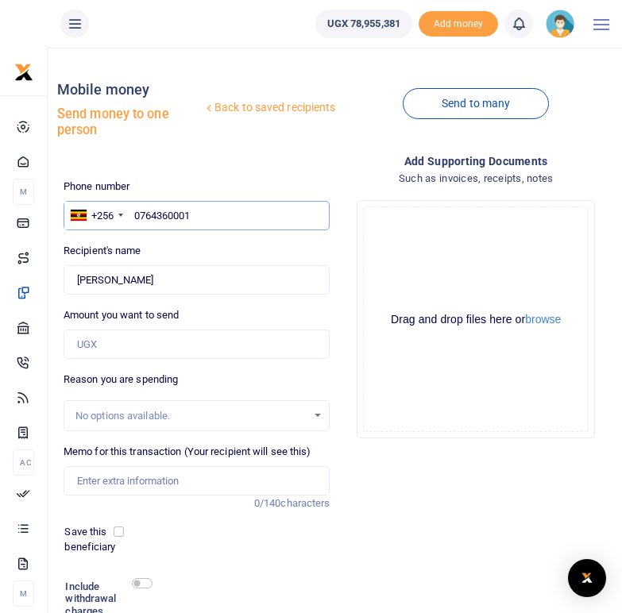
type input "Florence Ajio"
click at [207, 216] on input "0764360001" at bounding box center [197, 216] width 267 height 30
drag, startPoint x: 207, startPoint y: 216, endPoint x: 133, endPoint y: 212, distance: 73.2
click at [133, 212] on input "0764360001" at bounding box center [197, 216] width 267 height 30
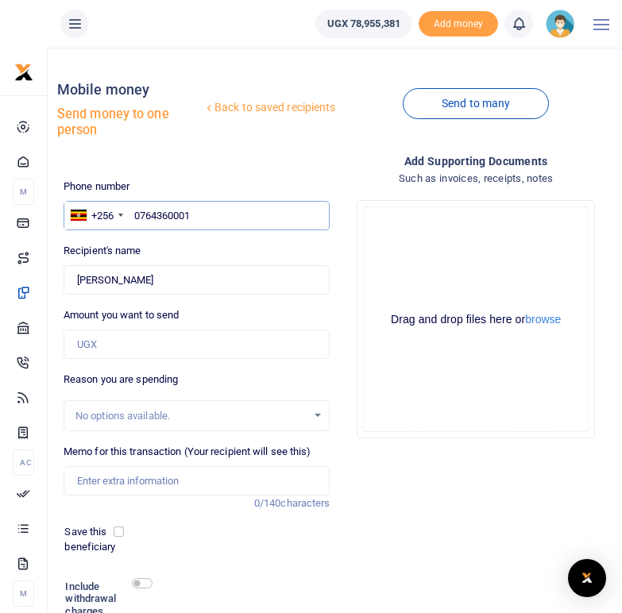
paste input "761924295"
click at [137, 218] on input "761924295" at bounding box center [197, 216] width 267 height 30
type input "0761924295"
type input "Jane Sonny"
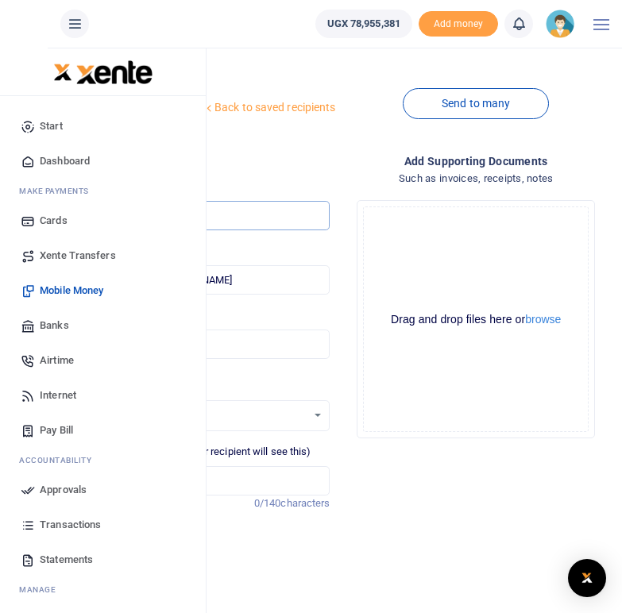
type input "0761924295"
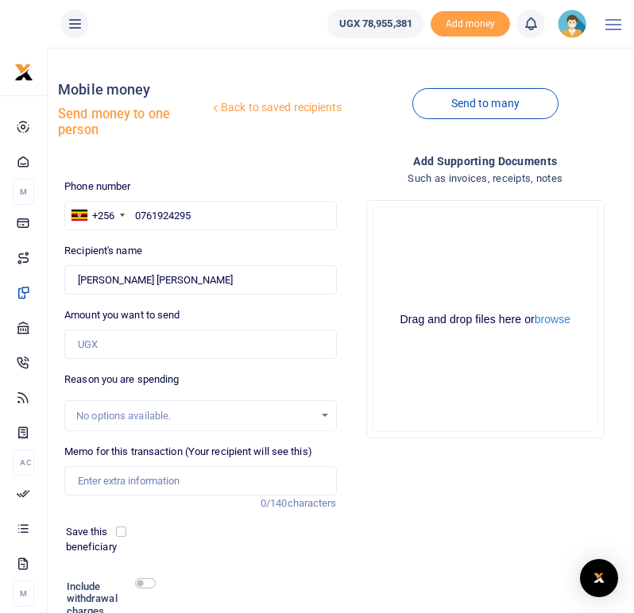
click at [134, 214] on body "Start Dashboard M ake Payments Cards Xente Transfers Mobile Money Banks Airtime…" at bounding box center [317, 371] width 634 height 743
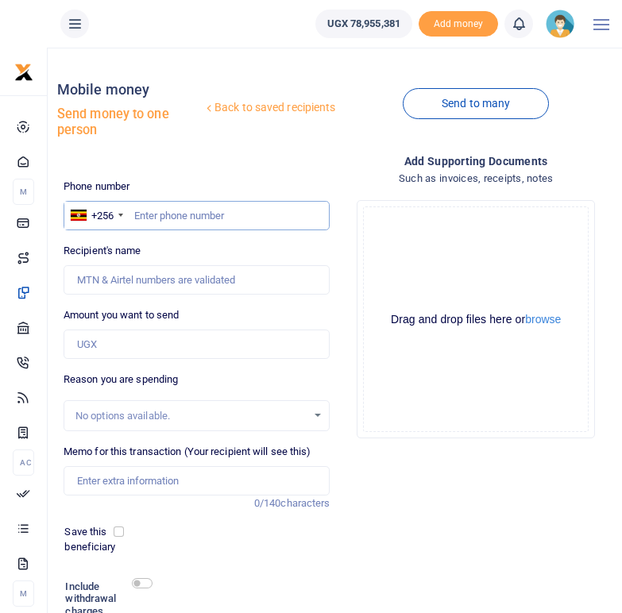
click at [161, 214] on input "text" at bounding box center [197, 216] width 267 height 30
paste input "779873983"
click at [133, 212] on input "779873983" at bounding box center [197, 216] width 267 height 30
type input "0779873983"
type input "[PERSON_NAME]"
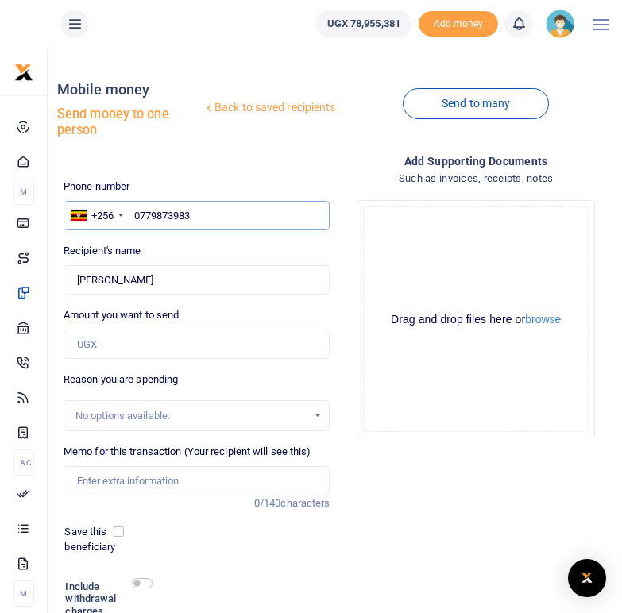
drag, startPoint x: 203, startPoint y: 216, endPoint x: 133, endPoint y: 214, distance: 70.7
click at [133, 214] on input "0779873983" at bounding box center [197, 216] width 267 height 30
paste input "785148026"
click at [136, 218] on input "785148026" at bounding box center [197, 216] width 267 height 30
type input "0785148026"
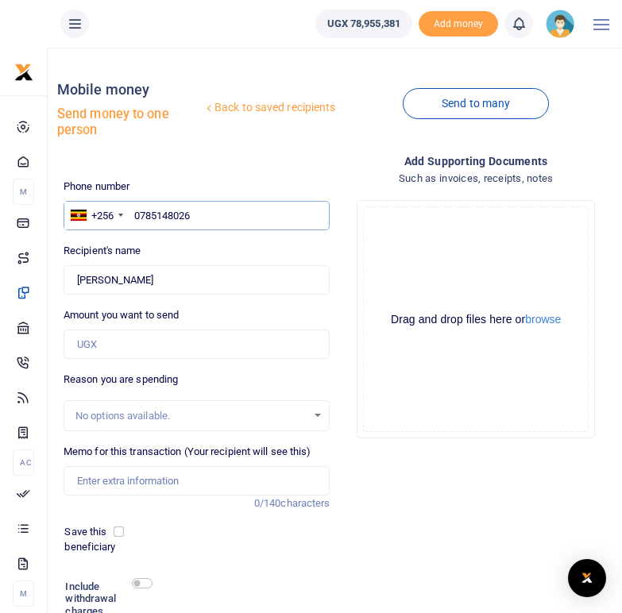
type input "[PERSON_NAME]"
drag, startPoint x: 203, startPoint y: 215, endPoint x: 133, endPoint y: 212, distance: 70.0
click at [133, 212] on input "0785148026" at bounding box center [197, 216] width 267 height 30
paste input "760026113"
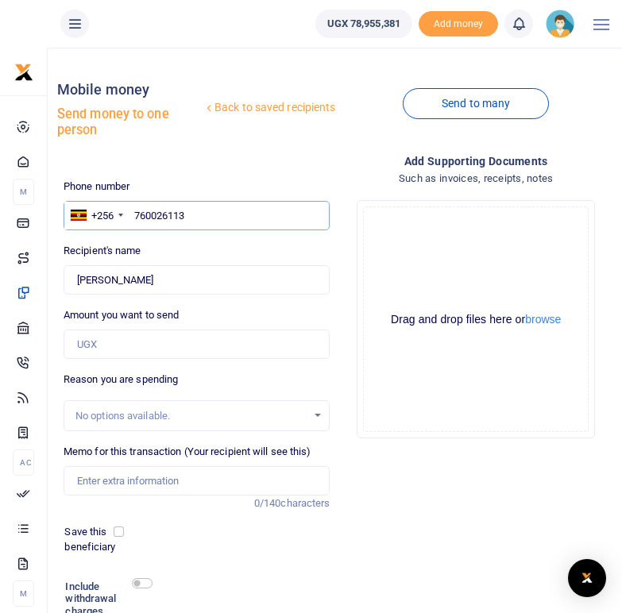
click at [136, 216] on input "760026113" at bounding box center [197, 216] width 267 height 30
type input "0760026113"
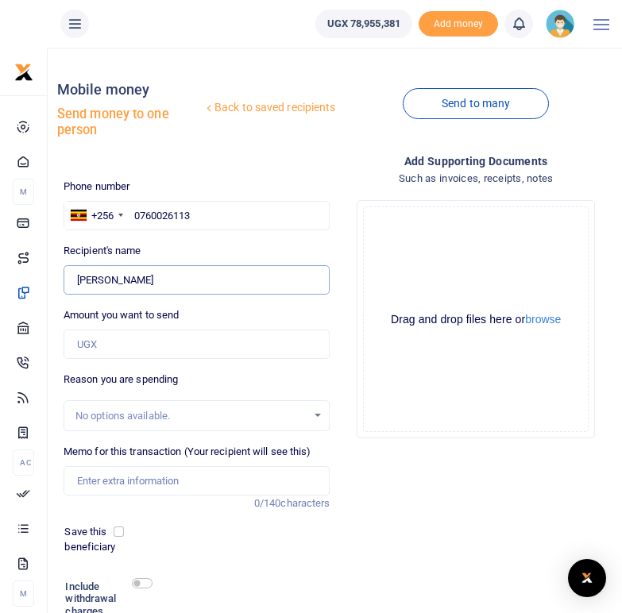
click at [167, 266] on input "Found" at bounding box center [197, 280] width 267 height 30
type input "[PERSON_NAME]"
drag, startPoint x: 149, startPoint y: 283, endPoint x: 75, endPoint y: 279, distance: 73.2
click at [75, 279] on input "Found" at bounding box center [197, 280] width 267 height 30
drag, startPoint x: 218, startPoint y: 218, endPoint x: 138, endPoint y: 218, distance: 80.2
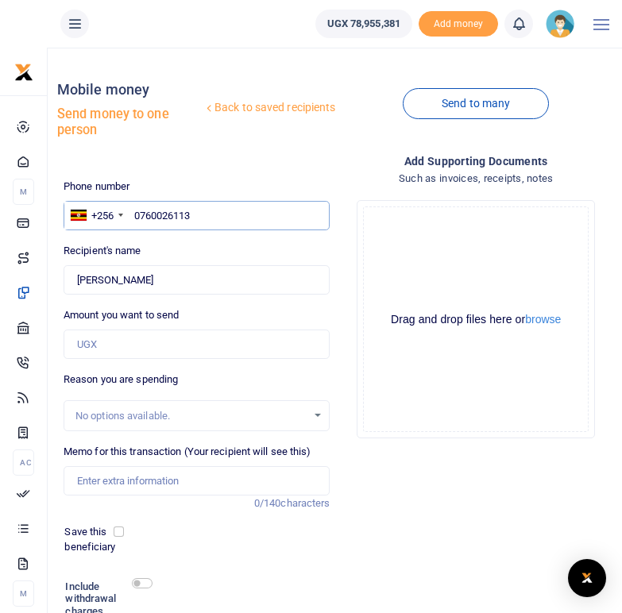
click at [138, 218] on input "0760026113" at bounding box center [197, 216] width 267 height 30
paste input "81187787"
click at [140, 217] on input "0781187787" at bounding box center [197, 216] width 267 height 30
type input "0781187787"
type input "[PERSON_NAME]"
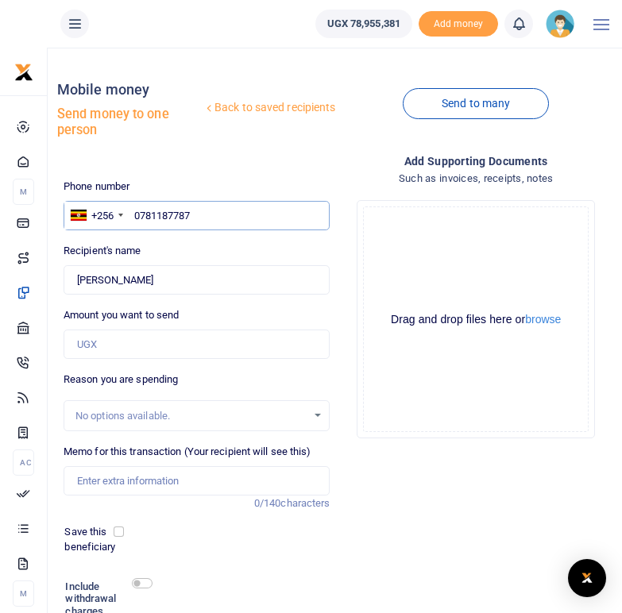
drag, startPoint x: 201, startPoint y: 210, endPoint x: 130, endPoint y: 210, distance: 70.7
click at [130, 210] on input "0781187787" at bounding box center [197, 216] width 267 height 30
paste input "761438363"
click at [135, 216] on input "761438363" at bounding box center [197, 216] width 267 height 30
type input "0761438363"
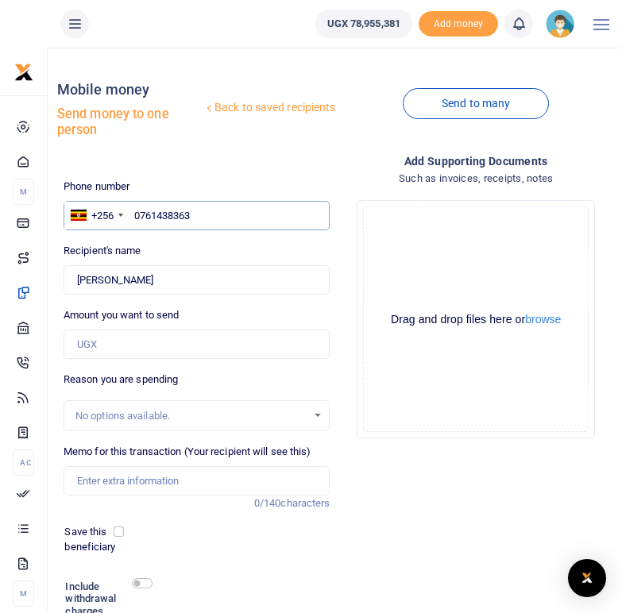
type input "[PERSON_NAME]"
drag, startPoint x: 202, startPoint y: 218, endPoint x: 133, endPoint y: 211, distance: 68.7
click at [133, 211] on input "0761438363" at bounding box center [197, 216] width 267 height 30
paste input "785109557"
click at [136, 214] on input "785109557" at bounding box center [197, 216] width 267 height 30
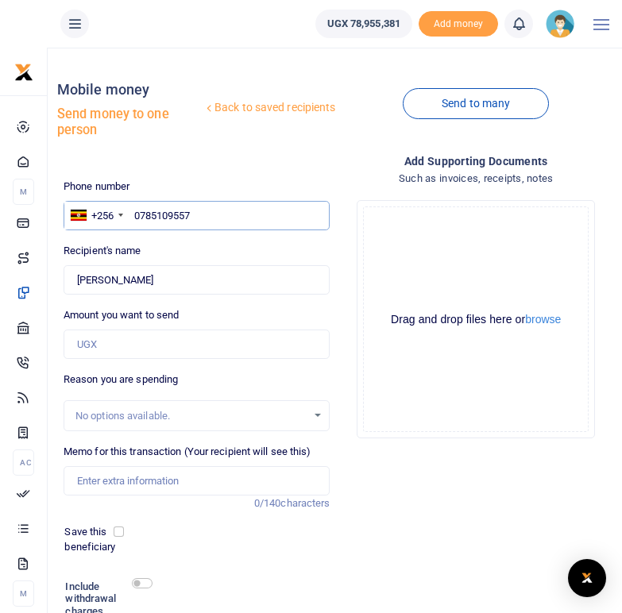
type input "0785109557"
click at [167, 252] on div "Recipient's name Found Name is required." at bounding box center [197, 269] width 267 height 52
type input "[PERSON_NAME]"
click at [207, 218] on input "0785109557" at bounding box center [197, 216] width 267 height 30
drag, startPoint x: 201, startPoint y: 214, endPoint x: 136, endPoint y: 214, distance: 65.1
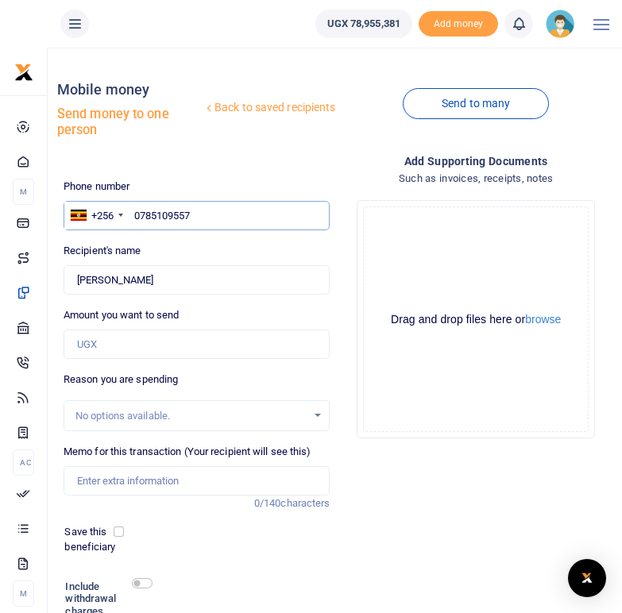
click at [136, 214] on input "0785109557" at bounding box center [197, 216] width 267 height 30
paste input "775525604"
click at [134, 218] on input "775525604" at bounding box center [197, 216] width 267 height 30
type input "0775525604"
type input "[PERSON_NAME]"
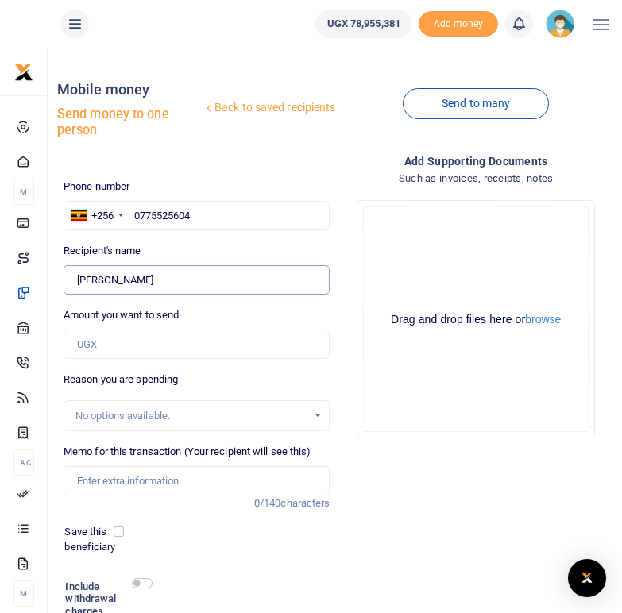
drag, startPoint x: 154, startPoint y: 281, endPoint x: 75, endPoint y: 276, distance: 78.8
click at [75, 276] on input "Found" at bounding box center [197, 280] width 267 height 30
click at [168, 216] on input "0775525604" at bounding box center [197, 216] width 267 height 30
drag, startPoint x: 202, startPoint y: 213, endPoint x: 130, endPoint y: 211, distance: 71.5
click at [130, 211] on input "0775525604" at bounding box center [197, 216] width 267 height 30
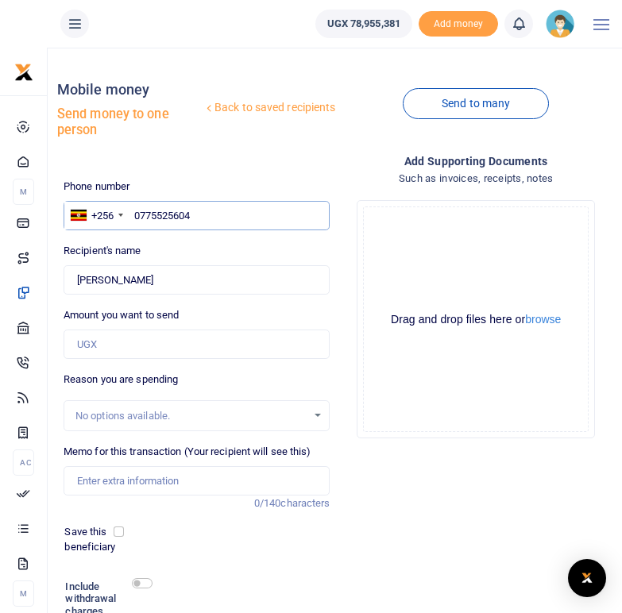
paste input "777940648"
click at [134, 217] on input "777940648" at bounding box center [197, 216] width 267 height 30
type input "0777940648"
type input "[PERSON_NAME] Obanto Mambo"
drag, startPoint x: 196, startPoint y: 209, endPoint x: 133, endPoint y: 209, distance: 62.7
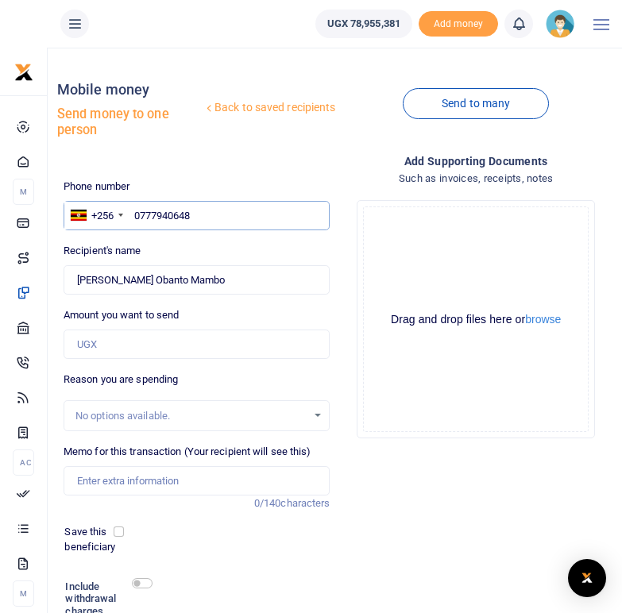
click at [133, 209] on input "0777940648" at bounding box center [197, 216] width 267 height 30
paste input "789879496"
click at [134, 212] on input "789879496" at bounding box center [197, 216] width 267 height 30
type input "0789879496"
type input "[PERSON_NAME] [PERSON_NAME] Itiya"
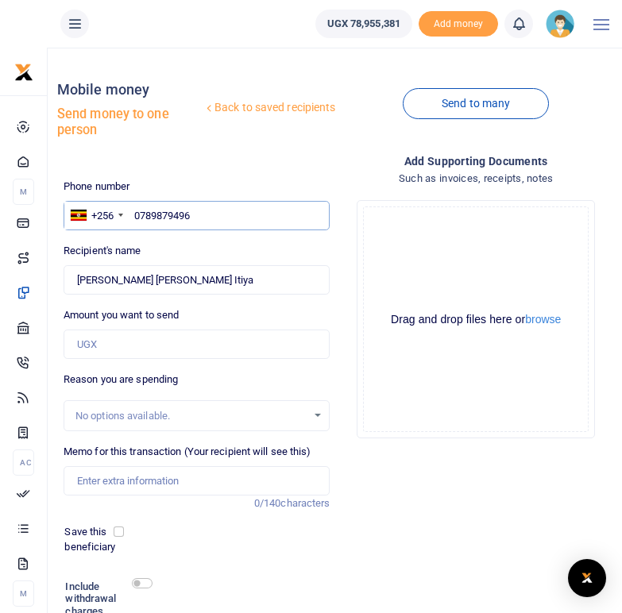
drag, startPoint x: 212, startPoint y: 214, endPoint x: 133, endPoint y: 214, distance: 79.4
click at [133, 214] on input "0789879496" at bounding box center [197, 216] width 267 height 30
paste input "775078031"
click at [135, 212] on input "775078031" at bounding box center [197, 216] width 267 height 30
type input "0775078031"
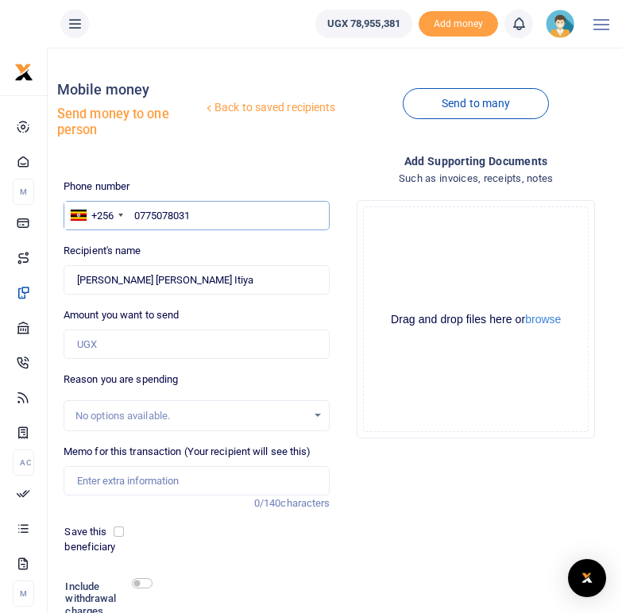
type input "[PERSON_NAME]"
click at [169, 253] on div "Recipient's name Found Name is required." at bounding box center [197, 269] width 267 height 52
drag, startPoint x: 200, startPoint y: 216, endPoint x: 132, endPoint y: 213, distance: 68.4
click at [132, 213] on input "0775078031" at bounding box center [197, 216] width 267 height 30
paste input "773704244"
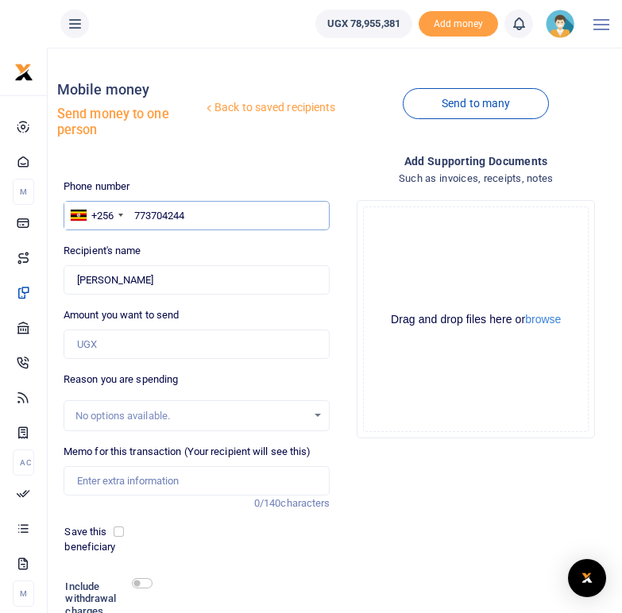
click at [134, 214] on input "773704244" at bounding box center [197, 216] width 267 height 30
type input "0773704244"
type input "[PERSON_NAME]"
click at [222, 213] on input "0773704244" at bounding box center [197, 216] width 267 height 30
drag, startPoint x: 221, startPoint y: 213, endPoint x: 153, endPoint y: 214, distance: 68.3
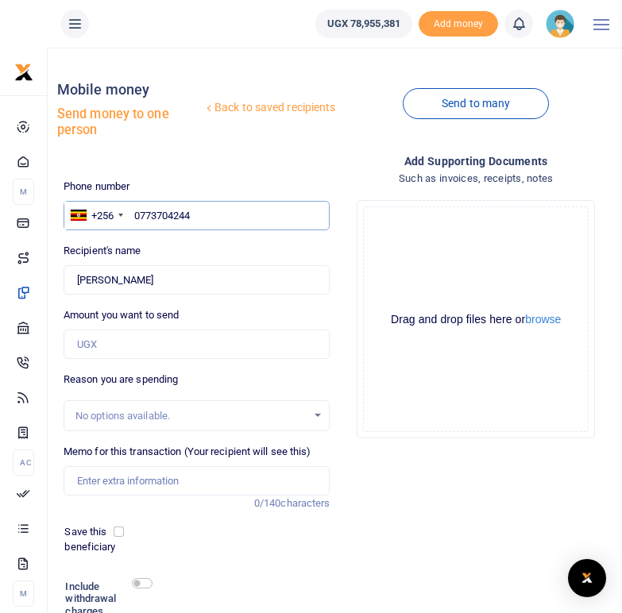
click at [153, 214] on input "0773704244" at bounding box center [197, 216] width 267 height 30
paste input "767992792"
click at [135, 214] on input "767992792" at bounding box center [197, 216] width 267 height 30
type input "0767992792"
type input "[PERSON_NAME]"
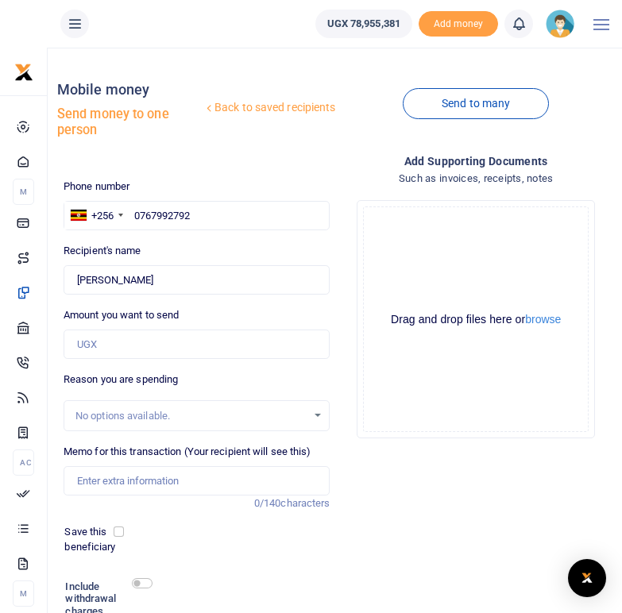
click at [174, 243] on div "Recipient's name Found Name is required." at bounding box center [197, 269] width 267 height 52
drag, startPoint x: 205, startPoint y: 209, endPoint x: 137, endPoint y: 211, distance: 68.3
click at [137, 211] on input "0767992792" at bounding box center [197, 216] width 267 height 30
paste input "777514665"
click at [134, 214] on input "777514665" at bounding box center [197, 216] width 267 height 30
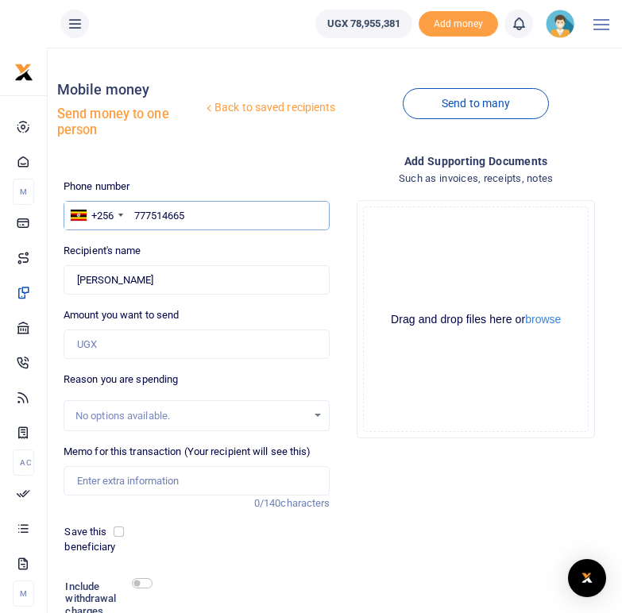
type input "0777514665"
type input "[PERSON_NAME]"
drag, startPoint x: 199, startPoint y: 213, endPoint x: 132, endPoint y: 213, distance: 66.7
click at [132, 213] on input "0777514665" at bounding box center [197, 216] width 267 height 30
paste input "785573424"
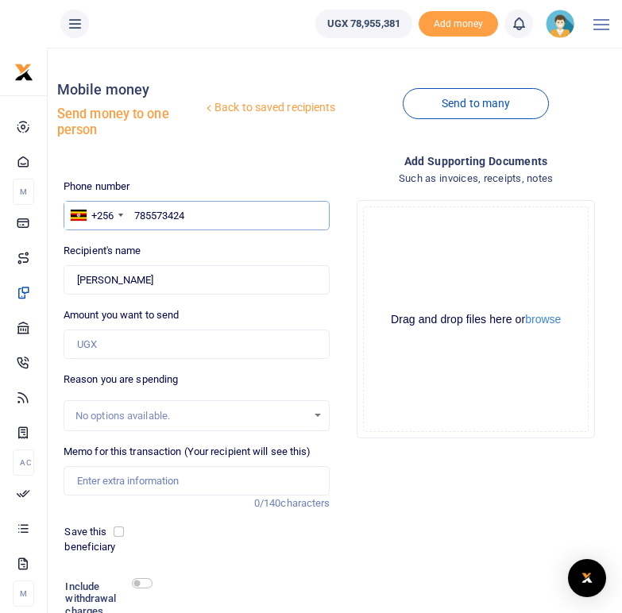
click at [134, 209] on input "785573424" at bounding box center [197, 216] width 267 height 30
type input "0785573424"
type input "[PERSON_NAME]"
drag, startPoint x: 200, startPoint y: 211, endPoint x: 134, endPoint y: 211, distance: 65.9
click at [134, 211] on input "0785573424" at bounding box center [197, 216] width 267 height 30
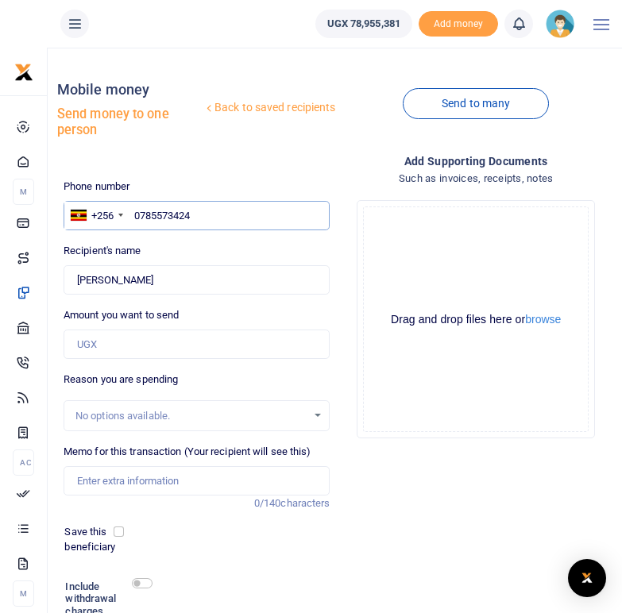
paste input "777227101"
click at [133, 218] on input "777227101" at bounding box center [197, 216] width 267 height 30
type input "0777227101"
type input "[PERSON_NAME] [PERSON_NAME]"
drag, startPoint x: 199, startPoint y: 214, endPoint x: 133, endPoint y: 214, distance: 65.1
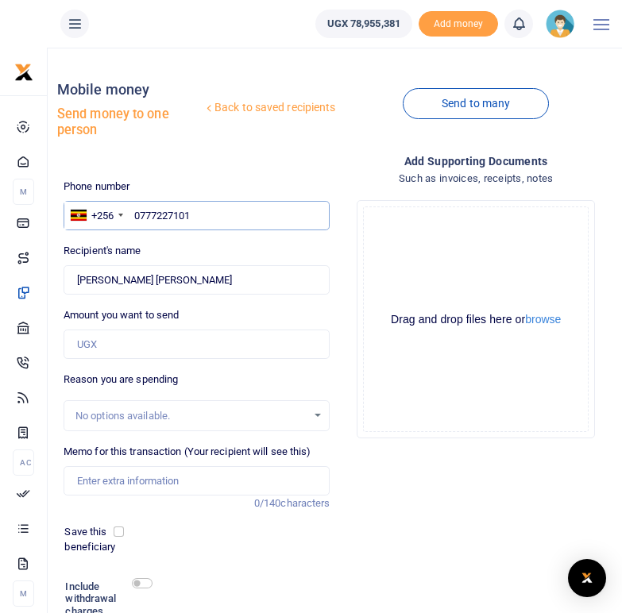
click at [133, 214] on input "0777227101" at bounding box center [197, 216] width 267 height 30
paste input "772958447"
click at [136, 214] on input "772958447" at bounding box center [197, 216] width 267 height 30
type input "0772958447"
type input "Elly Adriko"
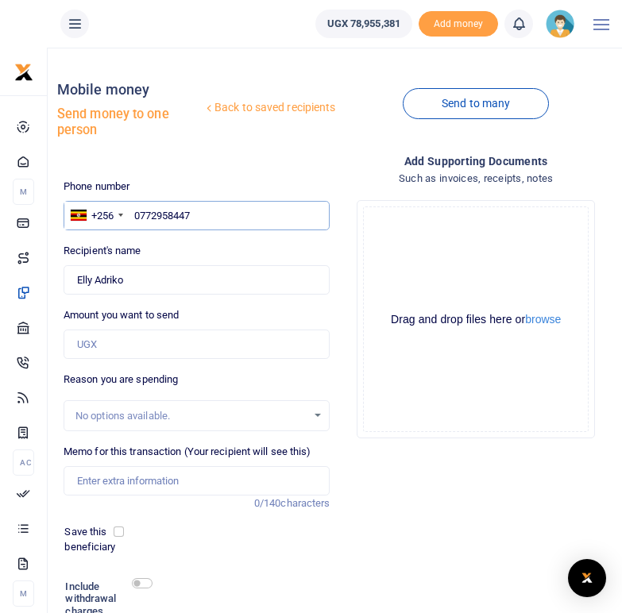
drag, startPoint x: 224, startPoint y: 219, endPoint x: 133, endPoint y: 214, distance: 91.5
click at [133, 214] on input "0772958447" at bounding box center [197, 216] width 267 height 30
paste input "77296443"
click at [134, 218] on input "772964437" at bounding box center [197, 216] width 267 height 30
type input "0772964437"
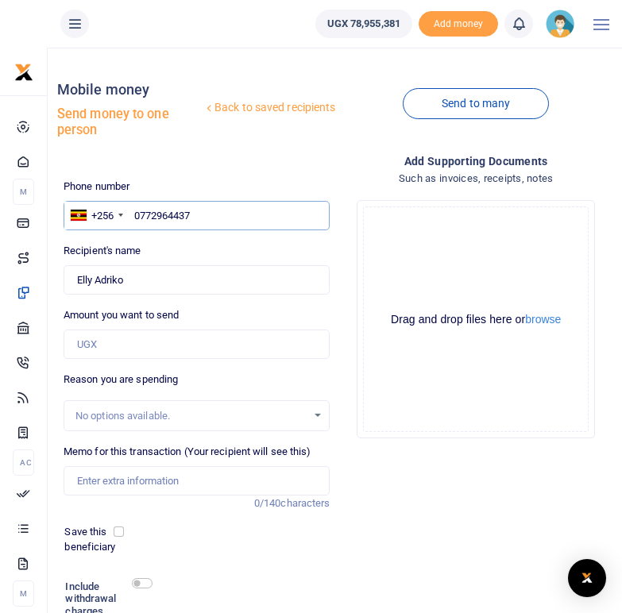
type input "[PERSON_NAME]"
drag, startPoint x: 208, startPoint y: 221, endPoint x: 134, endPoint y: 216, distance: 74.0
click at [134, 216] on input "0772964437" at bounding box center [197, 216] width 267 height 30
paste input "751757440"
click at [135, 214] on input "751757440" at bounding box center [197, 216] width 267 height 30
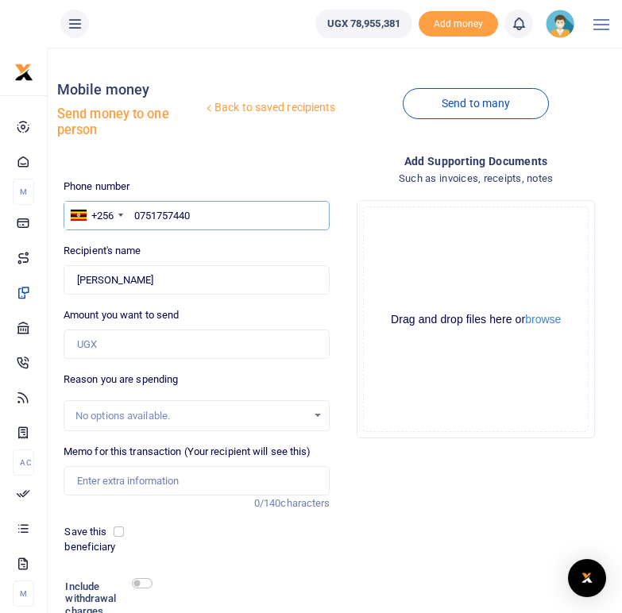
type input "0751757440"
click at [176, 246] on div "Recipient's name Found Name is required." at bounding box center [197, 269] width 267 height 52
type input "Andrew Christmas"
click at [186, 211] on input "0751757440" at bounding box center [197, 216] width 267 height 30
click at [210, 220] on input "0751757440" at bounding box center [197, 216] width 267 height 30
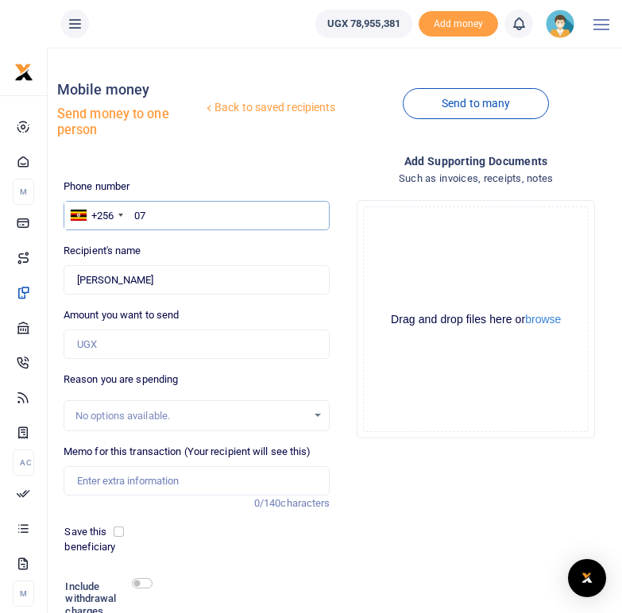
type input "0"
paste input "756571213"
click at [134, 215] on input "756571213" at bounding box center [197, 216] width 267 height 30
type input "0756571213"
click at [141, 253] on label "Recipient's name" at bounding box center [103, 251] width 78 height 16
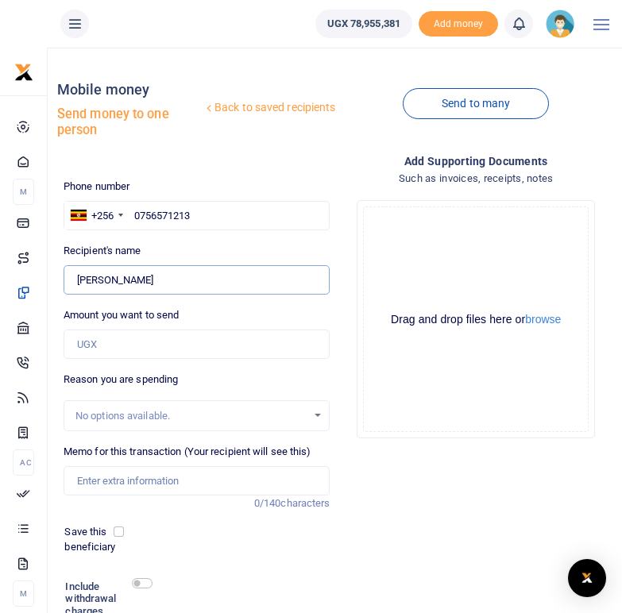
click at [142, 265] on input "Found" at bounding box center [197, 280] width 267 height 30
type input "Rossette Kemigano"
drag, startPoint x: 206, startPoint y: 214, endPoint x: 132, endPoint y: 212, distance: 73.9
click at [132, 212] on input "0756571213" at bounding box center [197, 216] width 267 height 30
paste input "757096600"
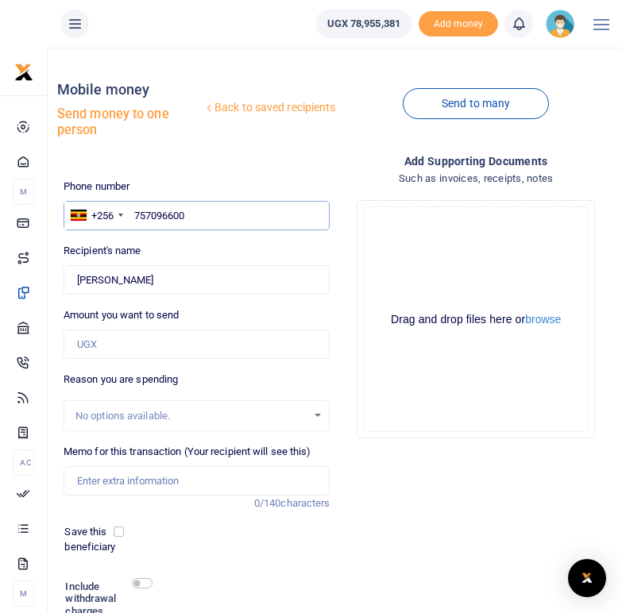
click at [136, 214] on input "757096600" at bounding box center [197, 216] width 267 height 30
type input "0757096600"
type input "Alex Atwebembire"
drag, startPoint x: 215, startPoint y: 211, endPoint x: 132, endPoint y: 210, distance: 83.4
click at [132, 210] on input "0757096600" at bounding box center [197, 216] width 267 height 30
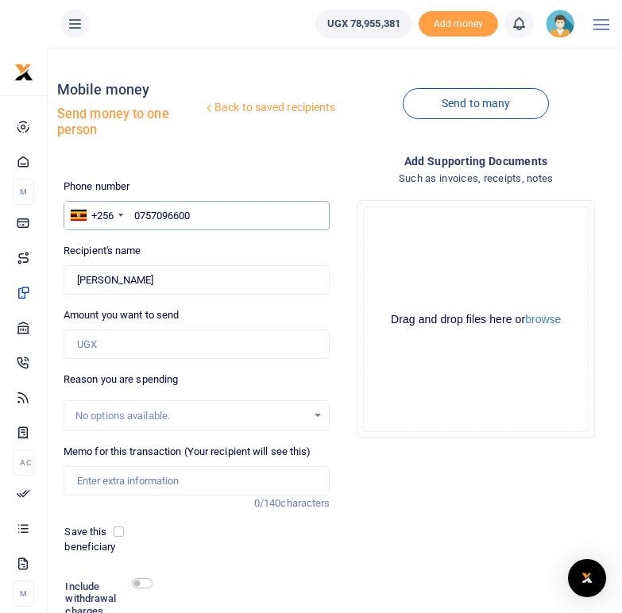
paste input "701894856"
click at [138, 216] on input "701894856" at bounding box center [197, 216] width 267 height 30
type input "0701894856"
type input "Deus Karuhanga"
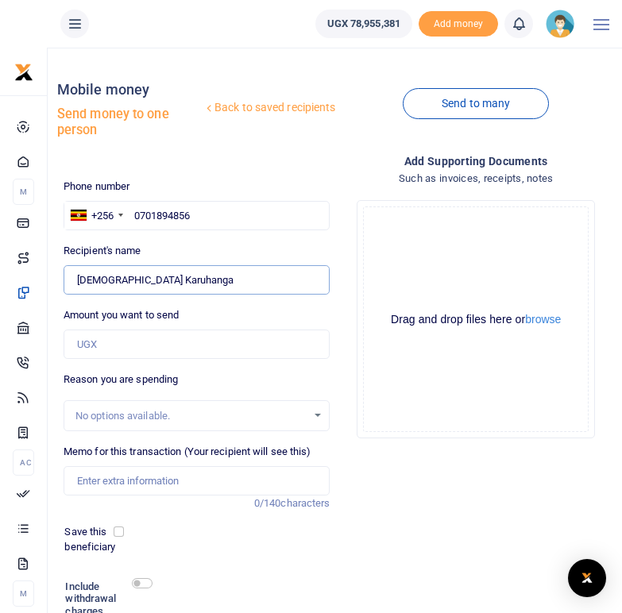
drag, startPoint x: 156, startPoint y: 276, endPoint x: 73, endPoint y: 276, distance: 83.4
click at [73, 276] on input "Found" at bounding box center [197, 280] width 267 height 30
drag, startPoint x: 201, startPoint y: 220, endPoint x: 133, endPoint y: 214, distance: 67.7
click at [133, 214] on input "0701894856" at bounding box center [197, 216] width 267 height 30
paste input "75328814"
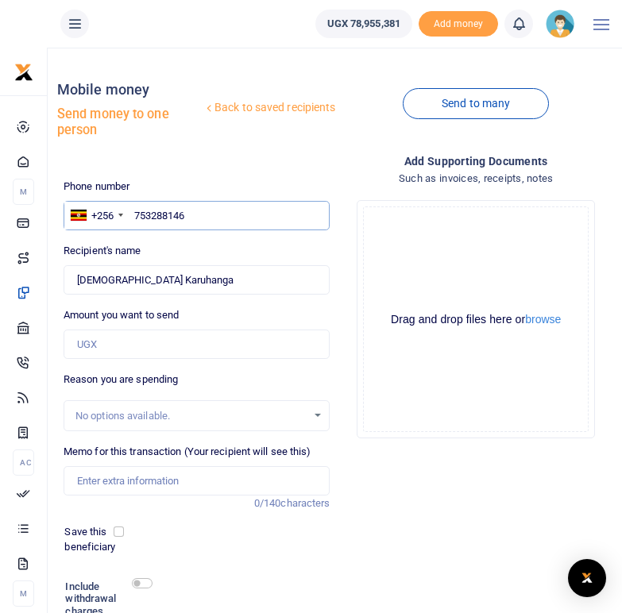
click at [136, 213] on input "753288146" at bounding box center [197, 216] width 267 height 30
type input "0753288146"
type input "Francis. Ndyanabo"
drag, startPoint x: 226, startPoint y: 216, endPoint x: 134, endPoint y: 211, distance: 92.3
click at [134, 211] on input "0753288146" at bounding box center [197, 216] width 267 height 30
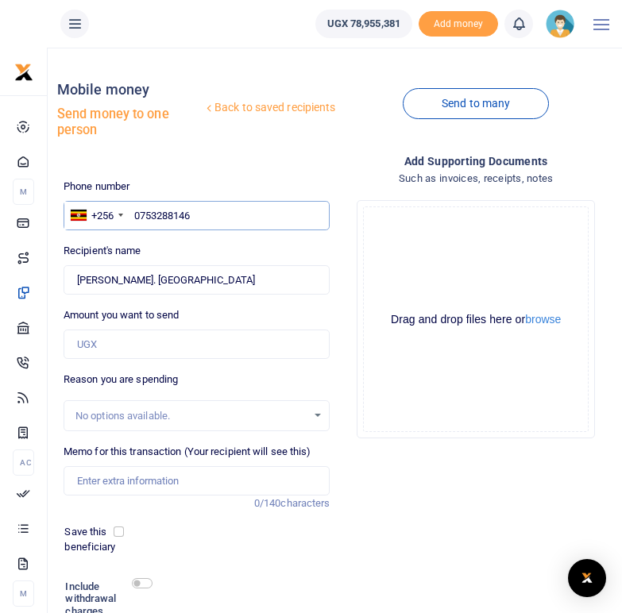
paste input "7508976"
click at [137, 217] on input "750897646" at bounding box center [197, 216] width 267 height 30
type input "0750897646"
type input "Enid Atuhaire"
drag, startPoint x: 203, startPoint y: 217, endPoint x: 129, endPoint y: 217, distance: 73.9
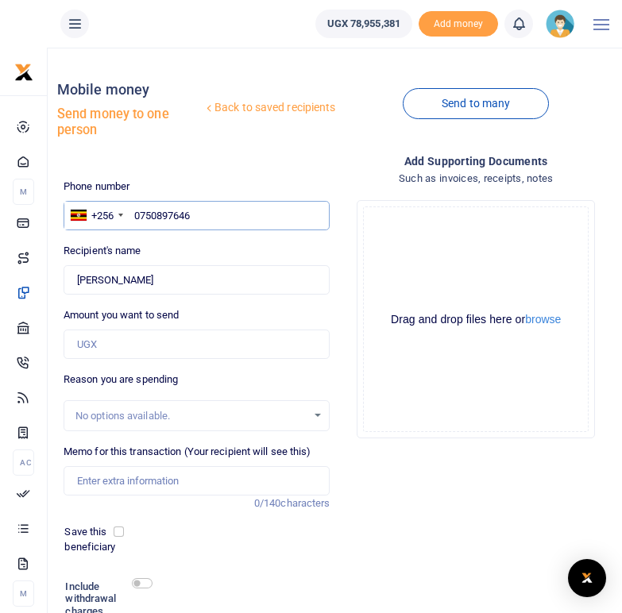
click at [129, 217] on input "0750897646" at bounding box center [197, 216] width 267 height 30
paste input "755423079"
click at [134, 216] on input "755423079" at bounding box center [197, 216] width 267 height 30
type input "0755423079"
type input "Turyatemba Patrick"
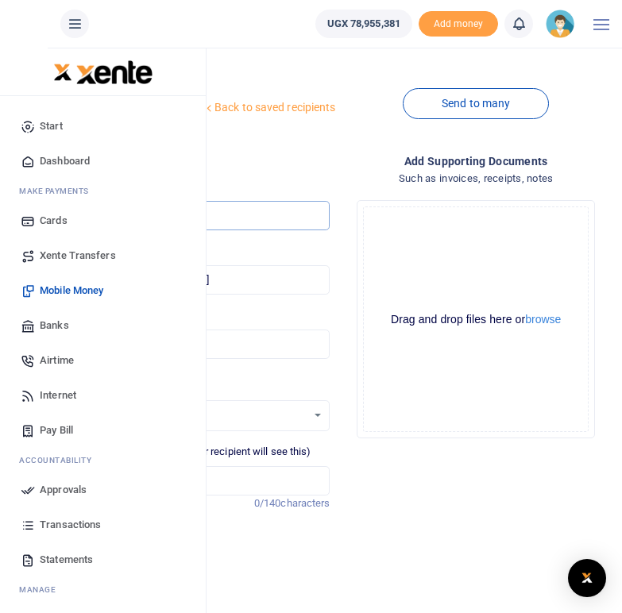
type input "0755423079"
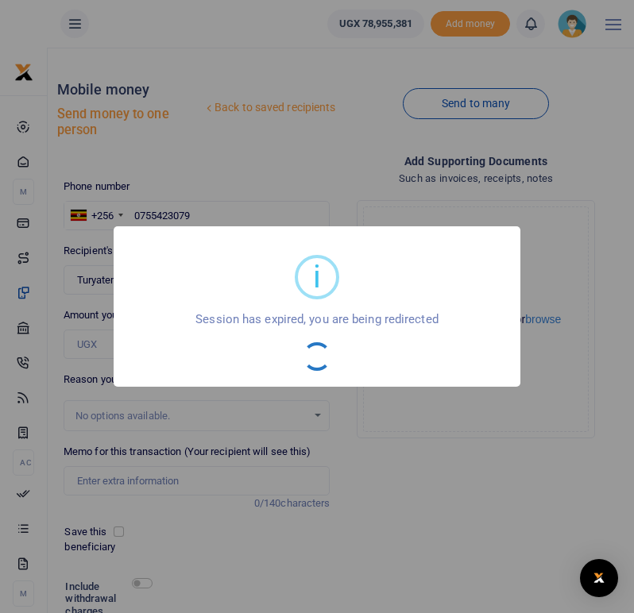
drag, startPoint x: 197, startPoint y: 215, endPoint x: 134, endPoint y: 211, distance: 62.9
click at [134, 211] on body "Start Dashboard M ake Payments Cards Xente Transfers Mobile Money Banks Airtime…" at bounding box center [317, 371] width 634 height 743
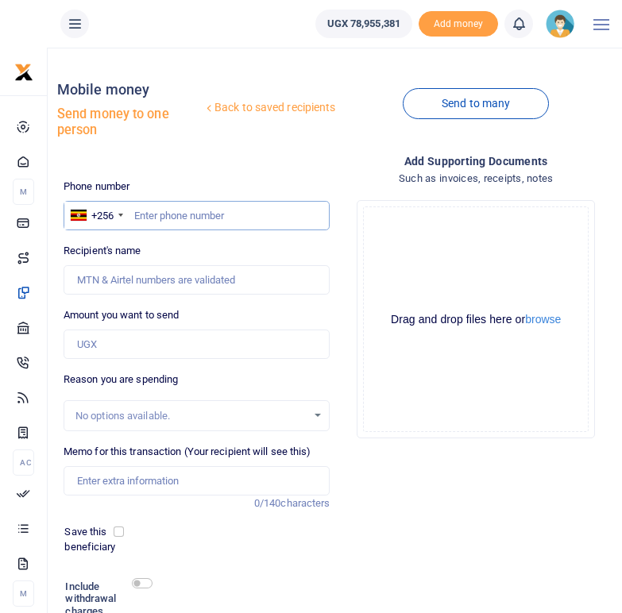
click at [143, 214] on input "text" at bounding box center [197, 216] width 267 height 30
paste input "784182684"
click at [133, 218] on input "784182684" at bounding box center [197, 216] width 267 height 30
type input "0784182684"
type input "[PERSON_NAME]"
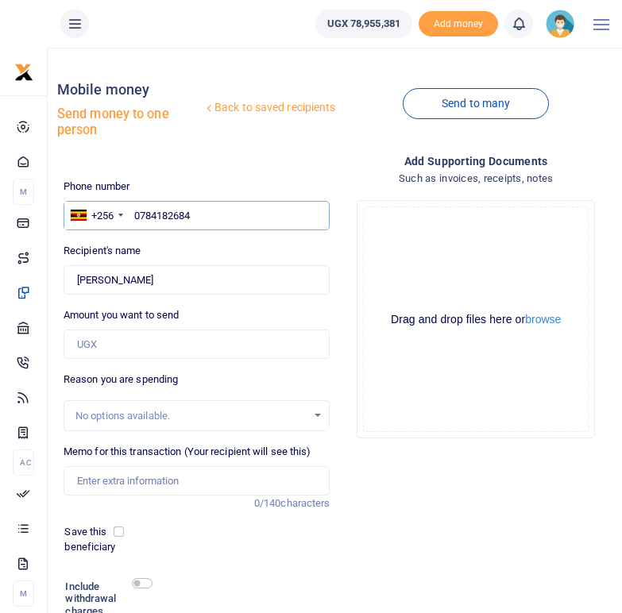
drag, startPoint x: 198, startPoint y: 212, endPoint x: 132, endPoint y: 212, distance: 65.9
click at [132, 212] on input "0784182684" at bounding box center [197, 216] width 267 height 30
paste input "751949605"
click at [133, 214] on input "751949605" at bounding box center [197, 216] width 267 height 30
type input "0751949605"
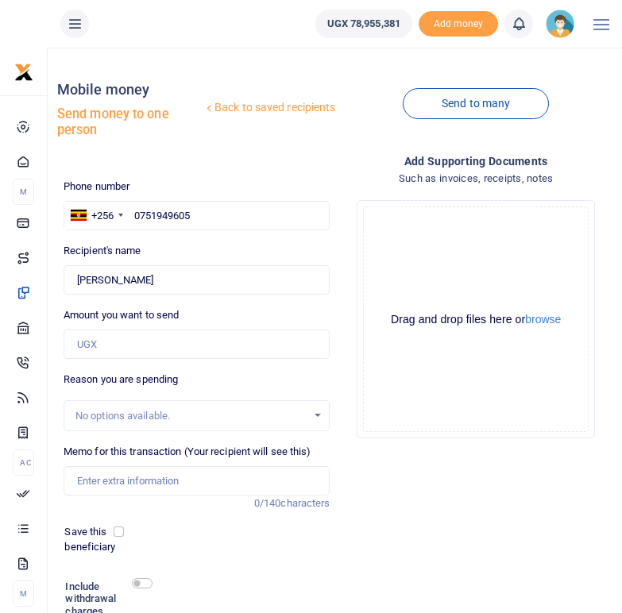
click at [175, 245] on div "Recipient's name Found Name is required." at bounding box center [197, 269] width 267 height 52
type input "[PERSON_NAME]"
click at [215, 269] on input "Found" at bounding box center [197, 280] width 267 height 30
drag, startPoint x: 202, startPoint y: 212, endPoint x: 133, endPoint y: 213, distance: 69.1
click at [133, 213] on input "0751949605" at bounding box center [197, 216] width 267 height 30
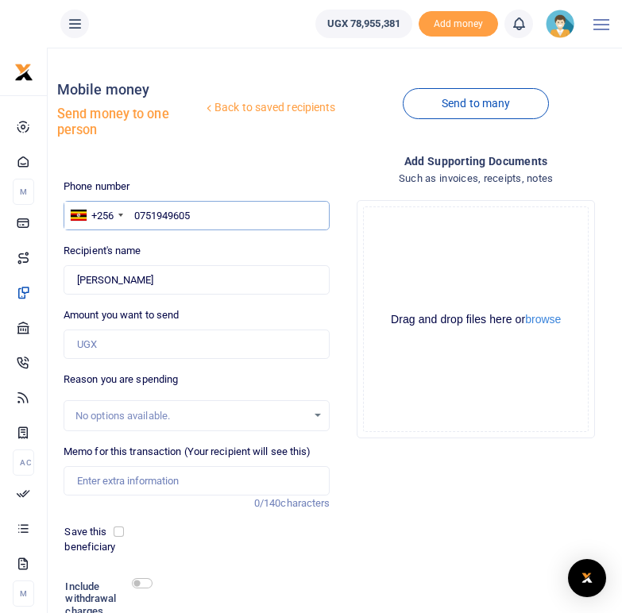
paste input "781422606"
click at [136, 211] on input "781422606" at bounding box center [197, 216] width 267 height 30
type input "0781422606"
type input "Muhindo Mercy Seduresi"
drag, startPoint x: 201, startPoint y: 213, endPoint x: 130, endPoint y: 210, distance: 70.7
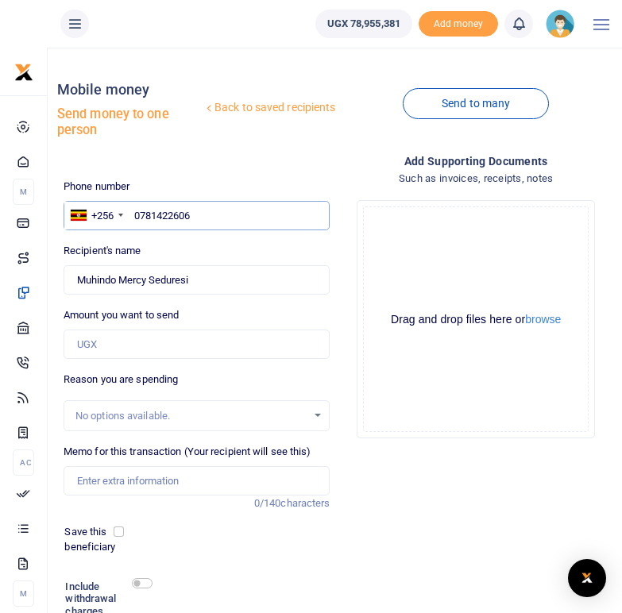
click at [130, 210] on input "0781422606" at bounding box center [197, 216] width 267 height 30
paste input "771357009"
click at [135, 215] on input "771357009" at bounding box center [197, 216] width 267 height 30
type input "0771357009"
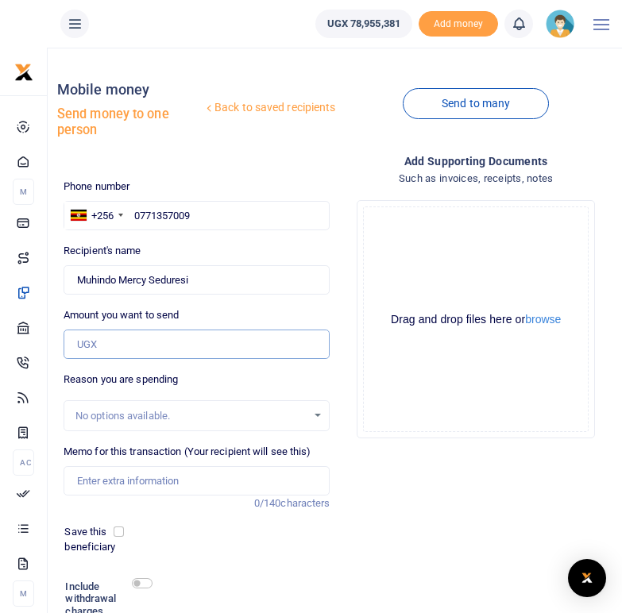
type input "[PERSON_NAME]"
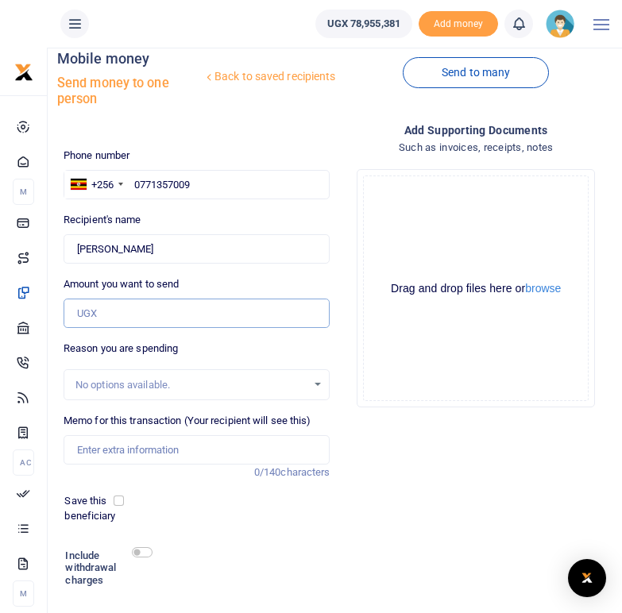
scroll to position [33, 0]
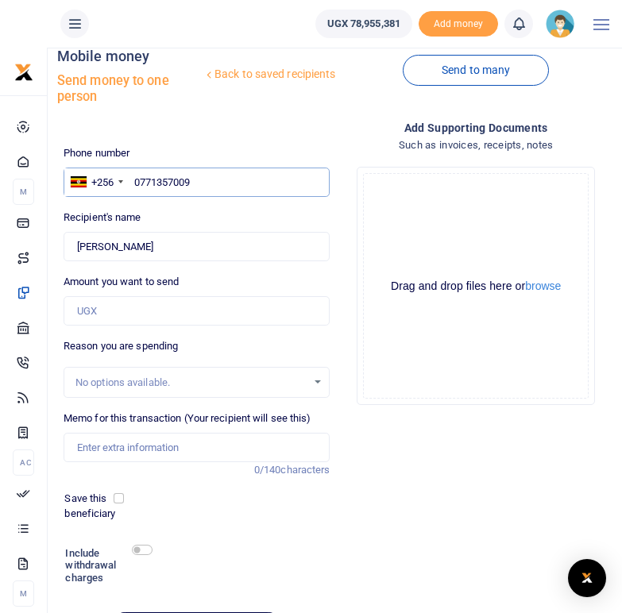
drag, startPoint x: 209, startPoint y: 185, endPoint x: 135, endPoint y: 180, distance: 74.0
click at [135, 180] on input "0771357009" at bounding box center [197, 183] width 267 height 30
paste input "778493465"
click at [134, 177] on input "778493465" at bounding box center [197, 183] width 267 height 30
type input "0778493465"
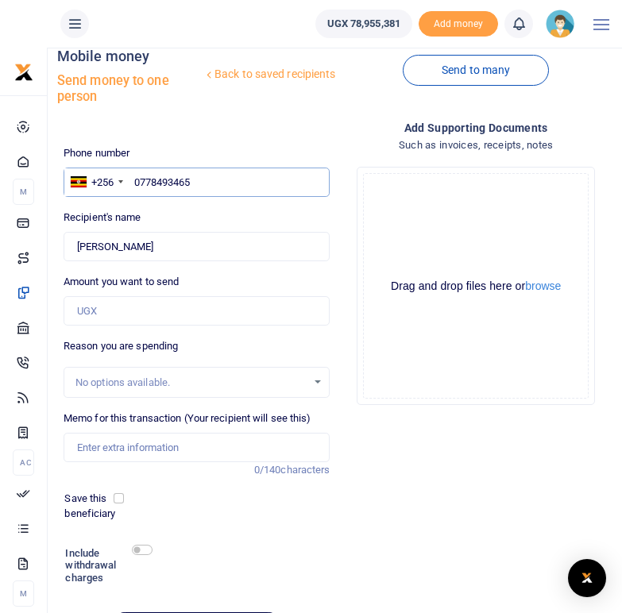
type input "Dinnah Kinkusimire"
drag, startPoint x: 201, startPoint y: 182, endPoint x: 125, endPoint y: 181, distance: 75.5
click at [125, 181] on div "+256 Uganda +256 0778493465" at bounding box center [197, 183] width 267 height 30
paste input "757539587"
click at [133, 176] on input "757539587" at bounding box center [197, 183] width 267 height 30
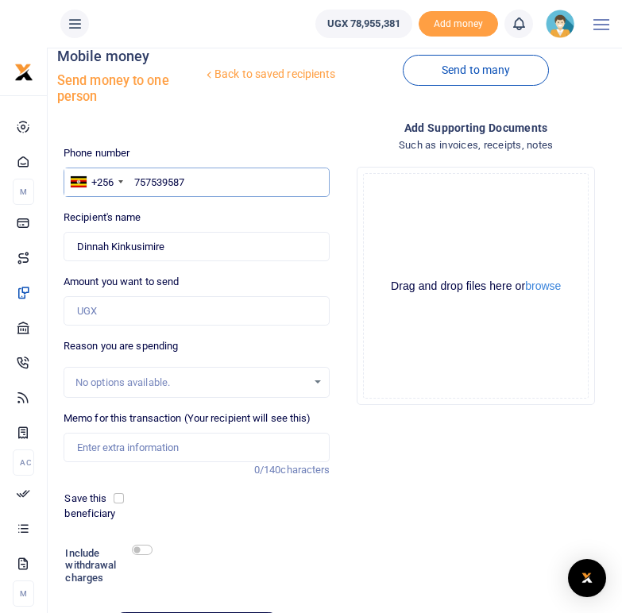
type input "0757539587"
type input "Harriet Nyiraneza"
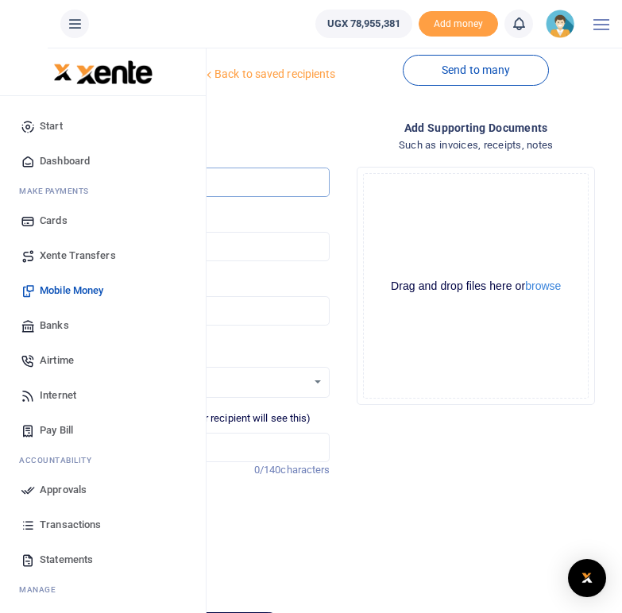
type input "0757539587"
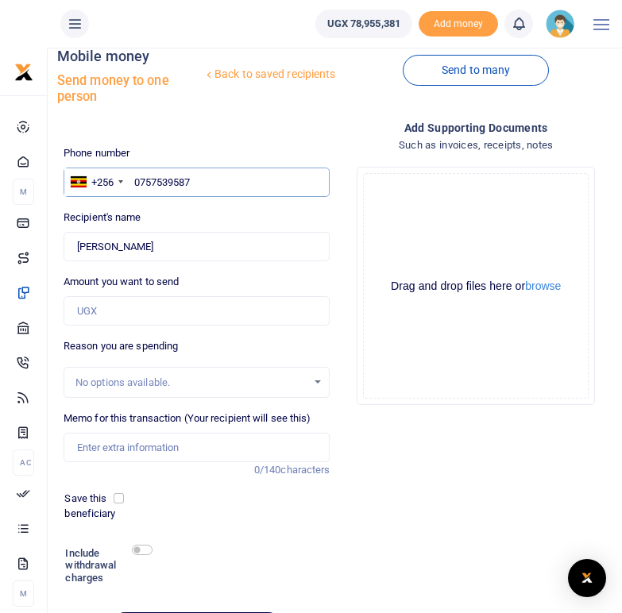
drag, startPoint x: 201, startPoint y: 180, endPoint x: 133, endPoint y: 180, distance: 68.3
click at [133, 180] on input "0757539587" at bounding box center [197, 183] width 267 height 30
paste input "772550105"
click at [136, 178] on input "772550105" at bounding box center [197, 183] width 267 height 30
type input "0772550105"
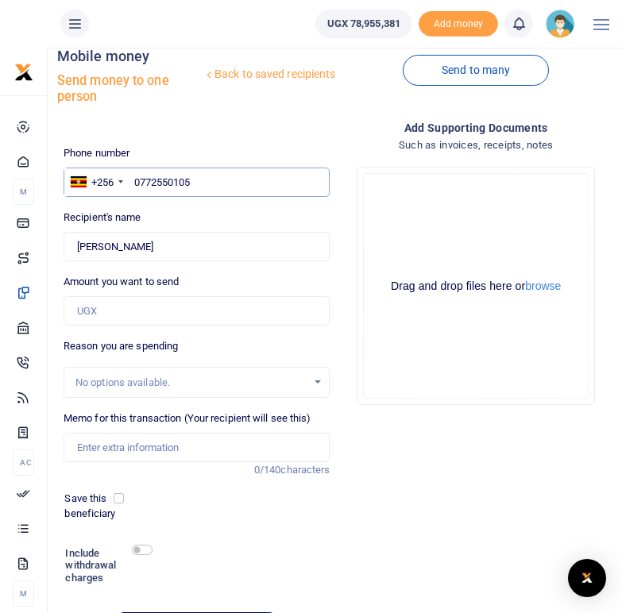
type input "Nayebare Robson"
drag, startPoint x: 199, startPoint y: 180, endPoint x: 129, endPoint y: 178, distance: 69.9
click at [129, 178] on input "0772550105" at bounding box center [197, 183] width 267 height 30
paste input "77259862"
click at [136, 180] on input "772598625" at bounding box center [197, 183] width 267 height 30
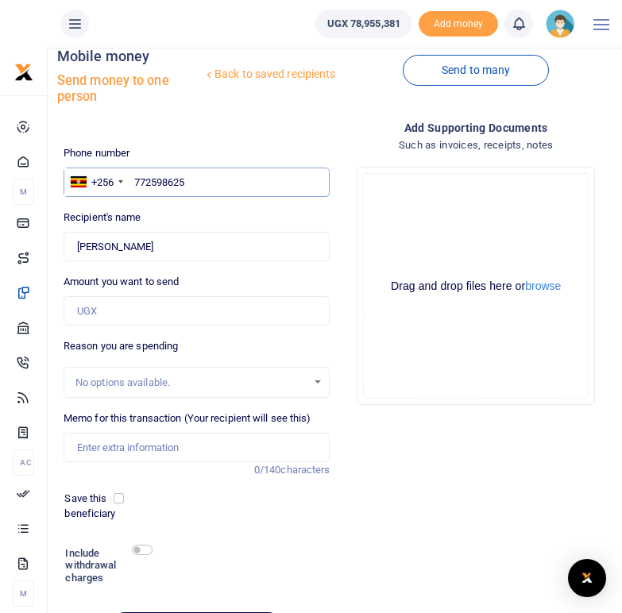
type input "0772598625"
type input "Valerie Atetsa"
click at [462, 479] on div "Add supporting Documents Such as invoices, receipts, notes Drop your files here…" at bounding box center [476, 387] width 280 height 537
drag, startPoint x: 201, startPoint y: 179, endPoint x: 134, endPoint y: 179, distance: 66.7
click at [134, 179] on input "0772598625" at bounding box center [197, 183] width 267 height 30
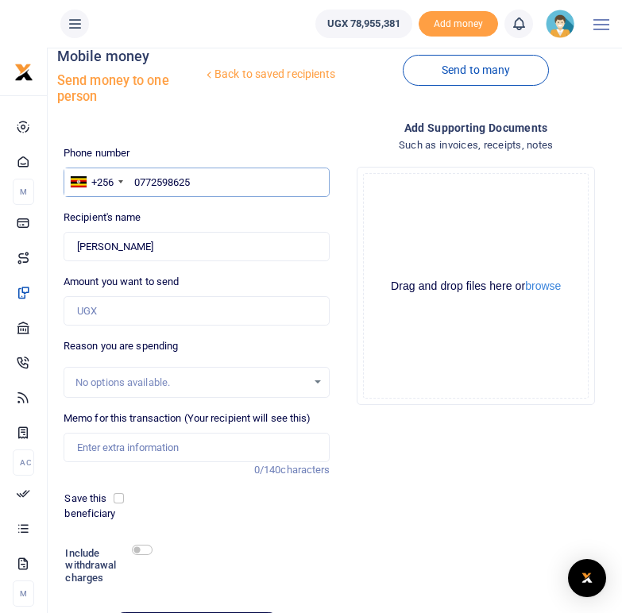
paste input "751045878"
click at [137, 185] on input "751045878" at bounding box center [197, 183] width 267 height 30
type input "0751045878"
type input "Cryton Oyesigye"
drag, startPoint x: 212, startPoint y: 179, endPoint x: 133, endPoint y: 187, distance: 79.8
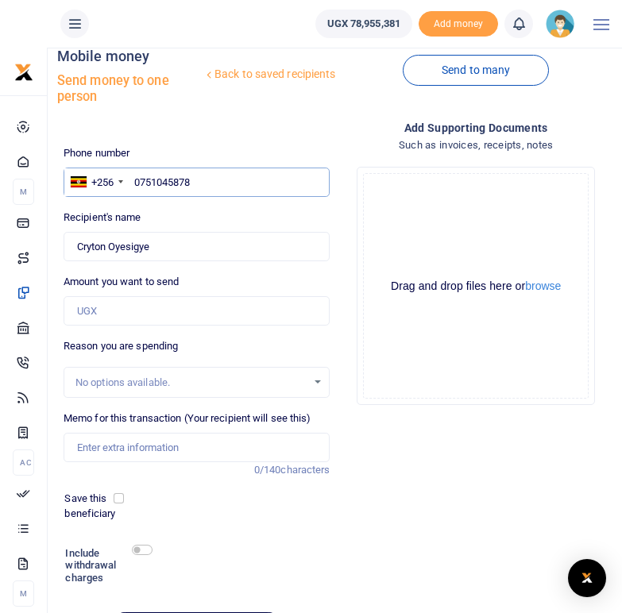
click at [133, 187] on input "0751045878" at bounding box center [197, 183] width 267 height 30
paste input "770494947"
click at [136, 175] on input "770494947" at bounding box center [197, 183] width 267 height 30
type input "0770494947"
type input "Harriet Kemirembe"
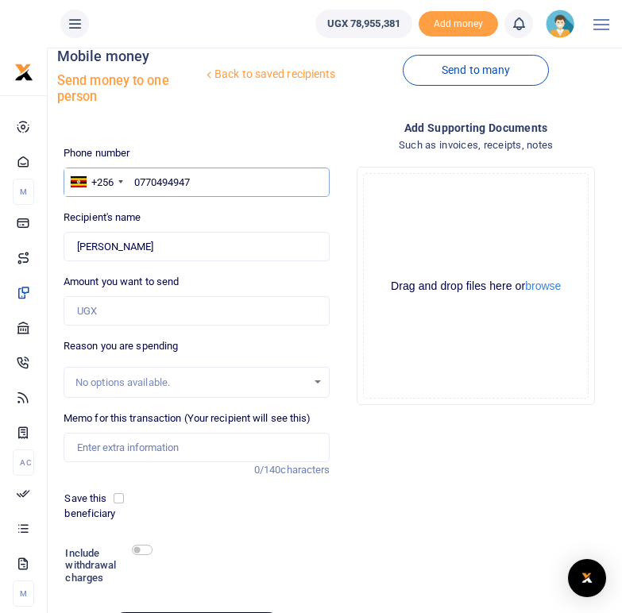
drag, startPoint x: 196, startPoint y: 180, endPoint x: 134, endPoint y: 179, distance: 62.0
click at [134, 179] on input "0770494947" at bounding box center [197, 183] width 267 height 30
paste input "772384136"
click at [134, 178] on input "772384136" at bounding box center [197, 183] width 267 height 30
type input "0772384136"
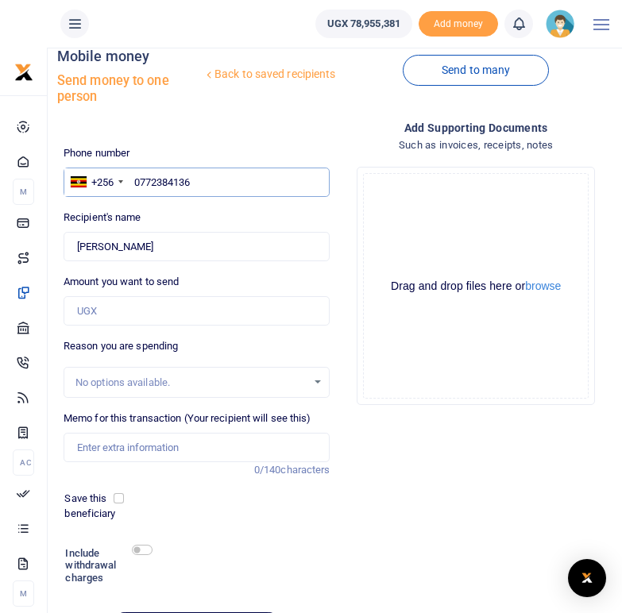
type input "Pricillar Namanya"
drag, startPoint x: 199, startPoint y: 180, endPoint x: 134, endPoint y: 180, distance: 65.1
click at [134, 180] on input "0772384136" at bounding box center [197, 183] width 267 height 30
paste input "77144497"
click at [134, 179] on input "771444976" at bounding box center [197, 183] width 267 height 30
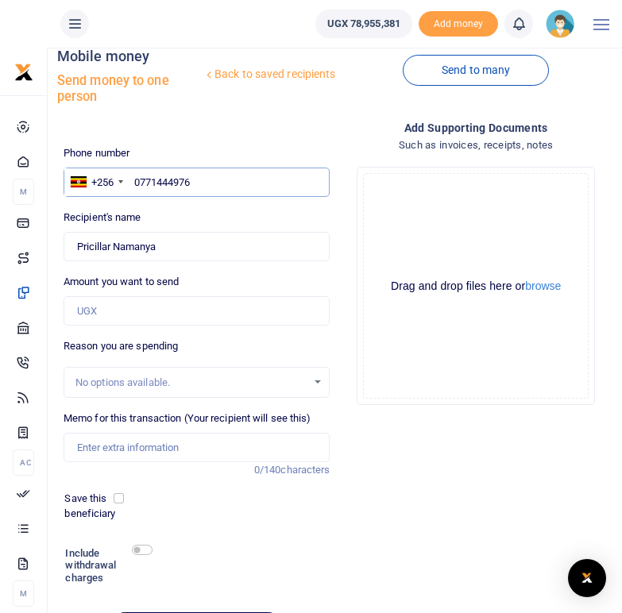
type input "0771444976"
type input "Robert Ndyabanawe"
click at [222, 219] on div "Recipient's name Found Name is required." at bounding box center [197, 236] width 267 height 52
drag, startPoint x: 203, startPoint y: 181, endPoint x: 133, endPoint y: 177, distance: 70.8
click at [133, 177] on input "0771444976" at bounding box center [197, 183] width 267 height 30
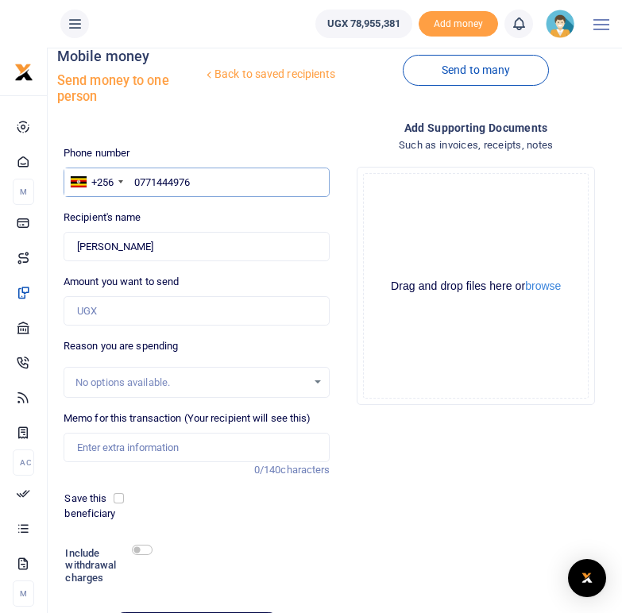
paste input "771897901"
click at [135, 183] on input "771897901" at bounding box center [197, 183] width 267 height 30
type input "0771897901"
type input "Sarah Kyoshabire"
drag, startPoint x: 201, startPoint y: 180, endPoint x: 134, endPoint y: 180, distance: 66.7
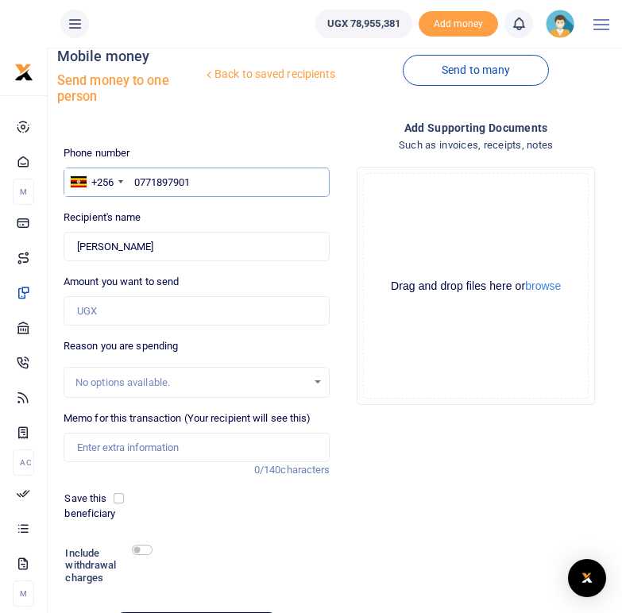
click at [134, 180] on input "0771897901" at bounding box center [197, 183] width 267 height 30
paste input "704909627"
click at [137, 180] on input "704909627" at bounding box center [197, 183] width 267 height 30
type input "0704909627"
type input "Deborah Tukamuhabwa"
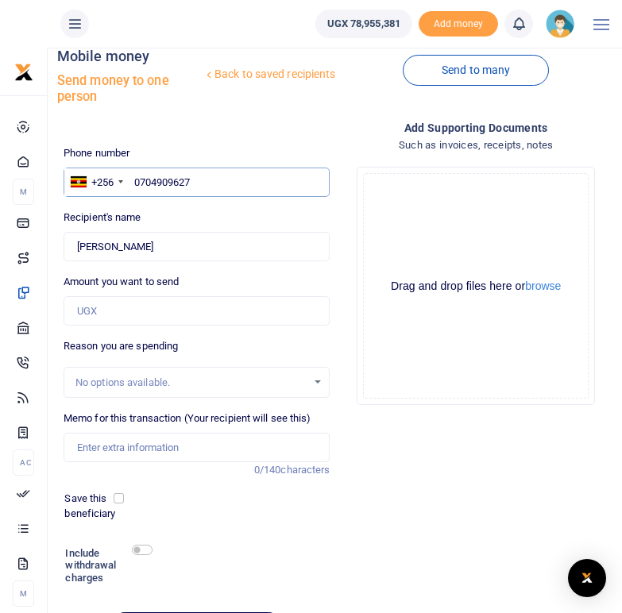
drag, startPoint x: 196, startPoint y: 183, endPoint x: 134, endPoint y: 183, distance: 62.0
click at [134, 183] on input "0704909627" at bounding box center [197, 183] width 267 height 30
paste input "782057706"
click at [133, 182] on input "782057706" at bounding box center [197, 183] width 267 height 30
type input "0782057706"
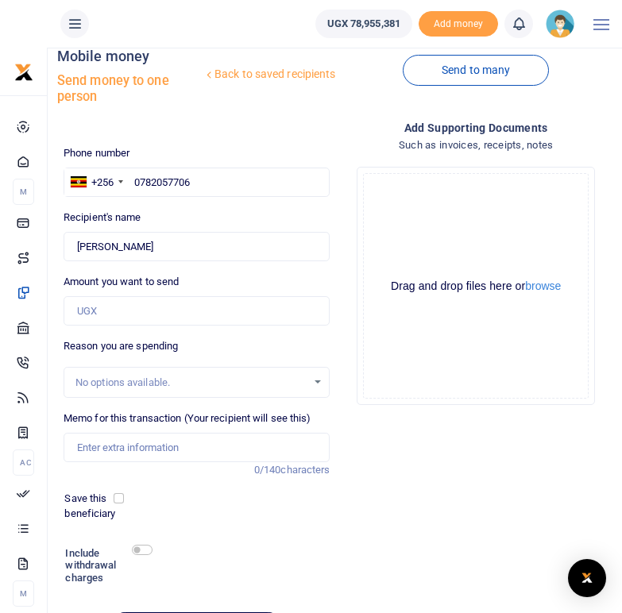
type input "Loyce Arinaitwe"
click at [186, 203] on div "Phone number +256 Uganda +256 0782057706 Phone is required. Recipient's name Fo…" at bounding box center [197, 400] width 280 height 511
drag, startPoint x: 205, startPoint y: 184, endPoint x: 131, endPoint y: 180, distance: 74.0
click at [131, 180] on input "0782057706" at bounding box center [197, 183] width 267 height 30
paste input "706768355"
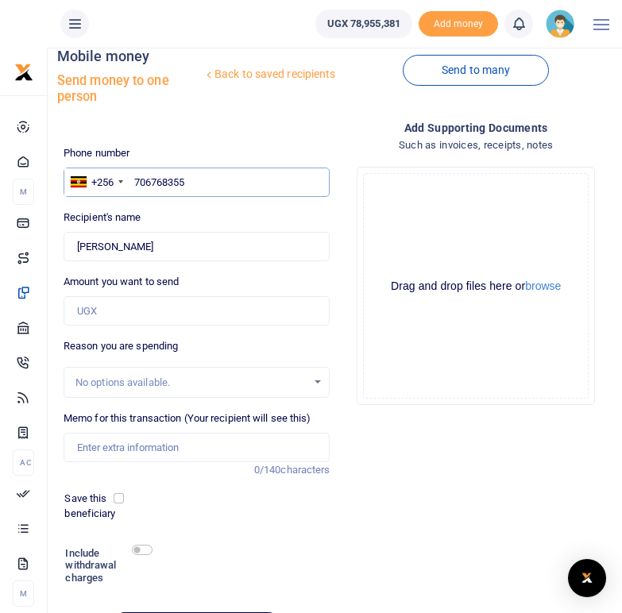
click at [135, 182] on input "706768355" at bounding box center [197, 183] width 267 height 30
type input "0706768355"
type input "Lovence Nabaasa"
drag, startPoint x: 199, startPoint y: 178, endPoint x: 134, endPoint y: 180, distance: 65.2
click at [134, 180] on input "0706768355" at bounding box center [197, 183] width 267 height 30
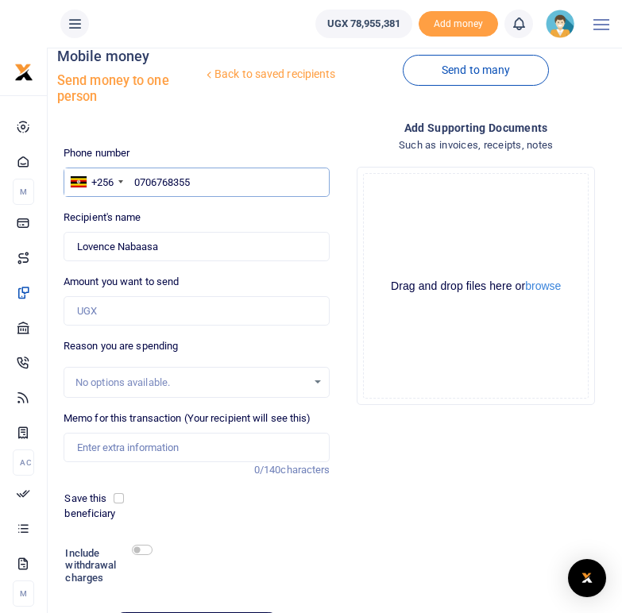
paste input "75407764"
click at [134, 176] on input "754077645" at bounding box center [197, 183] width 267 height 30
type input "0754077645"
click at [180, 212] on div "Recipient's name Found Name is required." at bounding box center [197, 236] width 267 height 52
type input "John Biffa"
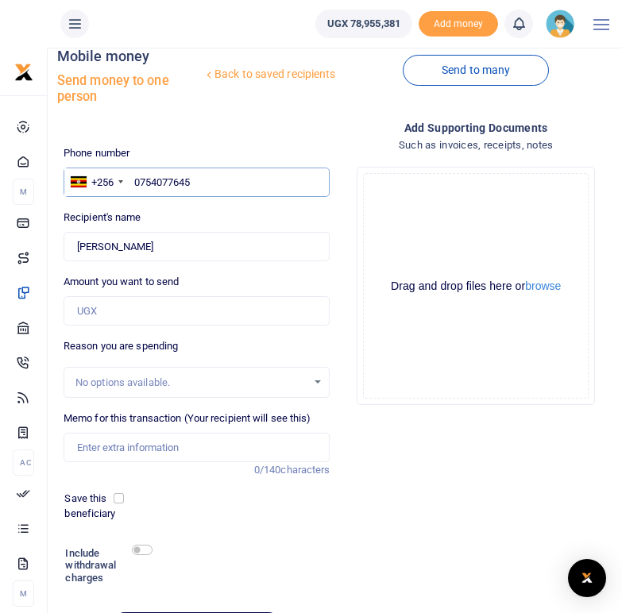
drag, startPoint x: 200, startPoint y: 179, endPoint x: 133, endPoint y: 179, distance: 67.5
click at [133, 179] on input "0754077645" at bounding box center [197, 183] width 267 height 30
paste input "760602796"
click at [133, 180] on input "760602796" at bounding box center [197, 183] width 267 height 30
type input "0760602796"
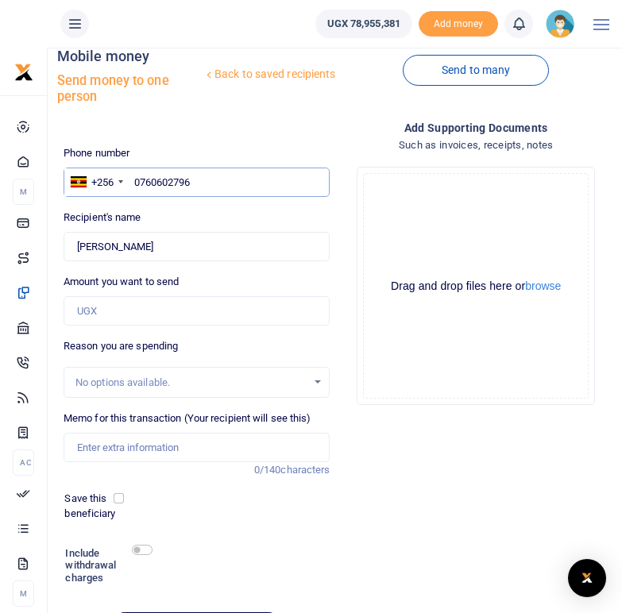
type input "Sandra Ainomugisha"
drag, startPoint x: 214, startPoint y: 186, endPoint x: 134, endPoint y: 176, distance: 80.0
click at [134, 176] on input "0760602796" at bounding box center [197, 183] width 267 height 30
paste input "787513844"
click at [137, 185] on input "787513844" at bounding box center [197, 183] width 267 height 30
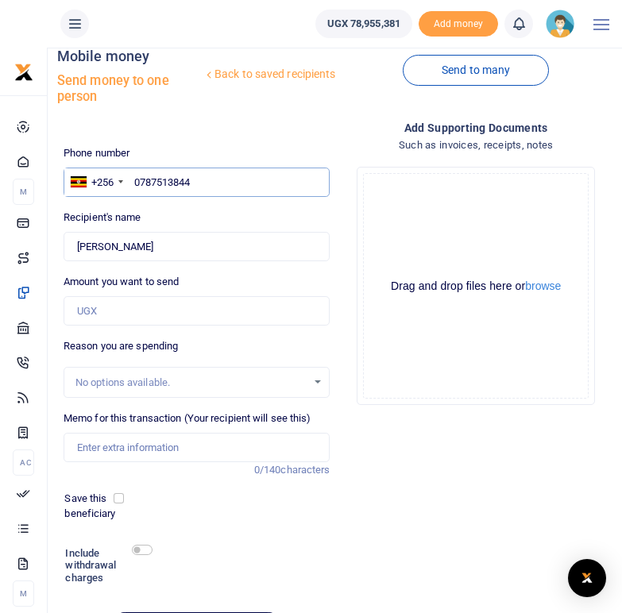
type input "0787513844"
type input "Beneth Sasirabo"
click at [188, 213] on div "Recipient's name Found Name is required." at bounding box center [197, 236] width 267 height 52
drag, startPoint x: 203, startPoint y: 184, endPoint x: 107, endPoint y: 184, distance: 96.1
click at [107, 184] on div "+256 Uganda +256 0787513844" at bounding box center [197, 183] width 267 height 30
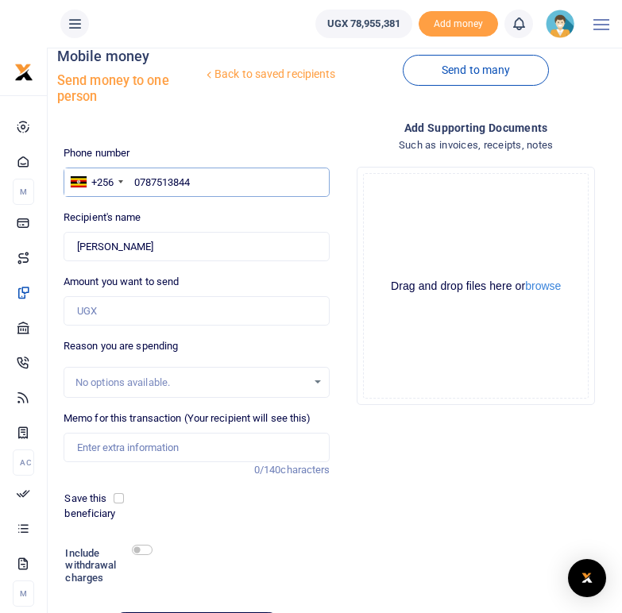
paste input "785663032"
click at [134, 180] on input "785663032" at bounding box center [197, 183] width 267 height 30
type input "0785663032"
type input "Phoebe Bahikire"
click at [169, 208] on div "Phone number +256 Uganda +256 0785663032 Phone is required. Recipient's name Fo…" at bounding box center [197, 400] width 280 height 511
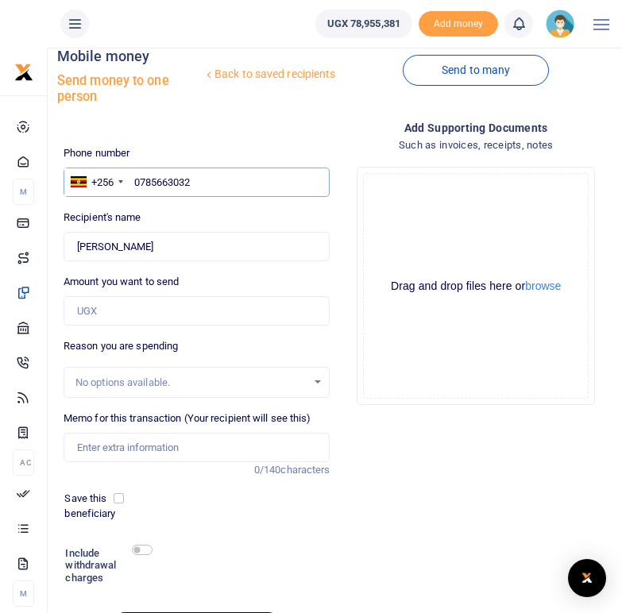
drag, startPoint x: 203, startPoint y: 173, endPoint x: 129, endPoint y: 173, distance: 73.9
click at [129, 173] on input "0785663032" at bounding box center [197, 183] width 267 height 30
paste input "703468397"
click at [134, 179] on input "703468397" at bounding box center [197, 183] width 267 height 30
type input "0703468397"
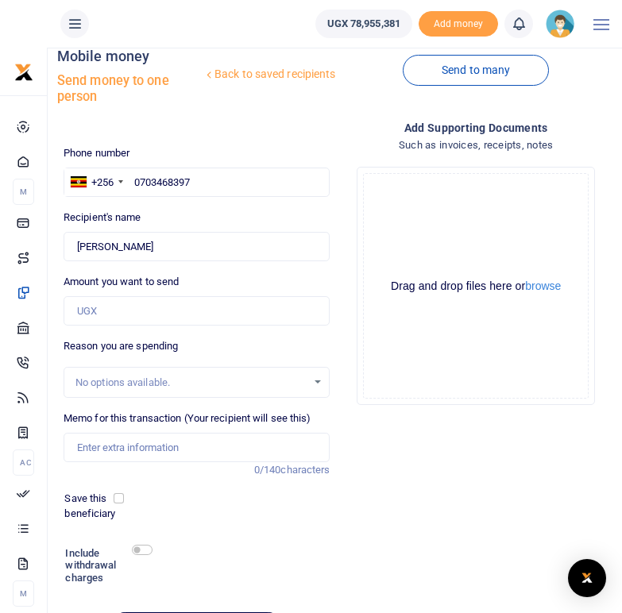
click at [183, 226] on div "Recipient's name Found Name is required." at bounding box center [197, 236] width 267 height 52
type input "Kemirembe Monic"
click at [210, 192] on input "0703468397" at bounding box center [197, 183] width 267 height 30
drag, startPoint x: 197, startPoint y: 178, endPoint x: 134, endPoint y: 179, distance: 62.8
click at [134, 179] on input "0703468397" at bounding box center [197, 183] width 267 height 30
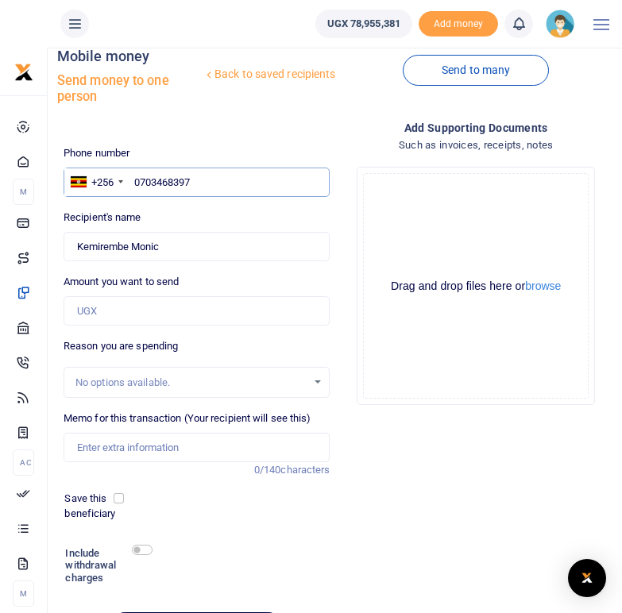
paste input "744140330"
click at [136, 182] on input "744140330" at bounding box center [197, 183] width 267 height 30
type input "0744140330"
click at [184, 203] on div "Phone number +256 Uganda +256 0744140330 Phone is required. Recipient's name Fo…" at bounding box center [197, 400] width 280 height 511
type input "Agata Tindiwegi"
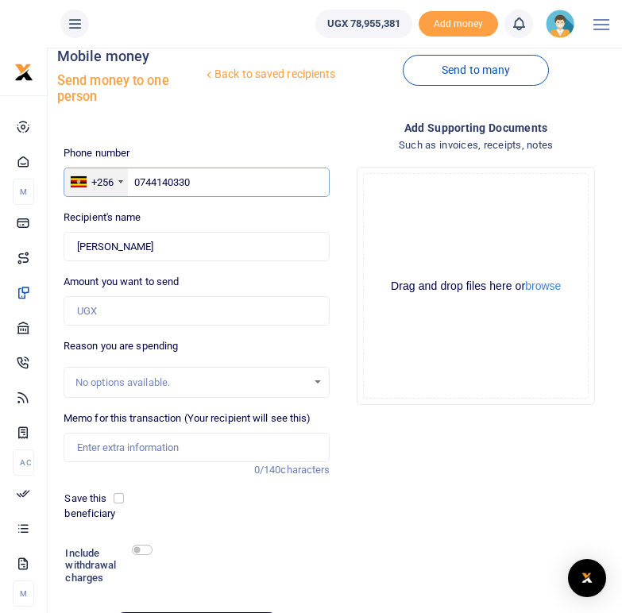
drag, startPoint x: 198, startPoint y: 176, endPoint x: 128, endPoint y: 178, distance: 69.9
click at [128, 178] on div "+256 Uganda +256 0744140330" at bounding box center [197, 183] width 267 height 30
paste input "753240267"
click at [136, 181] on input "753240267" at bounding box center [197, 183] width 267 height 30
type input "0753240267"
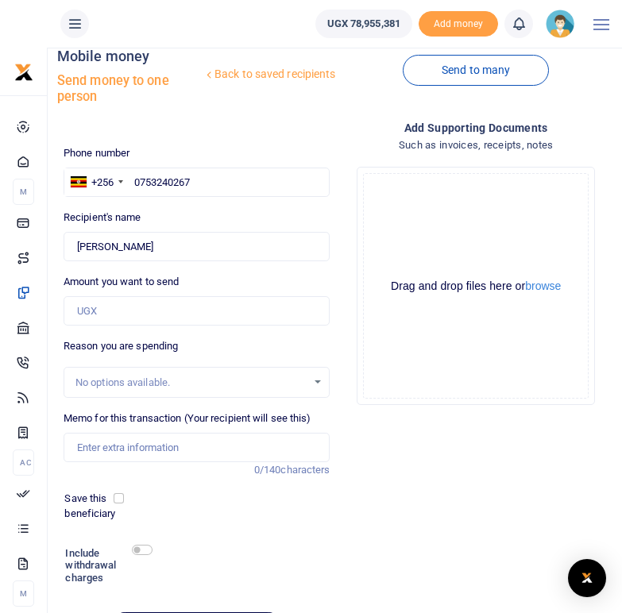
click at [219, 214] on div "Recipient's name Found Name is required." at bounding box center [197, 236] width 267 height 52
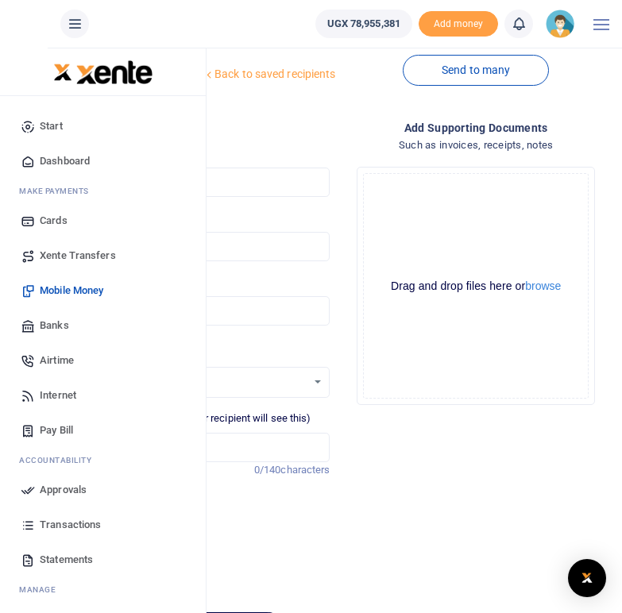
type input "Frank Gumisiriza"
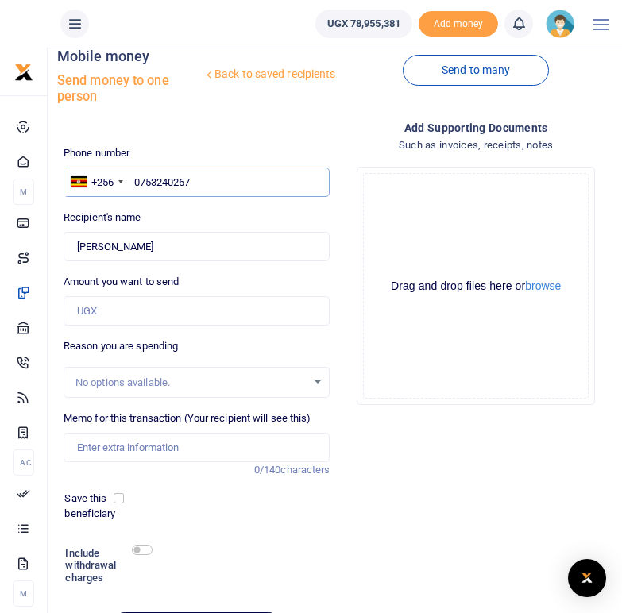
drag, startPoint x: 206, startPoint y: 182, endPoint x: 133, endPoint y: 178, distance: 72.4
click at [133, 178] on input "0753240267" at bounding box center [197, 183] width 267 height 30
paste input "755506039"
click at [136, 179] on input "755506039" at bounding box center [197, 183] width 267 height 30
type input "0755506039"
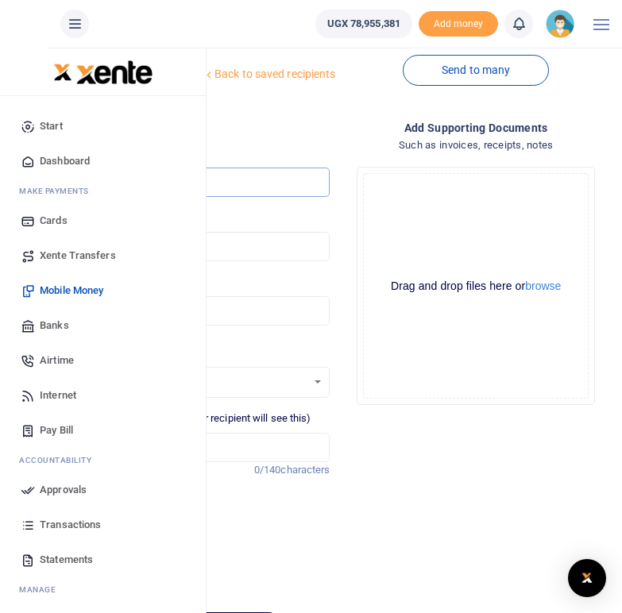
type input "Zaituni Nsimire"
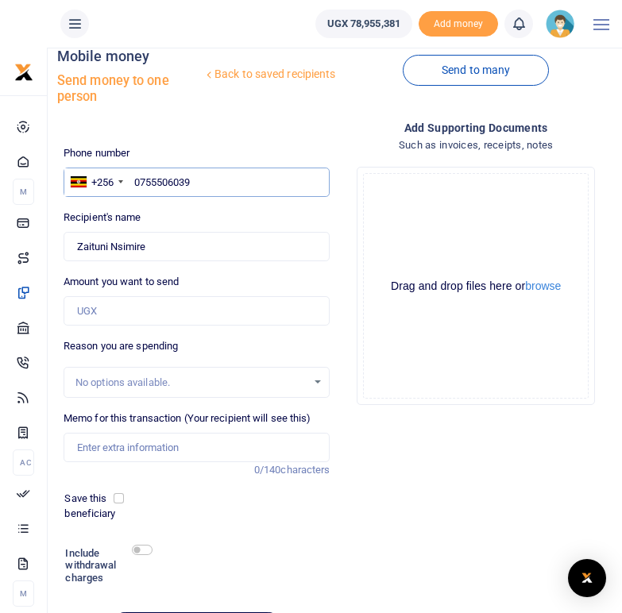
drag, startPoint x: 210, startPoint y: 183, endPoint x: 134, endPoint y: 183, distance: 75.5
click at [134, 183] on input "0755506039" at bounding box center [197, 183] width 267 height 30
paste input "778309136"
click at [137, 183] on input "778309136" at bounding box center [197, 183] width 267 height 30
type input "0778309136"
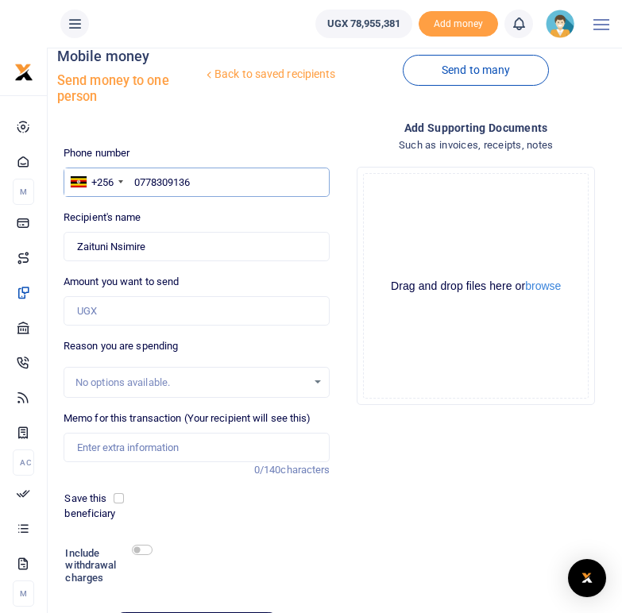
type input "Aine Hildah"
click at [196, 207] on div "Phone number +256 Uganda +256 0778309136 Phone is required. Recipient's name Fo…" at bounding box center [197, 400] width 280 height 511
drag, startPoint x: 208, startPoint y: 184, endPoint x: 135, endPoint y: 180, distance: 73.2
click at [135, 180] on input "0778309136" at bounding box center [197, 183] width 267 height 30
paste input "782916529"
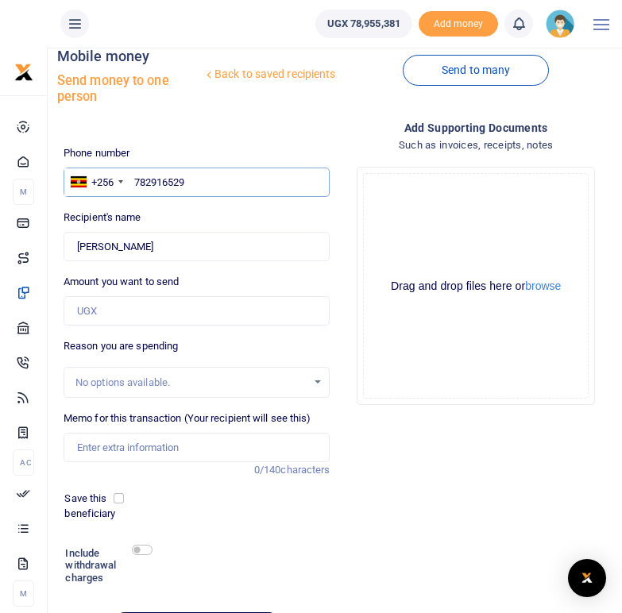
click at [133, 182] on input "782916529" at bounding box center [197, 183] width 267 height 30
type input "0782916529"
type input "Mellon Nayebare"
drag, startPoint x: 207, startPoint y: 180, endPoint x: 131, endPoint y: 179, distance: 75.5
click at [131, 179] on input "0782916529" at bounding box center [197, 183] width 267 height 30
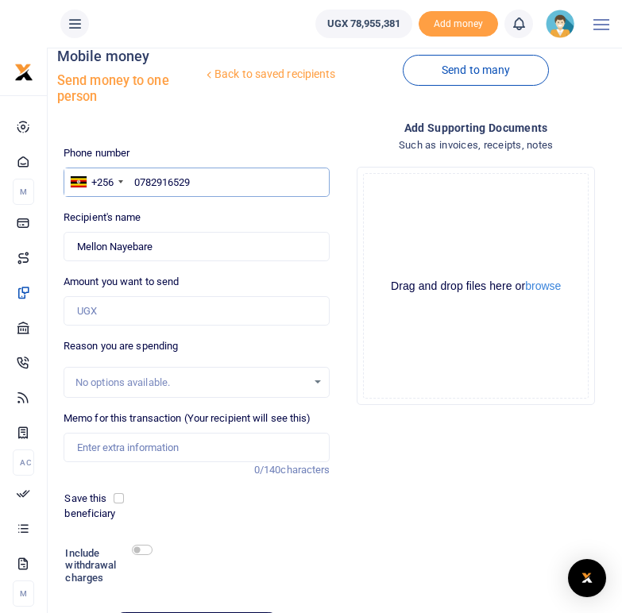
paste input "782761635"
click at [136, 182] on input "782761635" at bounding box center [197, 183] width 267 height 30
type input "0782761635"
type input "Francis Constitution"
click at [182, 208] on div "Phone number +256 Uganda +256 0782761635 Phone is required. Recipient's name Fo…" at bounding box center [197, 400] width 280 height 511
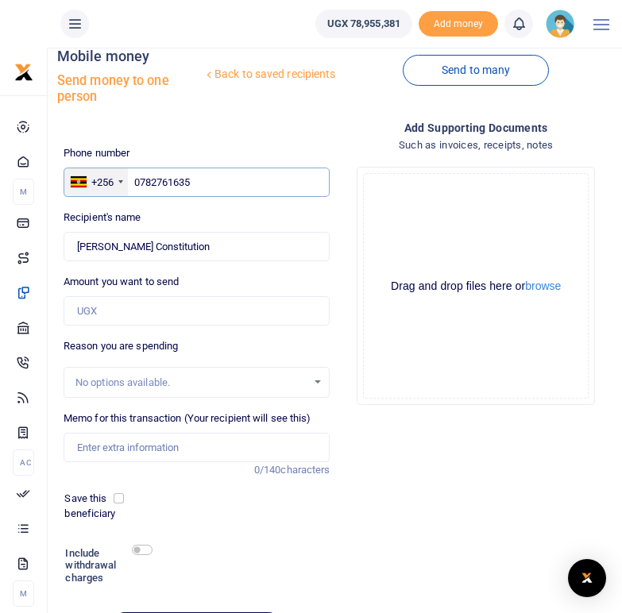
drag, startPoint x: 215, startPoint y: 186, endPoint x: 110, endPoint y: 177, distance: 105.2
click at [110, 177] on div "+256 Uganda +256 0782761635" at bounding box center [197, 183] width 267 height 30
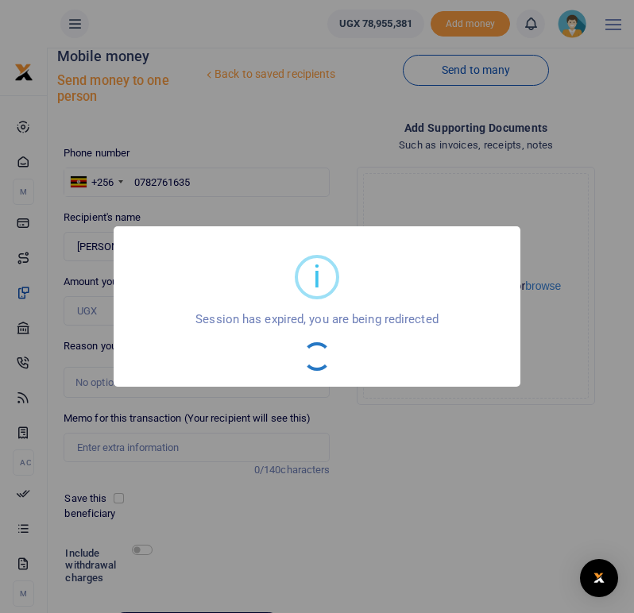
drag, startPoint x: 118, startPoint y: 178, endPoint x: 520, endPoint y: 461, distance: 492.1
click at [520, 461] on div "i × Session has expired, you are being redirected OK No Cancel" at bounding box center [317, 306] width 634 height 613
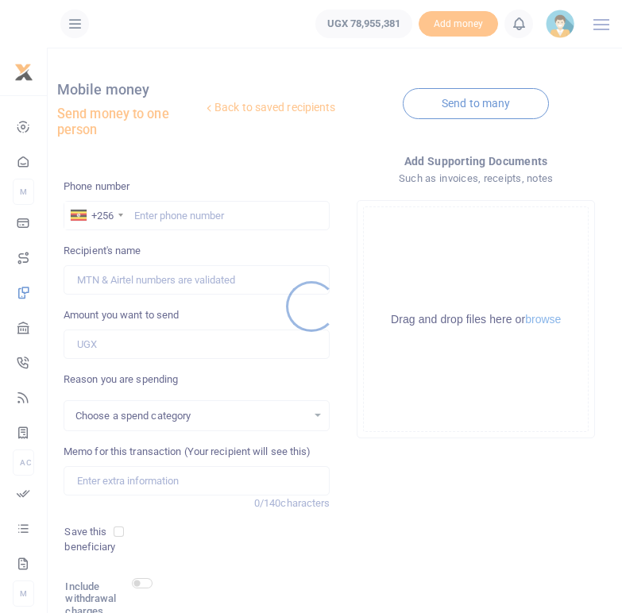
select select
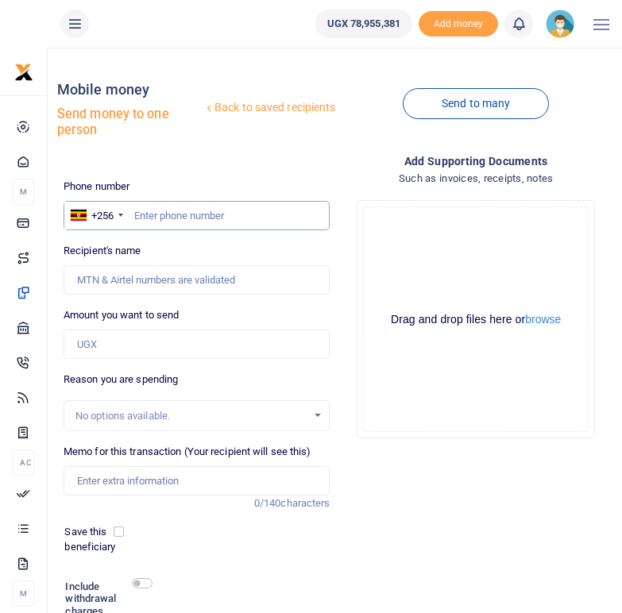
click at [132, 214] on input "text" at bounding box center [197, 216] width 267 height 30
paste input "775274904"
click at [136, 213] on input "775274904" at bounding box center [197, 216] width 267 height 30
type input "0775274904"
type input "[PERSON_NAME]"
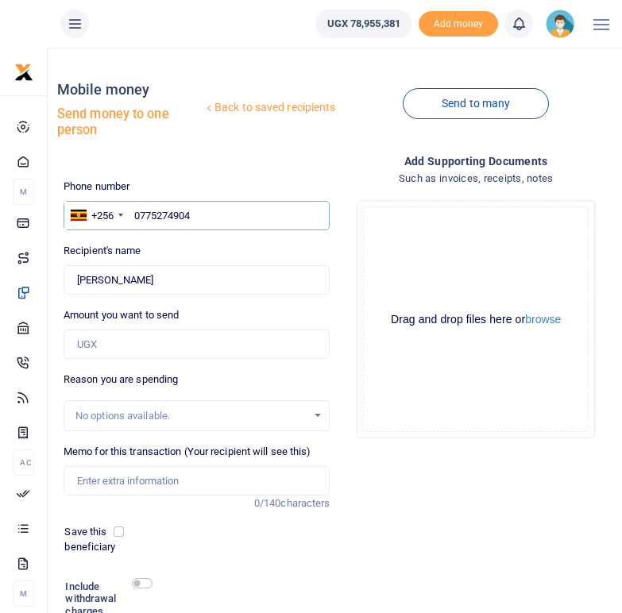
drag, startPoint x: 197, startPoint y: 218, endPoint x: 133, endPoint y: 217, distance: 64.3
click at [133, 217] on input "0775274904" at bounding box center [197, 216] width 267 height 30
paste input "780370467"
click at [135, 213] on input "780370467" at bounding box center [197, 216] width 267 height 30
type input "0780370467"
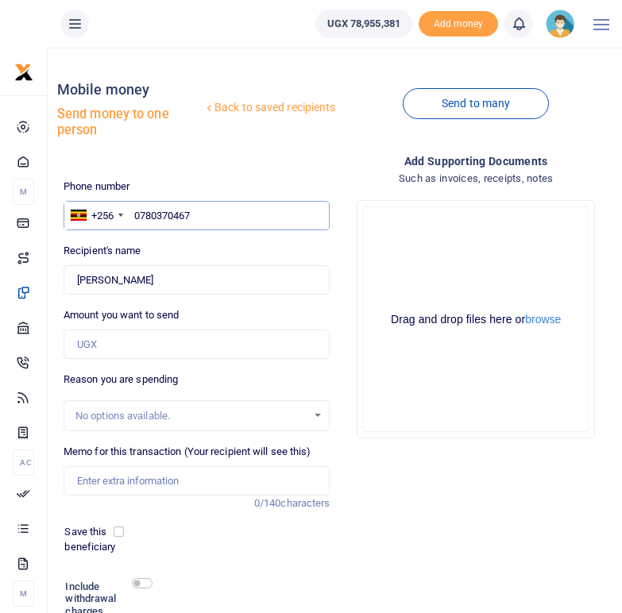
type input "Roda Kyabazaire"
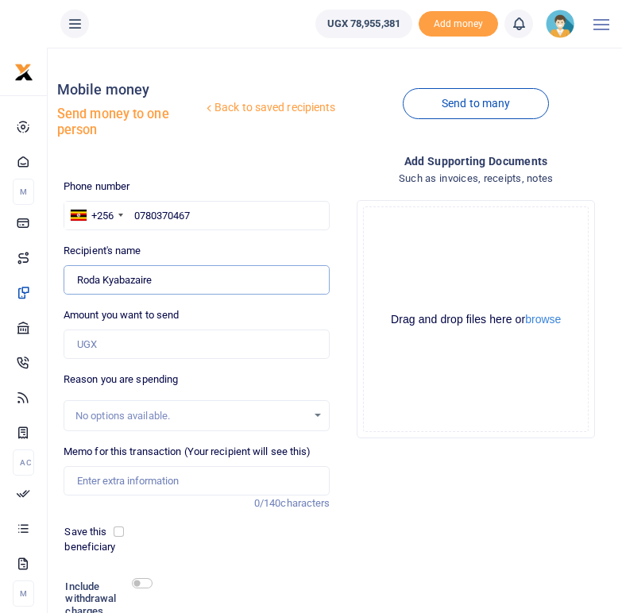
drag, startPoint x: 161, startPoint y: 281, endPoint x: 75, endPoint y: 277, distance: 86.7
click at [75, 277] on input "Found" at bounding box center [197, 280] width 267 height 30
drag, startPoint x: 207, startPoint y: 216, endPoint x: 135, endPoint y: 215, distance: 72.3
click at [135, 215] on input "0780370467" at bounding box center [197, 216] width 267 height 30
paste input "768427881"
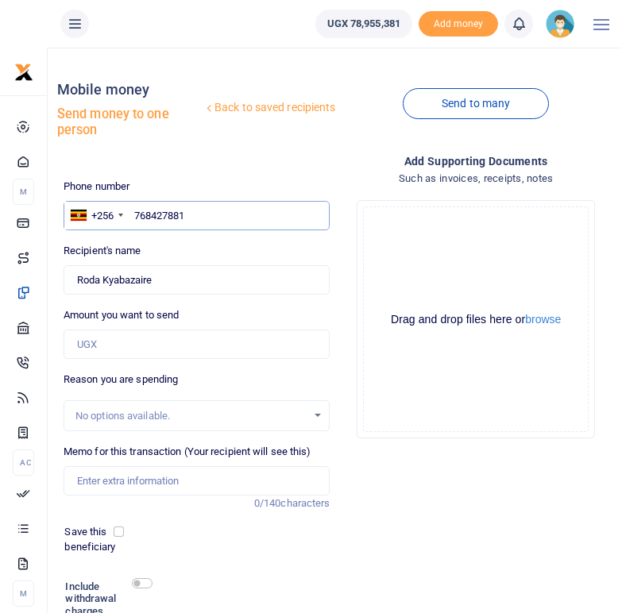
click at [135, 219] on input "768427881" at bounding box center [197, 216] width 267 height 30
type input "0768427881"
type input "[PERSON_NAME]"
click at [222, 255] on div "Recipient's name Found Name is required." at bounding box center [197, 269] width 267 height 52
click at [149, 250] on div "Recipient's name Found Name is required." at bounding box center [197, 269] width 267 height 52
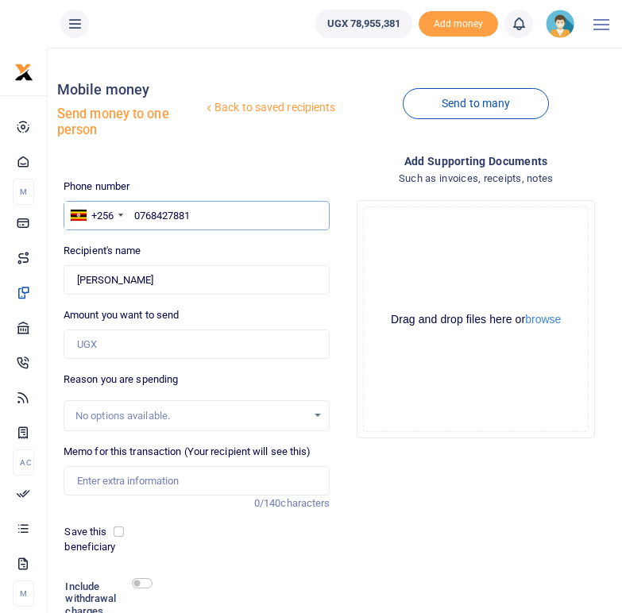
click at [195, 214] on input "0768427881" at bounding box center [197, 216] width 267 height 30
drag, startPoint x: 166, startPoint y: 283, endPoint x: 78, endPoint y: 281, distance: 88.2
click at [78, 281] on input "Found" at bounding box center [197, 280] width 267 height 30
drag, startPoint x: 205, startPoint y: 218, endPoint x: 124, endPoint y: 211, distance: 81.3
click at [124, 211] on div "+256 Uganda +256 0768427881" at bounding box center [197, 216] width 267 height 30
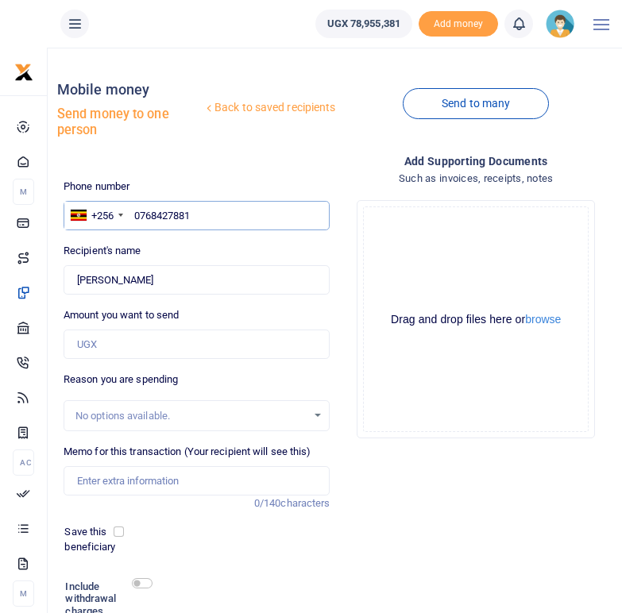
paste input "776067400"
click at [135, 211] on input "776067400" at bounding box center [197, 216] width 267 height 30
type input "0776067400"
click at [195, 261] on div "Recipient's name Found Name is required." at bounding box center [197, 269] width 267 height 52
type input "Moses Musinguzi"
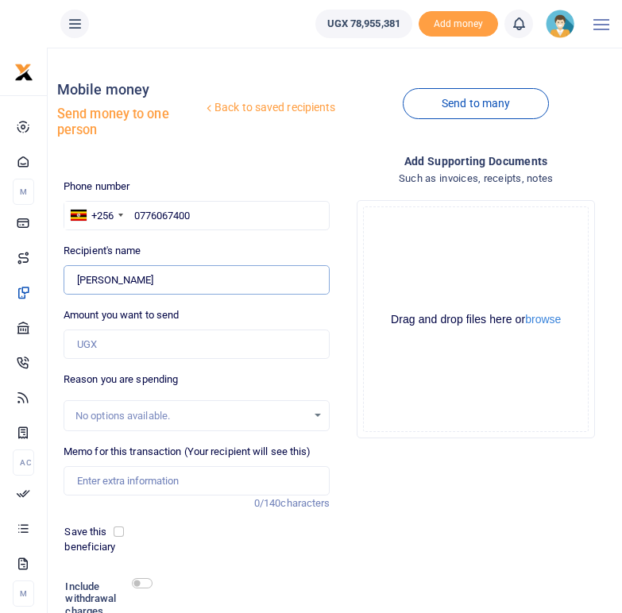
drag, startPoint x: 169, startPoint y: 280, endPoint x: 75, endPoint y: 279, distance: 93.7
click at [75, 279] on input "Found" at bounding box center [197, 280] width 267 height 30
drag, startPoint x: 206, startPoint y: 217, endPoint x: 136, endPoint y: 213, distance: 70.0
click at [136, 213] on input "0776067400" at bounding box center [197, 216] width 267 height 30
paste input "77468621"
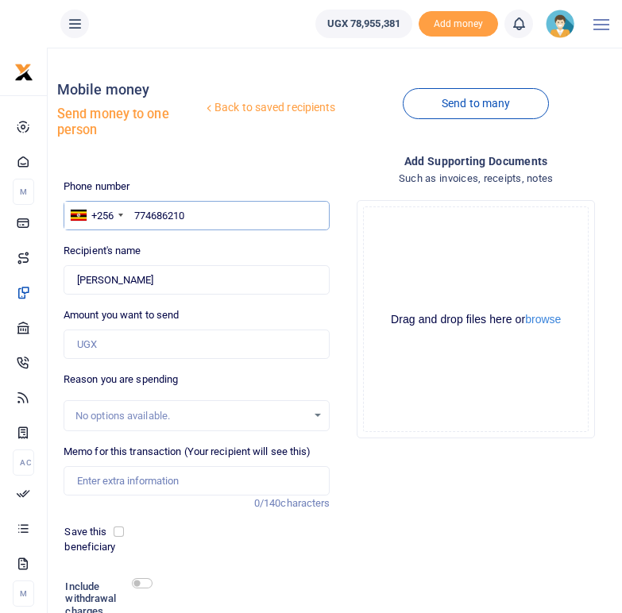
click at [137, 215] on input "774686210" at bounding box center [197, 216] width 267 height 30
type input "0774686210"
type input "Marion Mugbi"
click at [187, 246] on div "Recipient's name Found Name is required." at bounding box center [197, 269] width 267 height 52
drag, startPoint x: 207, startPoint y: 218, endPoint x: 127, endPoint y: 216, distance: 80.3
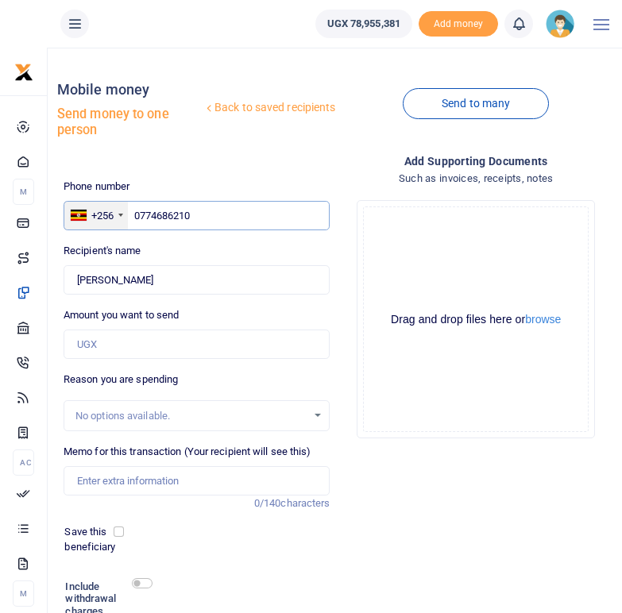
click at [127, 216] on div "+256 Uganda +256 0774686210" at bounding box center [197, 216] width 267 height 30
paste input "783983066"
click at [137, 215] on input "783983066" at bounding box center [197, 216] width 267 height 30
type input "0783983066"
type input "Adrine Asingwire"
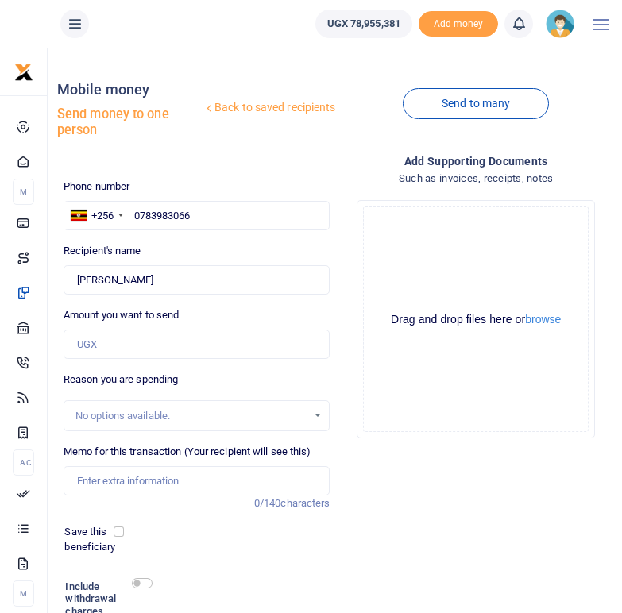
click at [186, 252] on div "Recipient's name Found Name is required." at bounding box center [197, 269] width 267 height 52
drag, startPoint x: 202, startPoint y: 214, endPoint x: 135, endPoint y: 213, distance: 66.7
click at [135, 213] on input "0783983066" at bounding box center [197, 216] width 267 height 30
paste input "705784478"
click at [136, 214] on input "705784478" at bounding box center [197, 216] width 267 height 30
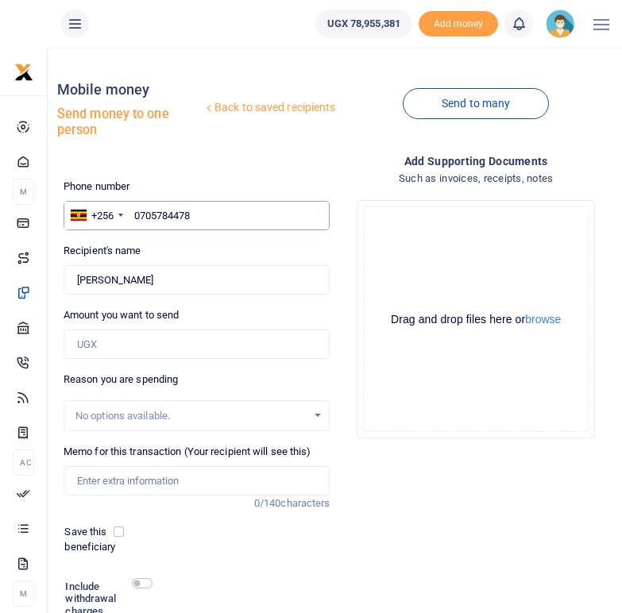
type input "0705784478"
click at [174, 237] on div "Phone number +256 Uganda +256 0705784478 Phone is required. Recipient's name Fo…" at bounding box center [197, 434] width 280 height 511
type input "Gideon Asiimwe"
drag, startPoint x: 200, startPoint y: 216, endPoint x: 152, endPoint y: 217, distance: 48.5
click at [134, 213] on input "0705784478" at bounding box center [197, 216] width 267 height 30
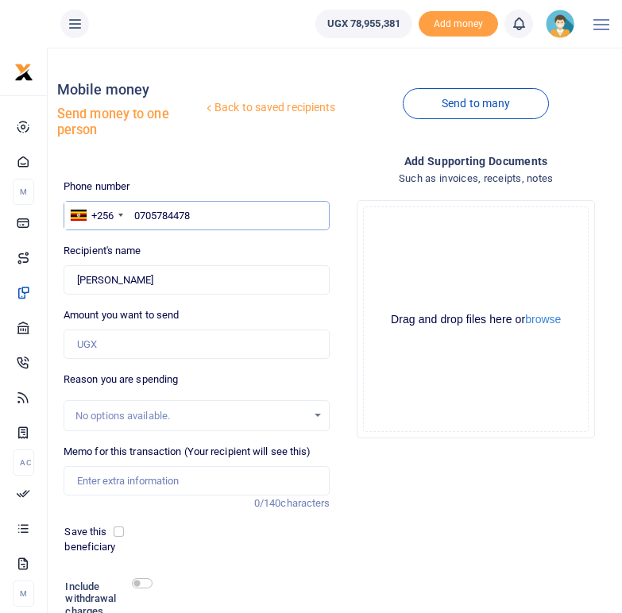
paste input "772521465"
click at [135, 215] on input "772521465" at bounding box center [197, 216] width 267 height 30
type input "0772521465"
type input "Victor Besigye"
click at [173, 243] on div "Recipient's name Found Name is required." at bounding box center [197, 269] width 267 height 52
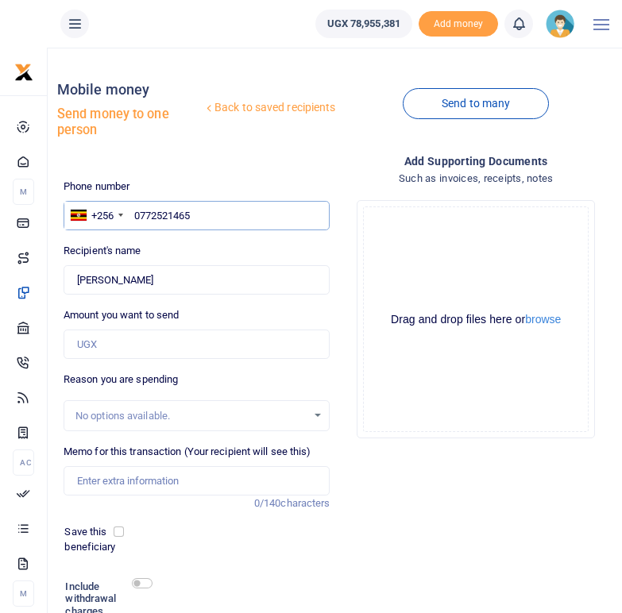
drag, startPoint x: 210, startPoint y: 215, endPoint x: 134, endPoint y: 210, distance: 76.5
click at [134, 210] on input "0772521465" at bounding box center [197, 216] width 267 height 30
paste input "785005327"
click at [133, 219] on input "785005327" at bounding box center [197, 216] width 267 height 30
type input "0785005327"
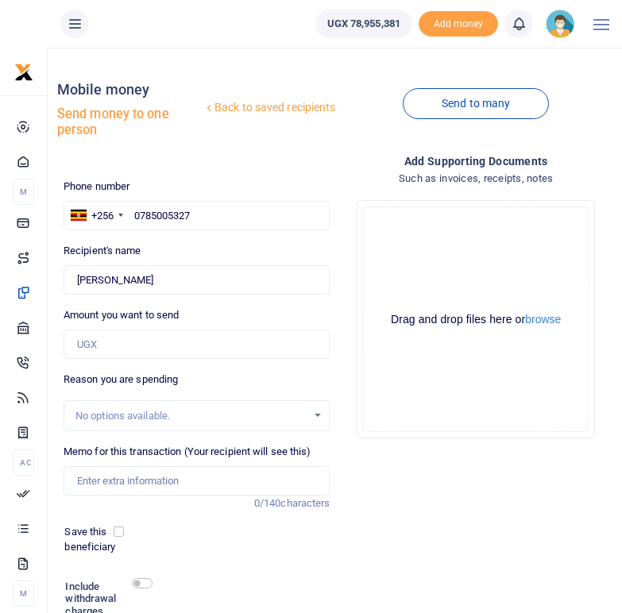
type input "Patience Kubakurungi"
click at [168, 238] on div "Phone number +256 Uganda +256 0785005327 Phone is required. Recipient's name Fo…" at bounding box center [197, 434] width 280 height 511
drag, startPoint x: 207, startPoint y: 214, endPoint x: 129, endPoint y: 209, distance: 77.2
click at [129, 209] on input "0785005327" at bounding box center [197, 216] width 267 height 30
paste input "777249733"
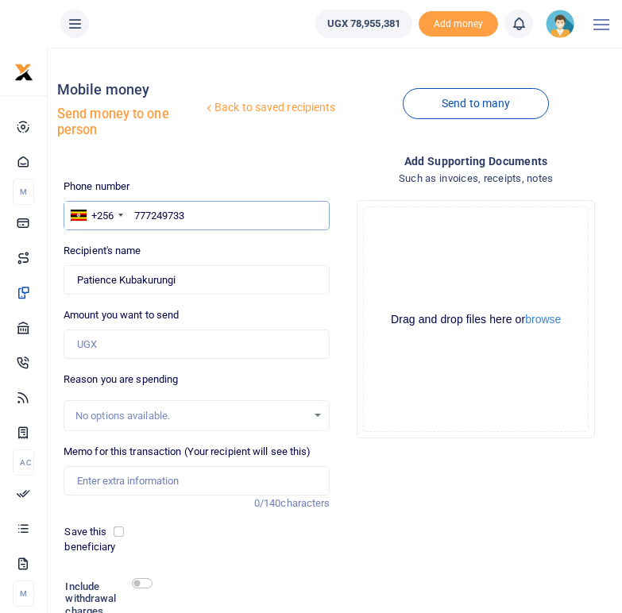
click at [135, 214] on input "777249733" at bounding box center [197, 216] width 267 height 30
type input "0777249733"
type input "Kyoshaba Caroline"
drag, startPoint x: 199, startPoint y: 213, endPoint x: 130, endPoint y: 211, distance: 69.1
click at [130, 211] on input "0777249733" at bounding box center [197, 216] width 267 height 30
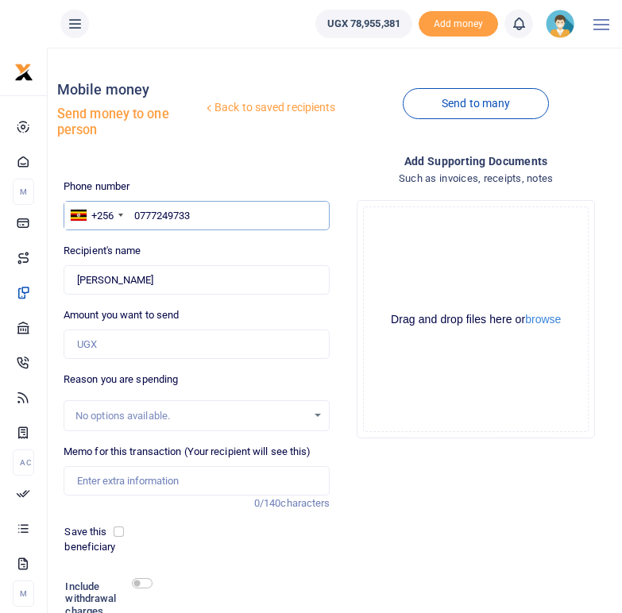
paste input "7742268"
click at [136, 218] on input "774226833" at bounding box center [197, 216] width 267 height 30
type input "0774226833"
type input "Bridget Taremwa"
drag, startPoint x: 205, startPoint y: 207, endPoint x: 129, endPoint y: 209, distance: 75.5
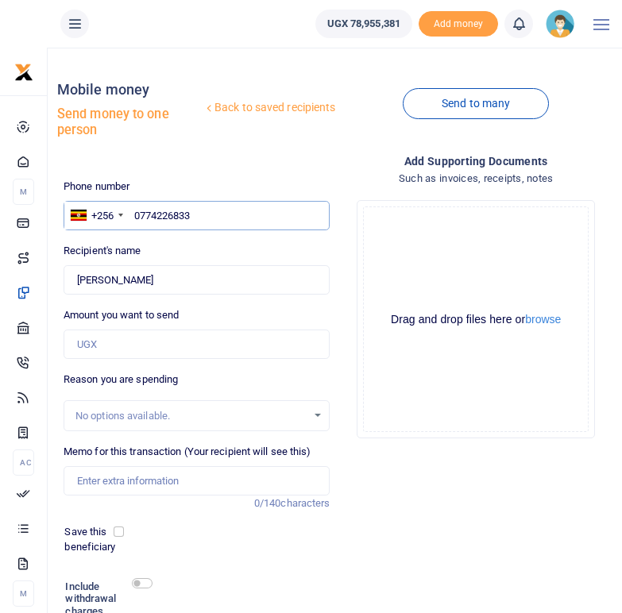
click at [129, 209] on input "0774226833" at bounding box center [197, 216] width 267 height 30
paste input "771328526"
click at [136, 220] on input "771328526" at bounding box center [197, 216] width 267 height 30
type input "0771328526"
type input "Mercy Kiconco"
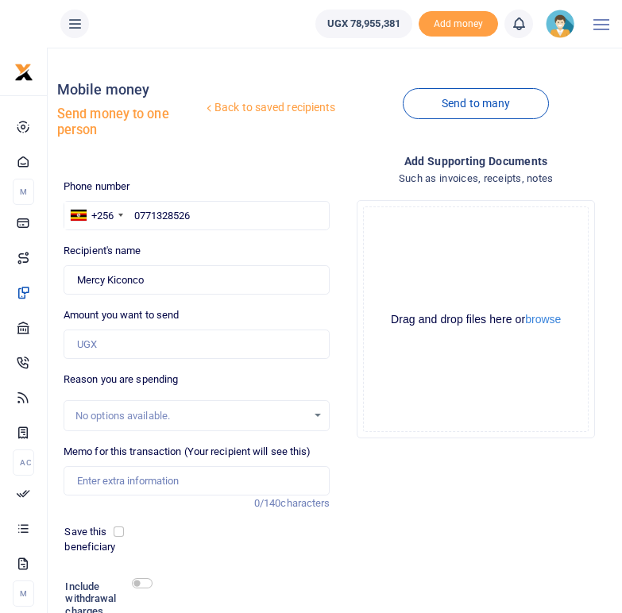
click at [155, 253] on div "Recipient's name Found Name is required." at bounding box center [197, 269] width 267 height 52
drag, startPoint x: 199, startPoint y: 218, endPoint x: 133, endPoint y: 217, distance: 65.9
click at [133, 217] on input "0771328526" at bounding box center [197, 216] width 267 height 30
paste input "772511759"
click at [134, 209] on input "772511759" at bounding box center [197, 216] width 267 height 30
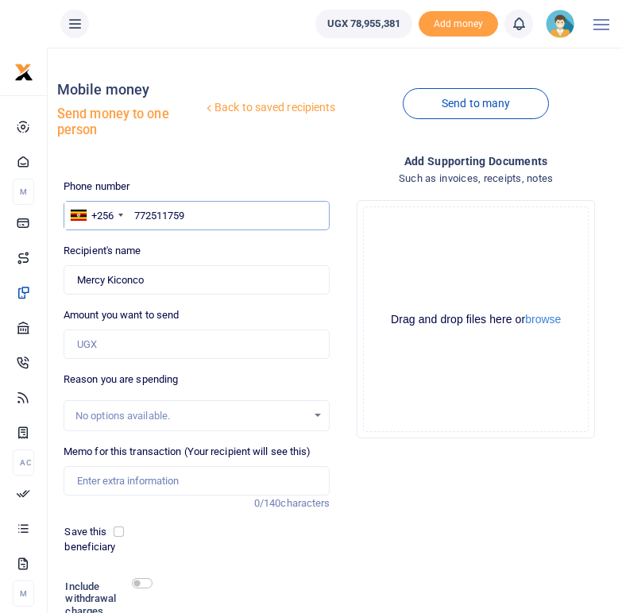
type input "0772511759"
click at [183, 219] on input "0772511759" at bounding box center [197, 216] width 267 height 30
type input "Charles Dickens Mugisha"
type input "0772511759"
click at [193, 237] on div "Phone number +256 Uganda +256 0772511759 Phone is required. Recipient's name Fo…" at bounding box center [197, 434] width 280 height 511
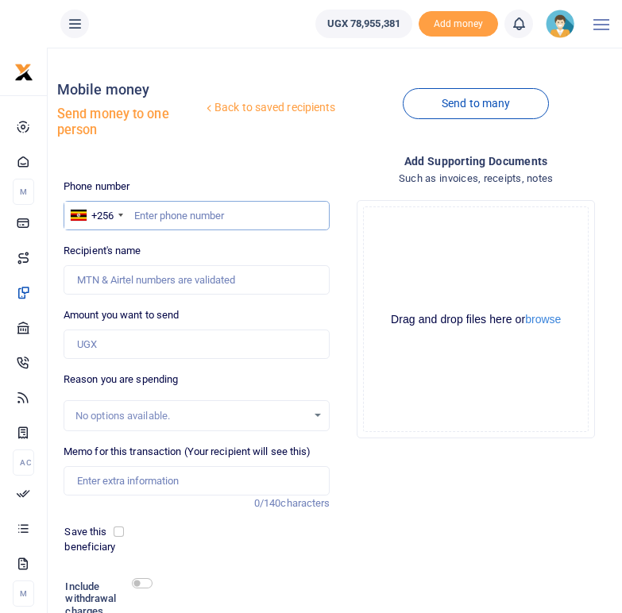
click at [167, 219] on input "text" at bounding box center [197, 216] width 267 height 30
paste input "768427881"
click at [136, 216] on input "768427881" at bounding box center [197, 216] width 267 height 30
type input "0768427881"
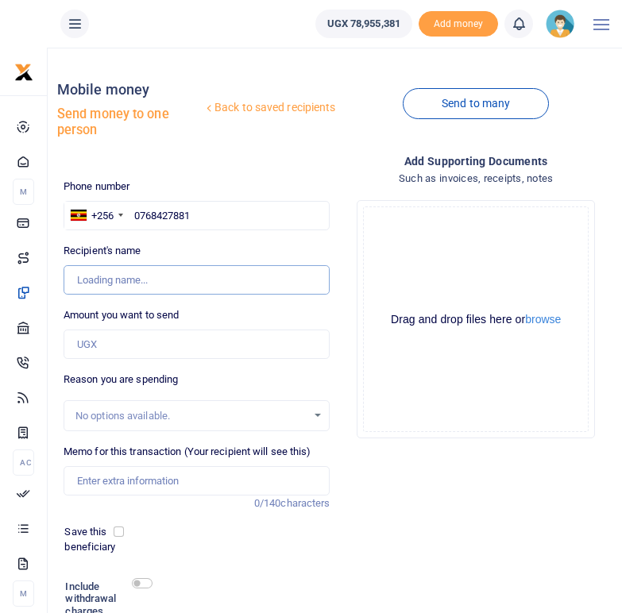
type input "[PERSON_NAME]"
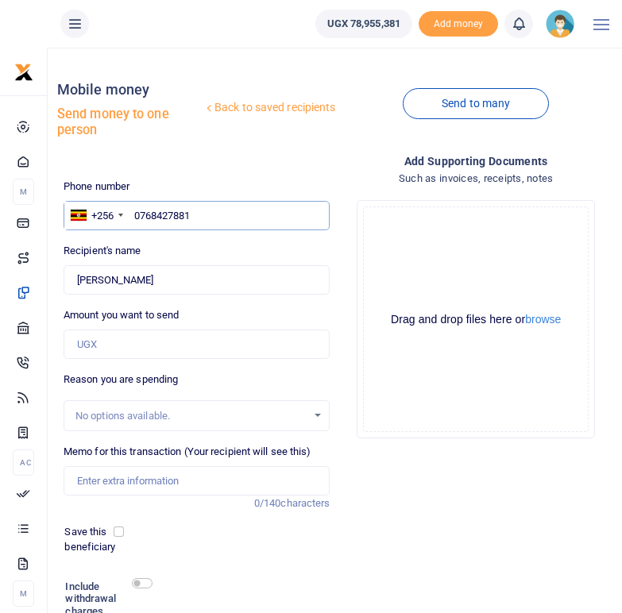
click at [176, 214] on input "0768427881" at bounding box center [197, 216] width 267 height 30
type input "076842881"
type input "0768428781"
type input "[PERSON_NAME]"
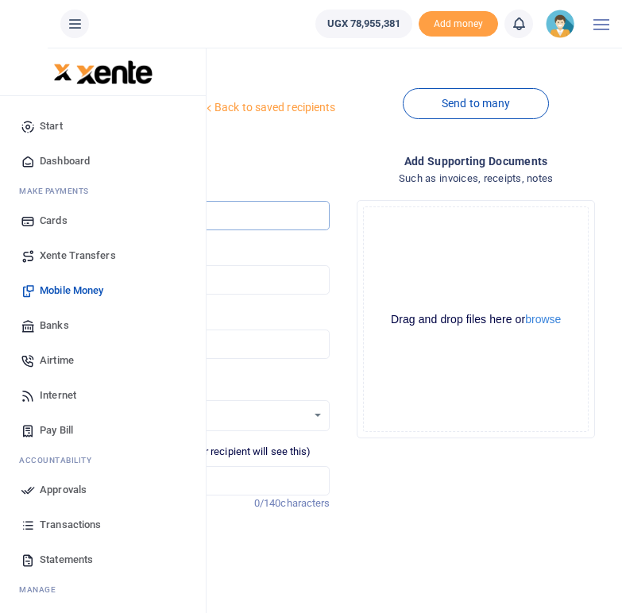
type input "0768428781"
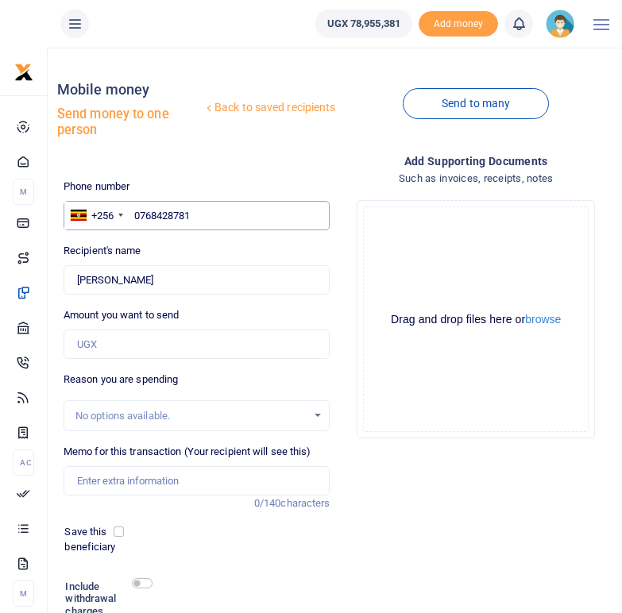
drag, startPoint x: 198, startPoint y: 216, endPoint x: 133, endPoint y: 213, distance: 64.4
click at [133, 213] on input "0768428781" at bounding box center [197, 216] width 267 height 30
click at [253, 216] on input "0768428781" at bounding box center [197, 216] width 267 height 30
click at [274, 149] on div "Back to saved recipients Mobile money Send money to one person" at bounding box center [197, 113] width 280 height 106
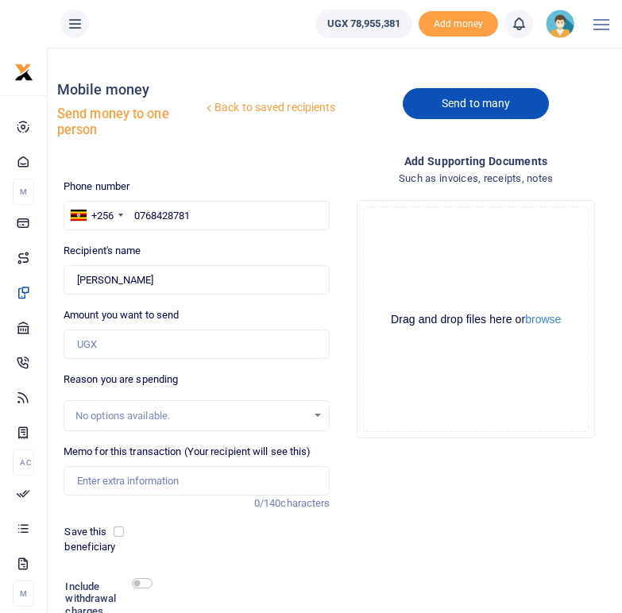
click at [463, 102] on link "Send to many" at bounding box center [476, 103] width 146 height 31
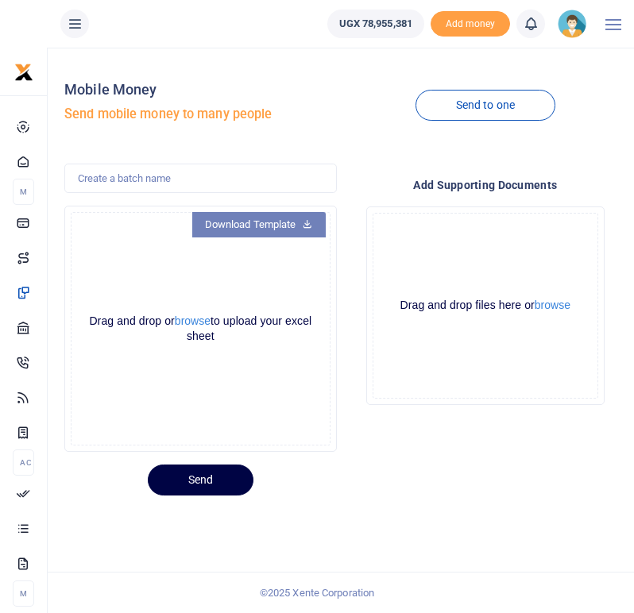
click at [250, 222] on link "Download Template" at bounding box center [258, 224] width 133 height 25
